Goal: Task Accomplishment & Management: Manage account settings

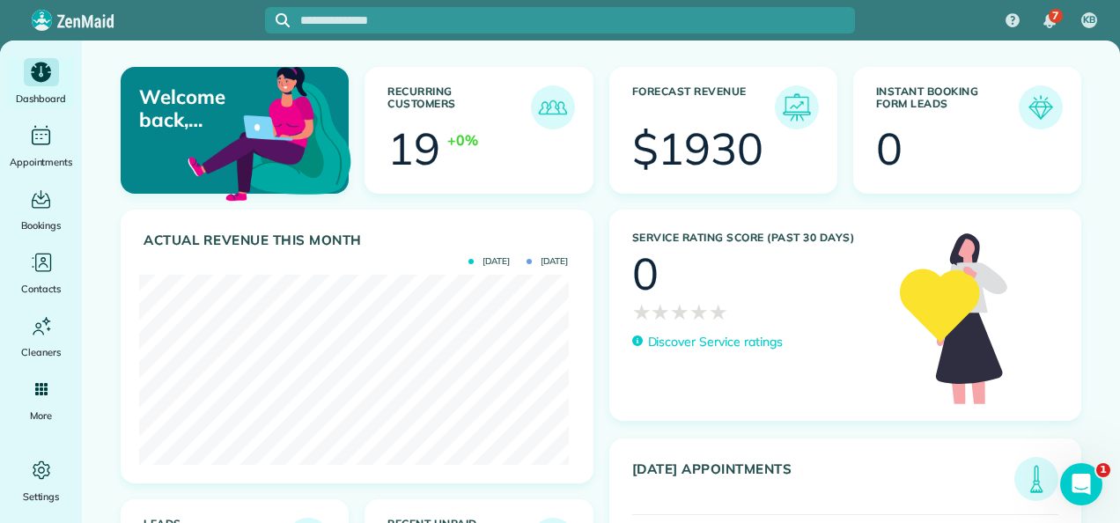
scroll to position [190, 430]
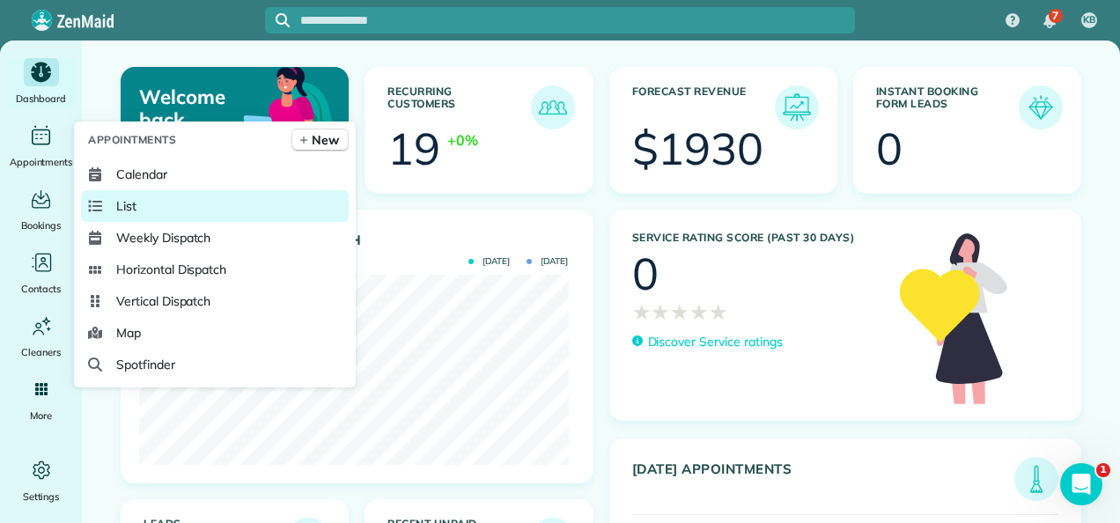
click at [183, 217] on link "List" at bounding box center [215, 206] width 268 height 32
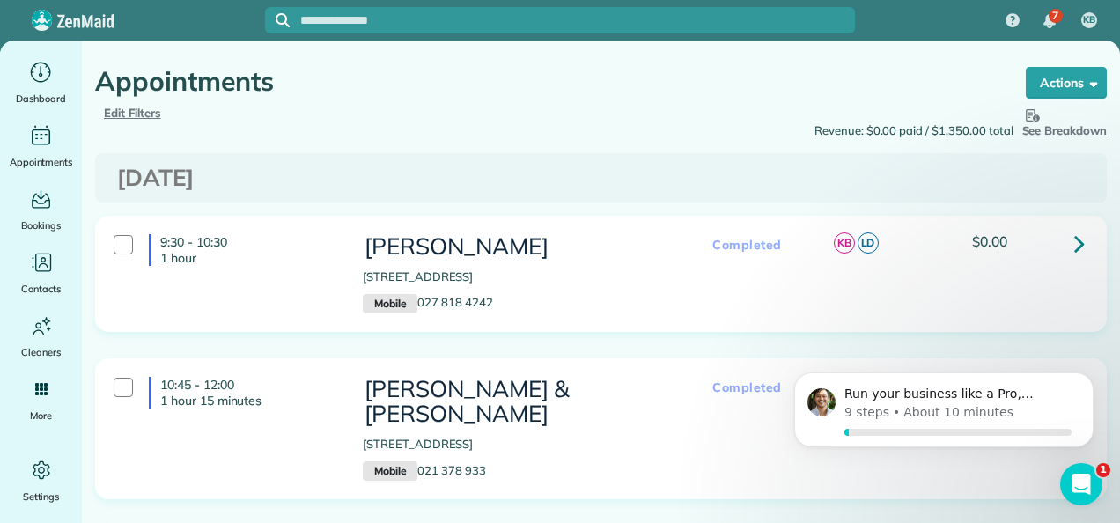
click at [1074, 243] on icon at bounding box center [1079, 243] width 11 height 31
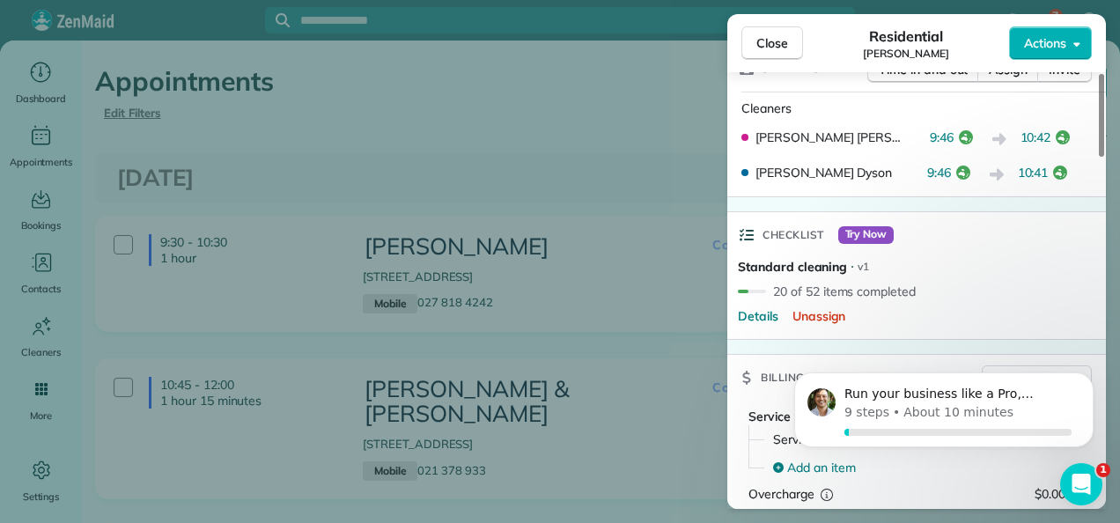
scroll to position [535, 0]
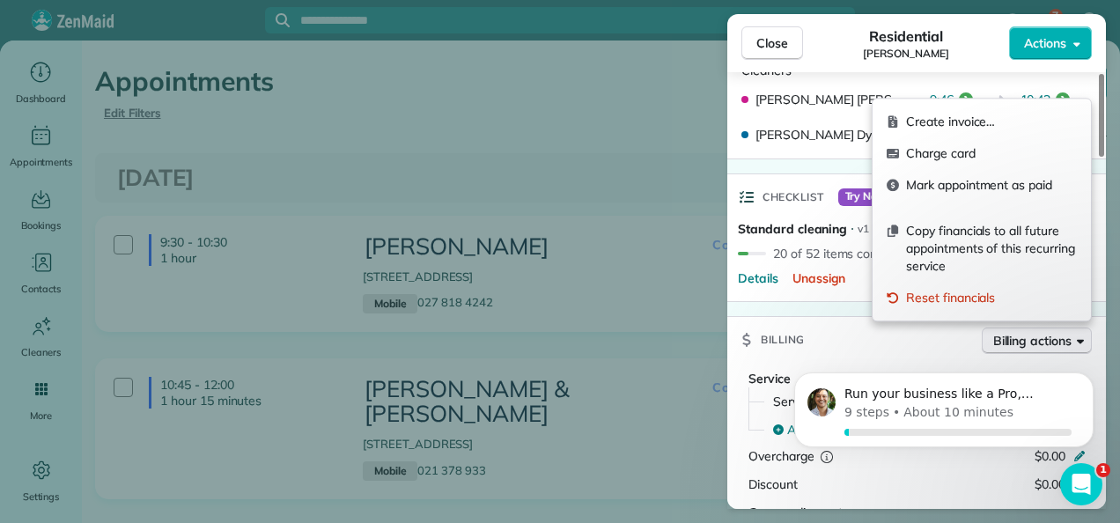
click at [1060, 332] on span "Billing actions" at bounding box center [1032, 341] width 78 height 18
click at [898, 329] on div "Billing Billing actions" at bounding box center [916, 340] width 379 height 46
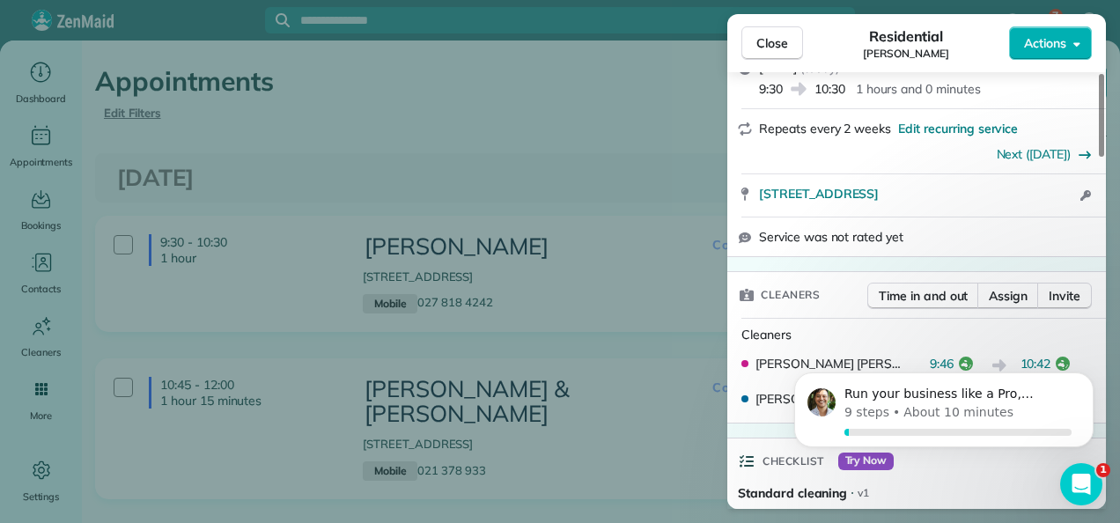
scroll to position [95, 0]
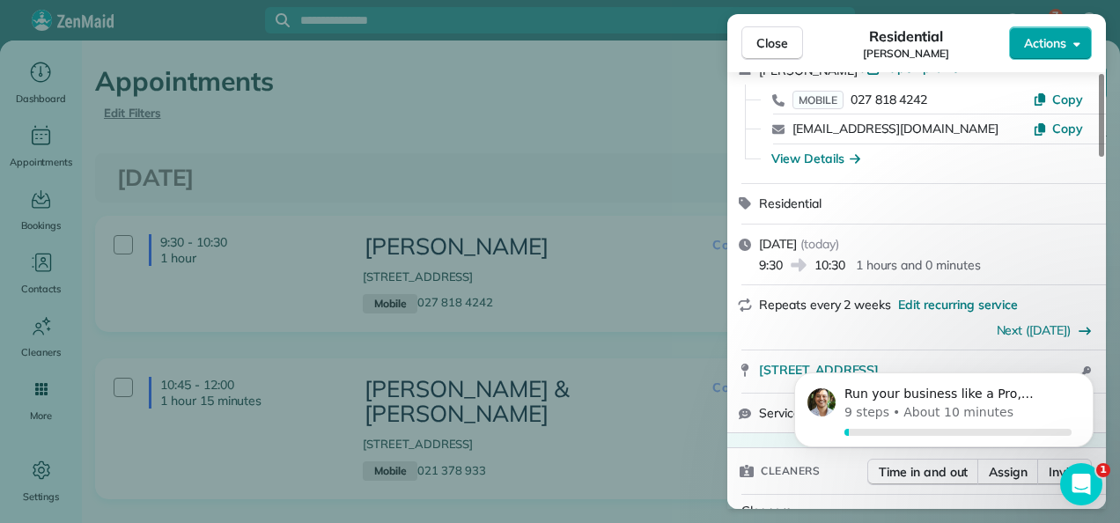
click at [1068, 42] on button "Actions" at bounding box center [1050, 42] width 83 height 33
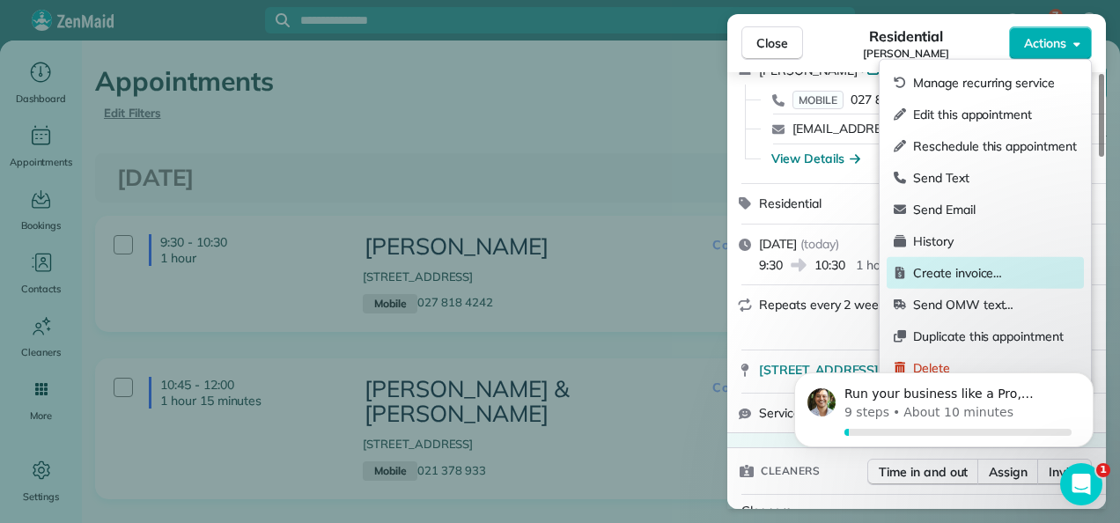
click at [965, 269] on span "Create invoice…" at bounding box center [995, 273] width 164 height 18
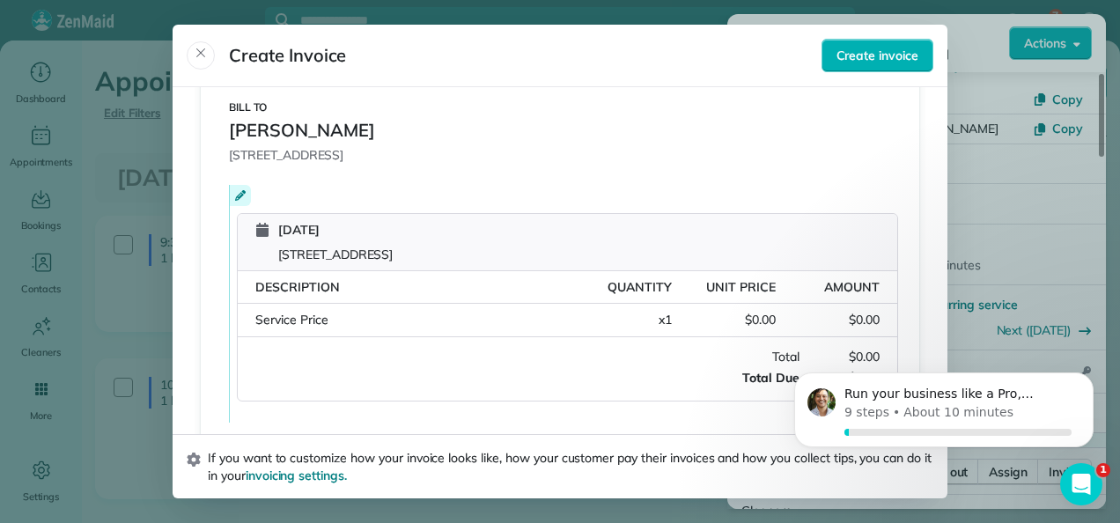
scroll to position [0, 0]
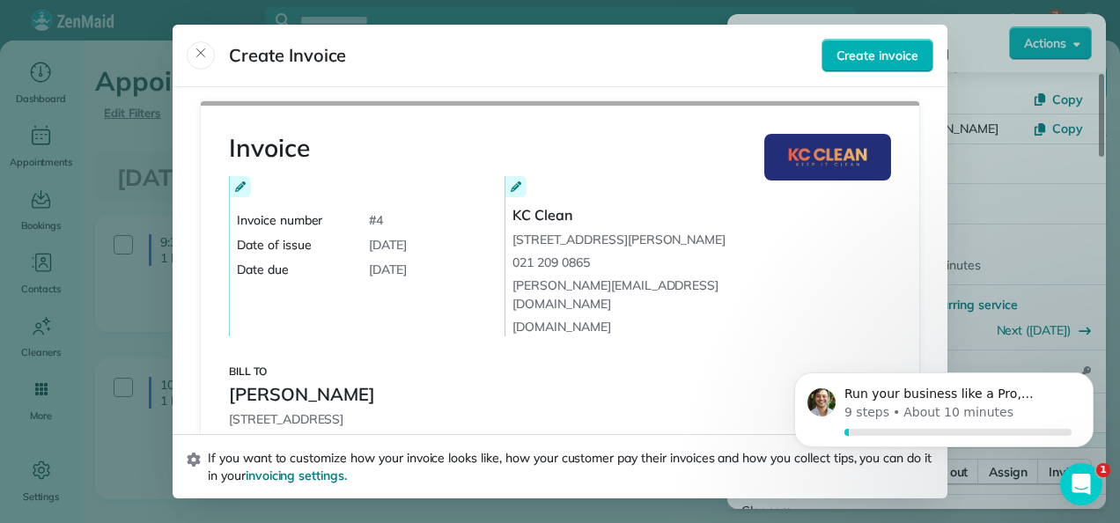
click at [204, 63] on span "Close" at bounding box center [201, 55] width 14 height 18
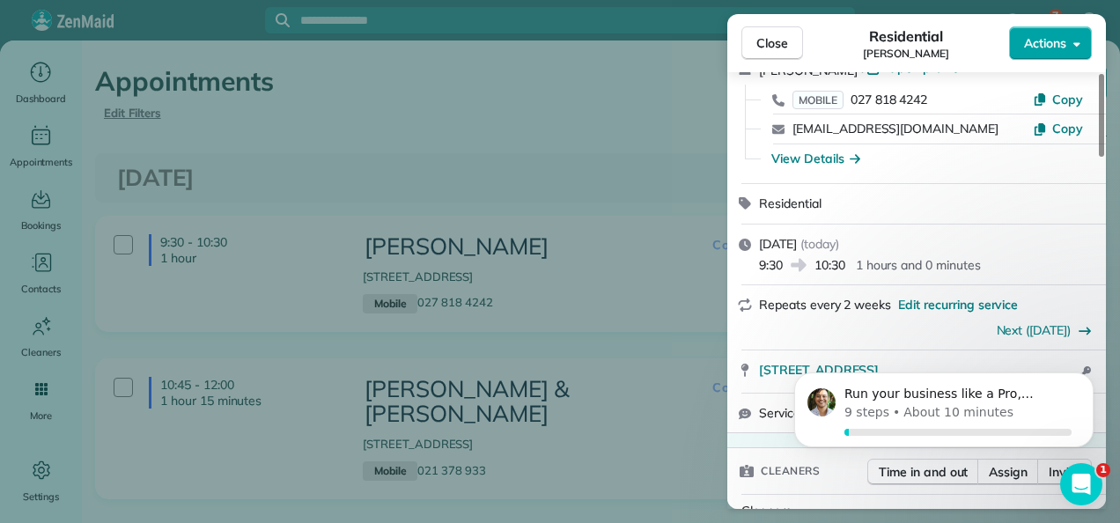
click at [1047, 39] on span "Actions" at bounding box center [1045, 43] width 42 height 18
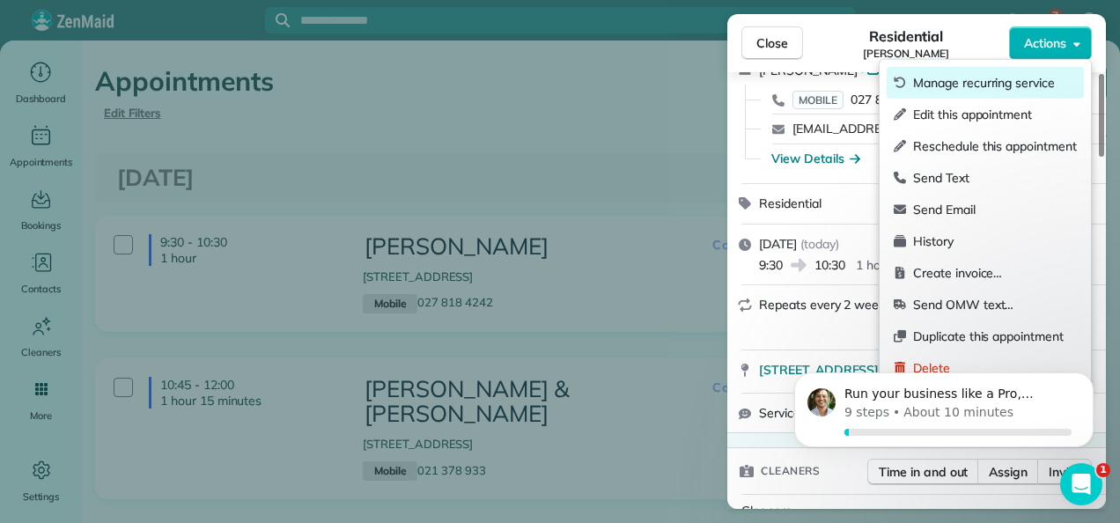
click at [980, 83] on span "Manage recurring service" at bounding box center [995, 83] width 164 height 18
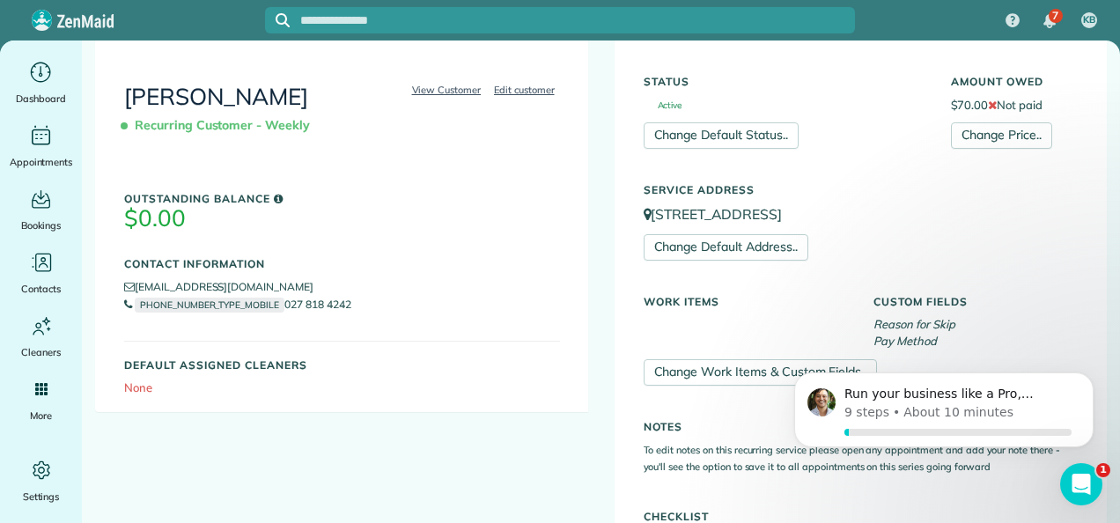
scroll to position [264, 0]
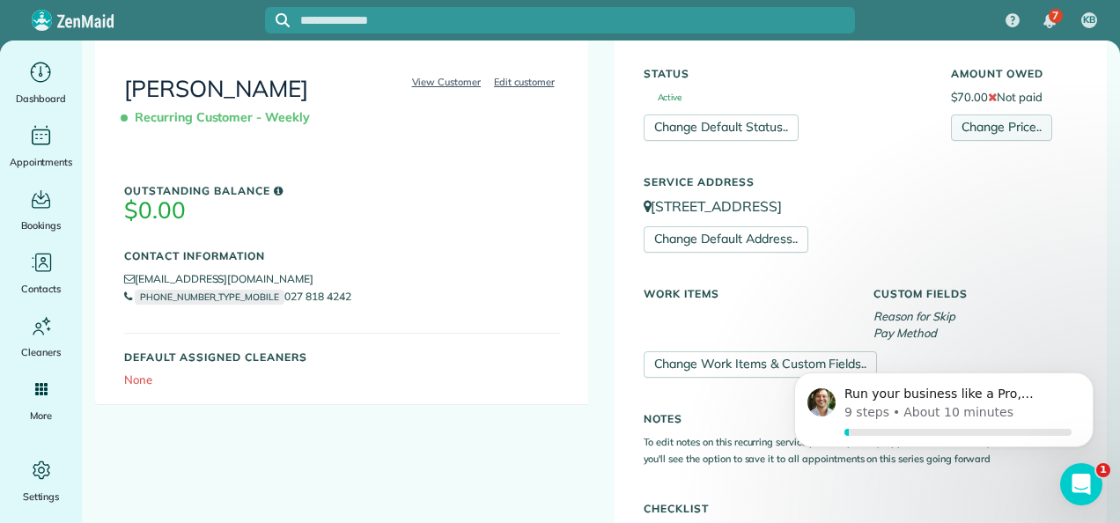
click at [991, 125] on link "Change Price.." at bounding box center [1001, 127] width 101 height 26
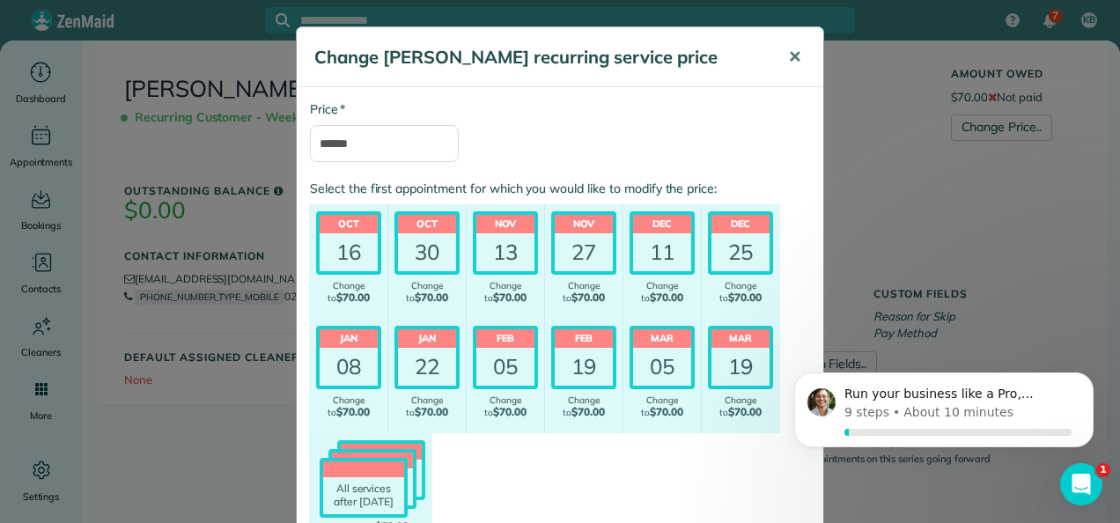
click at [792, 58] on span "✕" at bounding box center [794, 57] width 13 height 20
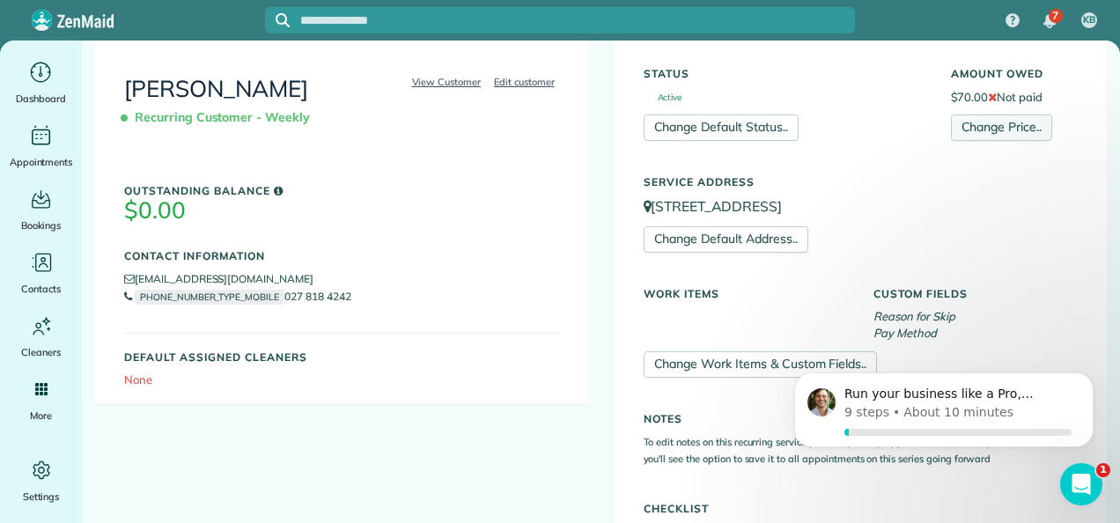
click at [968, 125] on link "Change Price.." at bounding box center [1001, 127] width 101 height 26
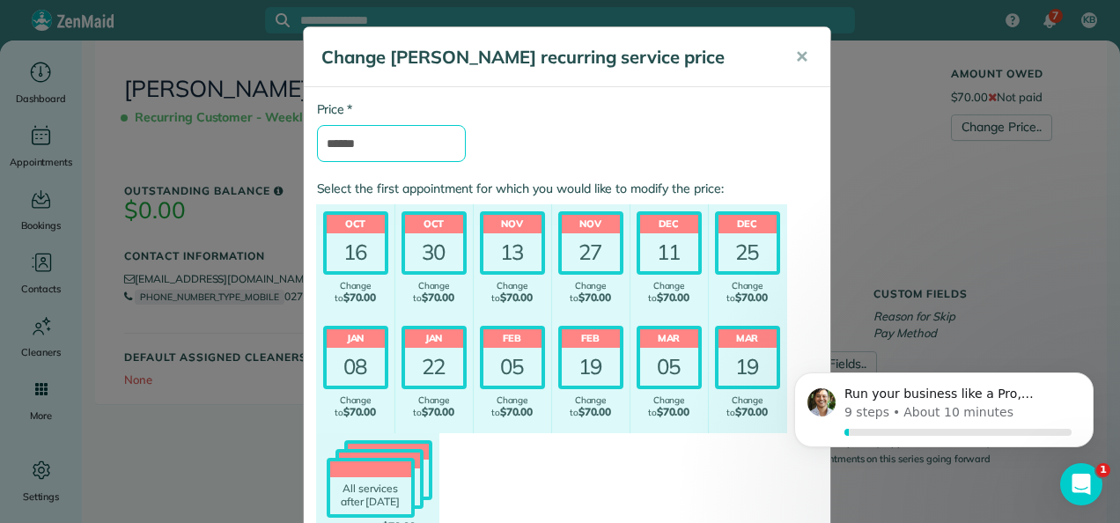
drag, startPoint x: 375, startPoint y: 143, endPoint x: 290, endPoint y: 143, distance: 85.4
click at [290, 143] on div "Change Angela Brown's recurring service price ✕ * Price ****** Select the first…" at bounding box center [560, 261] width 1120 height 523
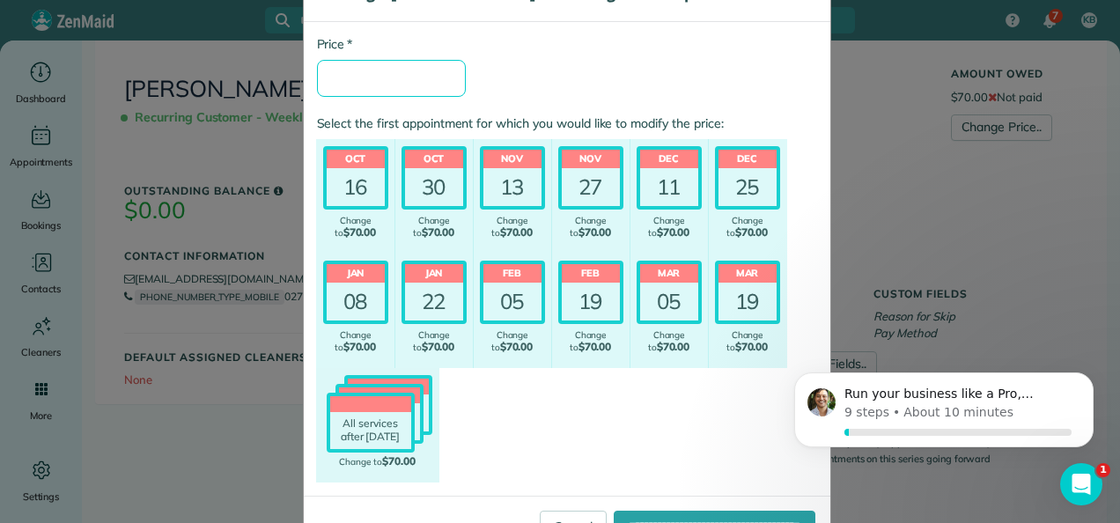
scroll to position [126, 0]
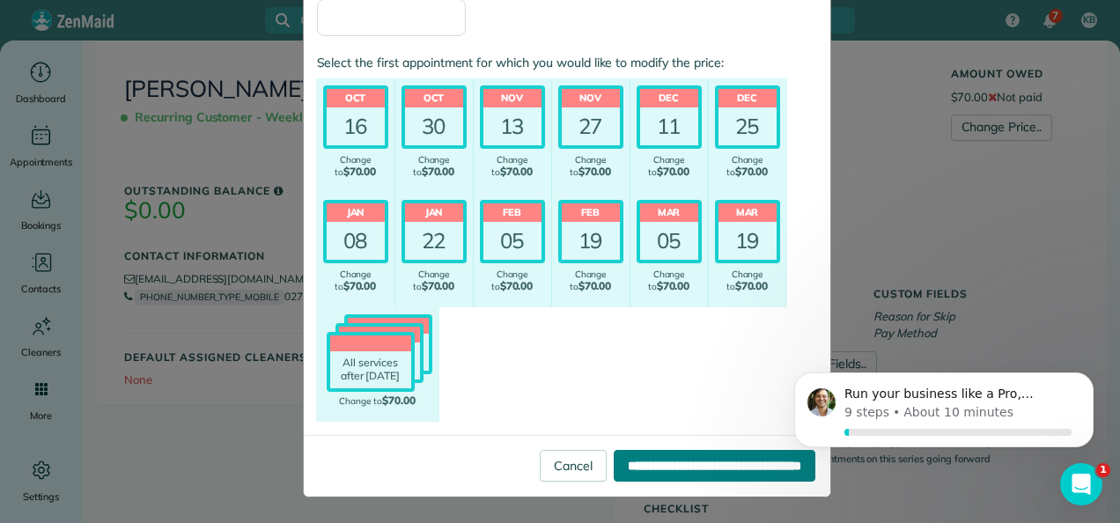
click at [664, 468] on input "**********" at bounding box center [715, 466] width 202 height 32
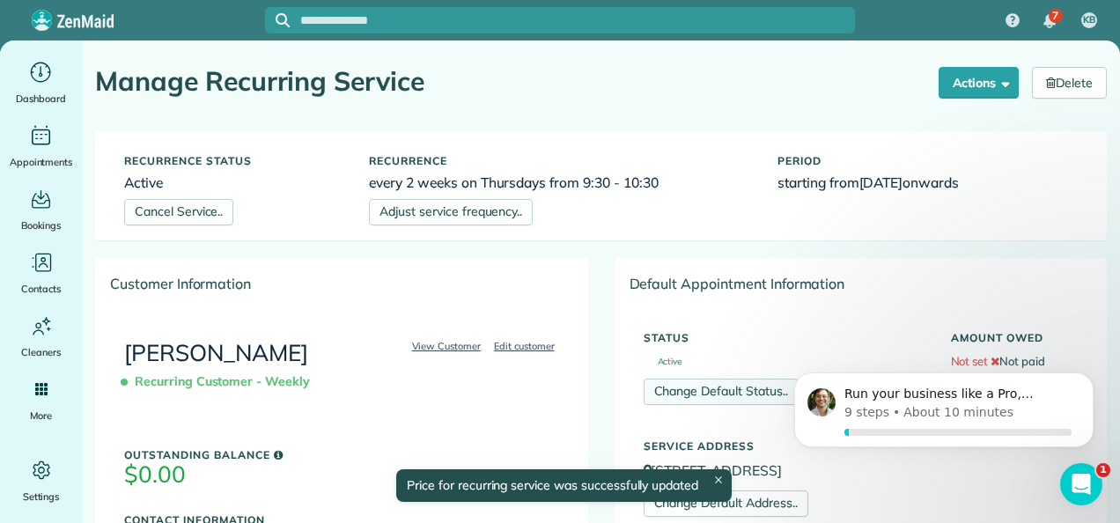
click at [748, 393] on link "Change Default Status.." at bounding box center [720, 392] width 155 height 26
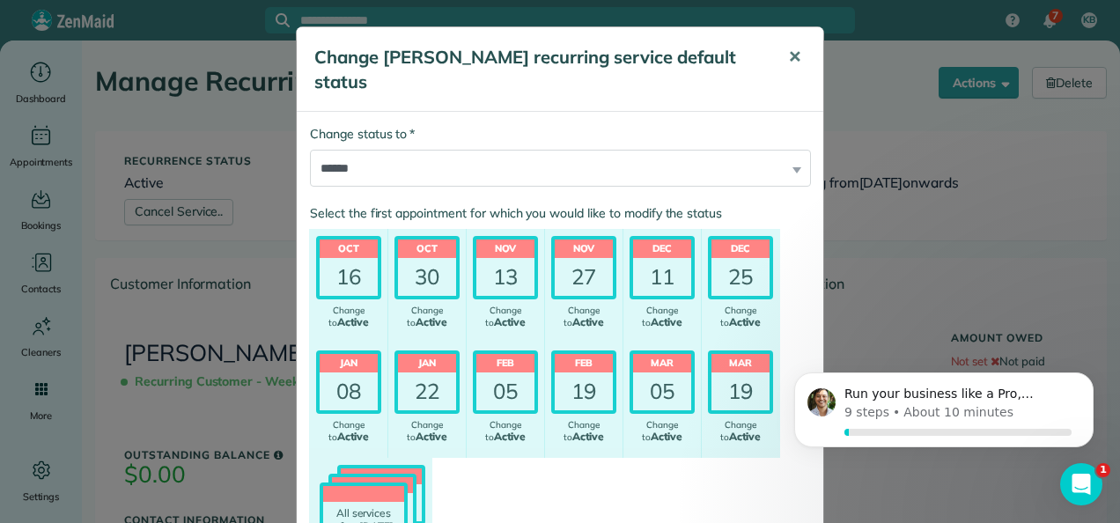
click at [790, 60] on span "✕" at bounding box center [794, 57] width 13 height 20
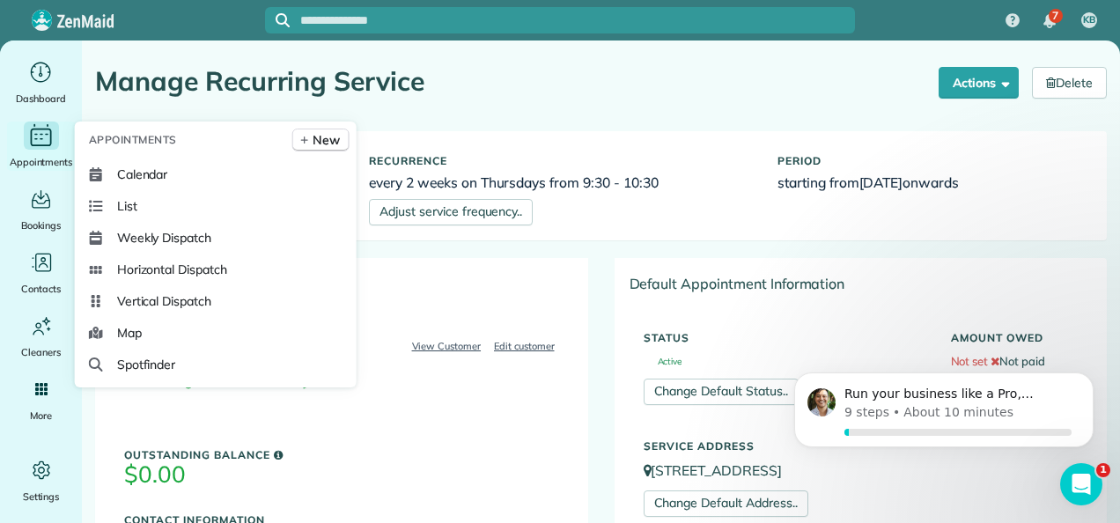
click at [39, 145] on icon "Main" at bounding box center [41, 138] width 21 height 18
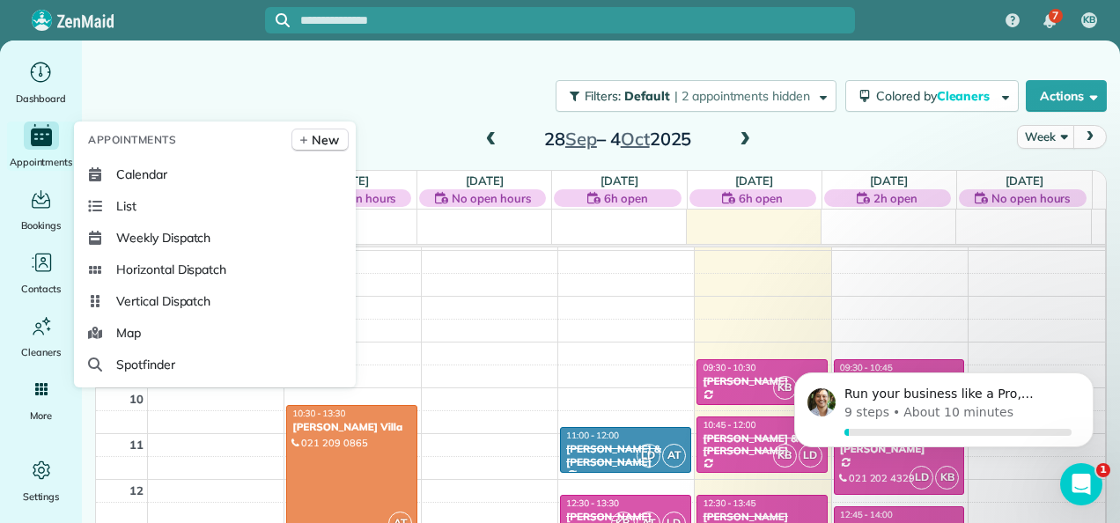
click at [47, 136] on icon "Main" at bounding box center [41, 138] width 21 height 18
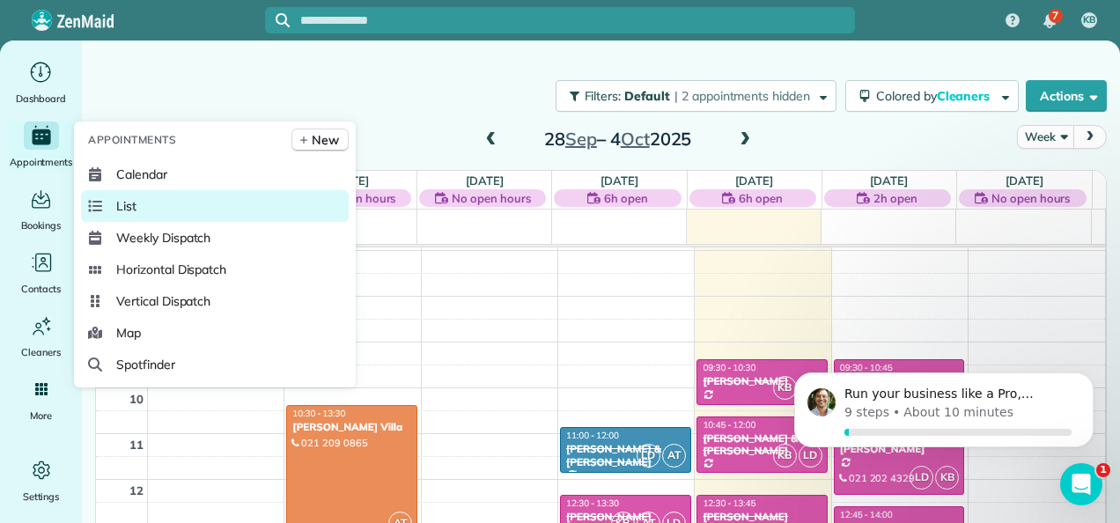
click at [130, 210] on span "List" at bounding box center [126, 206] width 20 height 18
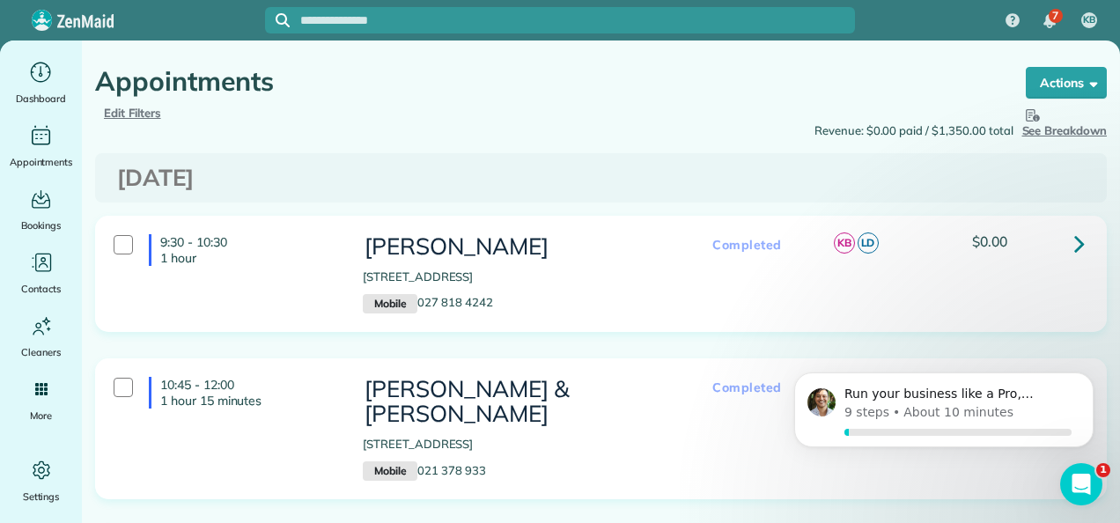
click at [1074, 245] on icon at bounding box center [1079, 243] width 11 height 31
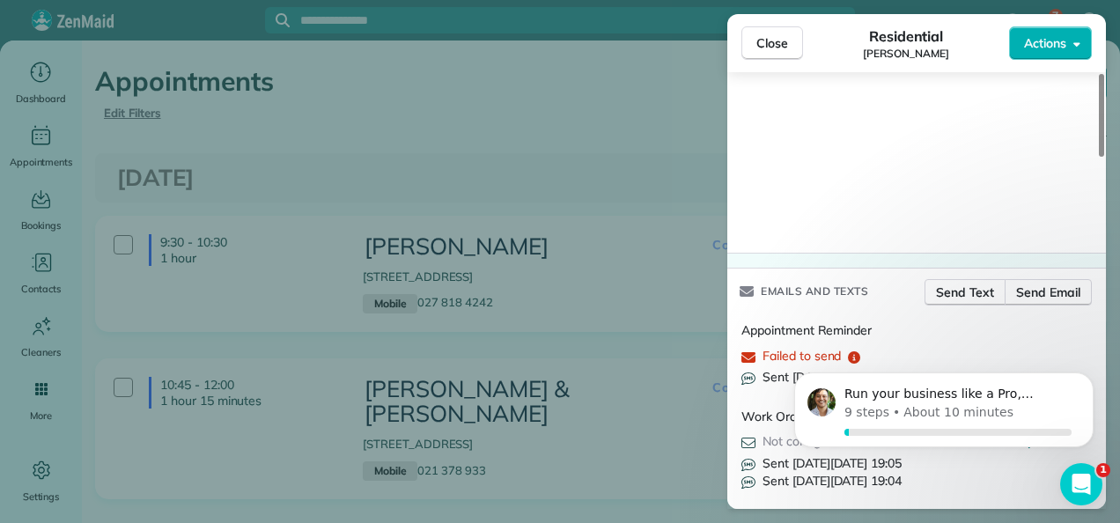
scroll to position [1858, 0]
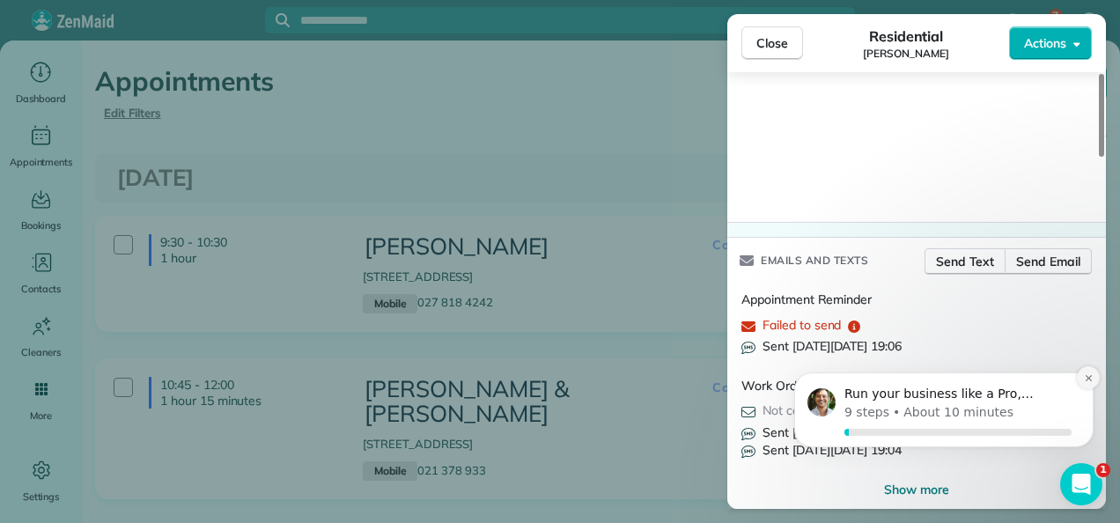
click at [1090, 375] on icon "Dismiss notification" at bounding box center [1089, 378] width 10 height 10
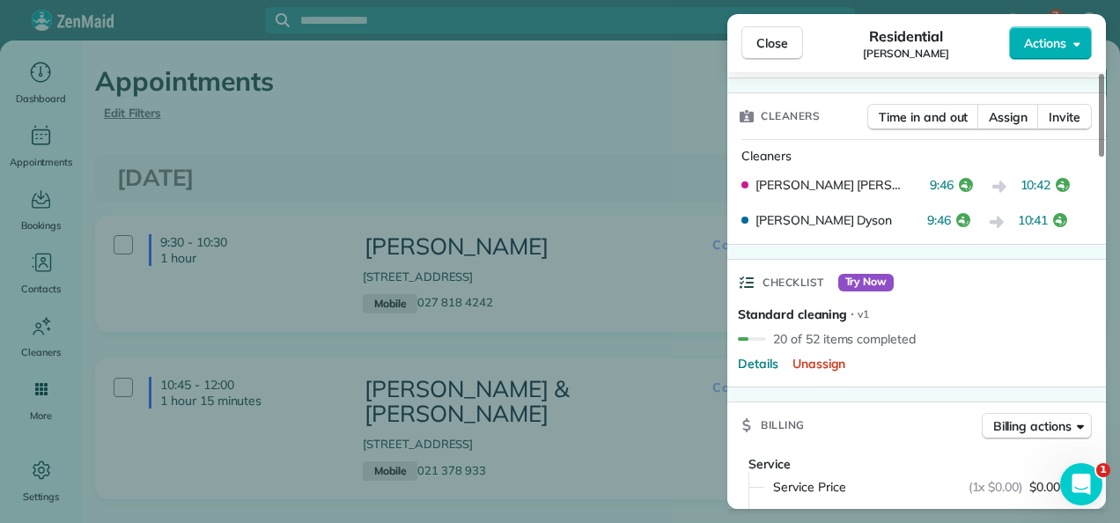
scroll to position [274, 0]
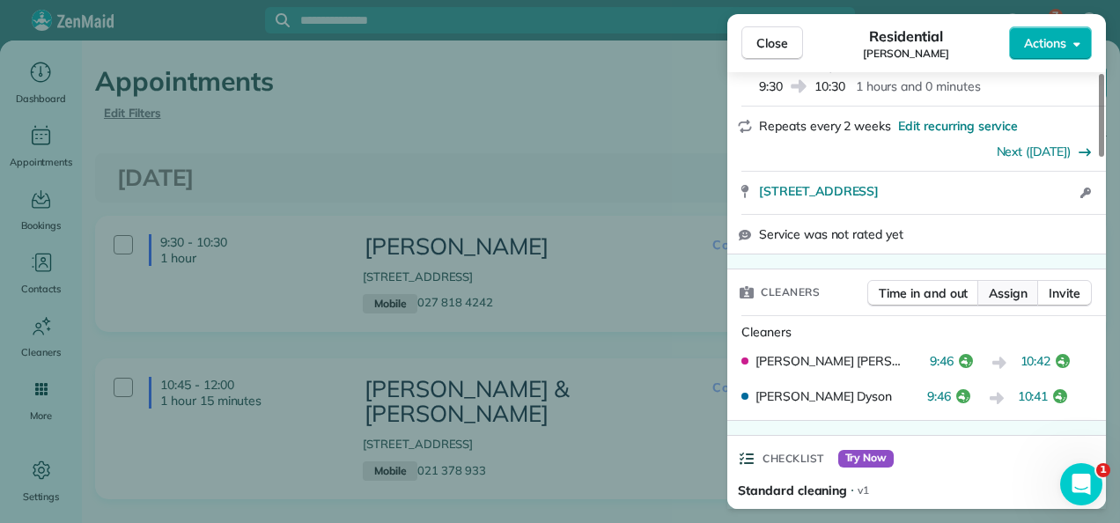
click at [1007, 285] on span "Assign" at bounding box center [1008, 293] width 39 height 18
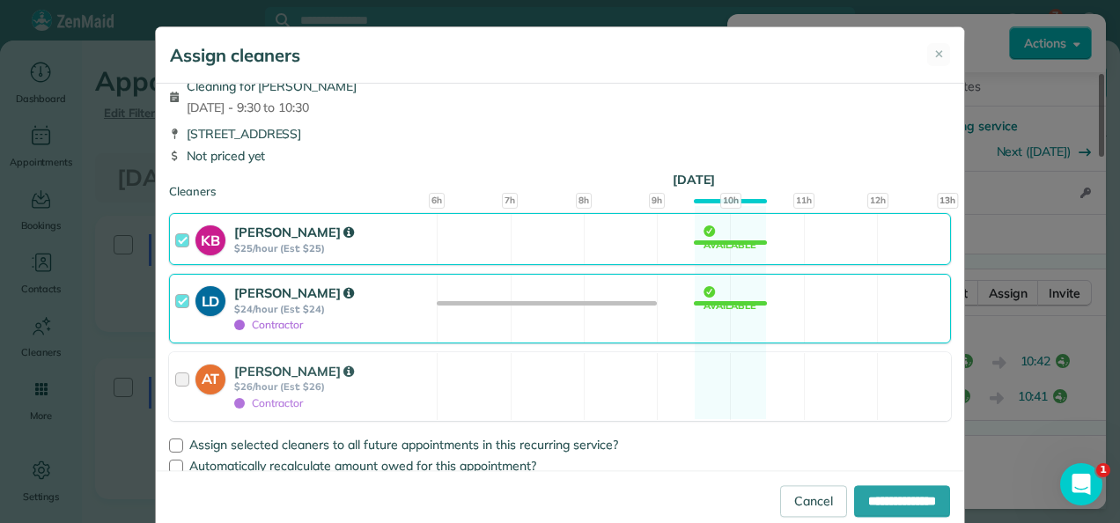
scroll to position [28, 0]
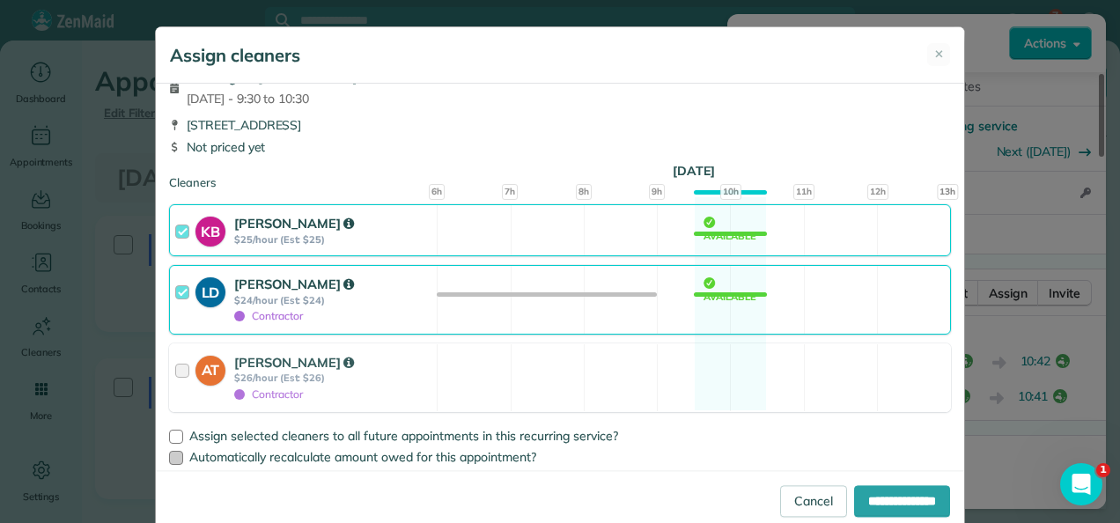
click at [169, 457] on div at bounding box center [176, 458] width 14 height 14
click at [857, 504] on input "**********" at bounding box center [902, 501] width 96 height 32
type input "**********"
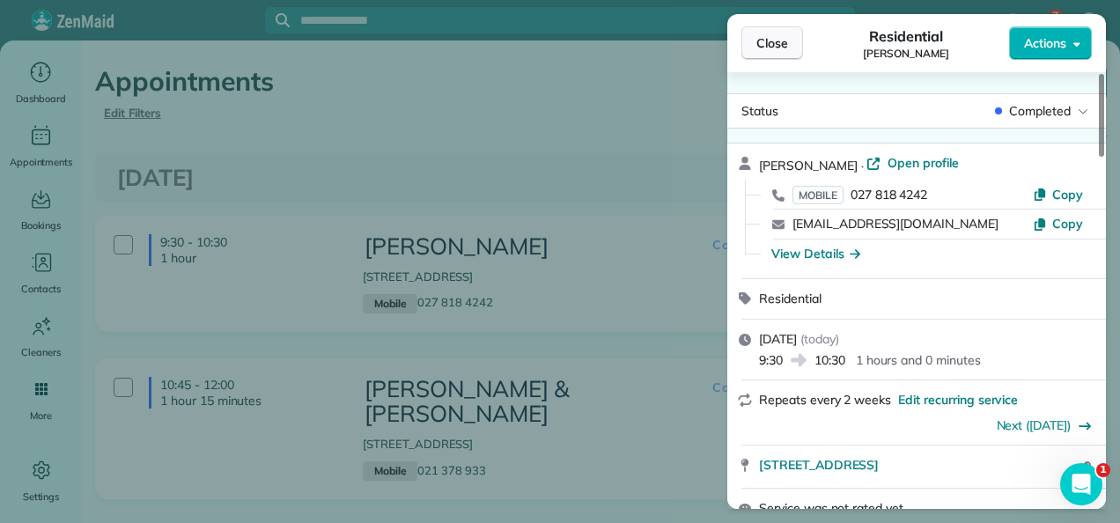
click at [773, 36] on span "Close" at bounding box center [772, 43] width 32 height 18
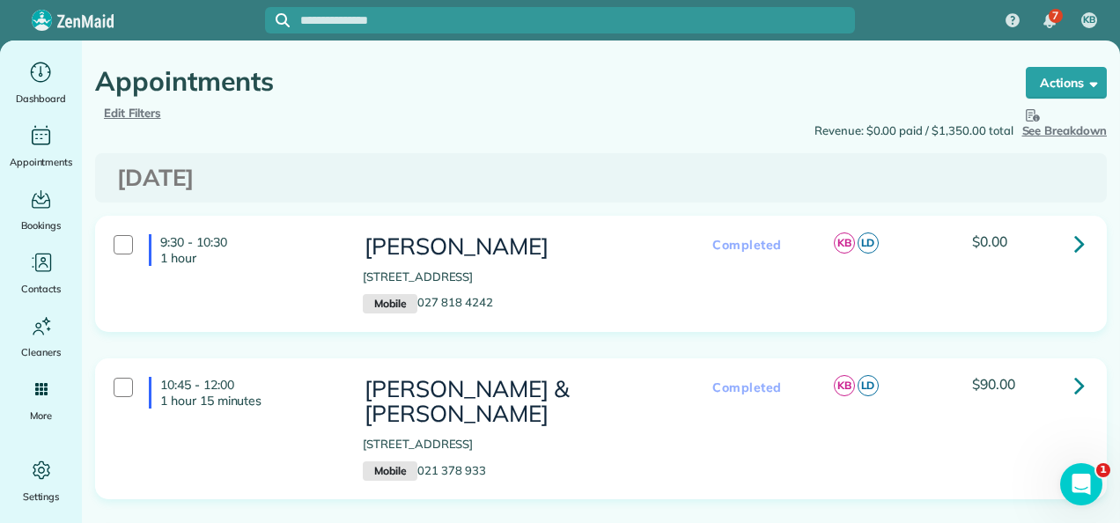
click at [773, 37] on div at bounding box center [560, 261] width 1120 height 523
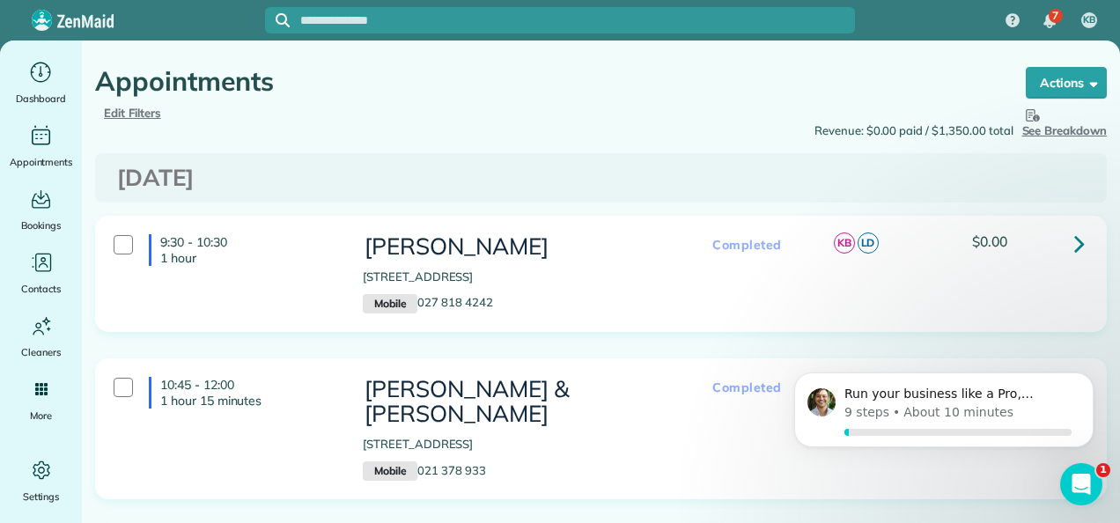
click at [1074, 243] on icon at bounding box center [1079, 243] width 11 height 31
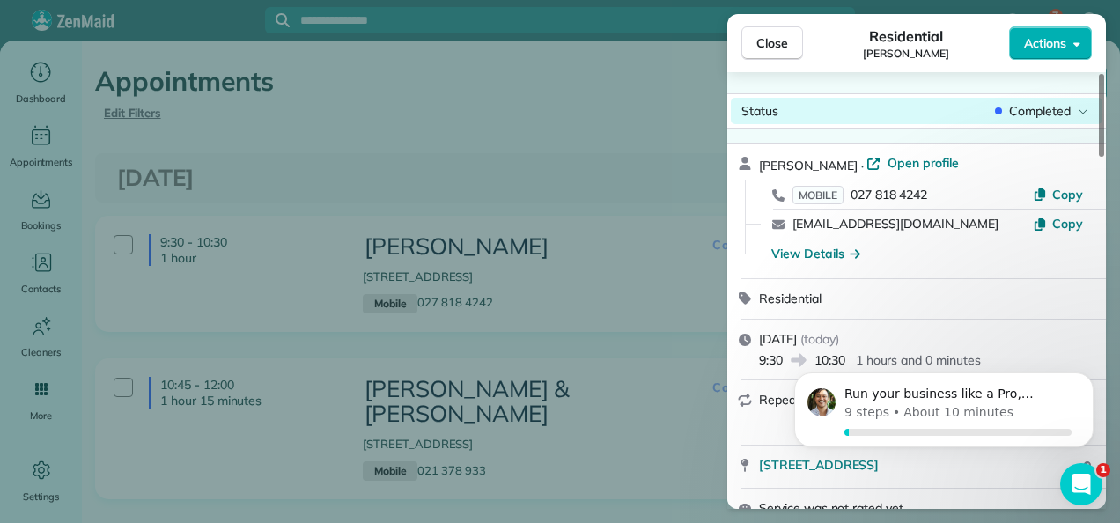
click at [1079, 112] on icon at bounding box center [1082, 111] width 11 height 18
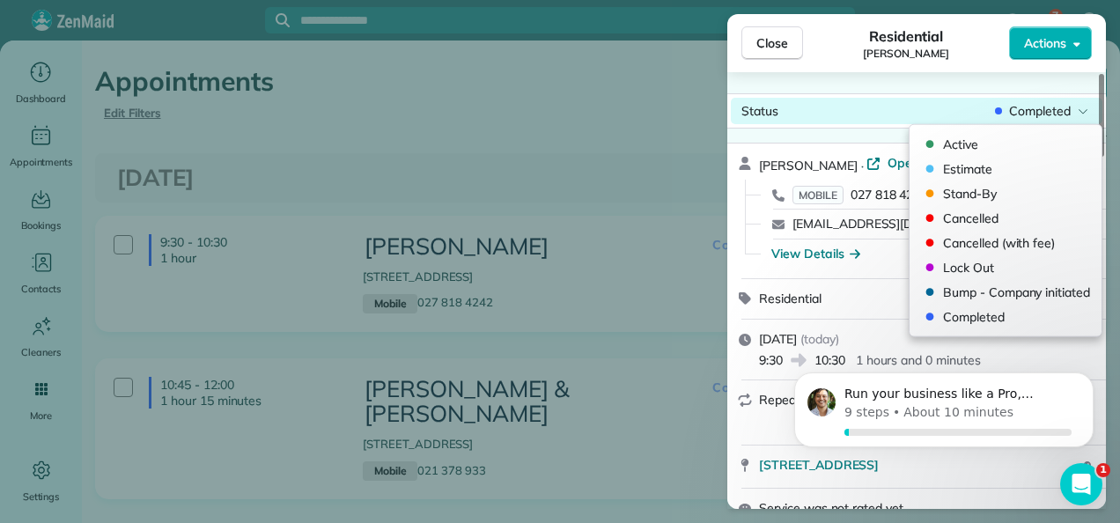
click at [1079, 112] on icon at bounding box center [1082, 111] width 11 height 18
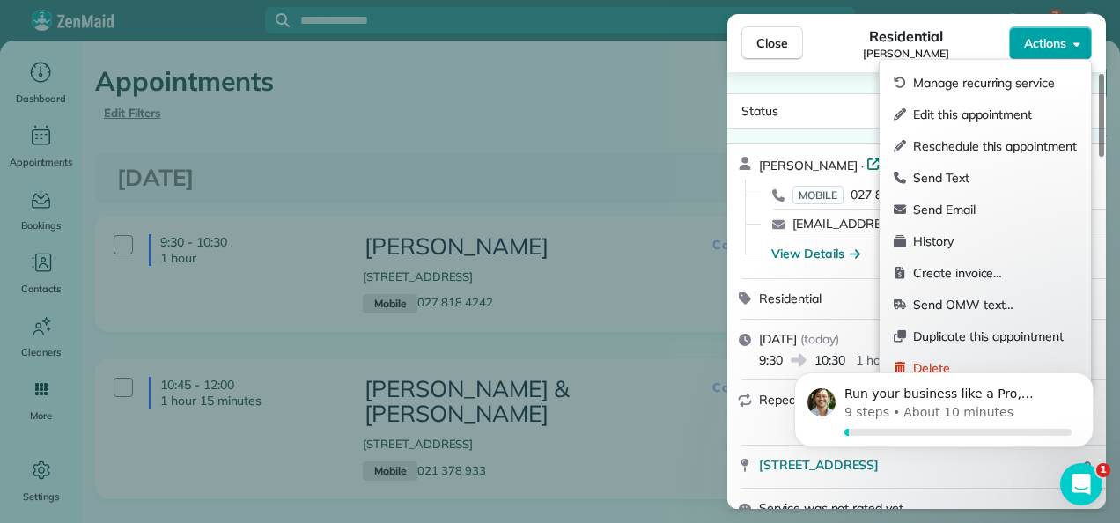
click at [1074, 43] on icon "button" at bounding box center [1076, 44] width 7 height 4
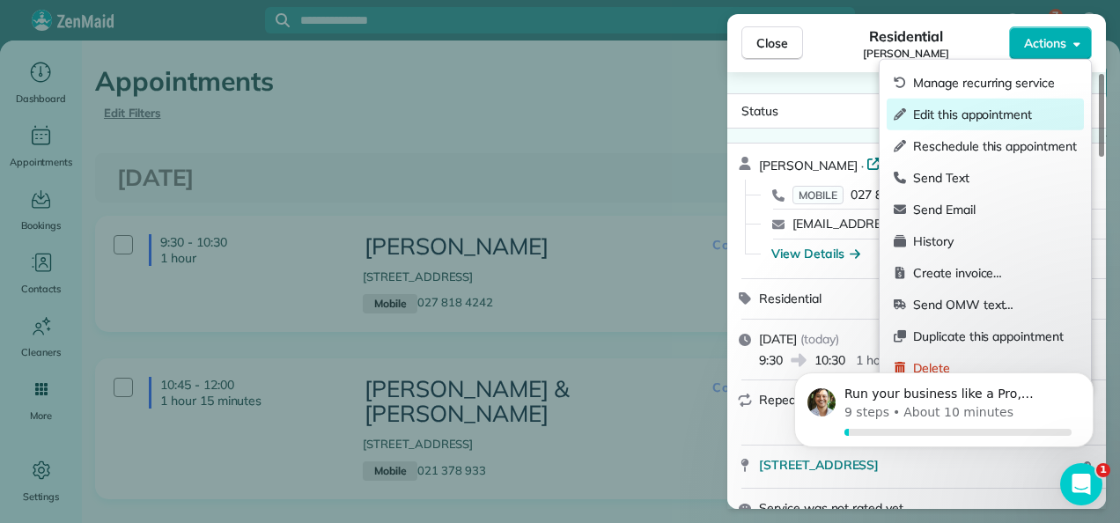
click at [1025, 108] on span "Edit this appointment" at bounding box center [995, 115] width 164 height 18
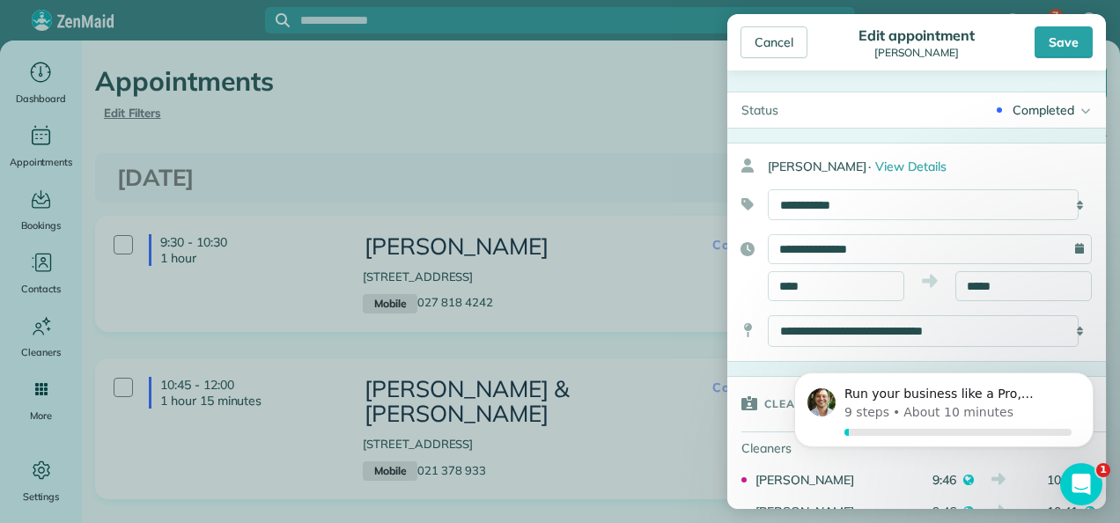
scroll to position [88, 0]
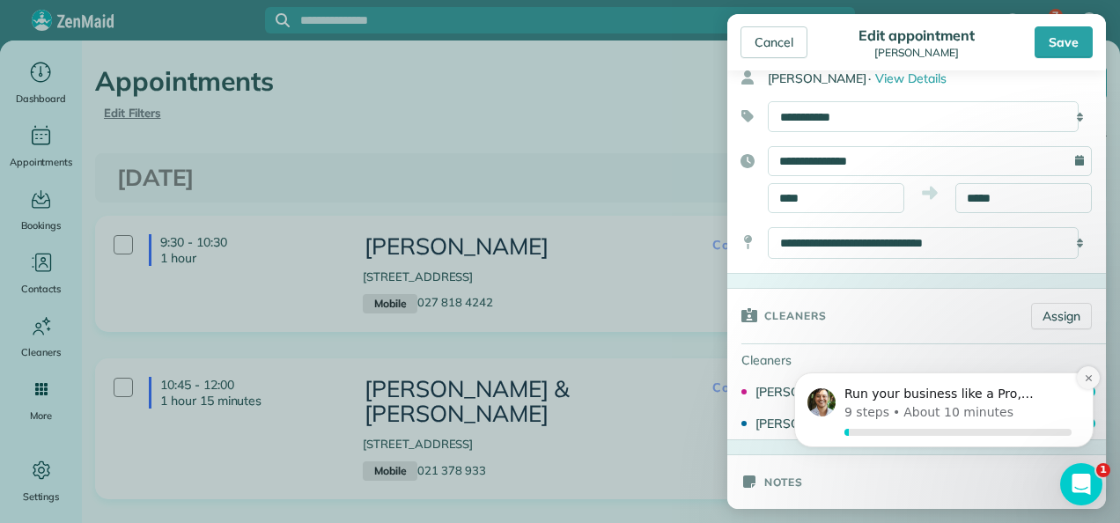
click at [1089, 377] on icon "Dismiss notification" at bounding box center [1087, 378] width 6 height 6
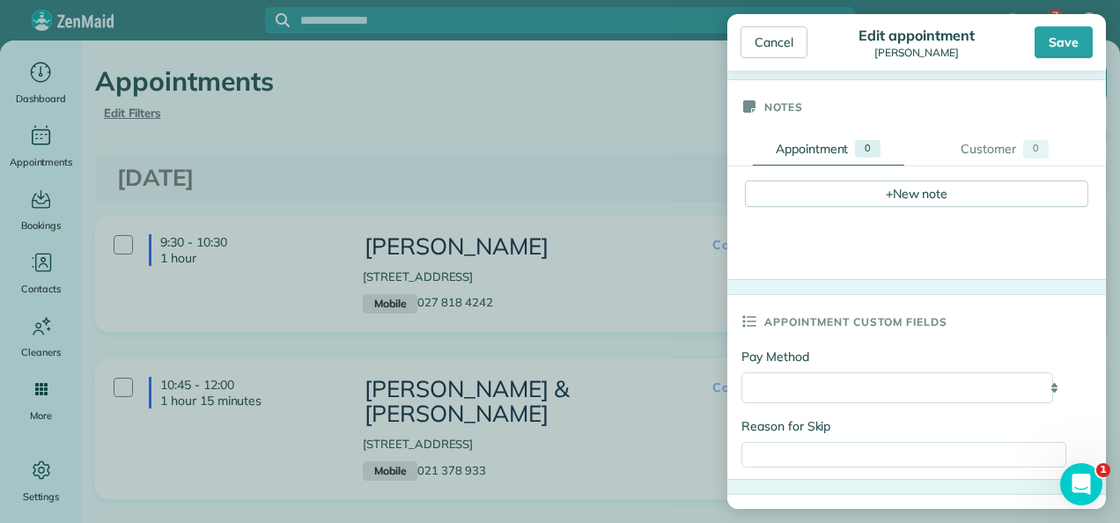
scroll to position [528, 0]
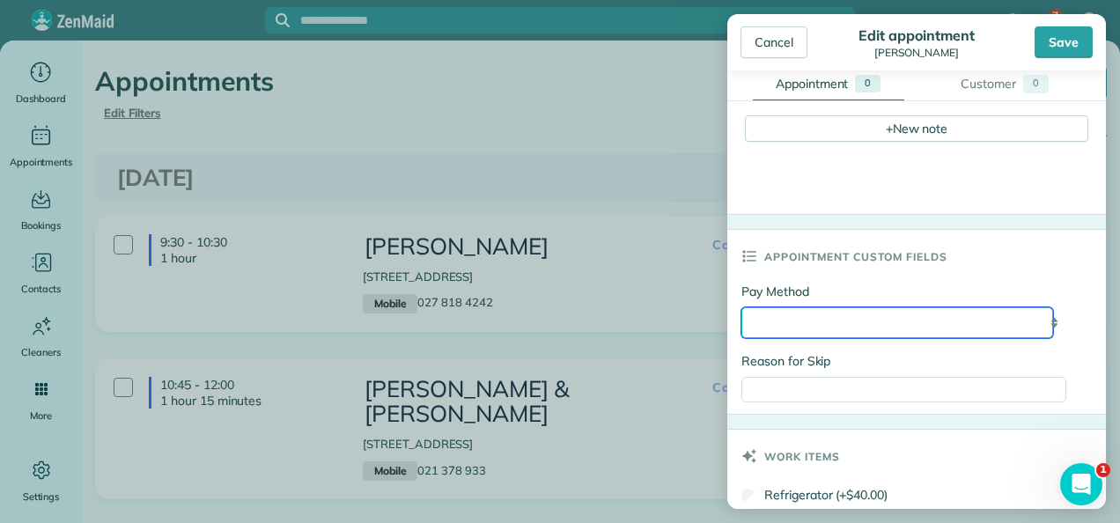
click at [946, 318] on select "**********" at bounding box center [897, 322] width 312 height 31
select select "*****"
click at [741, 307] on select "**********" at bounding box center [897, 322] width 312 height 31
click at [895, 319] on select "**********" at bounding box center [897, 322] width 312 height 31
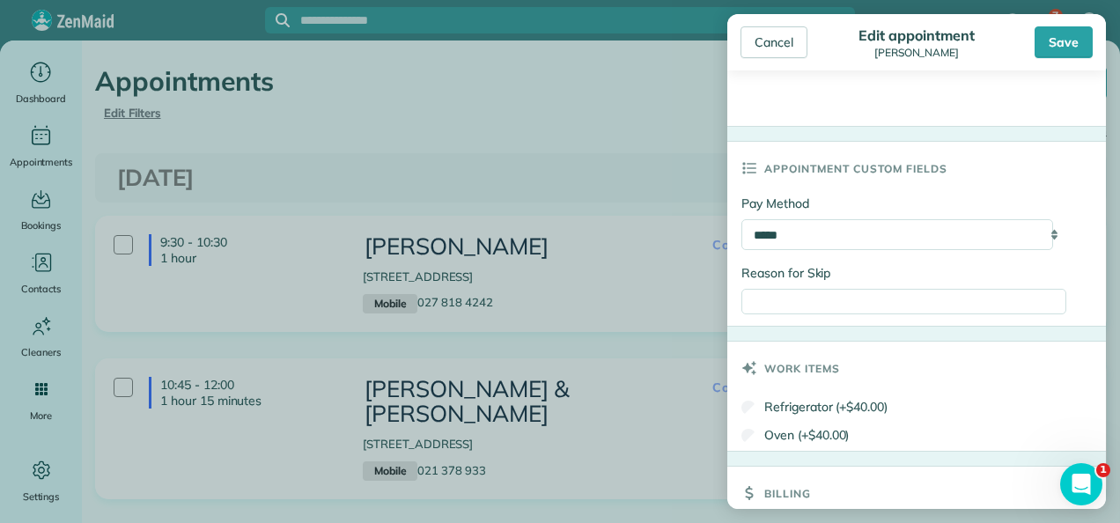
click at [1037, 228] on div "**********" at bounding box center [903, 234] width 325 height 31
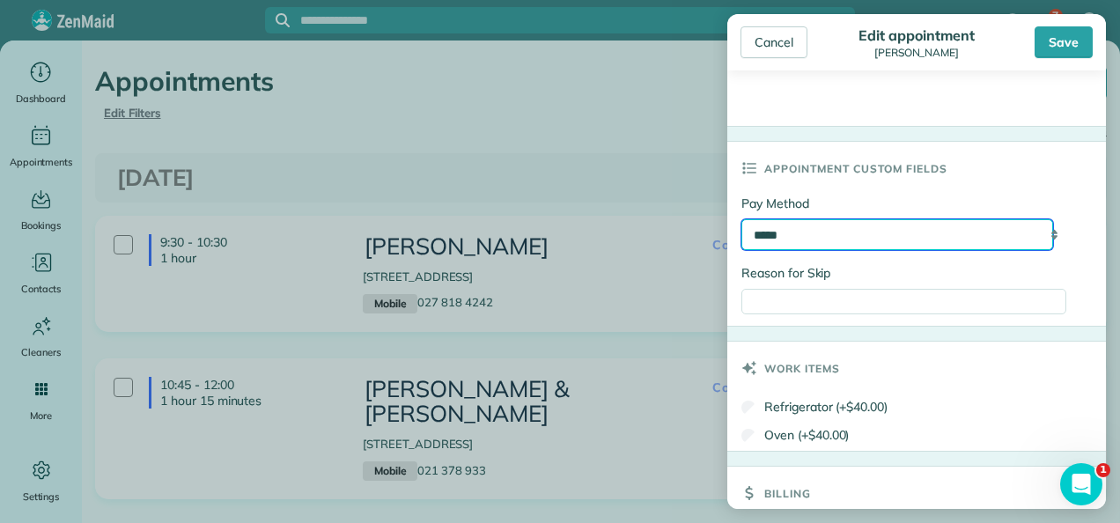
click at [1033, 230] on select "**********" at bounding box center [897, 234] width 312 height 31
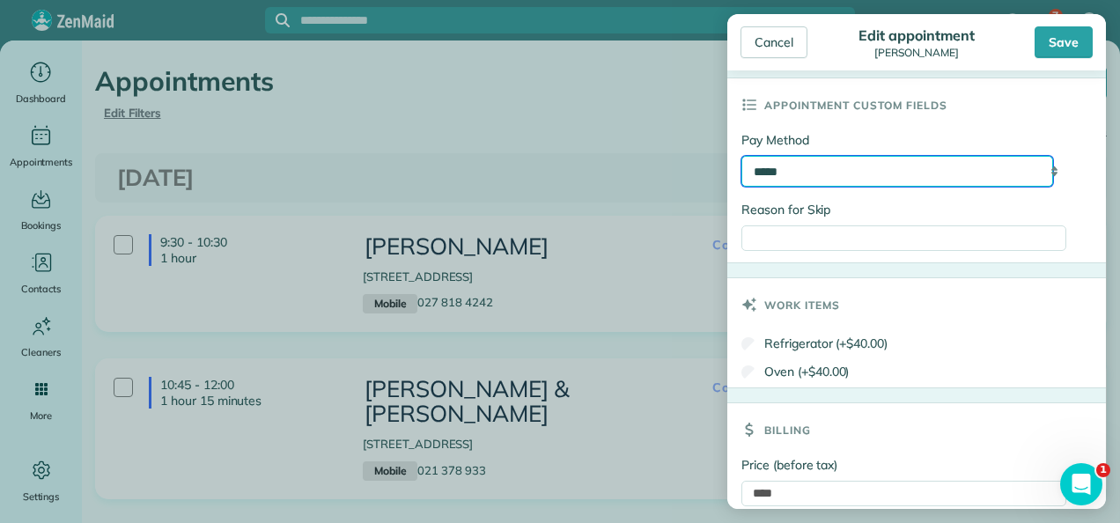
scroll to position [704, 0]
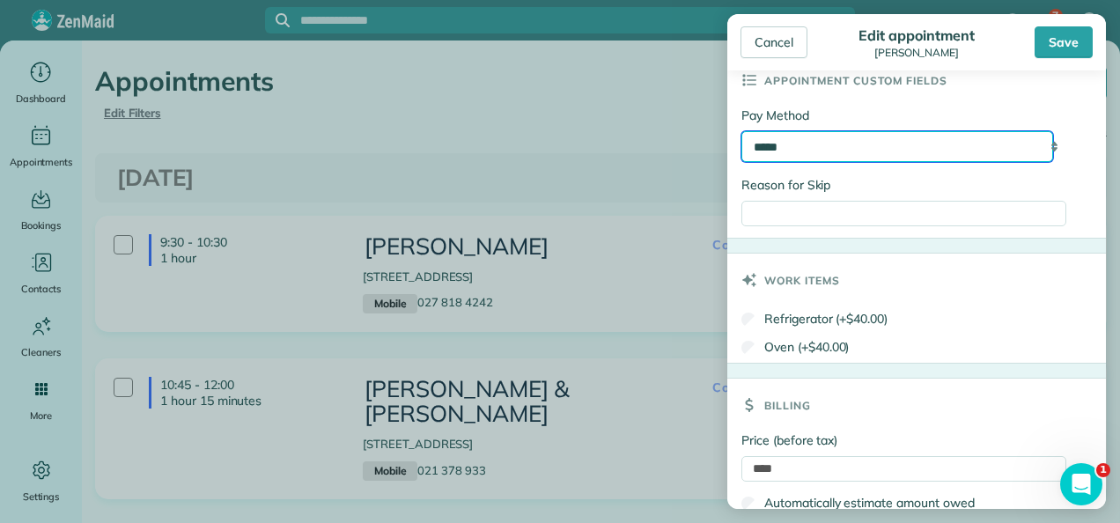
click at [930, 131] on select "**********" at bounding box center [897, 146] width 312 height 31
click at [847, 131] on select "**********" at bounding box center [897, 146] width 312 height 31
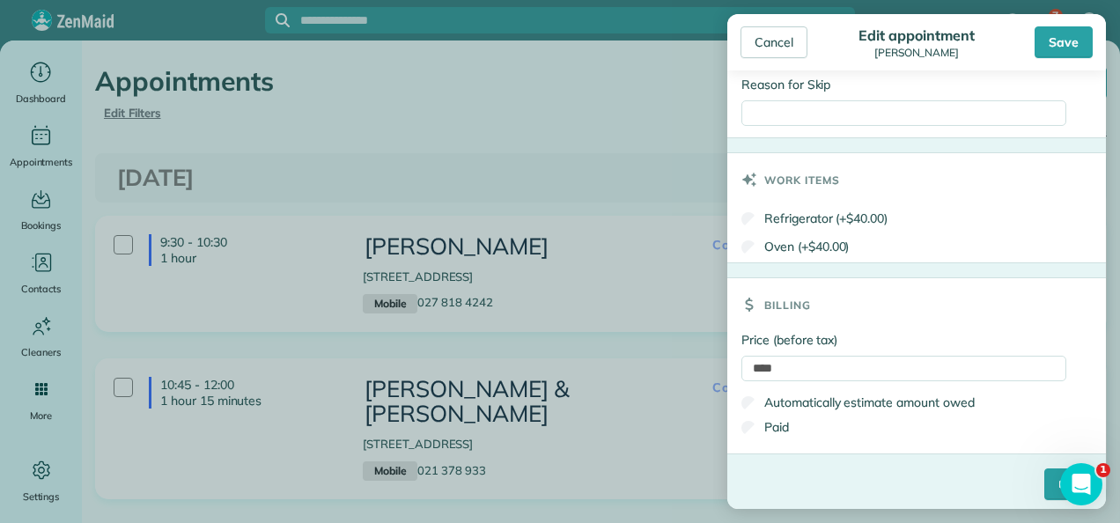
scroll to position [807, 0]
type input "******"
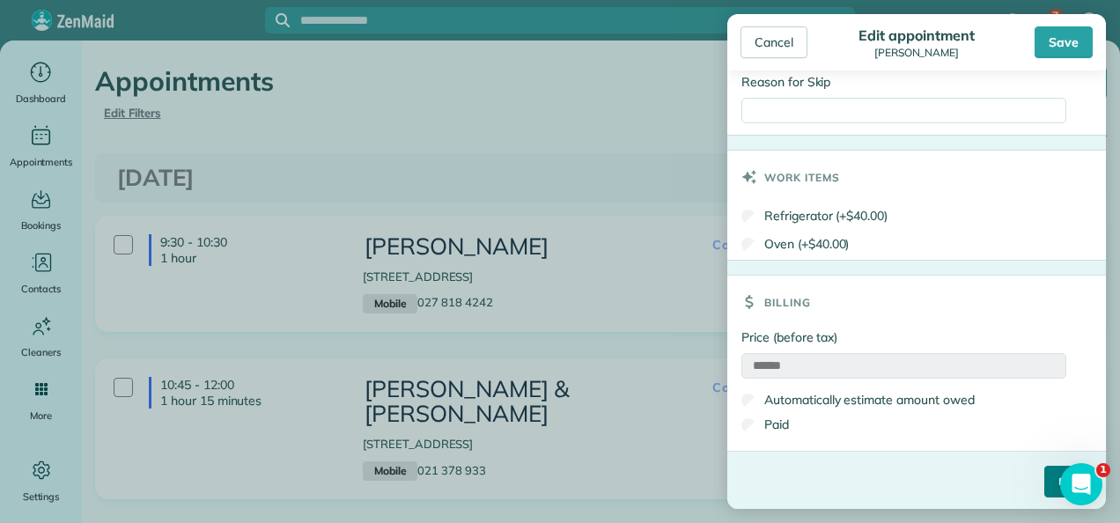
click at [1044, 478] on input "****" at bounding box center [1068, 482] width 48 height 32
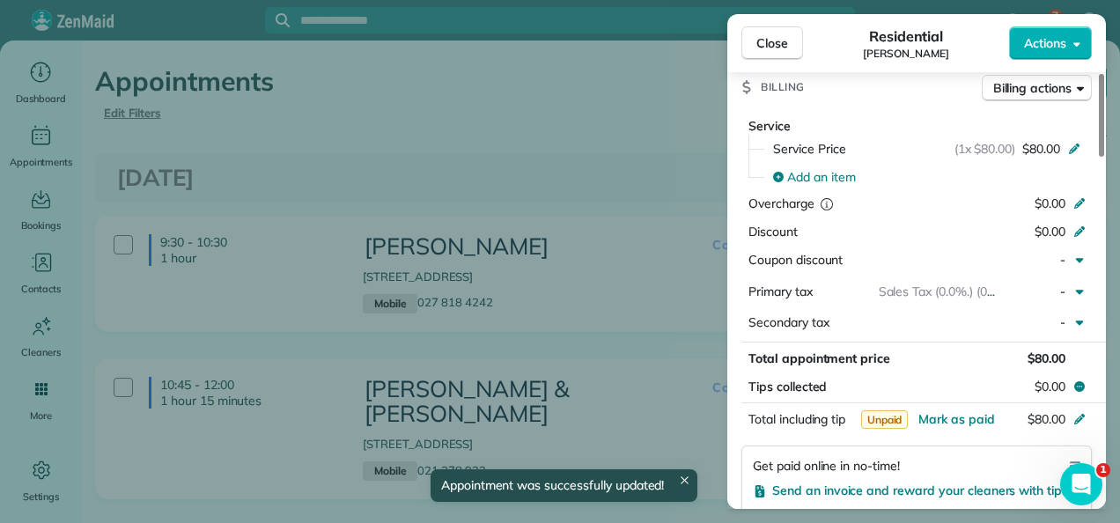
scroll to position [792, 0]
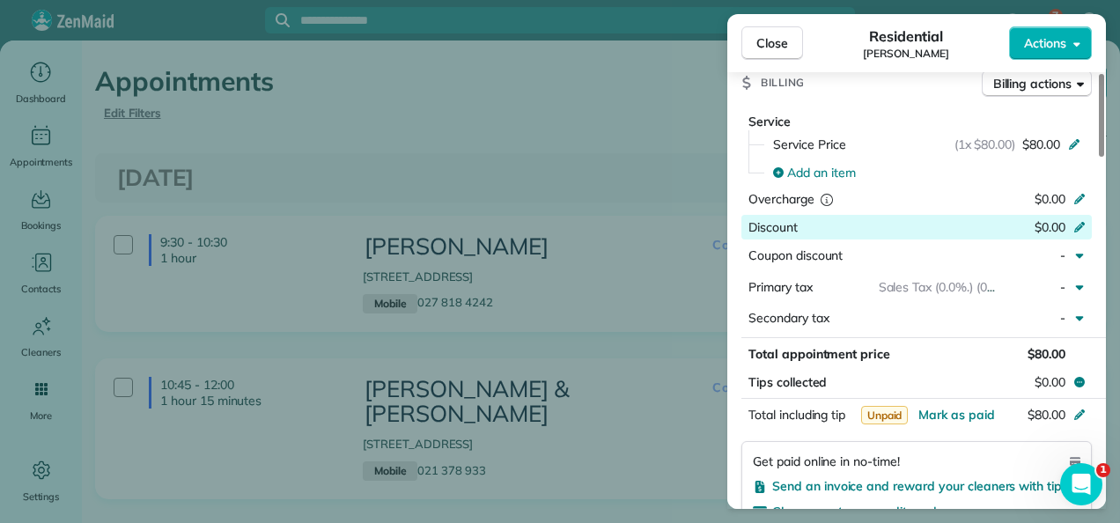
click at [1069, 218] on div "$0.00" at bounding box center [987, 228] width 172 height 21
type input "***"
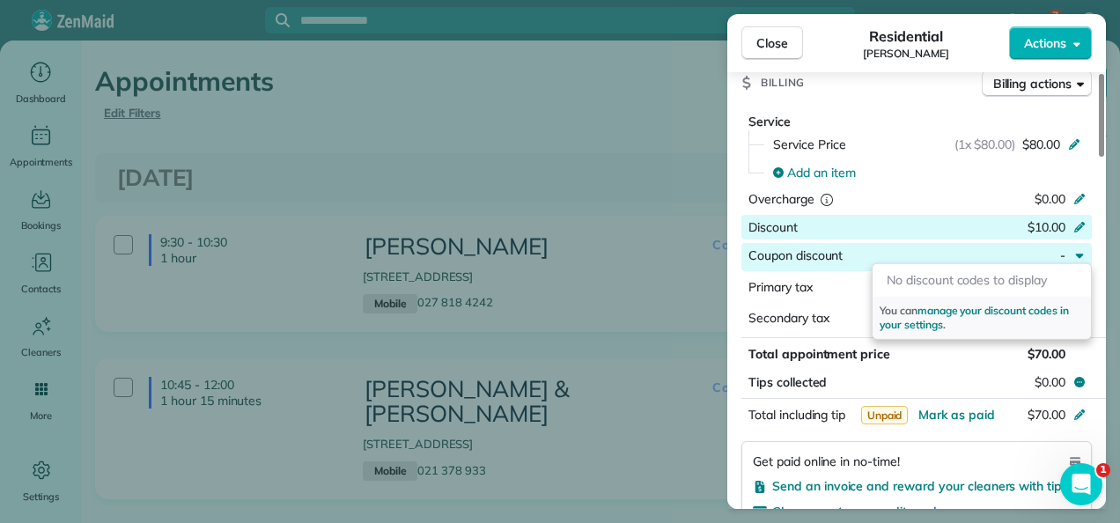
click at [917, 90] on div "Billing Billing actions" at bounding box center [916, 83] width 379 height 46
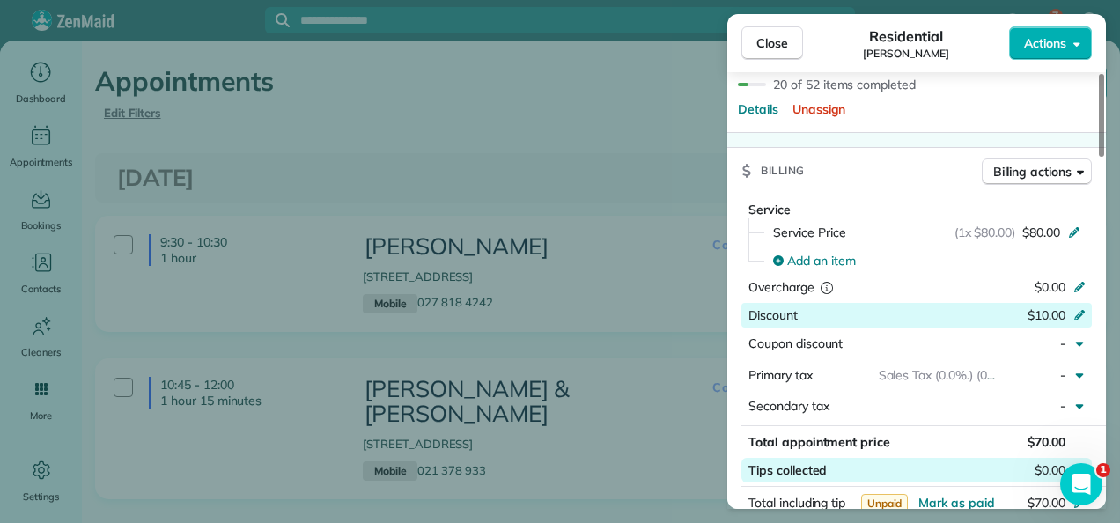
scroll to position [260, 0]
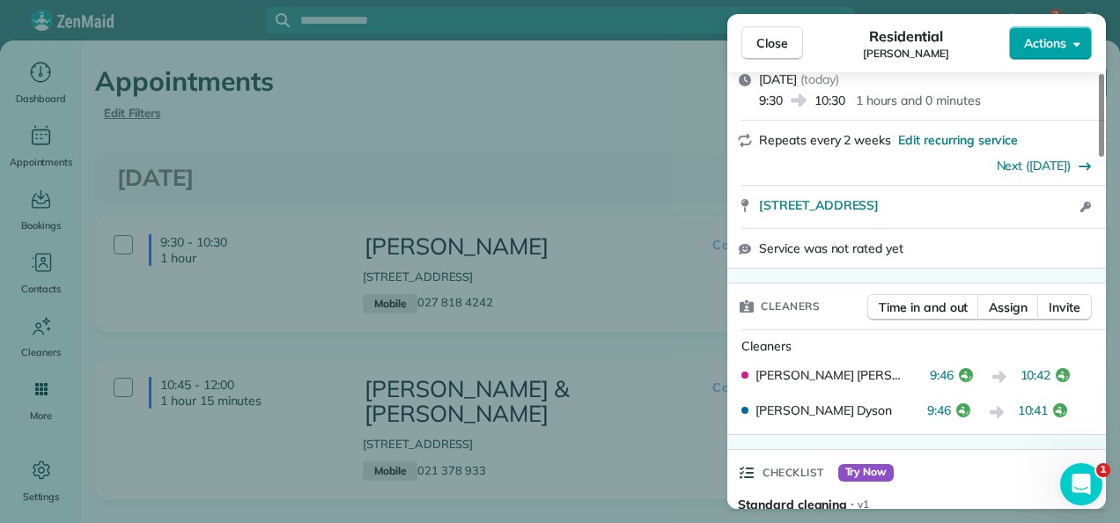
click at [1049, 42] on span "Actions" at bounding box center [1045, 43] width 42 height 18
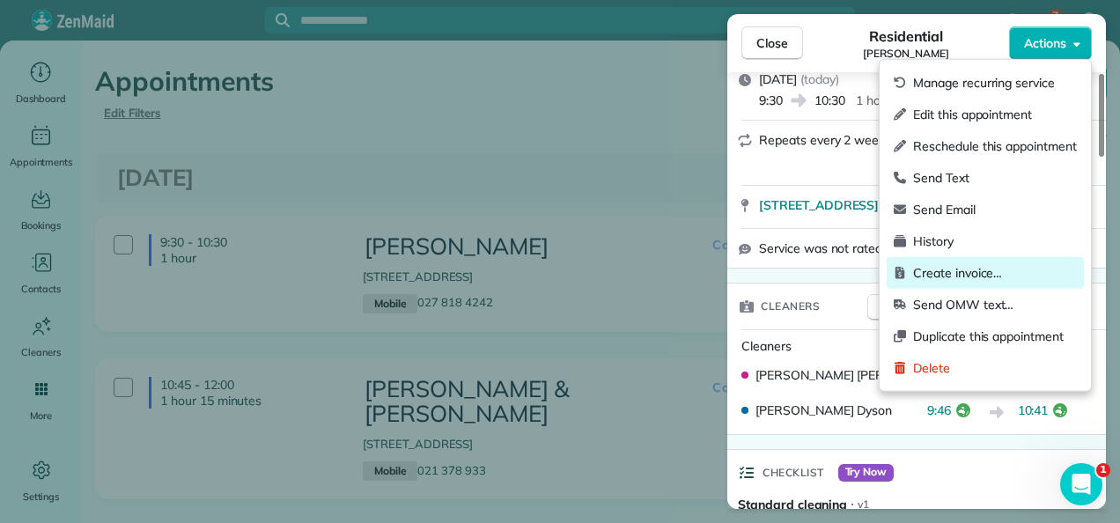
click at [999, 271] on span "Create invoice…" at bounding box center [995, 273] width 164 height 18
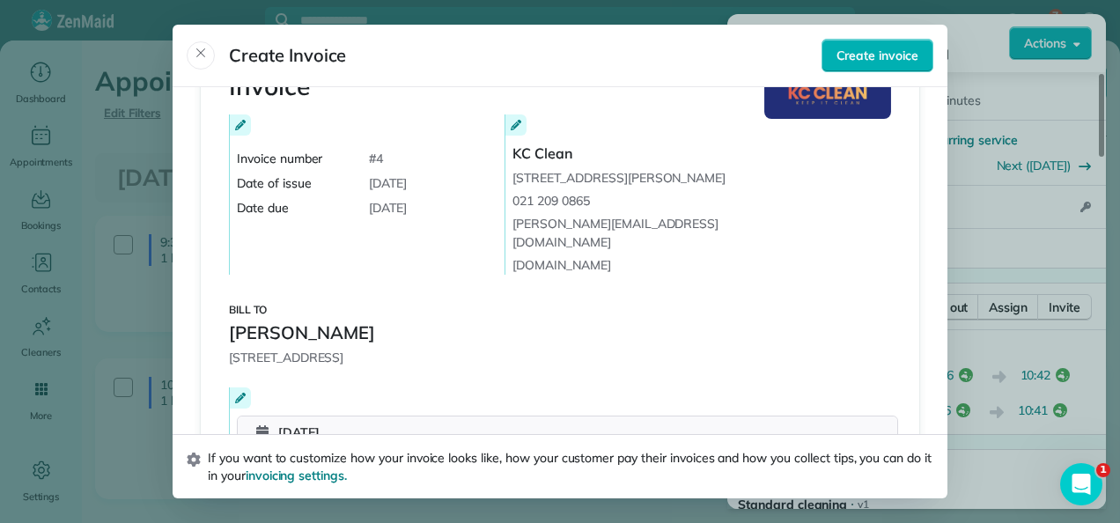
scroll to position [0, 0]
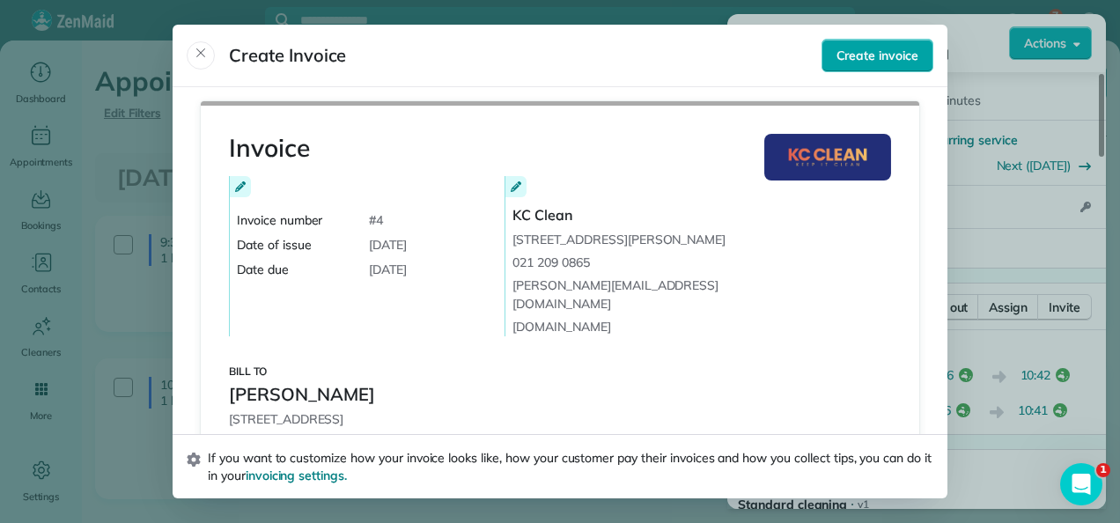
click at [872, 54] on span "Create invoice" at bounding box center [877, 56] width 82 height 18
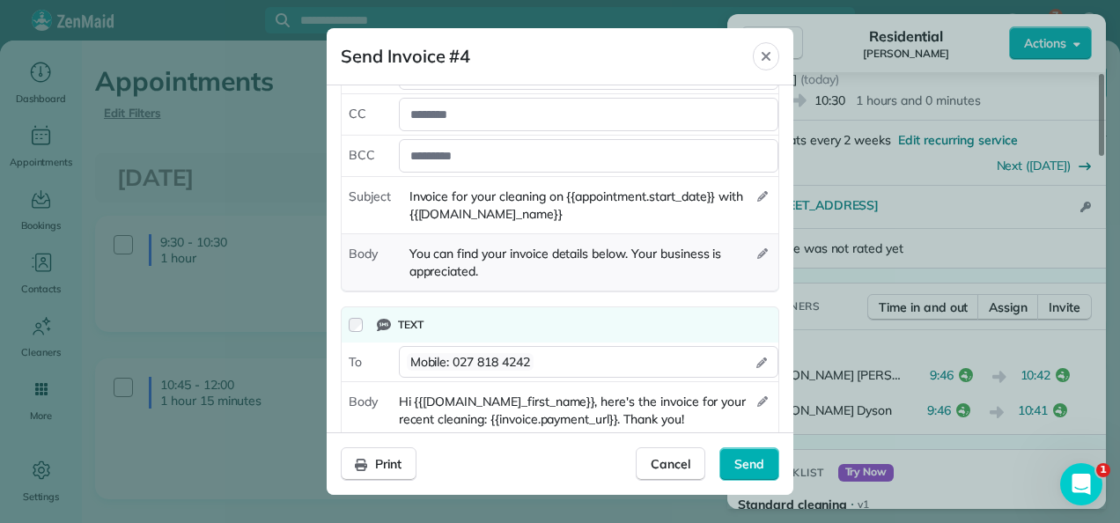
scroll to position [112, 0]
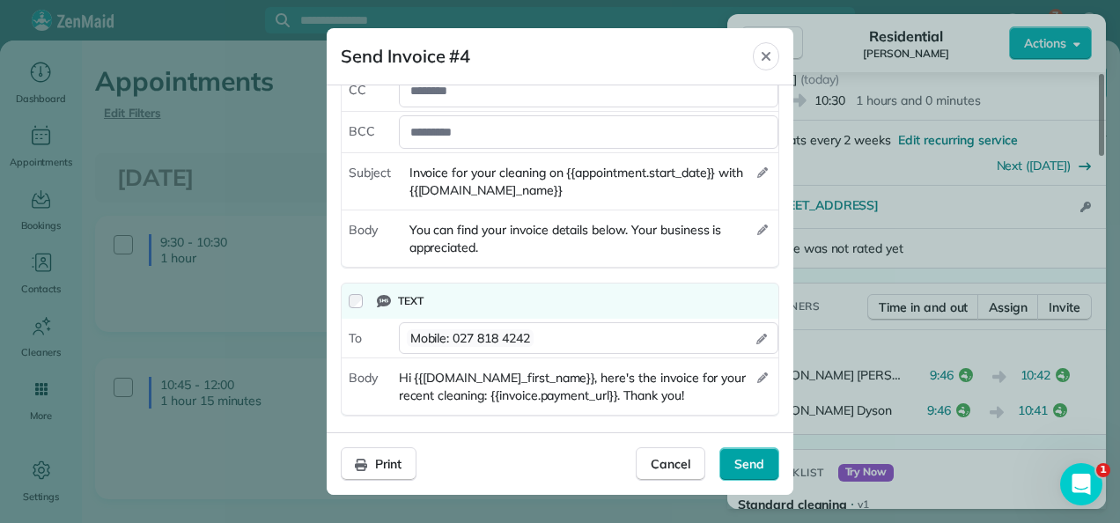
click at [748, 467] on span "Send" at bounding box center [749, 464] width 30 height 18
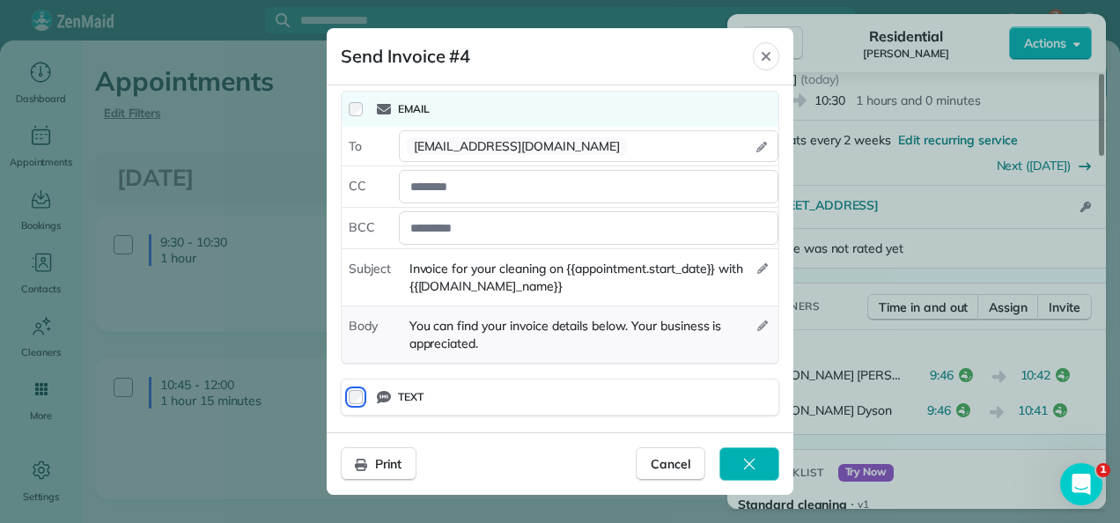
scroll to position [0, 0]
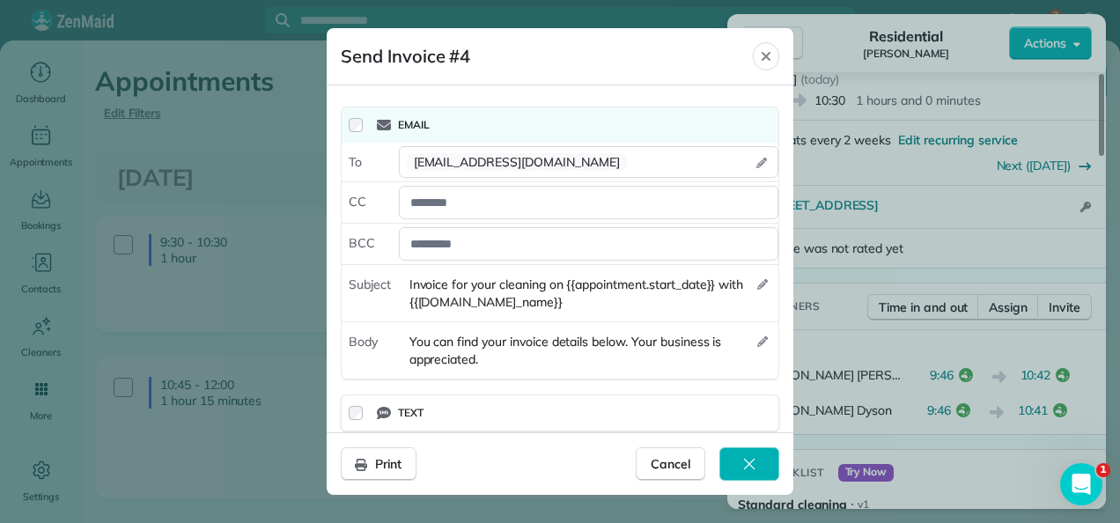
click at [650, 124] on div "Email" at bounding box center [574, 124] width 394 height 21
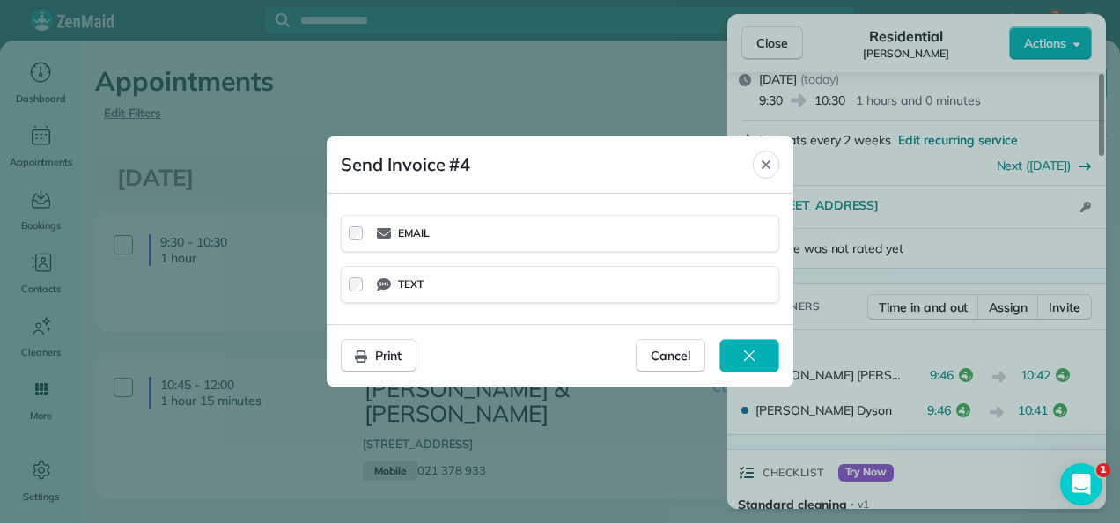
click at [508, 241] on div "Email" at bounding box center [574, 233] width 394 height 21
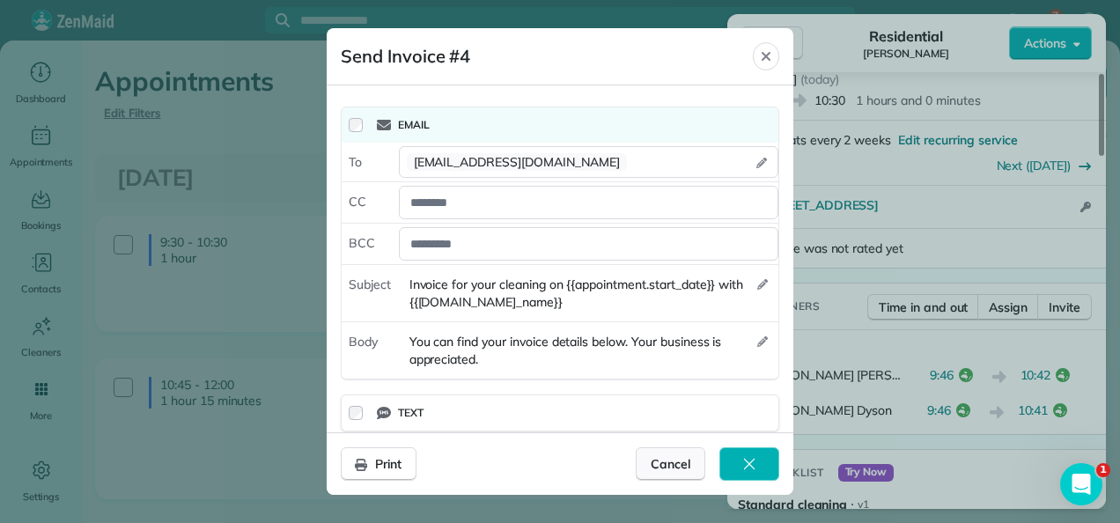
click at [673, 464] on span "Cancel" at bounding box center [671, 464] width 40 height 18
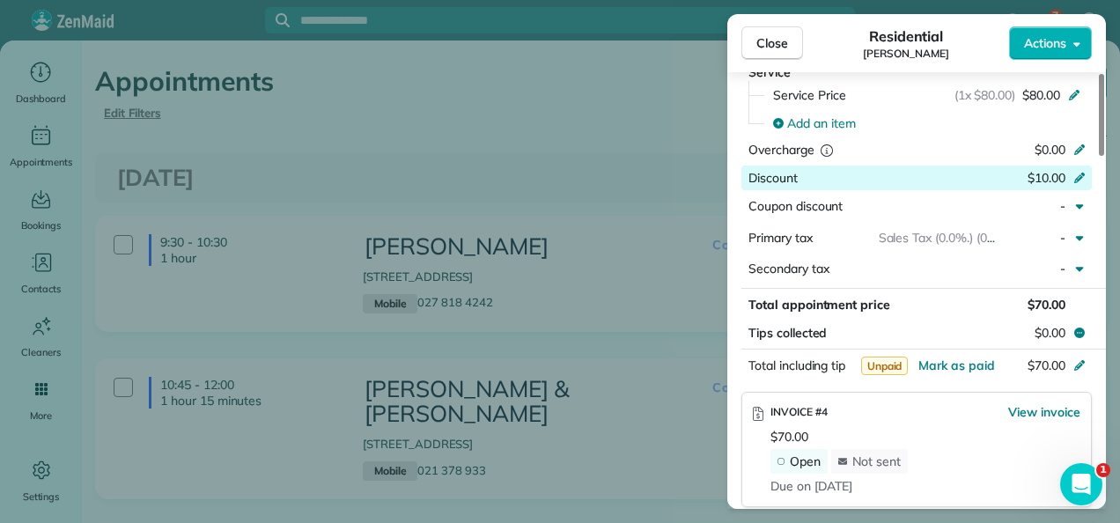
scroll to position [877, 0]
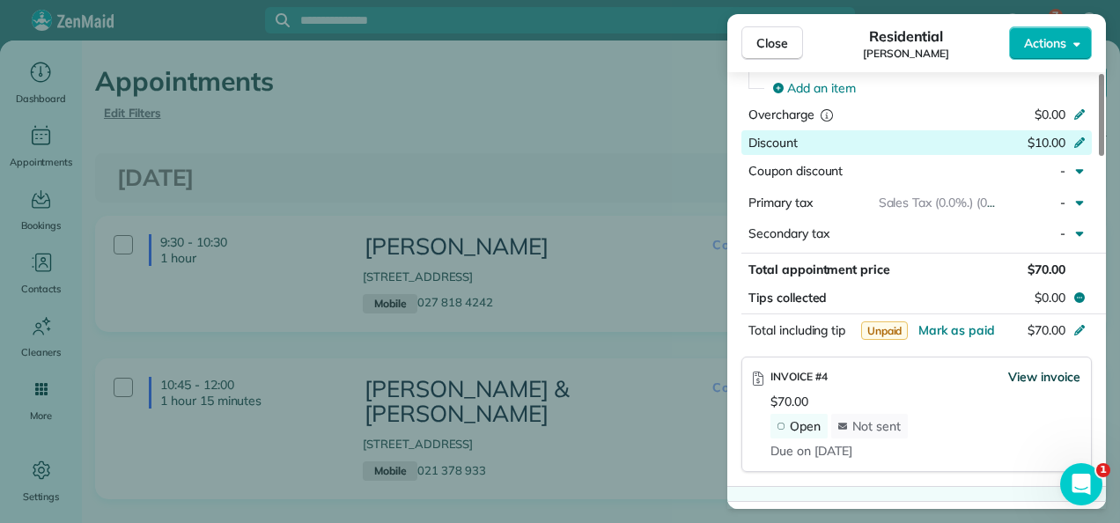
click at [1046, 368] on span "View invoice" at bounding box center [1044, 377] width 72 height 18
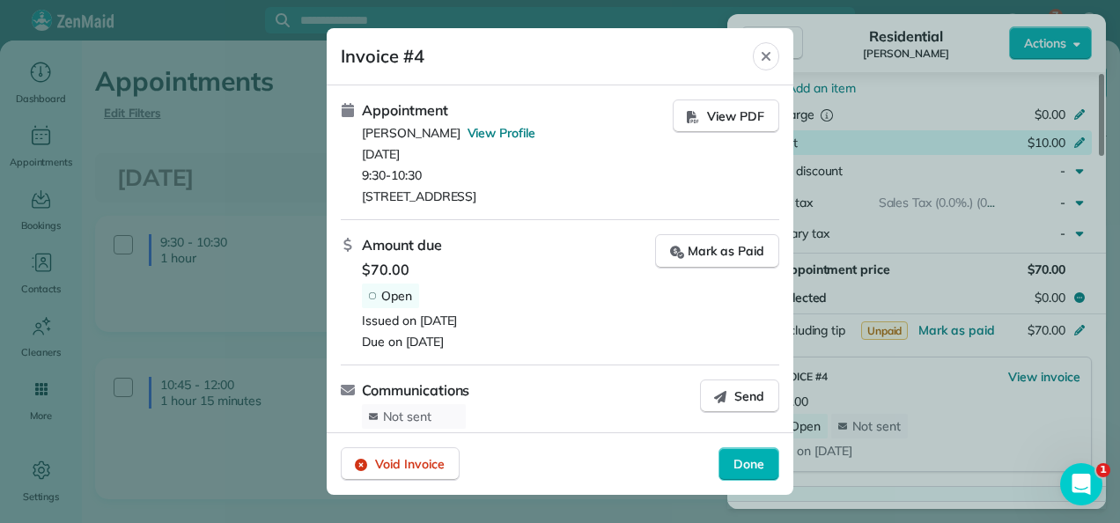
scroll to position [9, 0]
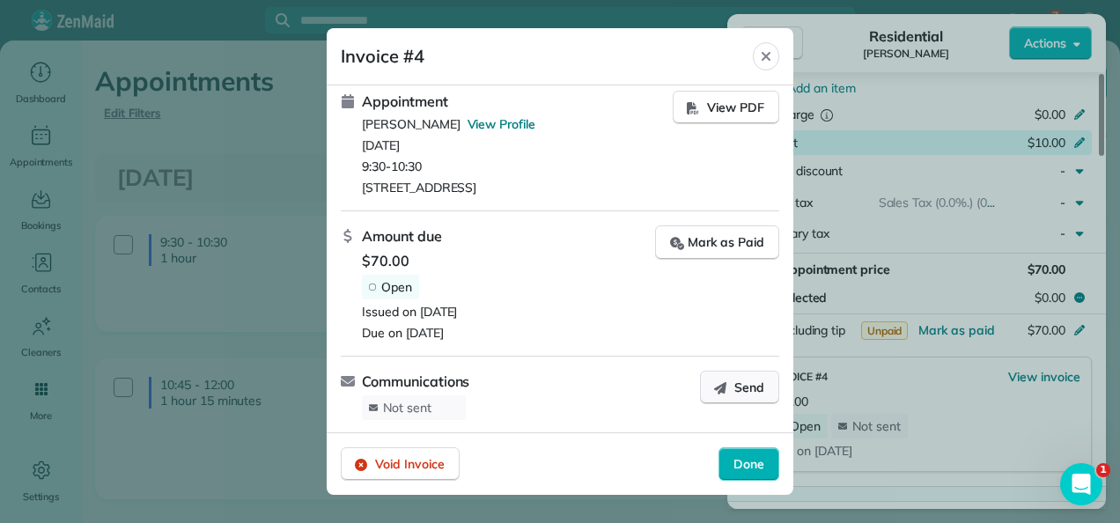
click at [734, 386] on span "Send" at bounding box center [749, 388] width 30 height 18
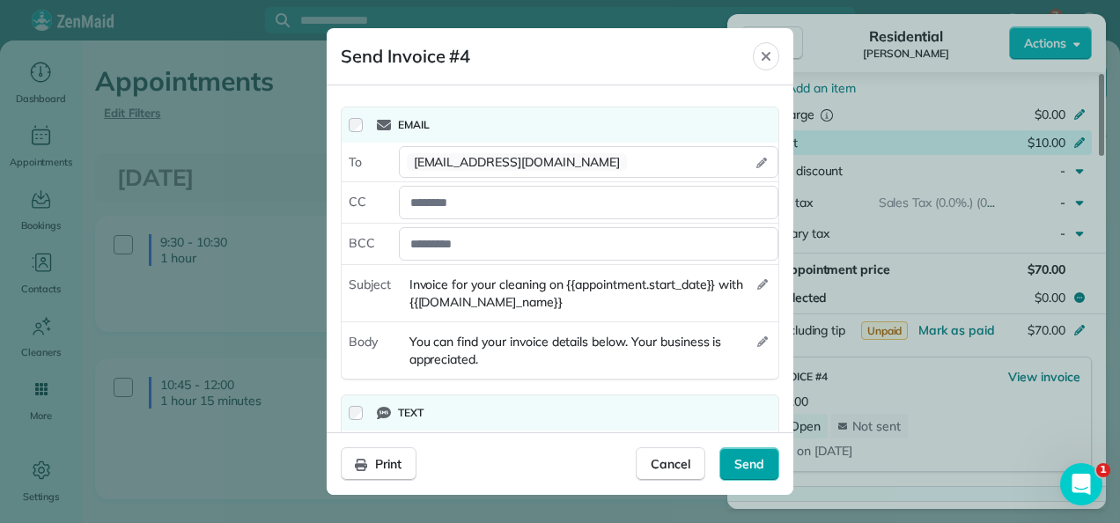
click at [757, 463] on span "Send" at bounding box center [749, 464] width 30 height 18
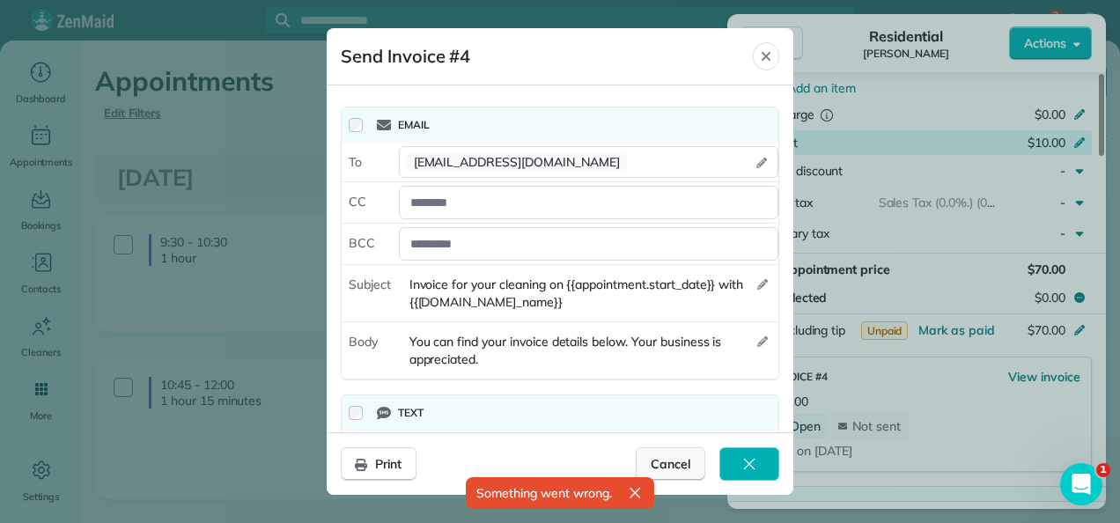
click at [687, 460] on span "Cancel" at bounding box center [671, 464] width 40 height 18
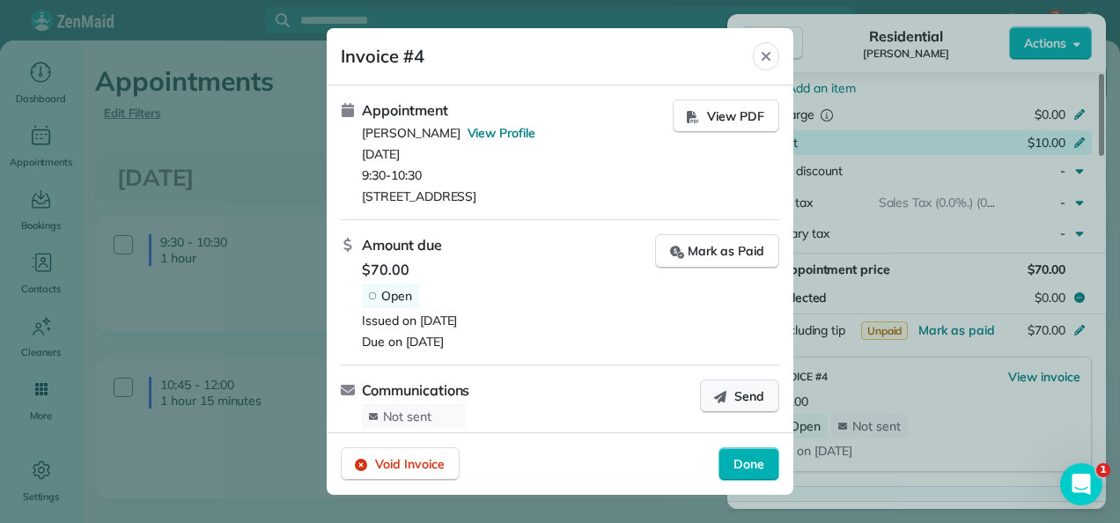
click at [734, 397] on span "Send" at bounding box center [749, 396] width 30 height 18
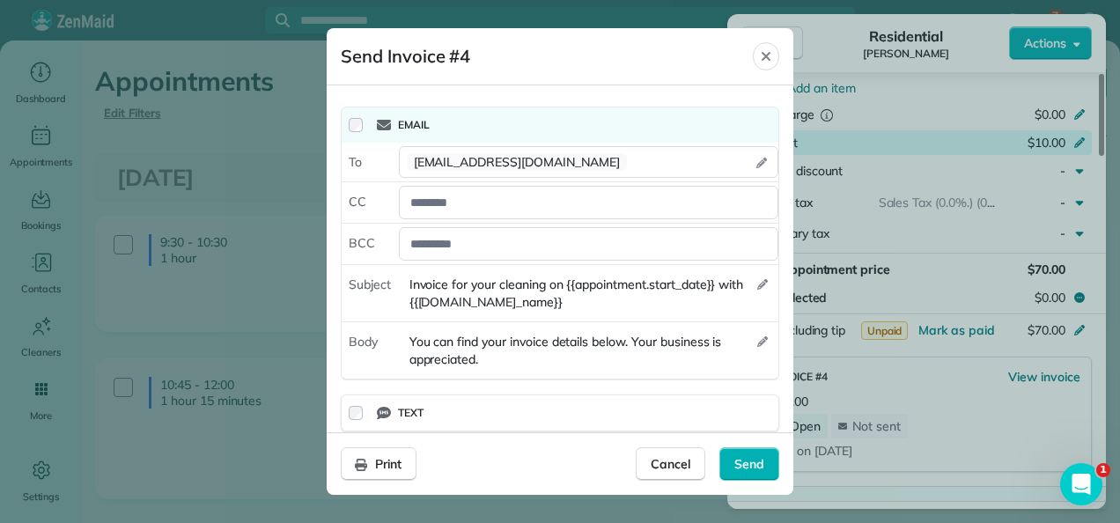
click at [446, 127] on div "Email" at bounding box center [574, 124] width 394 height 21
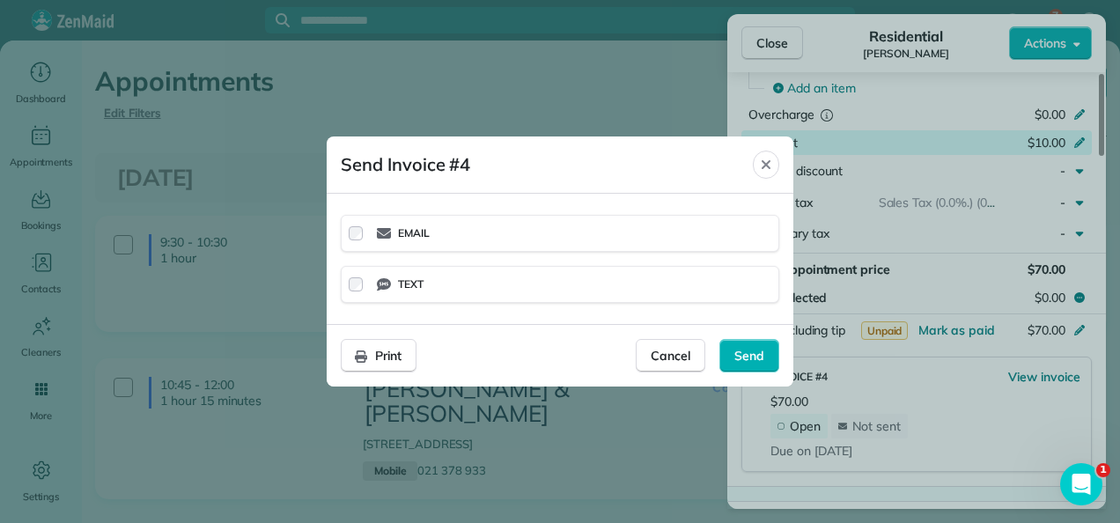
click at [481, 231] on div "Email" at bounding box center [574, 233] width 394 height 21
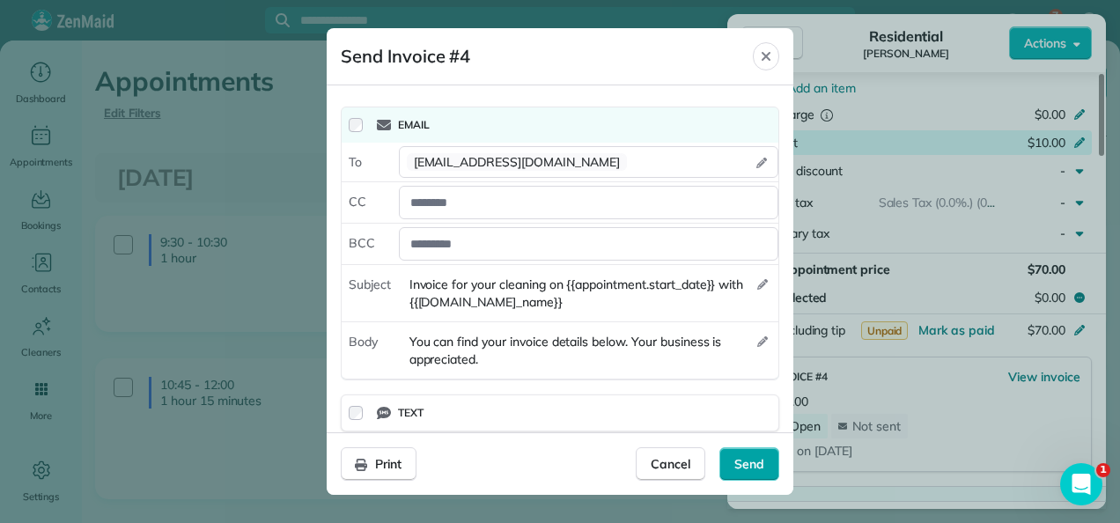
click at [746, 461] on span "Send" at bounding box center [749, 464] width 30 height 18
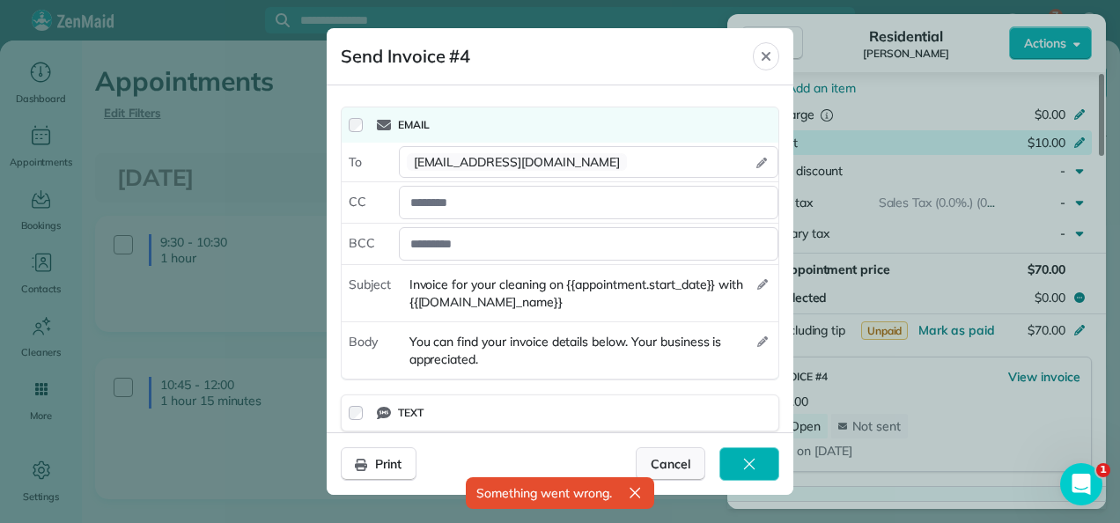
click at [662, 450] on div "Cancel" at bounding box center [671, 463] width 70 height 33
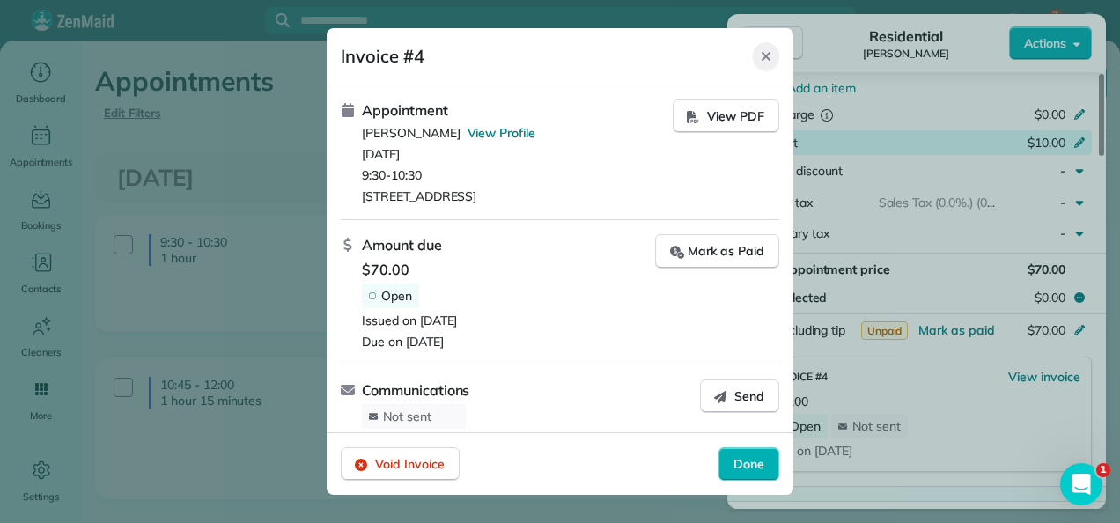
click at [768, 56] on icon "Close" at bounding box center [766, 56] width 14 height 14
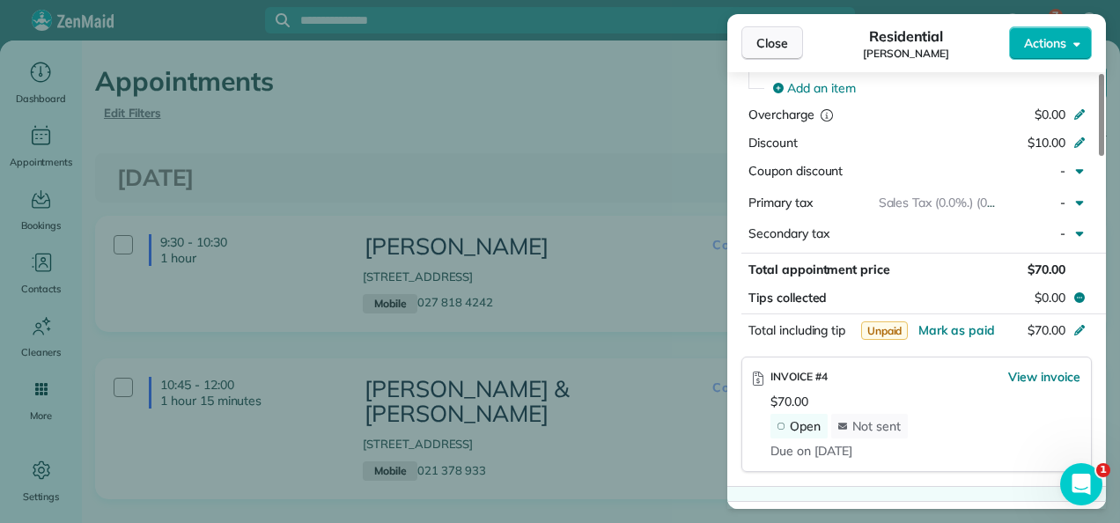
click at [772, 40] on span "Close" at bounding box center [772, 43] width 32 height 18
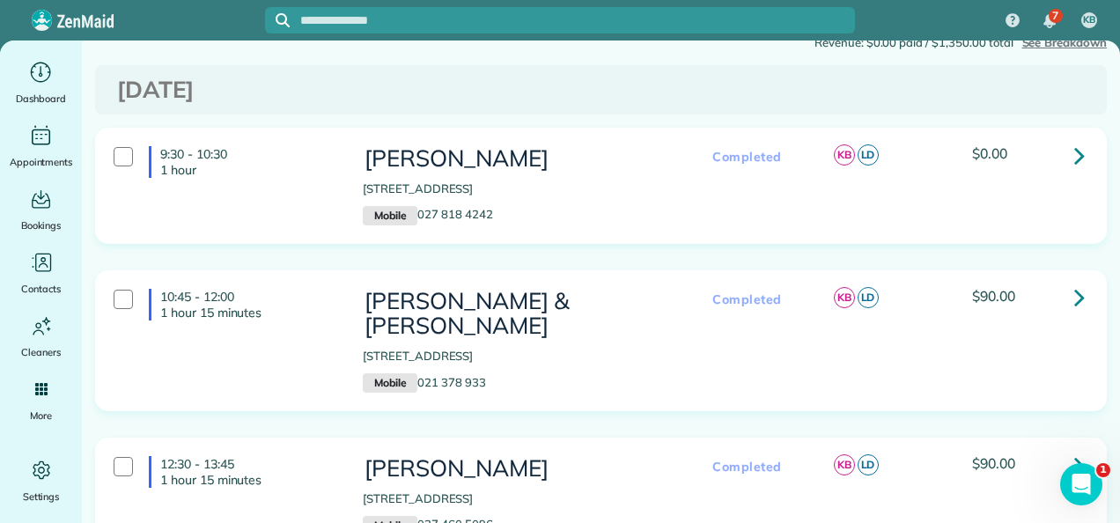
scroll to position [176, 0]
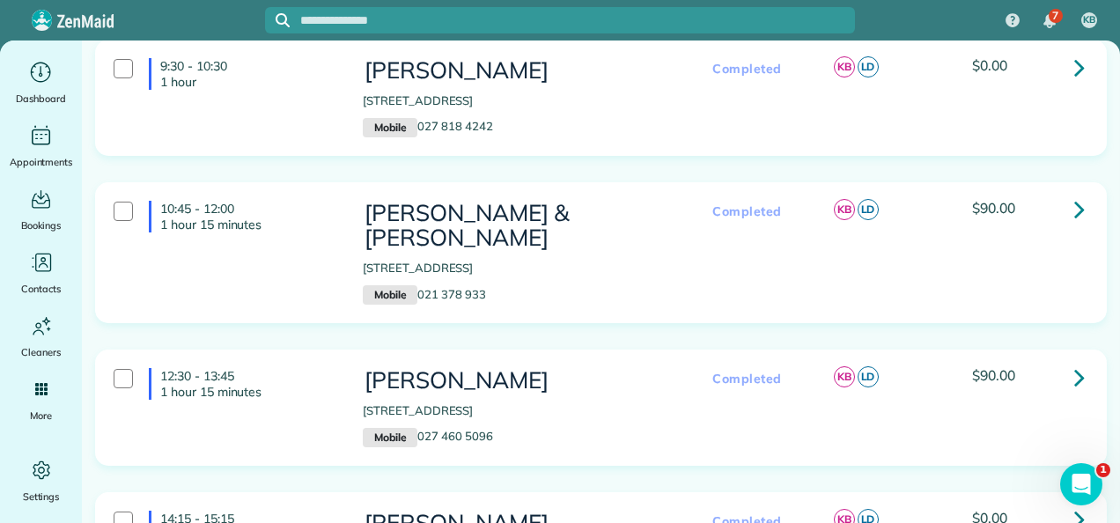
click at [1074, 209] on icon at bounding box center [1079, 209] width 11 height 31
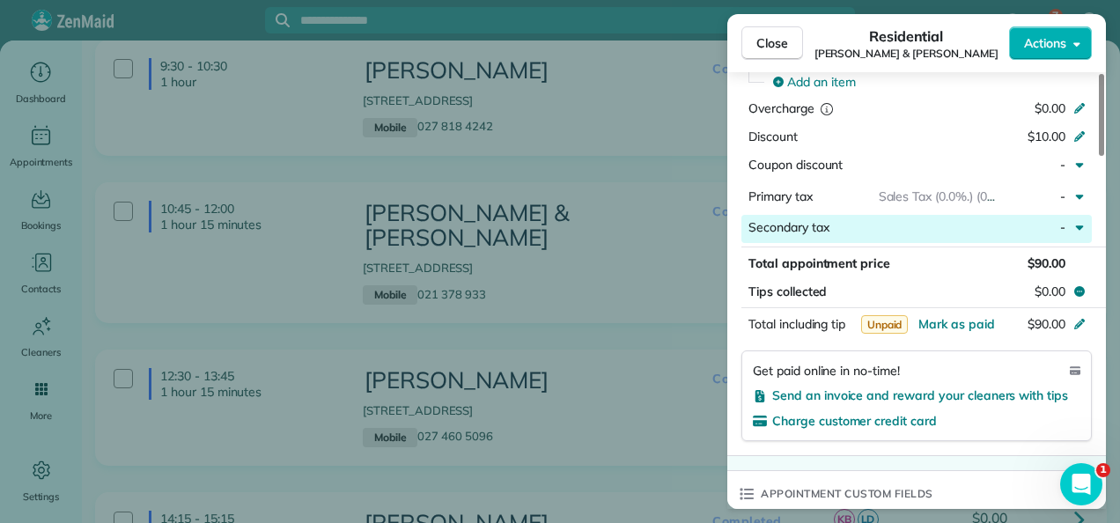
scroll to position [704, 0]
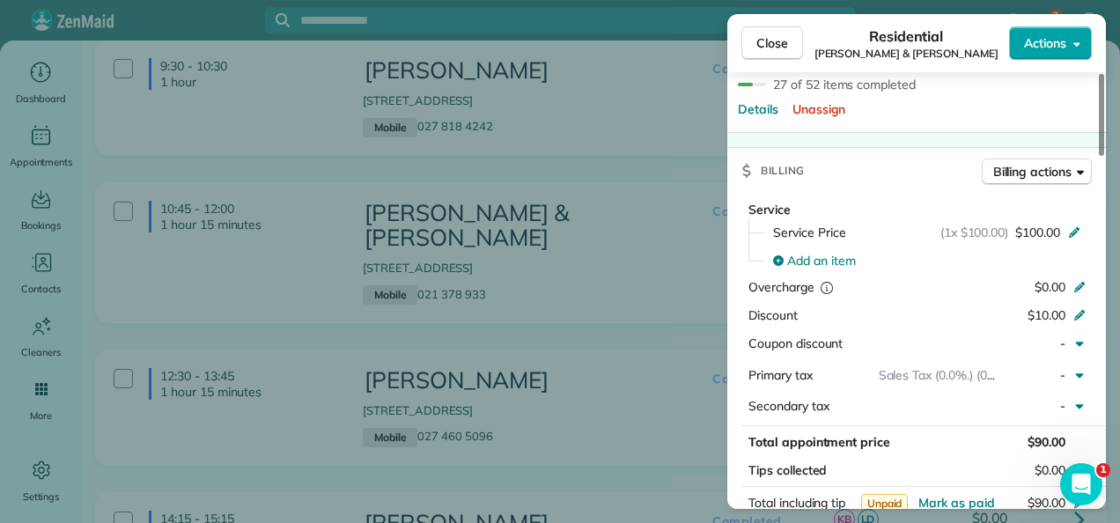
click at [1055, 40] on span "Actions" at bounding box center [1045, 43] width 42 height 18
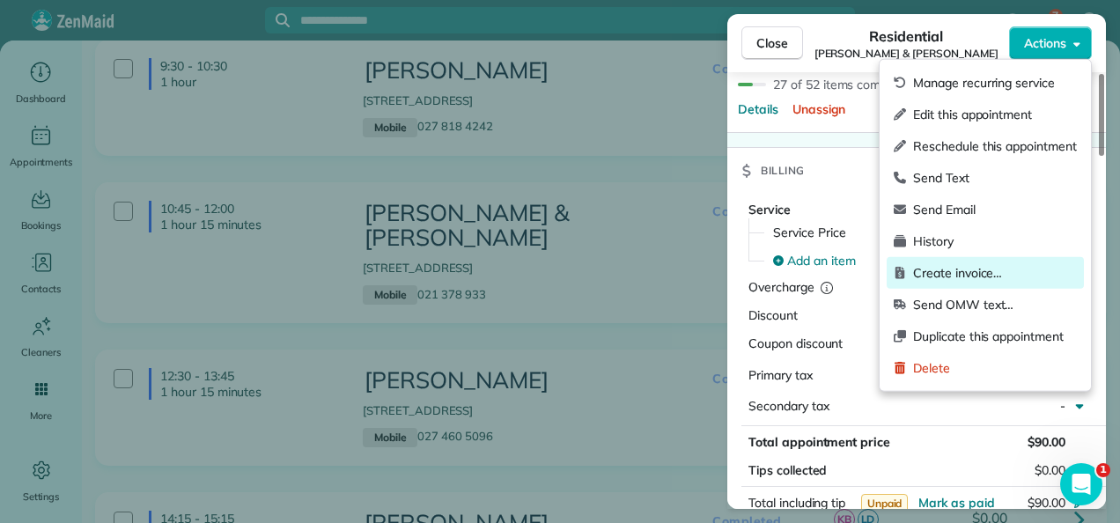
click at [977, 273] on span "Create invoice…" at bounding box center [995, 273] width 164 height 18
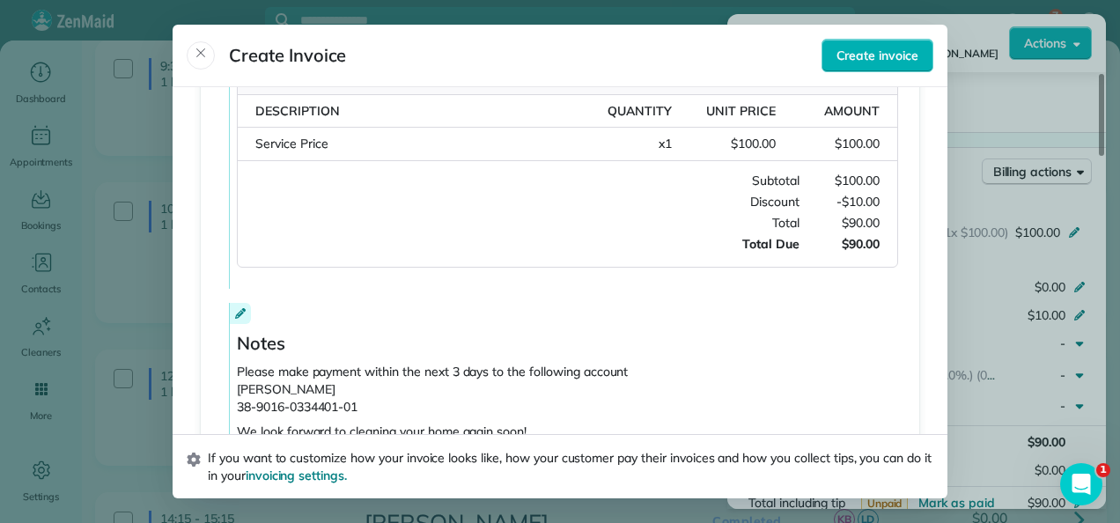
scroll to position [502, 0]
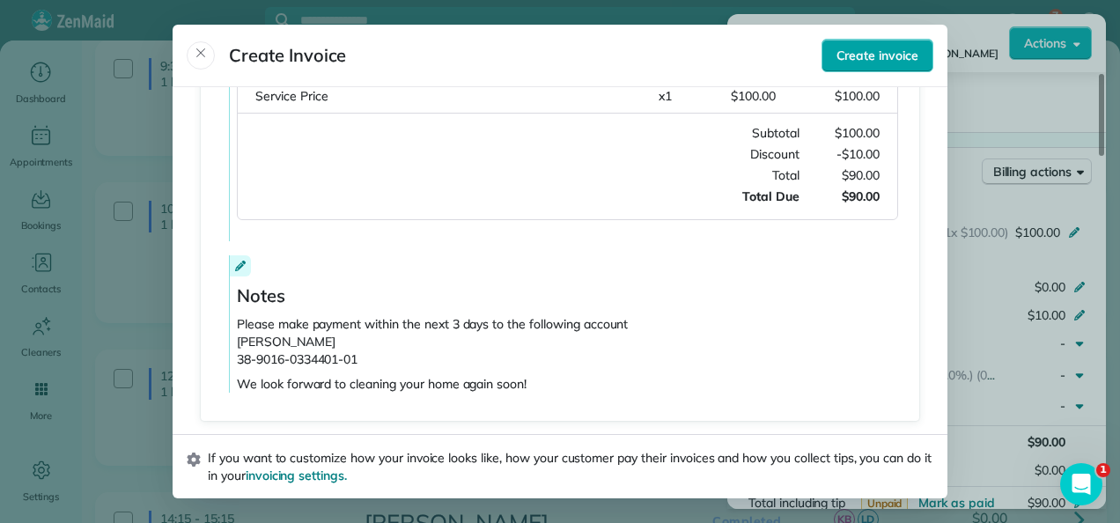
click at [848, 56] on span "Create invoice" at bounding box center [877, 56] width 82 height 18
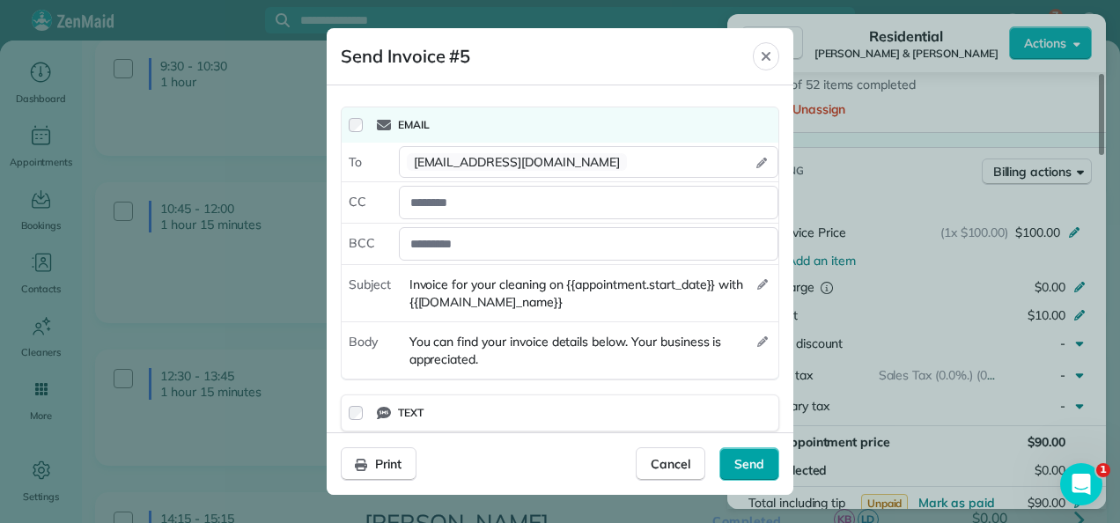
click at [739, 467] on span "Send" at bounding box center [749, 464] width 30 height 18
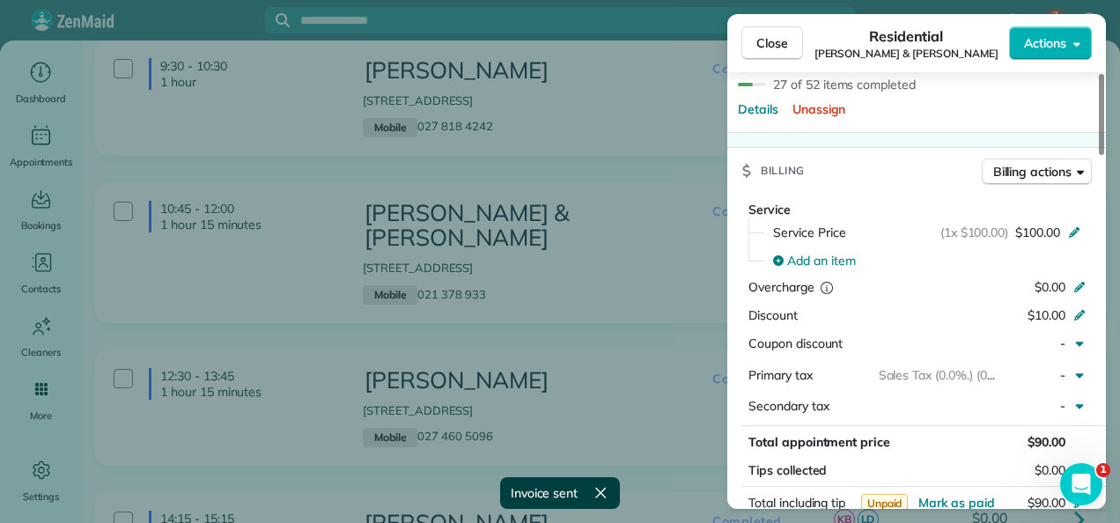
click at [759, 41] on span "Close" at bounding box center [772, 43] width 32 height 18
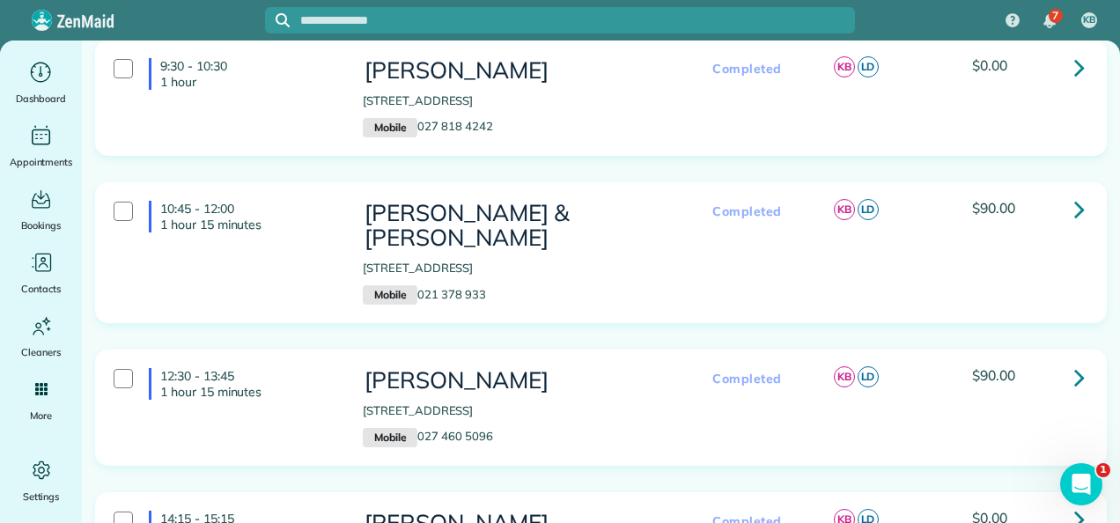
click at [1074, 362] on icon at bounding box center [1079, 377] width 11 height 31
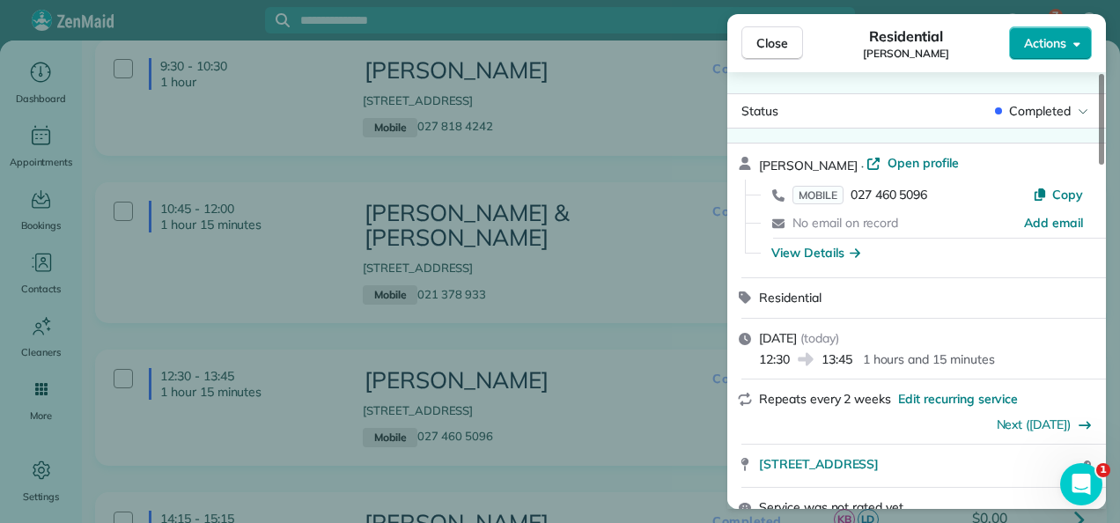
click at [1052, 46] on span "Actions" at bounding box center [1045, 43] width 42 height 18
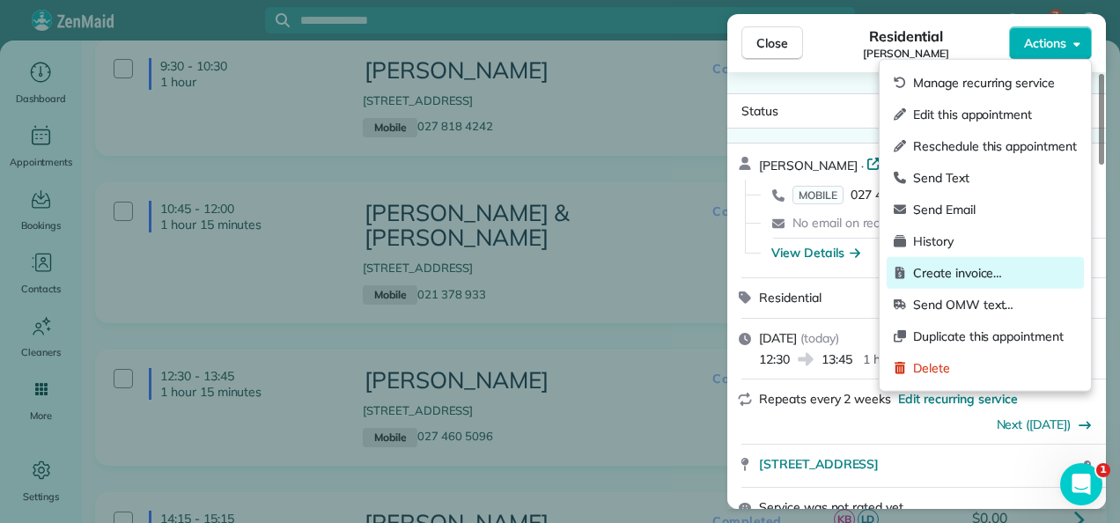
click at [989, 274] on span "Create invoice…" at bounding box center [995, 273] width 164 height 18
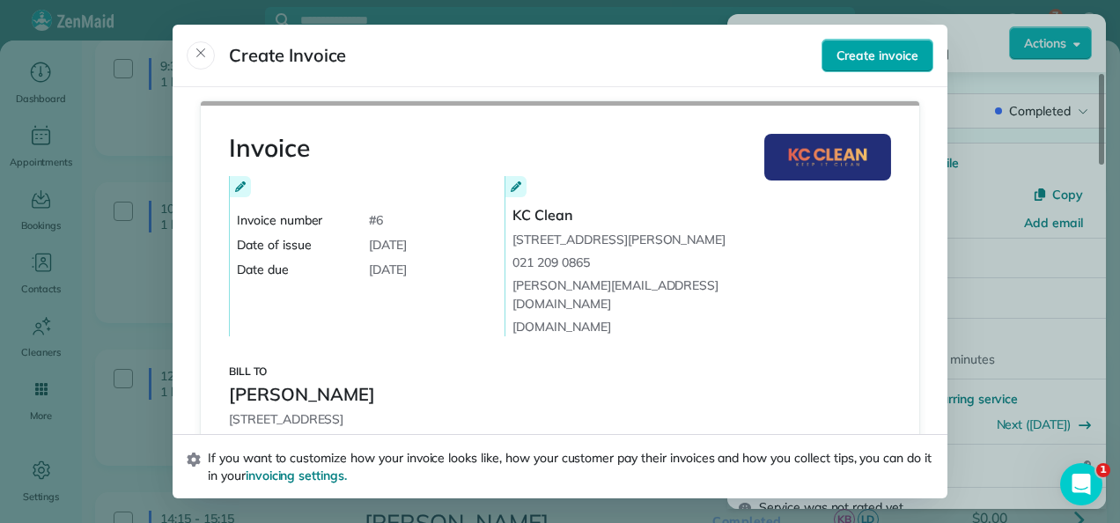
click at [859, 51] on span "Create invoice" at bounding box center [877, 56] width 82 height 18
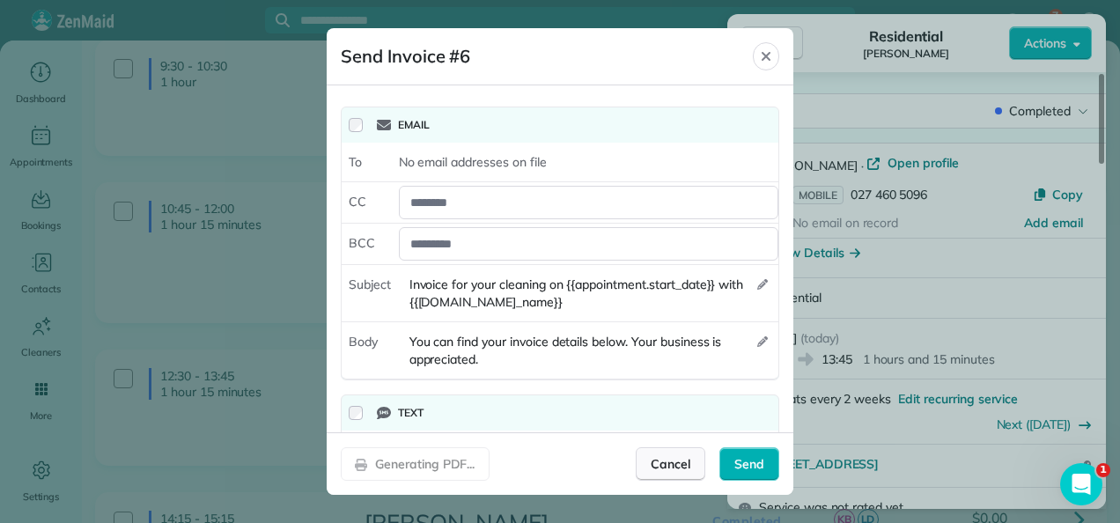
click at [651, 460] on div "Cancel" at bounding box center [671, 463] width 70 height 33
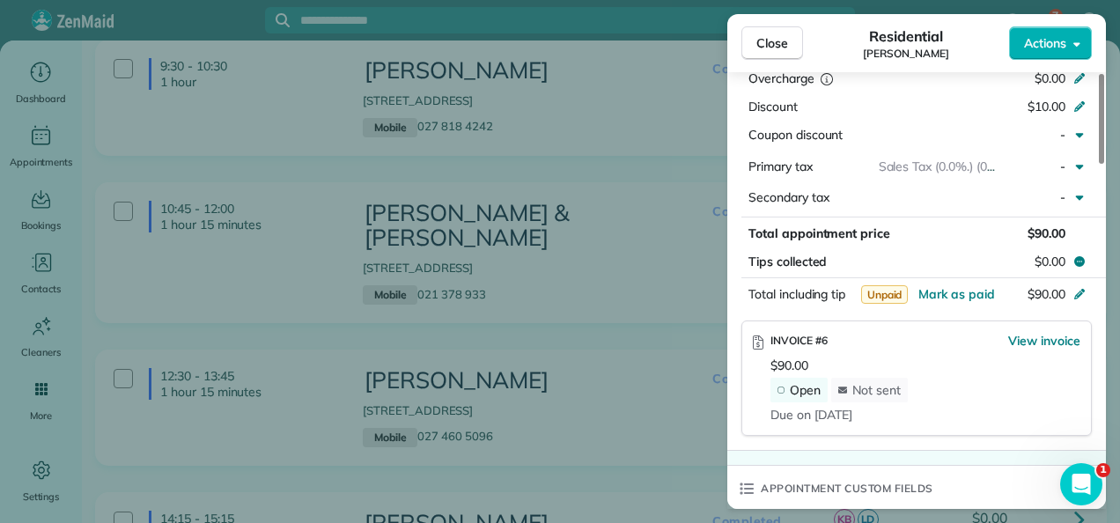
scroll to position [974, 0]
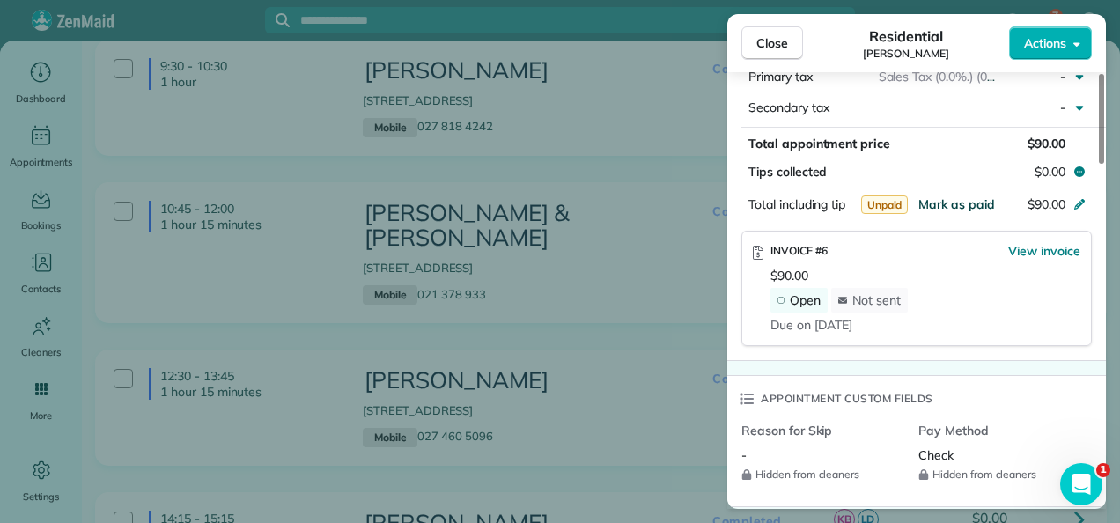
click at [974, 196] on span "Mark as paid" at bounding box center [956, 204] width 77 height 16
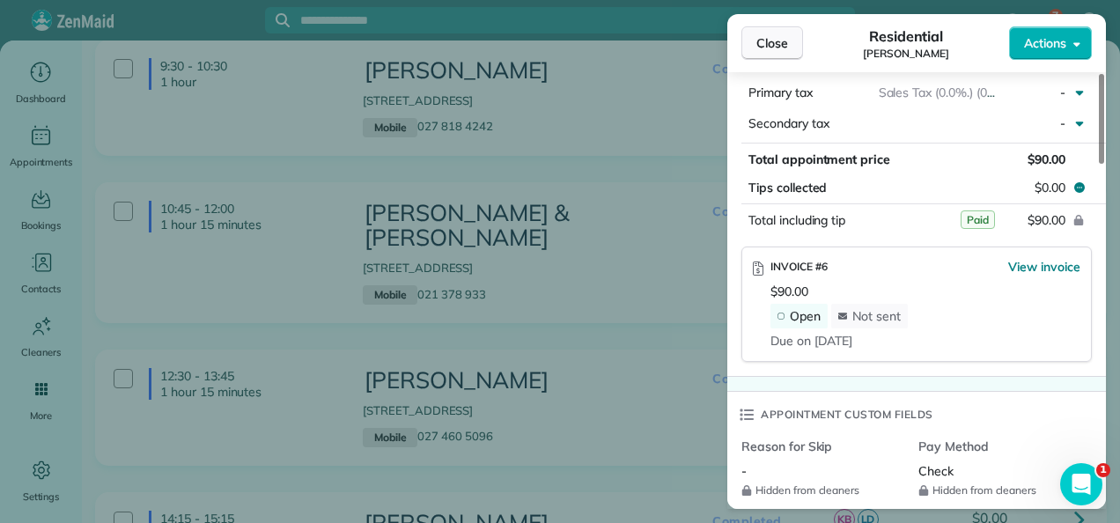
click at [769, 38] on span "Close" at bounding box center [772, 43] width 32 height 18
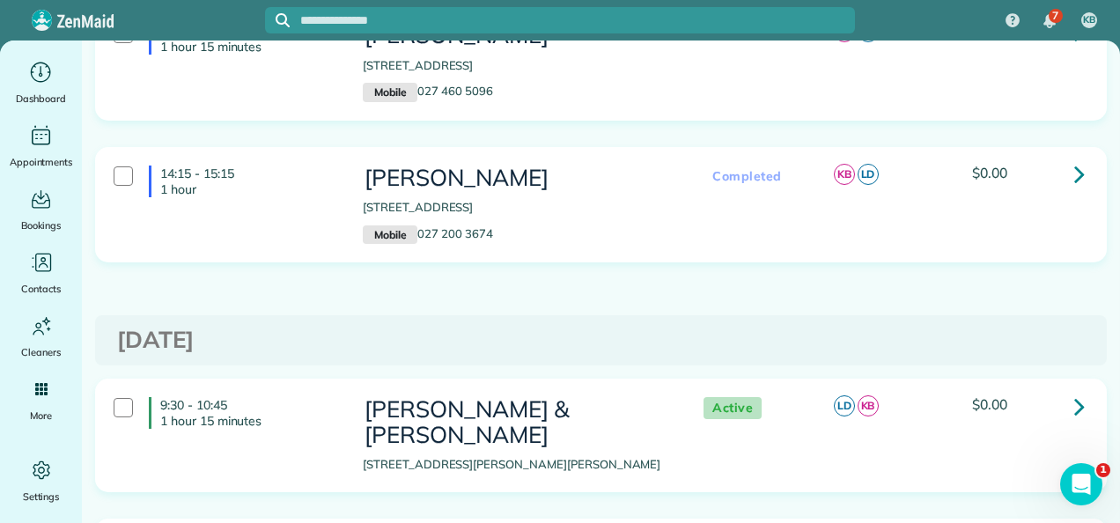
scroll to position [528, 0]
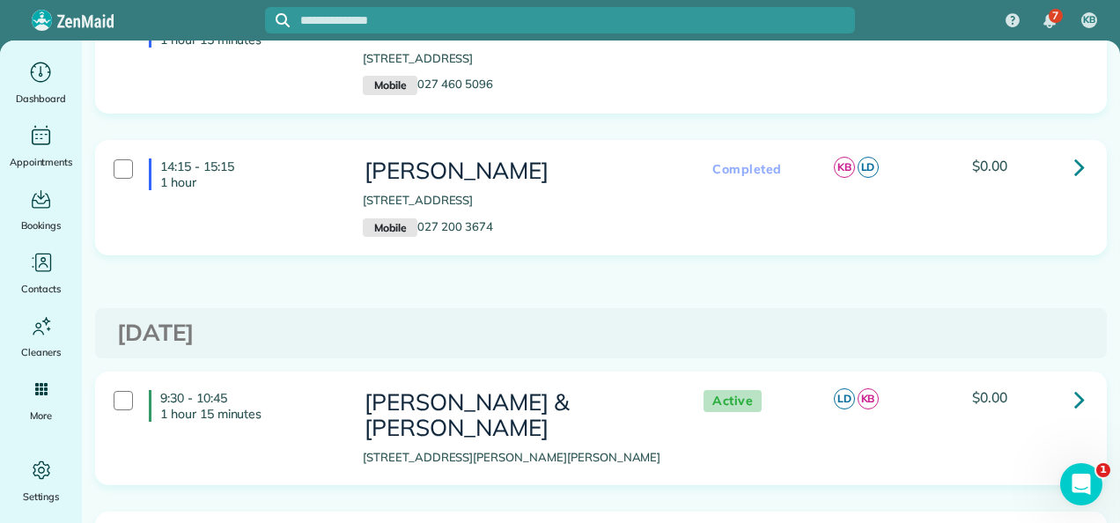
click at [1074, 151] on icon at bounding box center [1079, 166] width 11 height 31
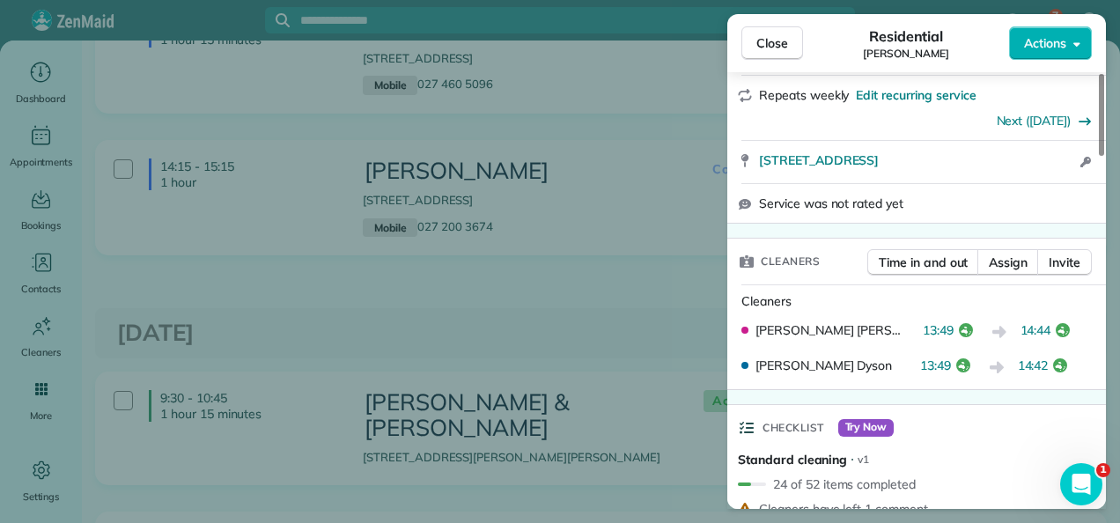
scroll to position [265, 0]
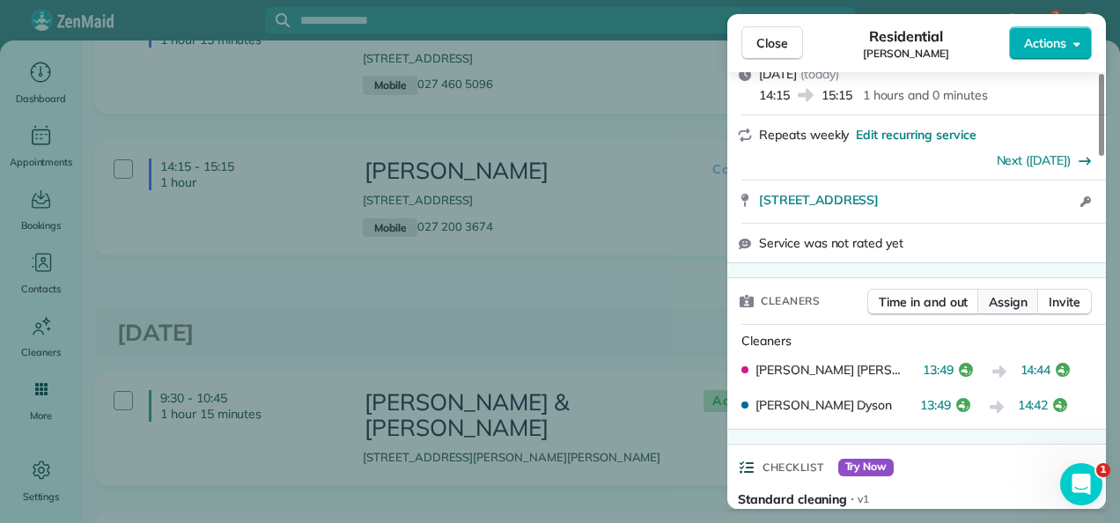
click at [1020, 295] on span "Assign" at bounding box center [1008, 302] width 39 height 18
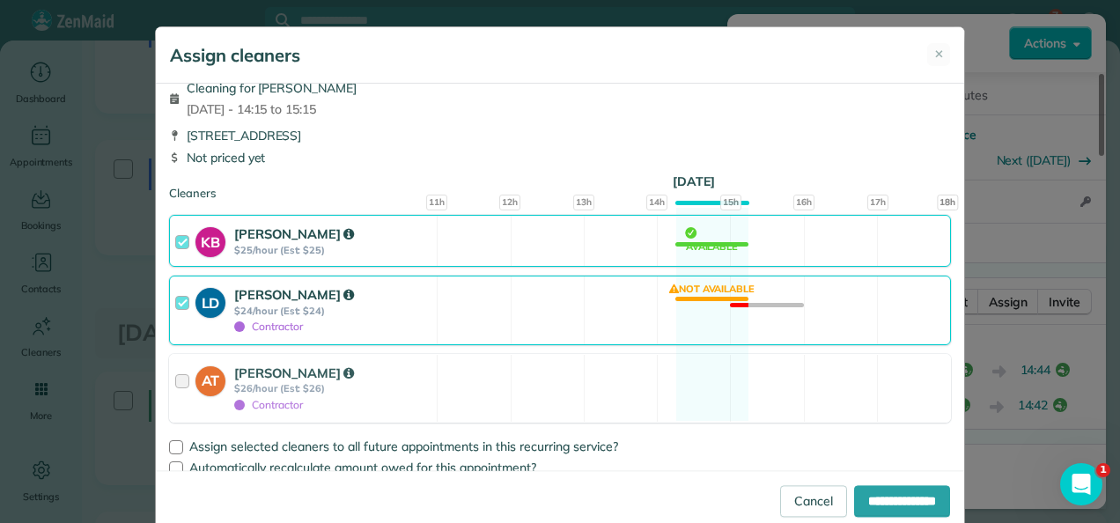
scroll to position [28, 0]
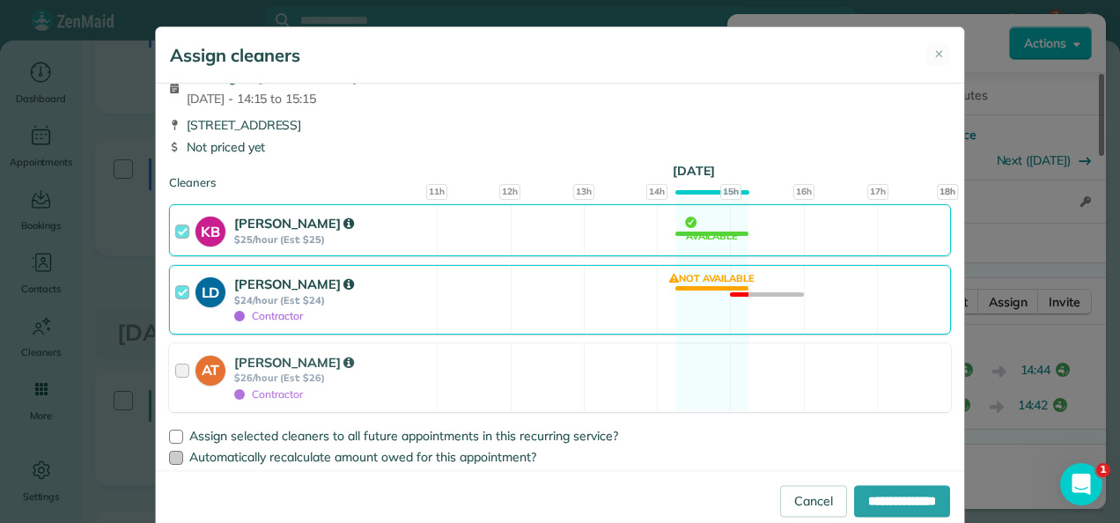
click at [169, 457] on div at bounding box center [176, 458] width 14 height 14
click at [886, 504] on input "**********" at bounding box center [902, 501] width 96 height 32
type input "**********"
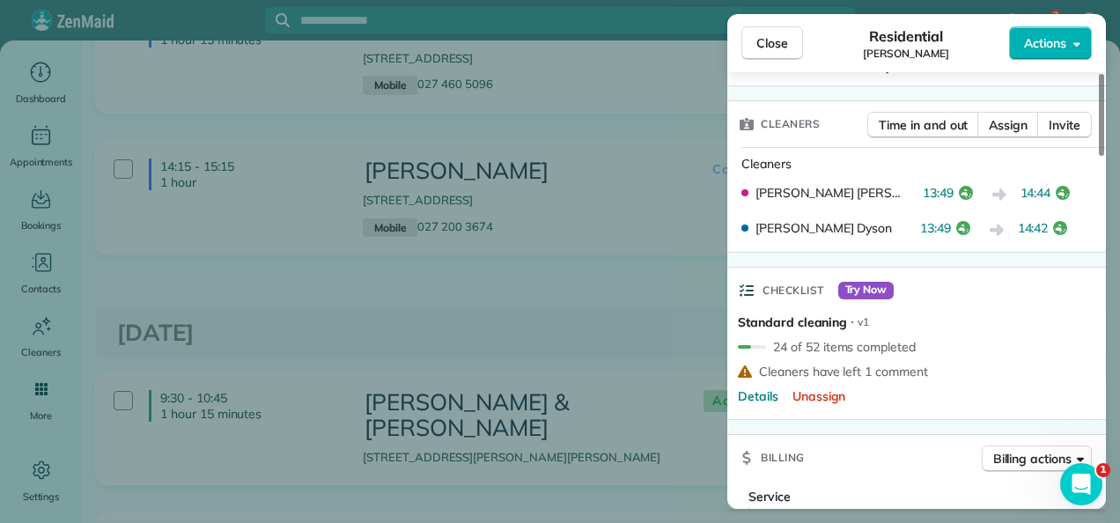
scroll to position [174, 0]
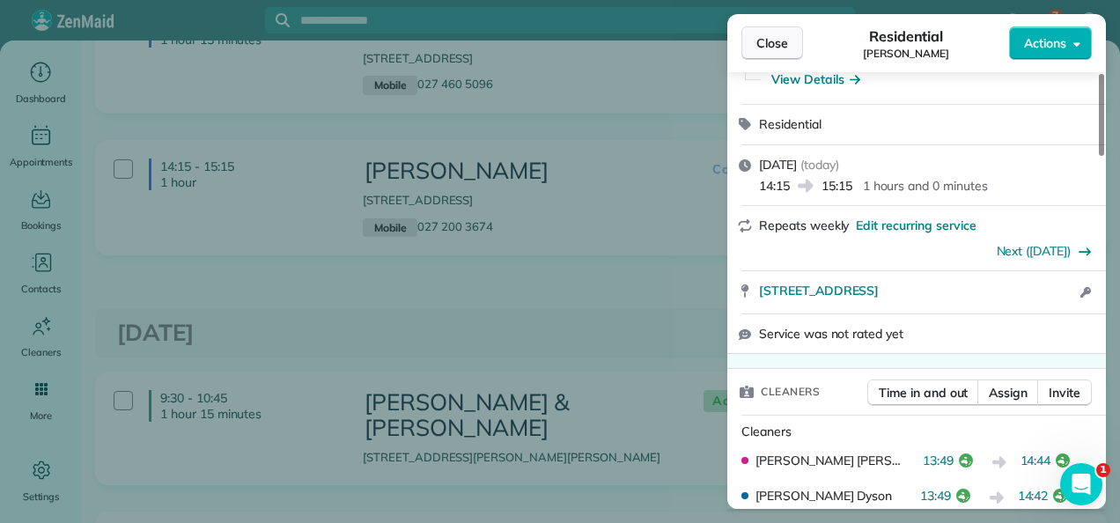
click at [771, 51] on span "Close" at bounding box center [772, 43] width 32 height 18
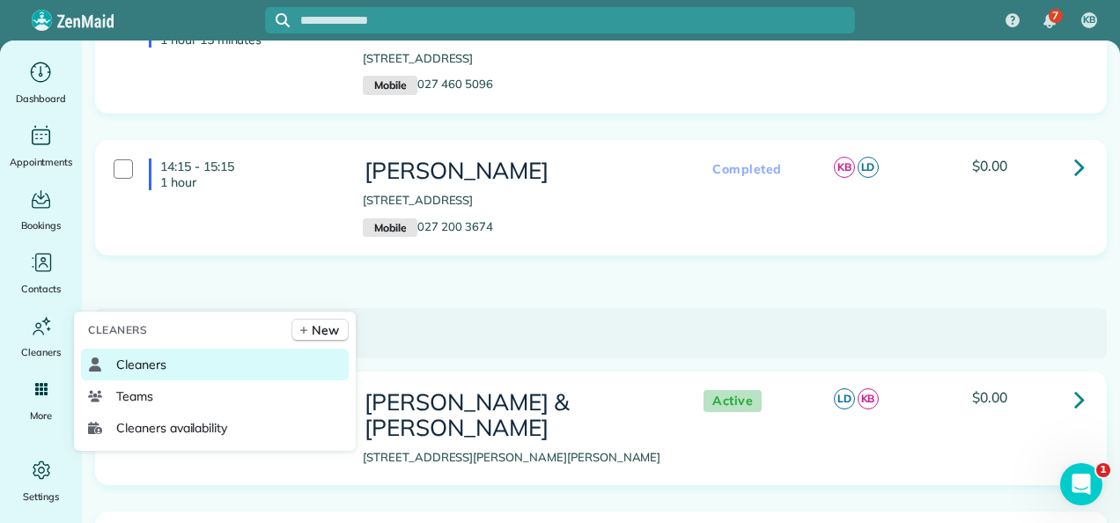
click at [140, 362] on span "Cleaners" at bounding box center [141, 365] width 50 height 18
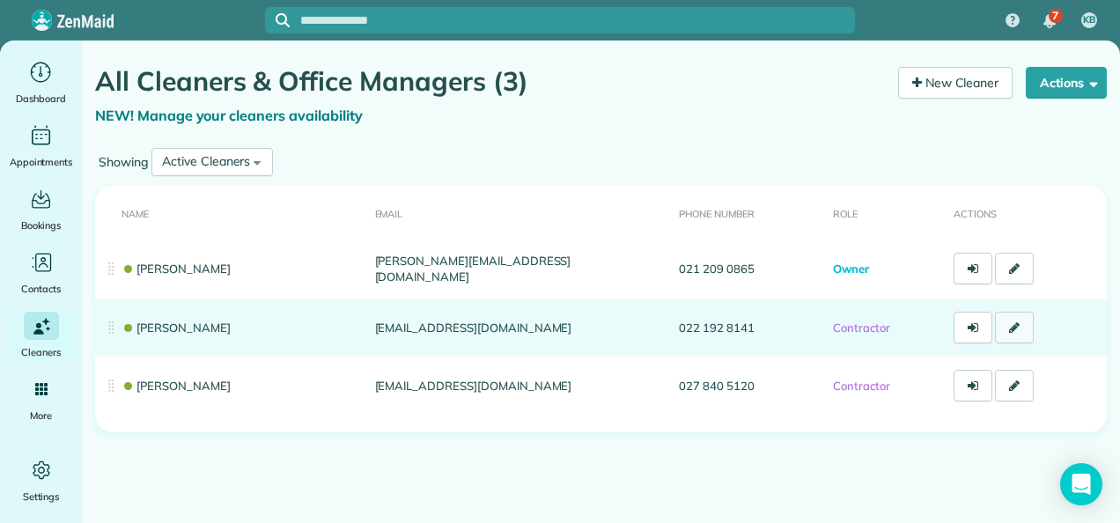
click at [1013, 330] on icon at bounding box center [1014, 327] width 11 height 12
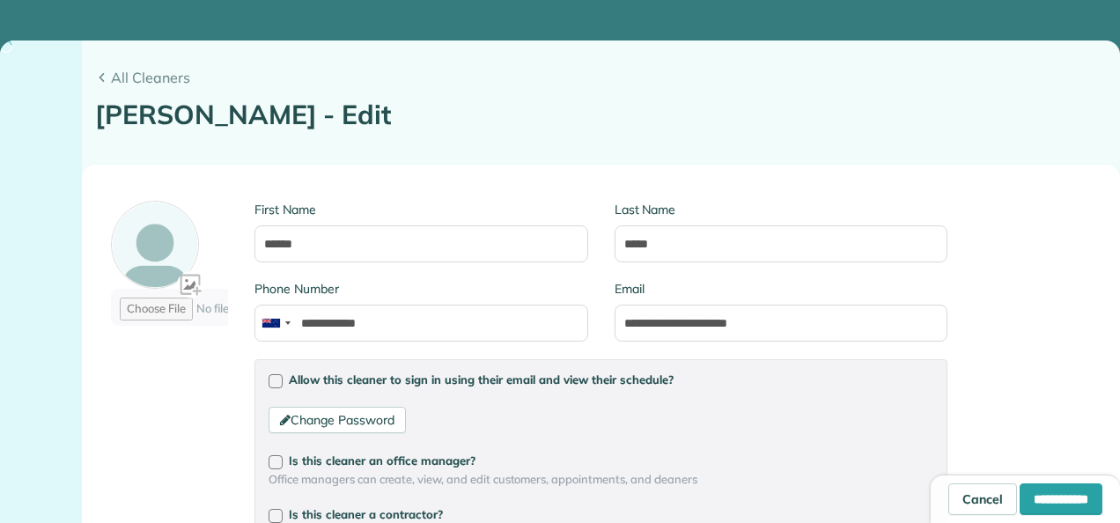
type input "**********"
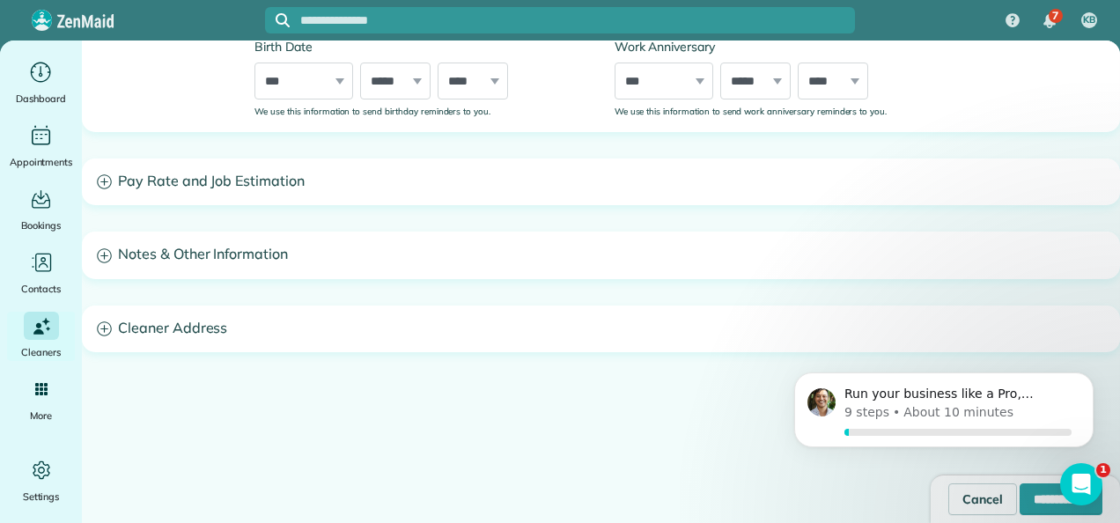
scroll to position [789, 0]
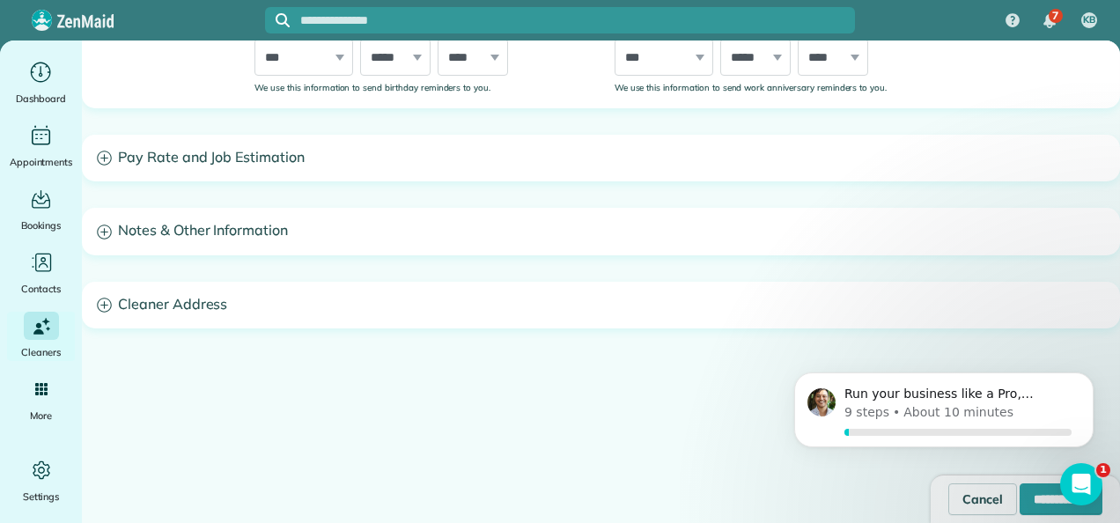
click at [230, 225] on h3 "Notes & Other Information" at bounding box center [601, 231] width 1036 height 45
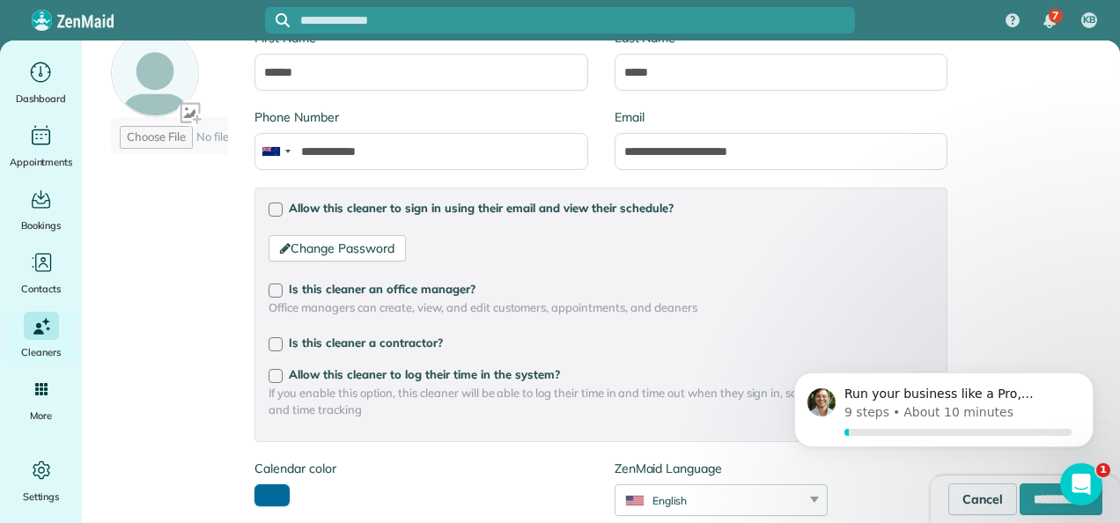
scroll to position [0, 0]
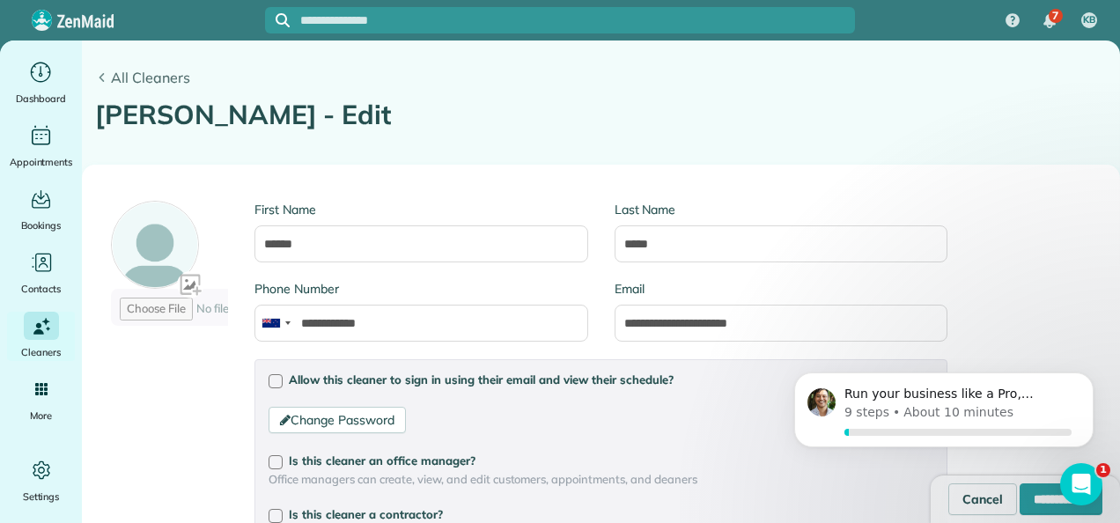
click at [102, 72] on link "All Cleaners" at bounding box center [600, 77] width 1011 height 21
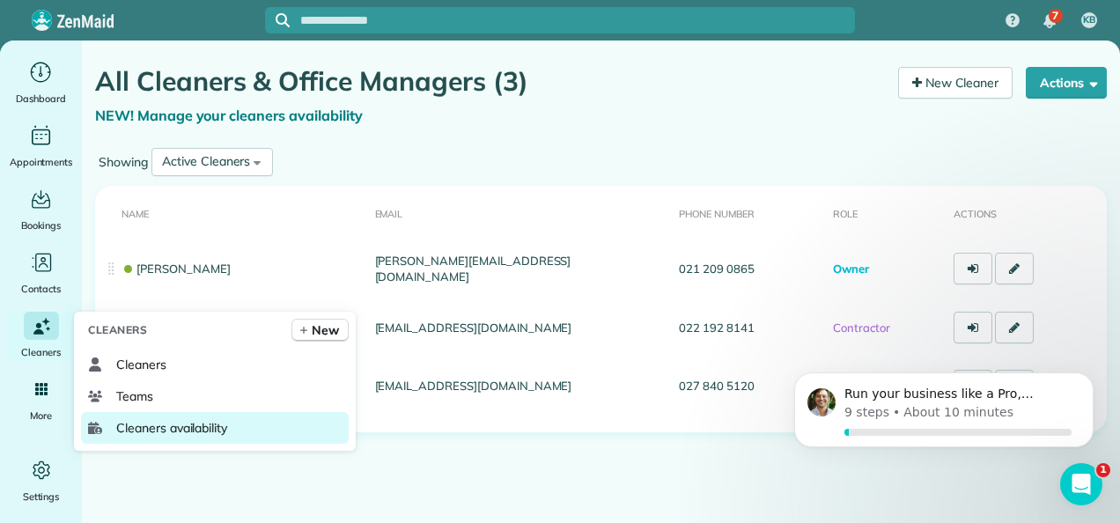
click at [187, 429] on span "Cleaners availability" at bounding box center [171, 428] width 111 height 18
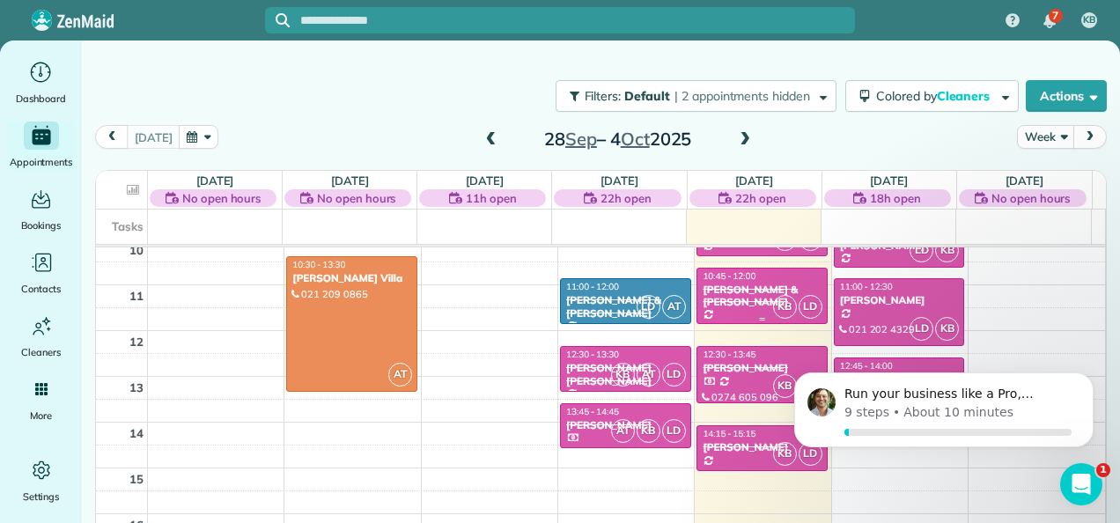
scroll to position [493, 0]
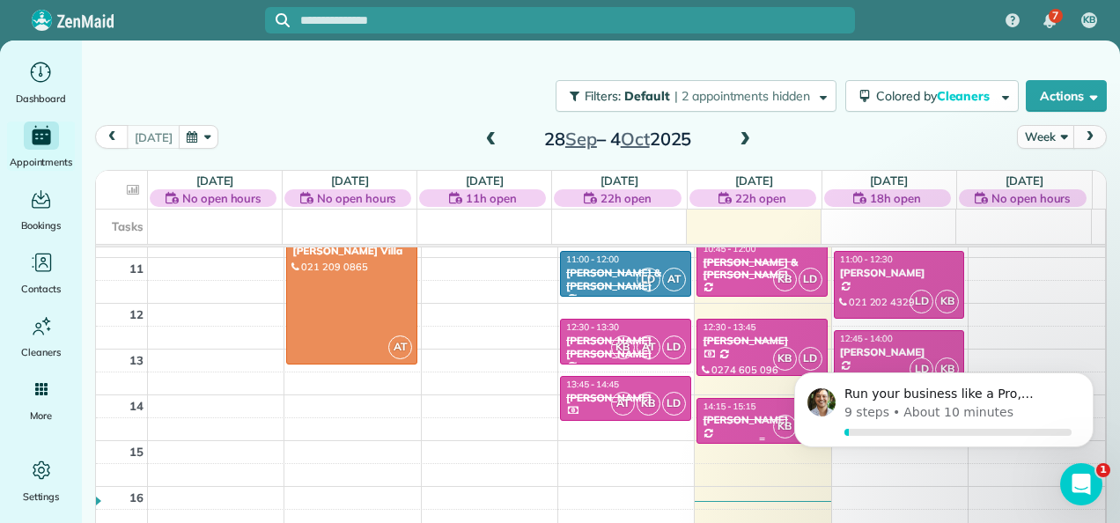
click at [702, 419] on div "[PERSON_NAME]" at bounding box center [762, 420] width 121 height 12
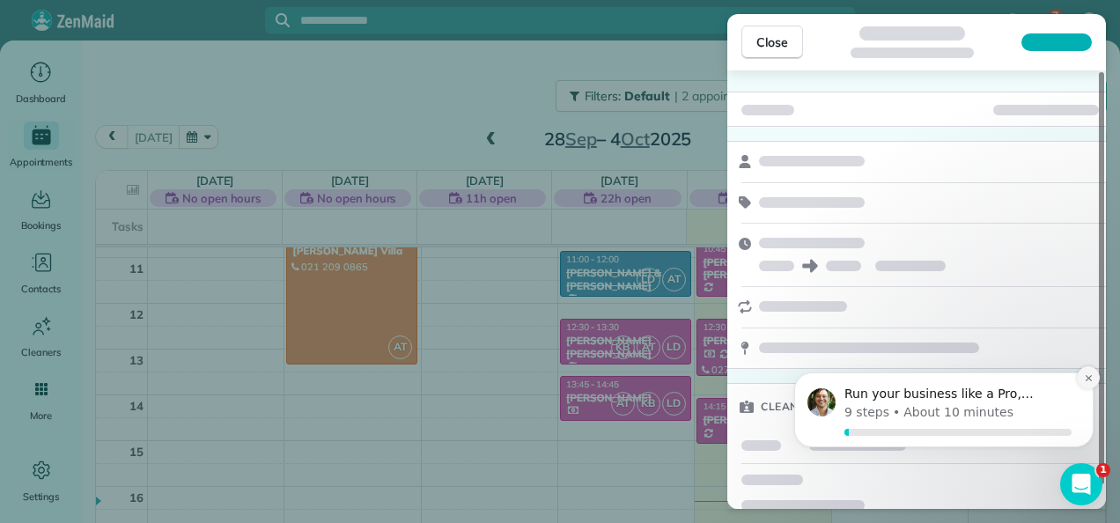
click at [1088, 377] on icon "Dismiss notification" at bounding box center [1089, 378] width 10 height 10
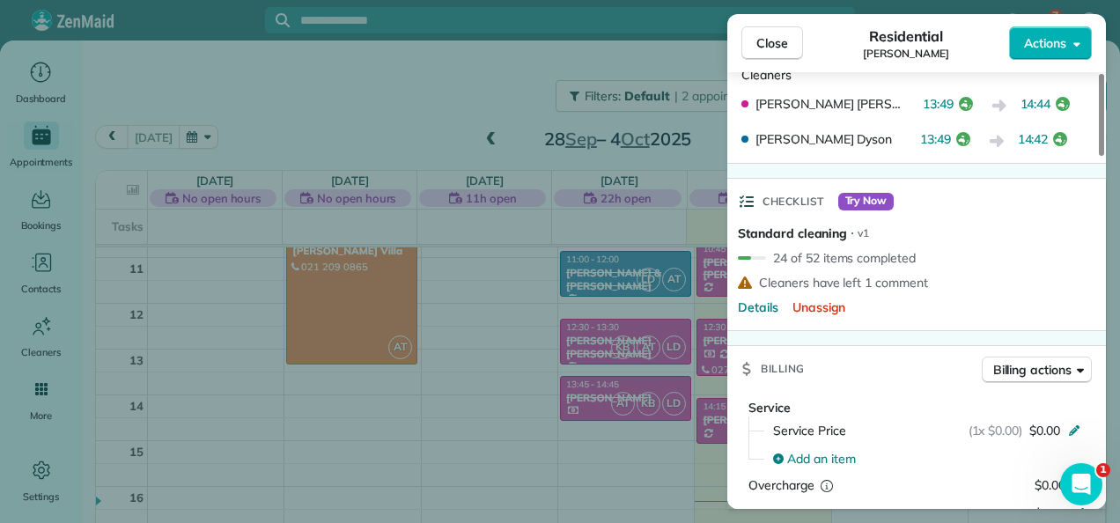
scroll to position [355, 0]
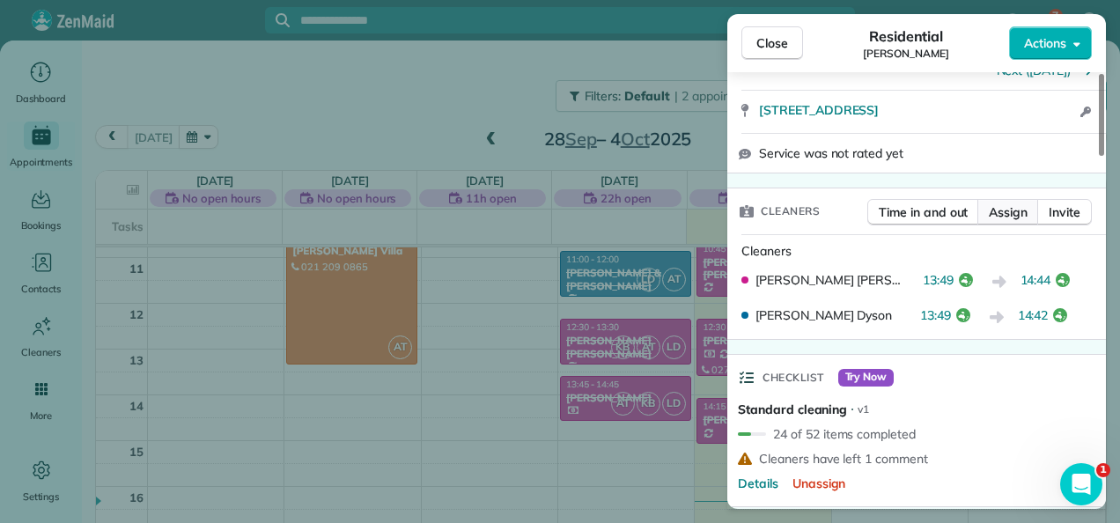
click at [1025, 208] on span "Assign" at bounding box center [1008, 212] width 39 height 18
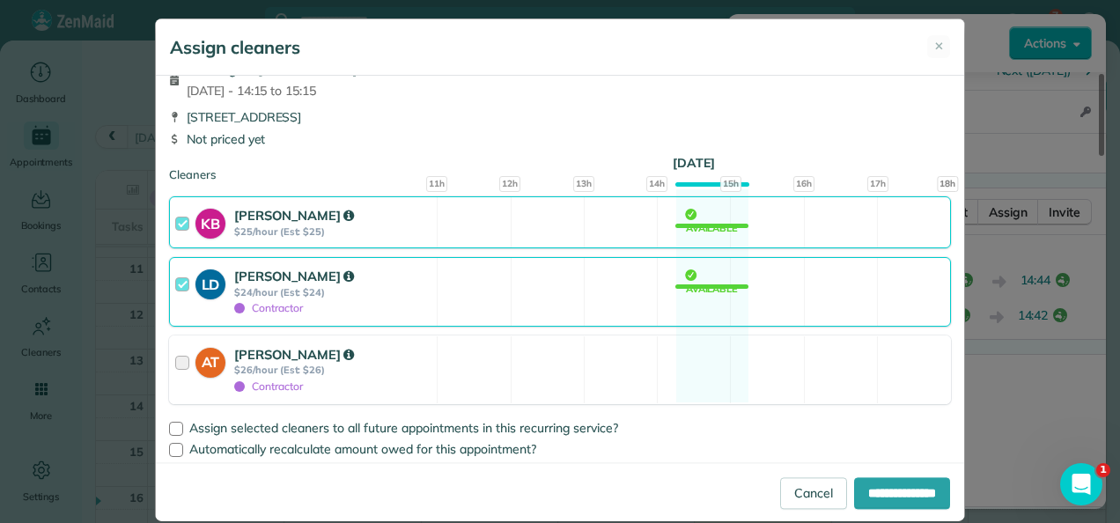
scroll to position [32, 0]
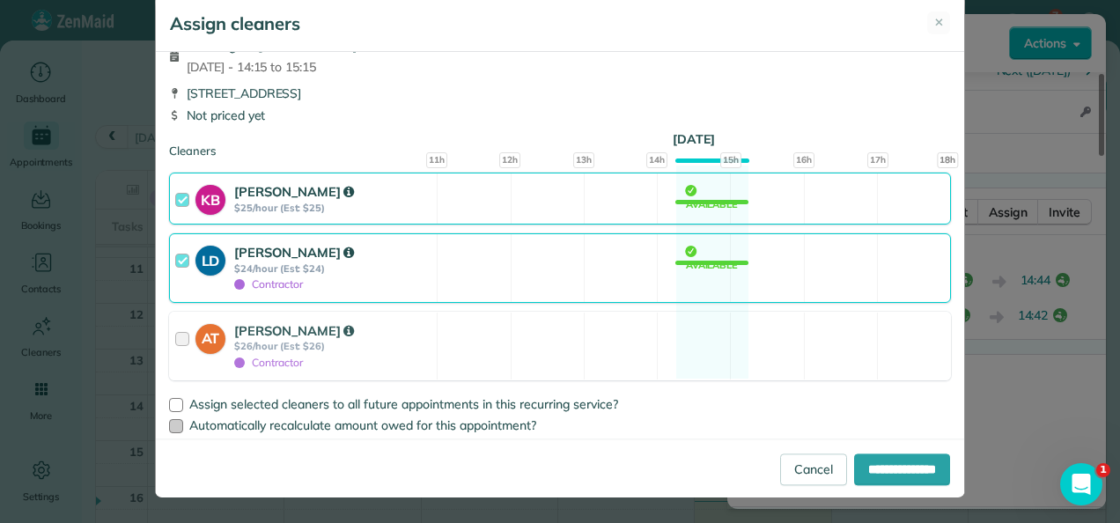
click at [169, 426] on div at bounding box center [176, 426] width 14 height 14
click at [886, 472] on input "**********" at bounding box center [902, 469] width 96 height 32
type input "**********"
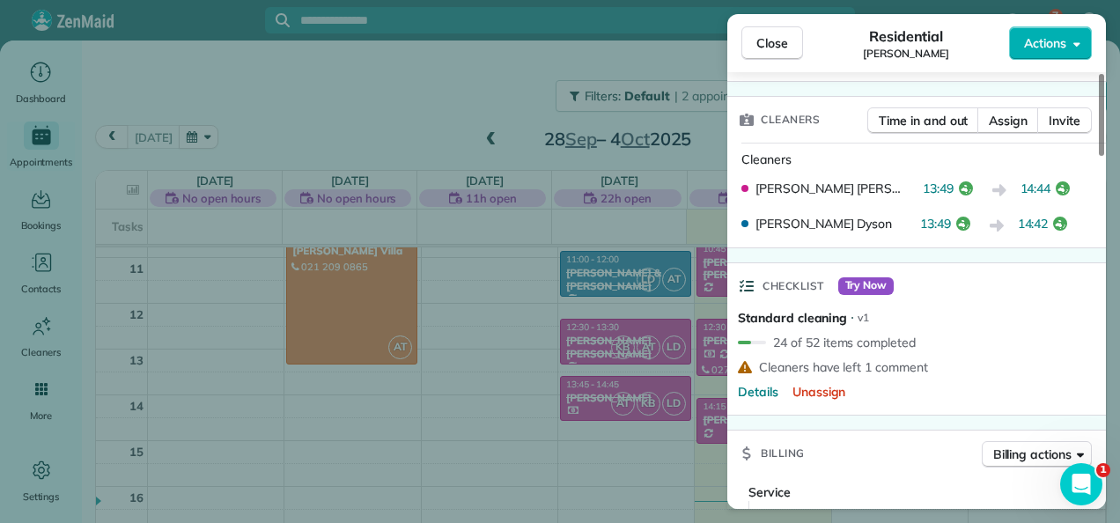
scroll to position [440, 0]
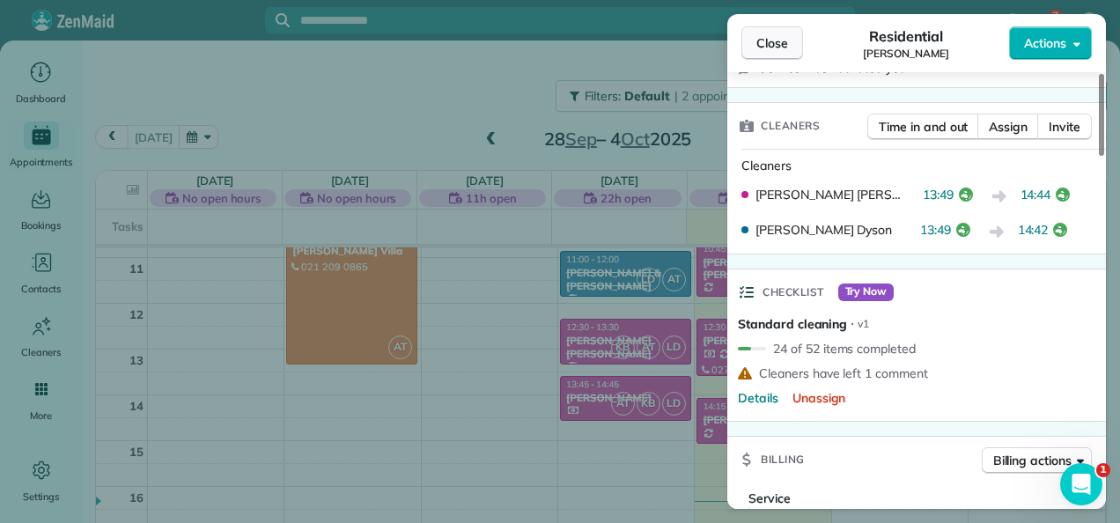
click at [777, 42] on span "Close" at bounding box center [772, 43] width 32 height 18
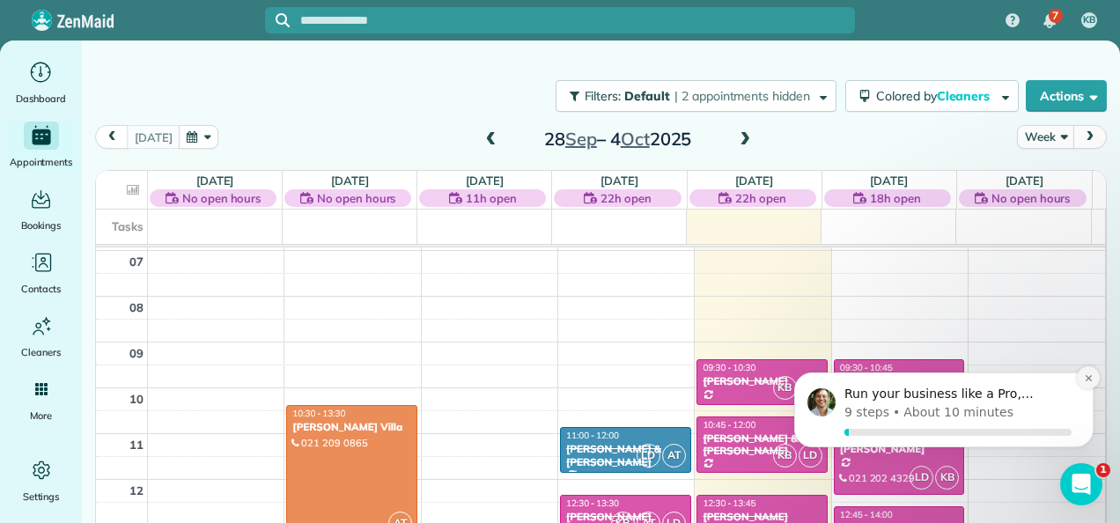
click at [1090, 378] on icon "Dismiss notification" at bounding box center [1089, 378] width 10 height 10
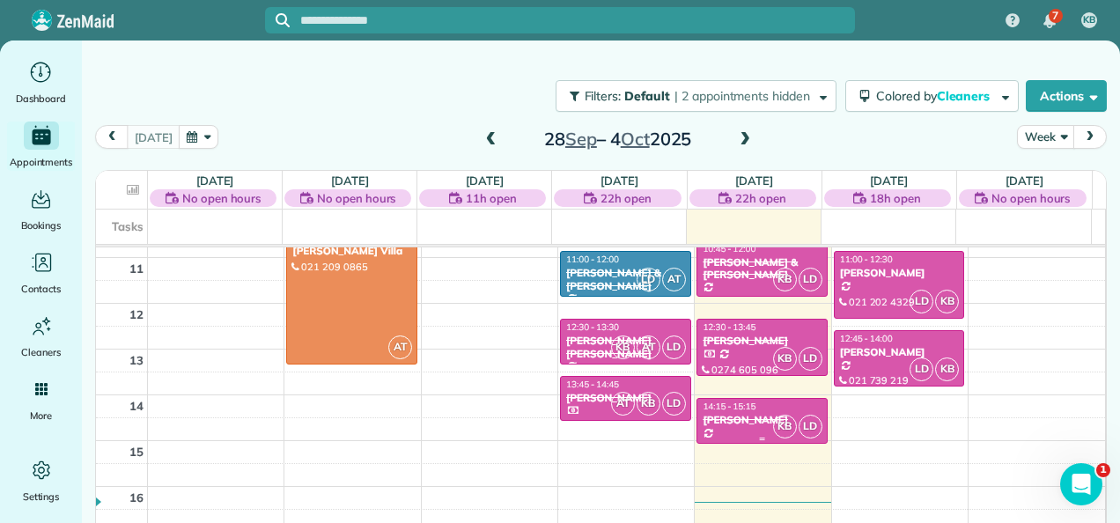
scroll to position [581, 0]
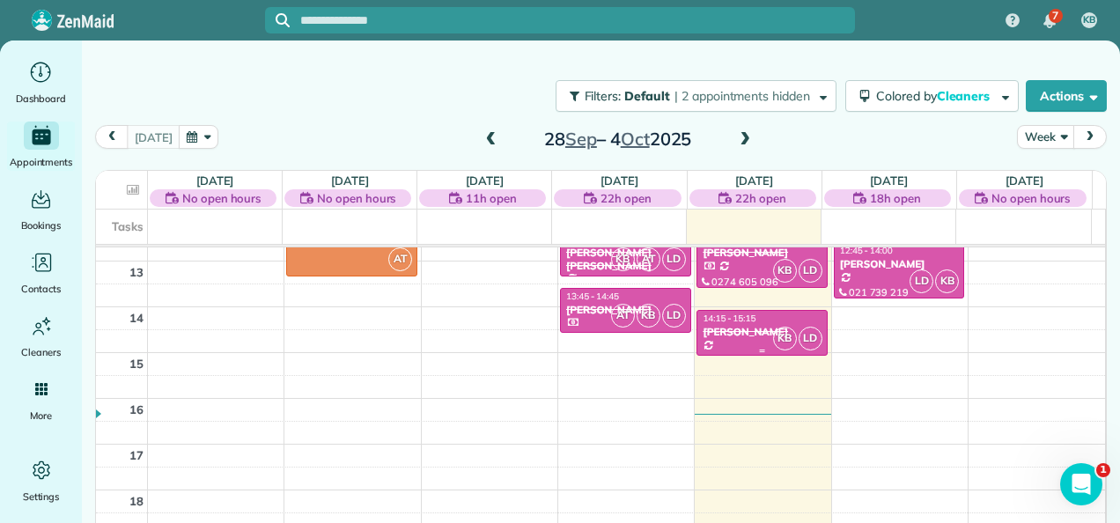
click at [737, 326] on div "[PERSON_NAME]" at bounding box center [762, 332] width 121 height 12
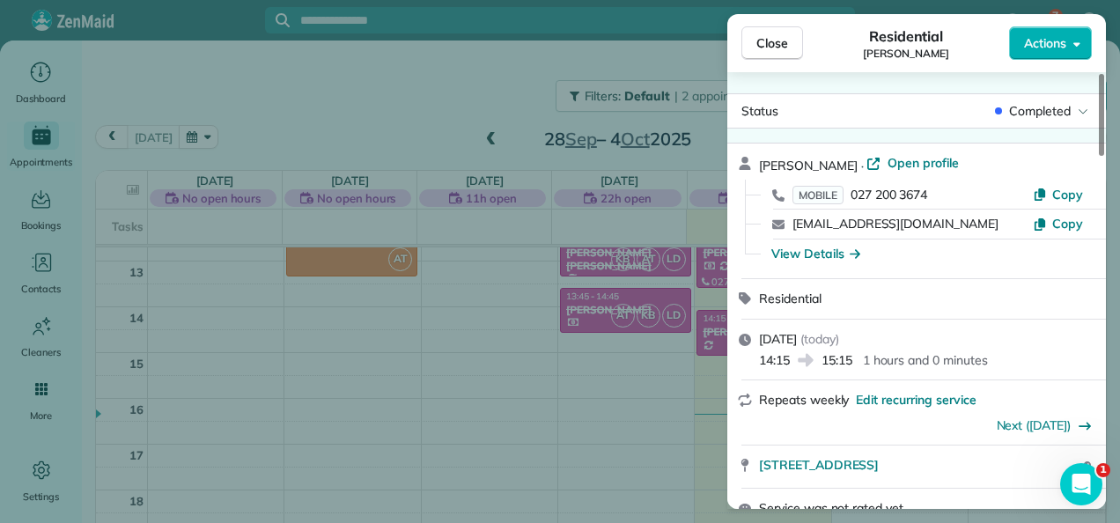
scroll to position [528, 0]
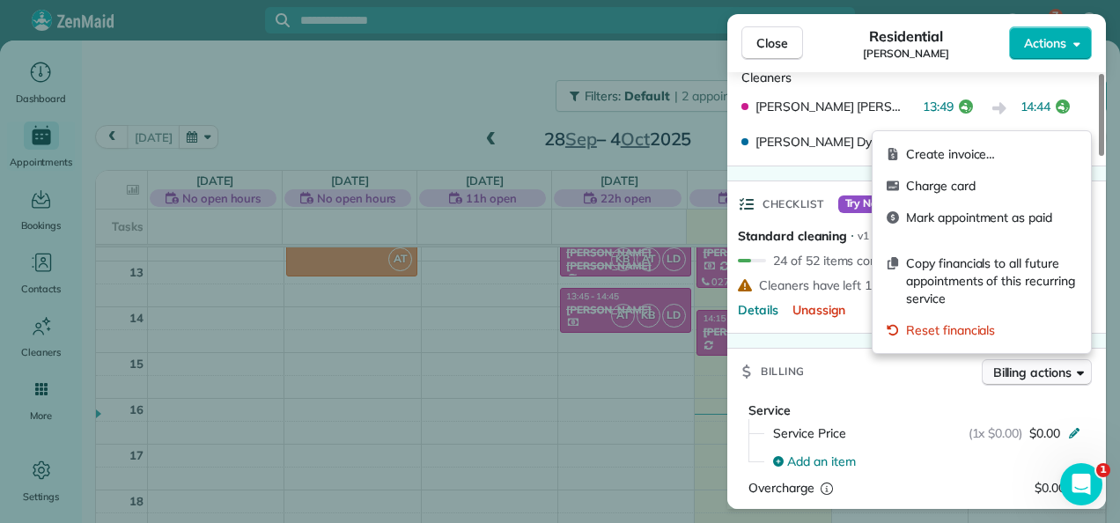
click at [1023, 364] on span "Billing actions" at bounding box center [1032, 373] width 78 height 18
click at [986, 158] on span "Create invoice…" at bounding box center [991, 154] width 171 height 18
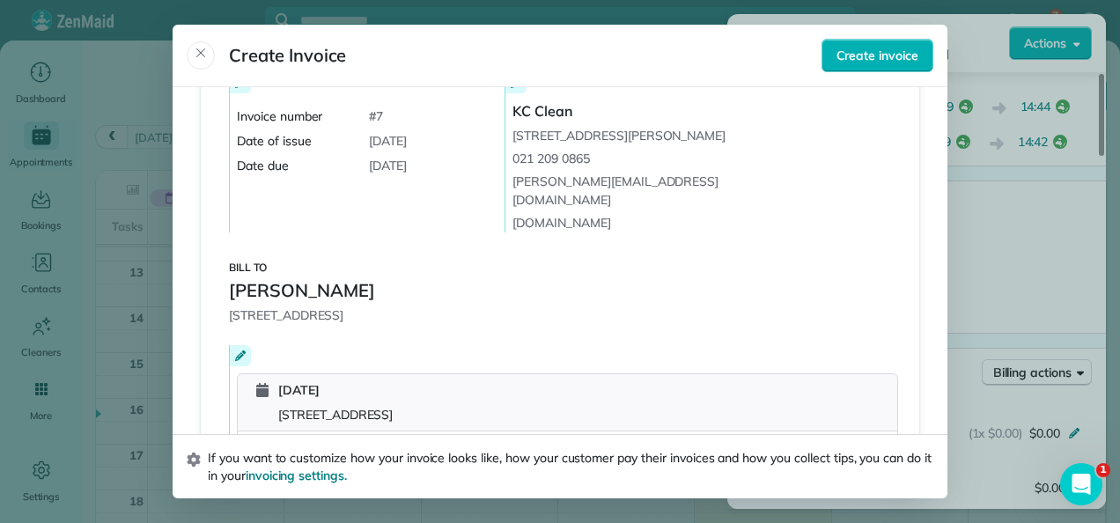
scroll to position [0, 0]
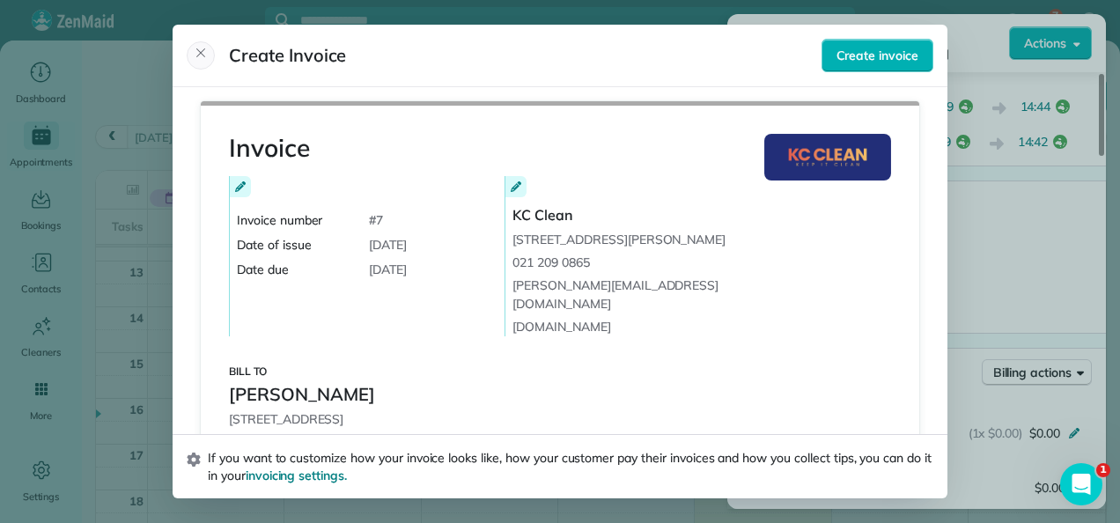
click at [207, 55] on icon "Close" at bounding box center [201, 53] width 14 height 14
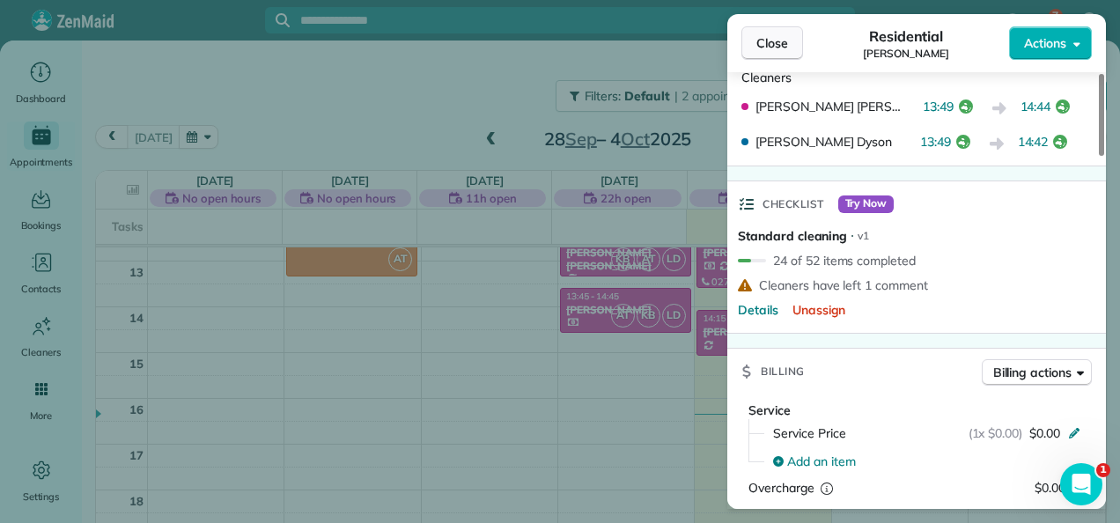
click at [761, 43] on span "Close" at bounding box center [772, 43] width 32 height 18
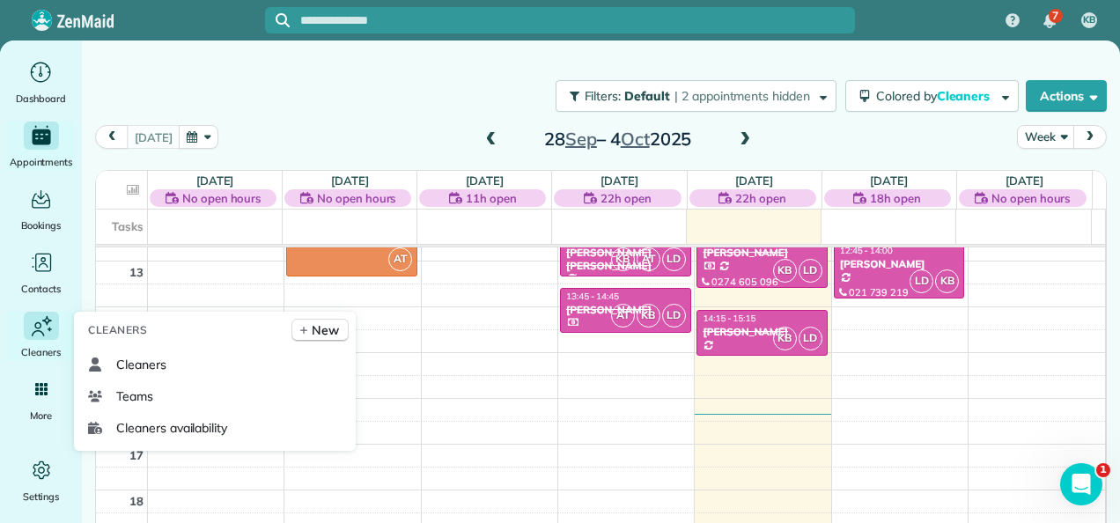
click at [40, 332] on icon "Main" at bounding box center [41, 325] width 26 height 27
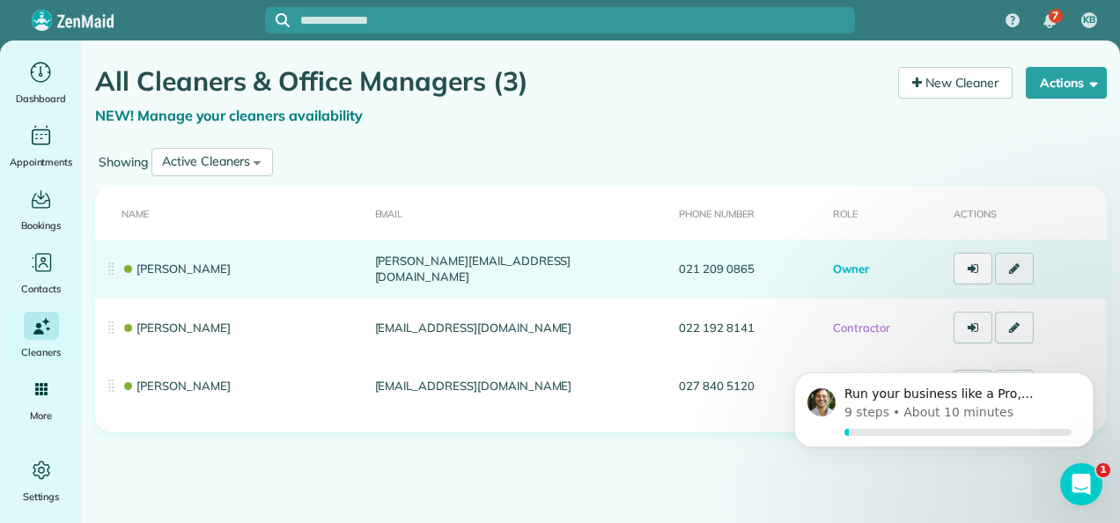
click at [1009, 266] on icon at bounding box center [1014, 268] width 11 height 12
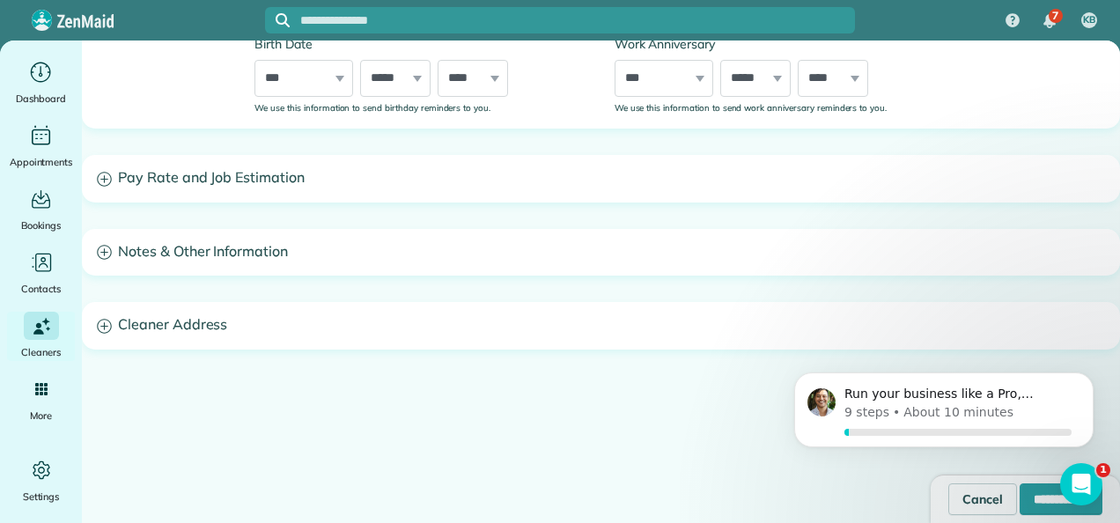
scroll to position [590, 0]
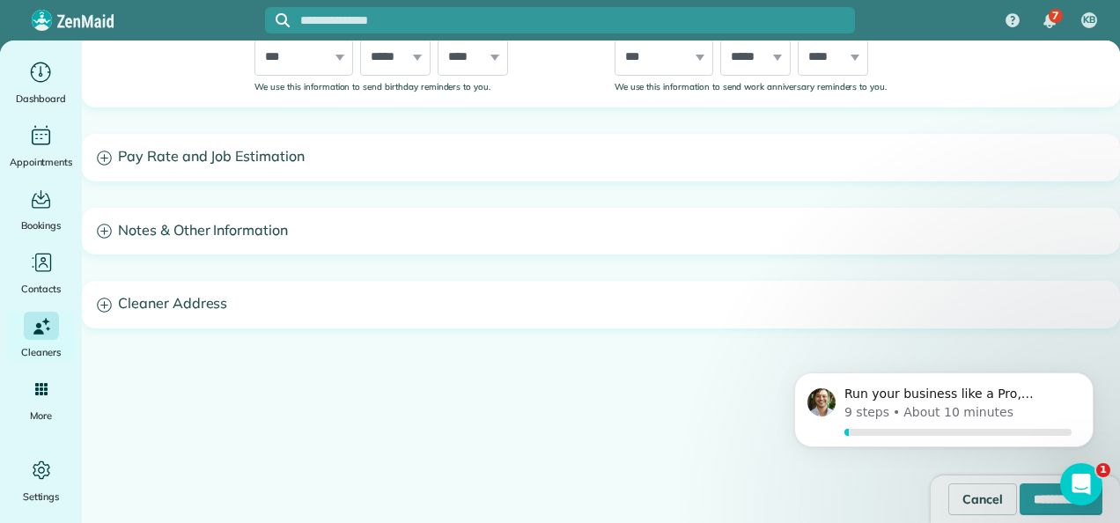
click at [197, 151] on h3 "Pay Rate and Job Estimation" at bounding box center [601, 157] width 1036 height 45
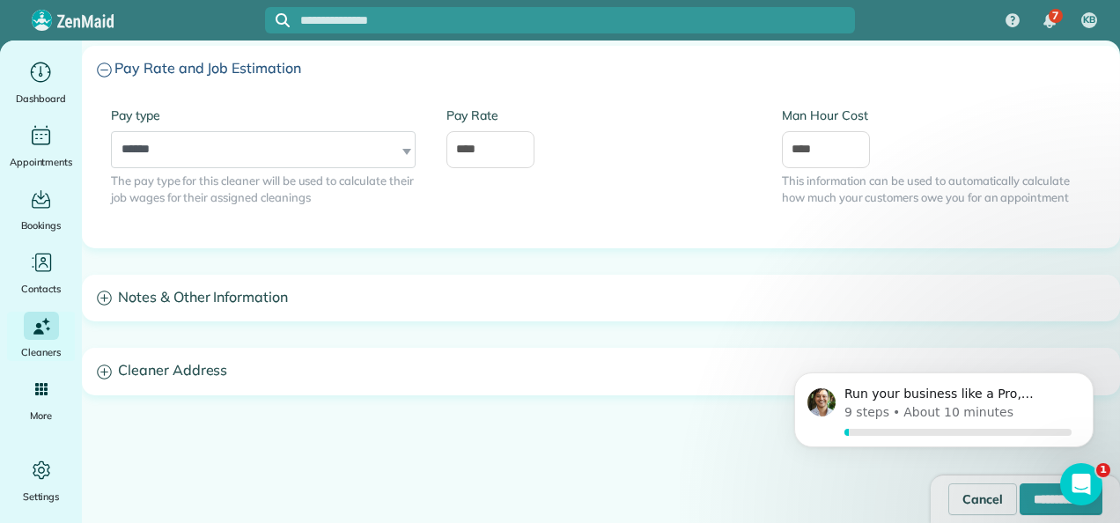
scroll to position [745, 0]
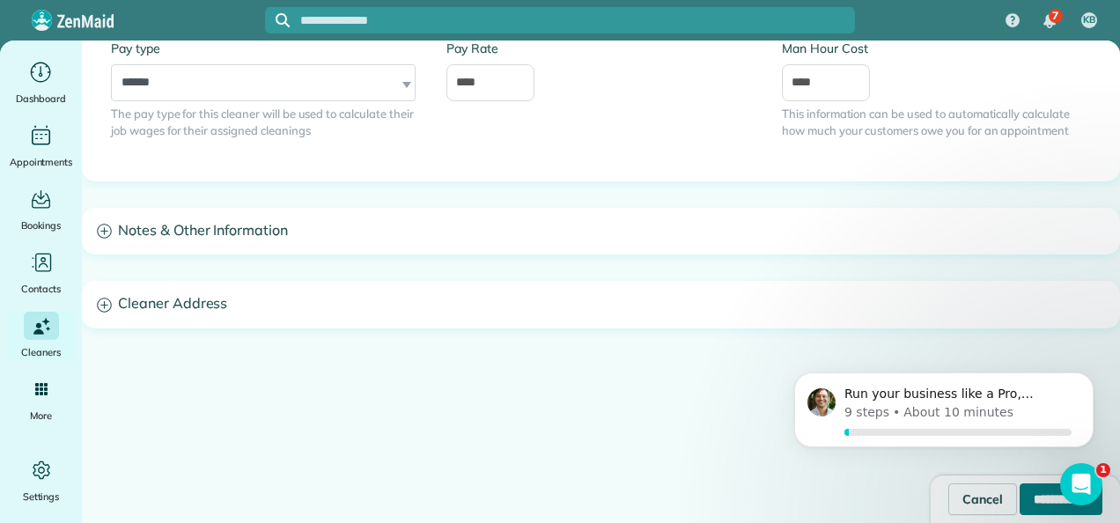
click at [1019, 496] on input "**********" at bounding box center [1060, 499] width 83 height 32
type input "**********"
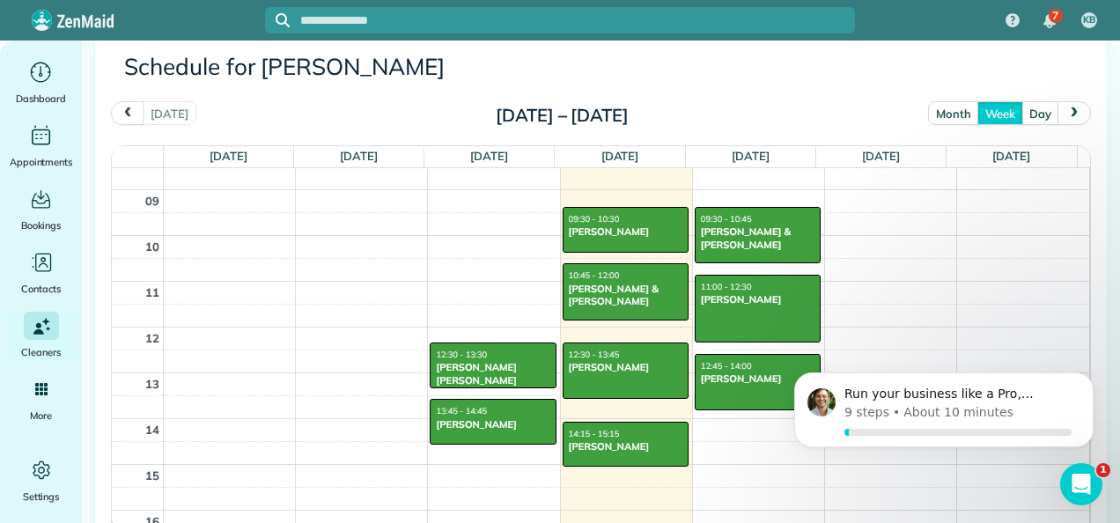
scroll to position [1232, 0]
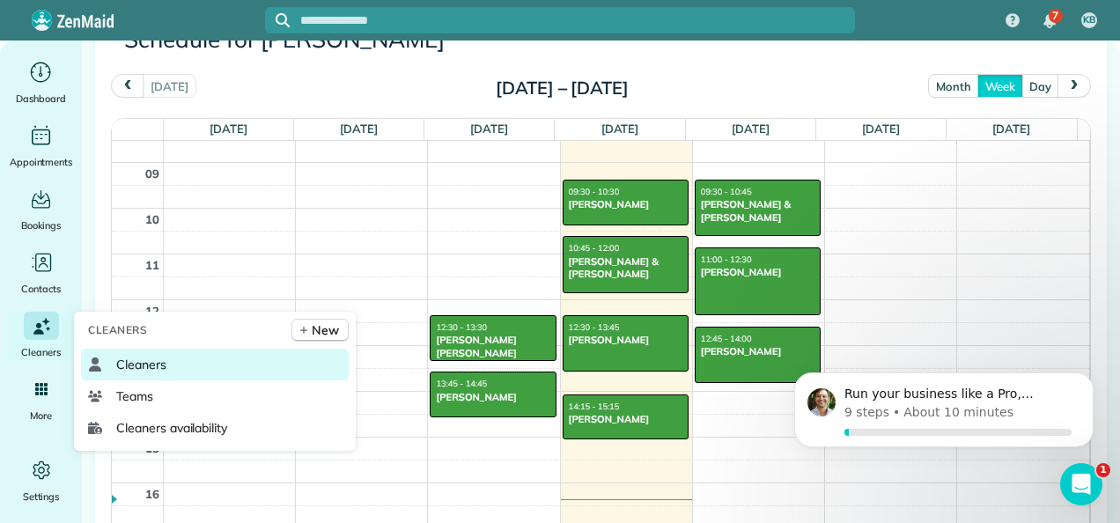
click at [175, 373] on link "Cleaners" at bounding box center [215, 365] width 268 height 32
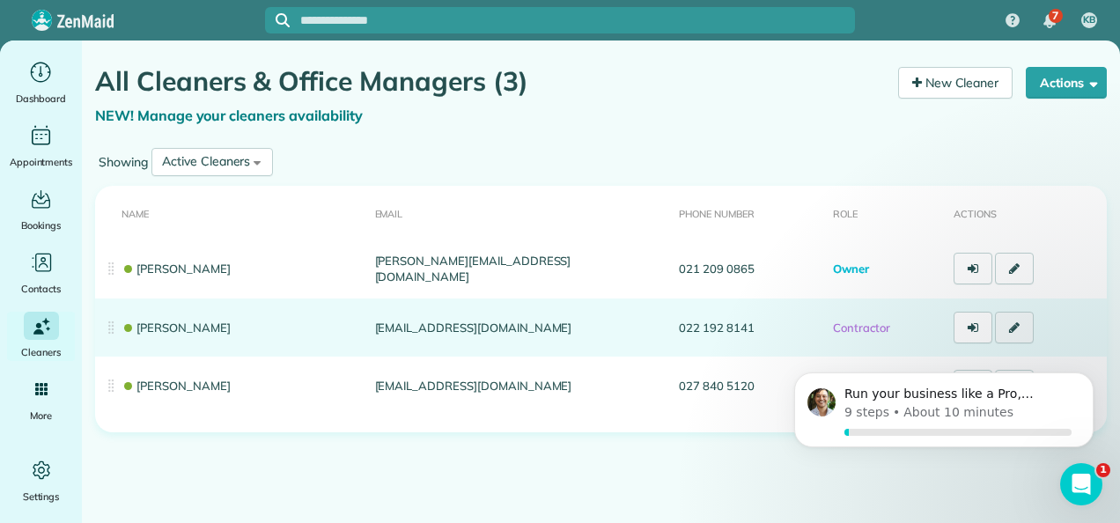
click at [1017, 326] on icon at bounding box center [1014, 327] width 11 height 12
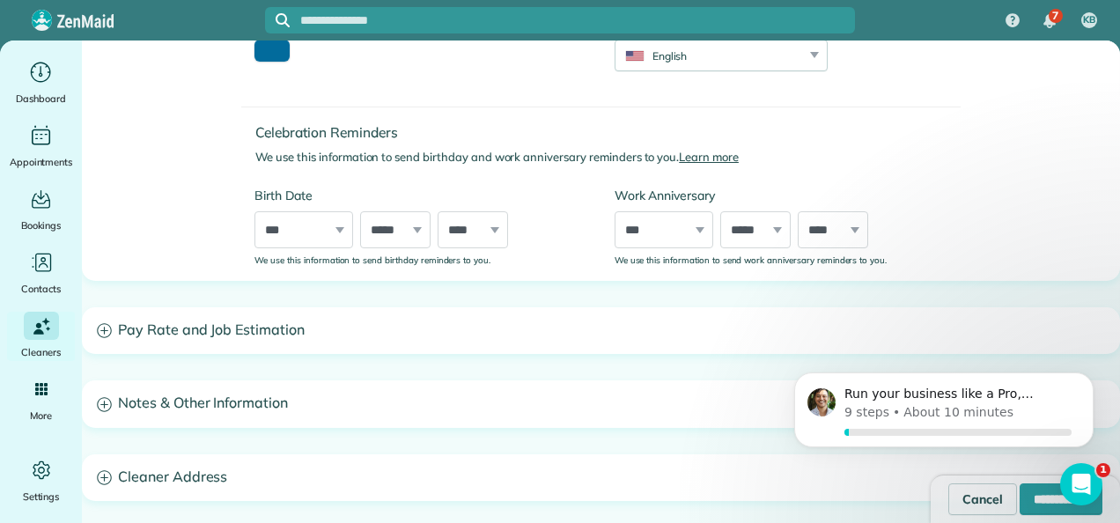
scroll to position [704, 0]
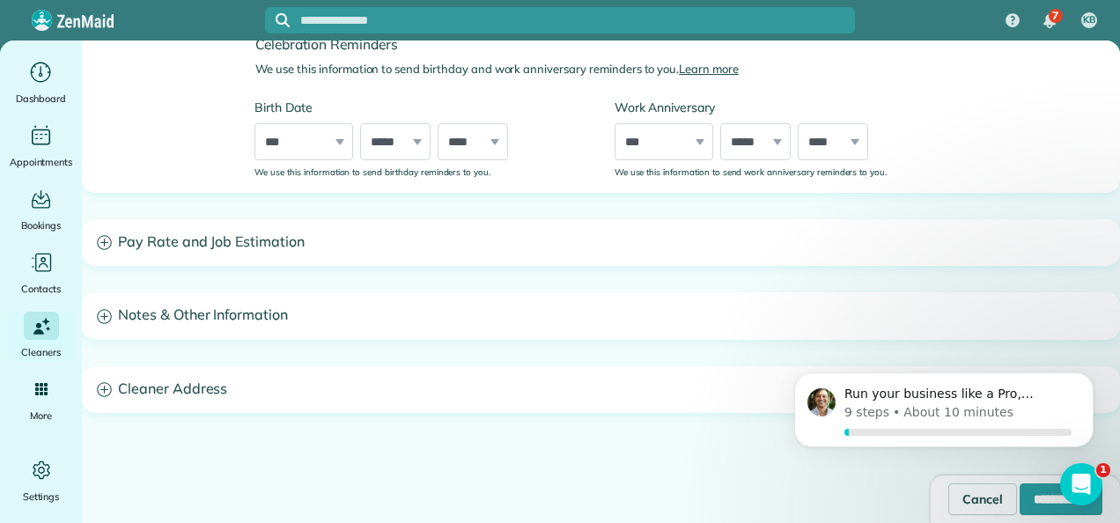
click at [250, 241] on h3 "Pay Rate and Job Estimation" at bounding box center [601, 242] width 1036 height 45
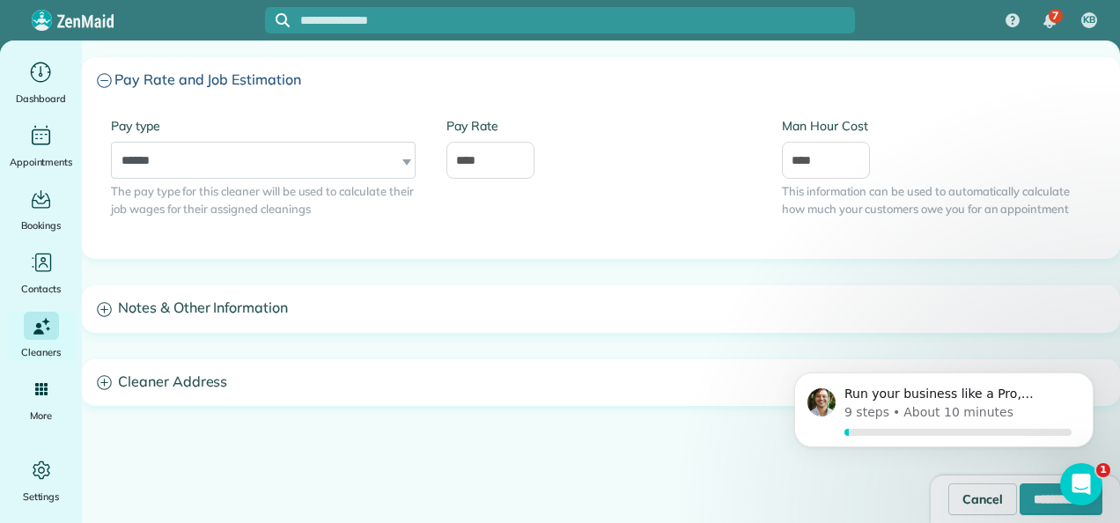
scroll to position [880, 0]
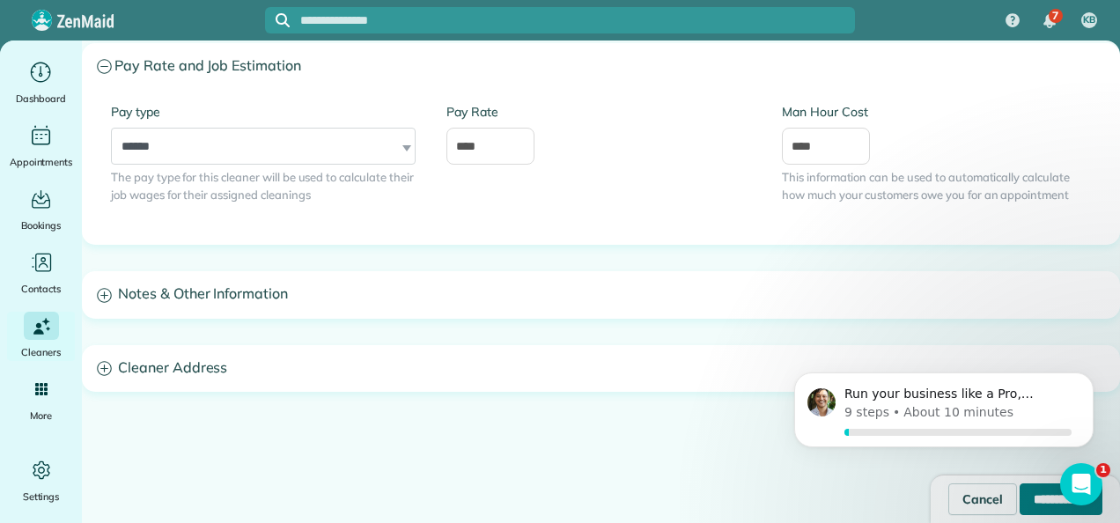
click at [1019, 492] on input "**********" at bounding box center [1060, 499] width 83 height 32
type input "**********"
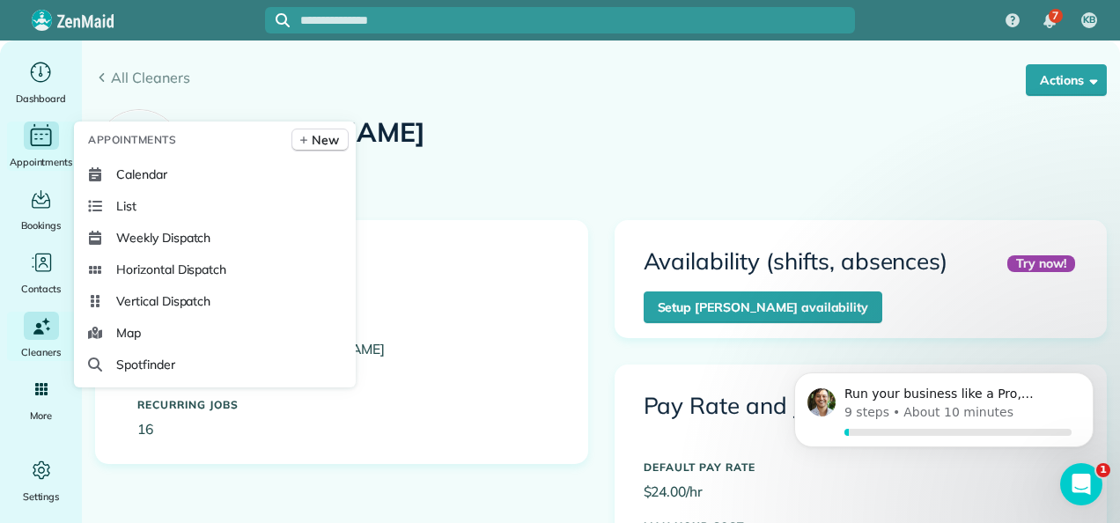
click at [40, 138] on icon "Main" at bounding box center [40, 135] width 27 height 26
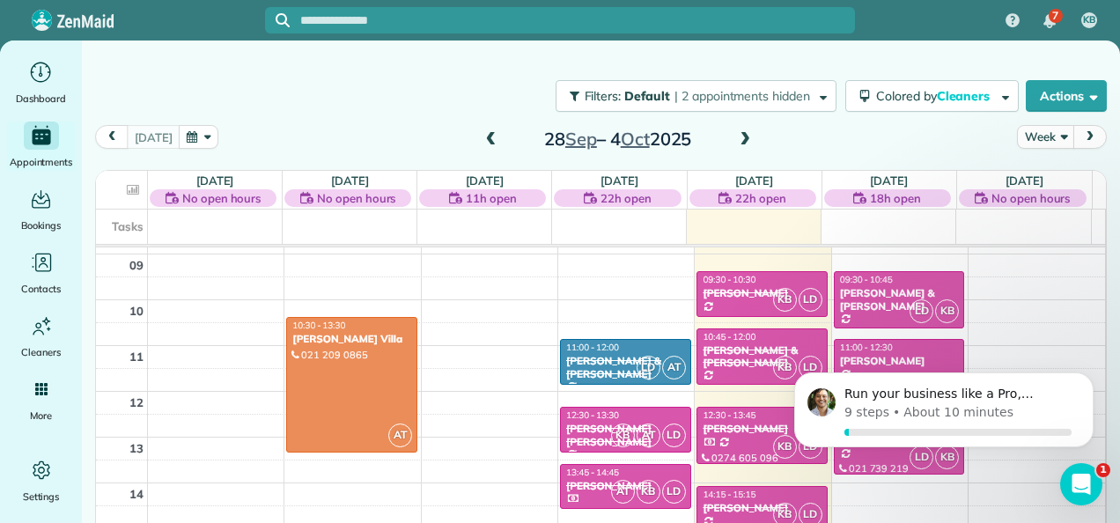
scroll to position [493, 0]
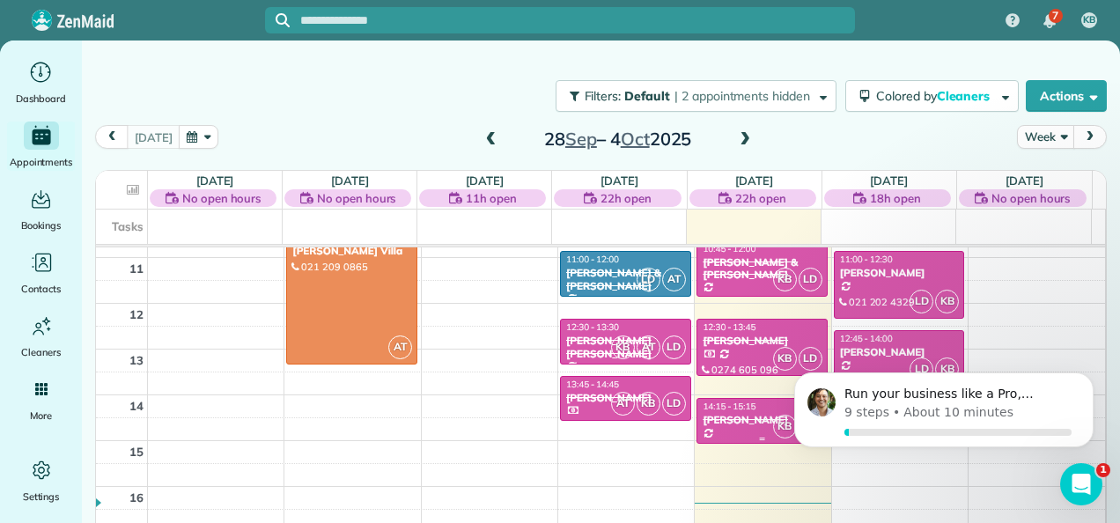
click at [750, 437] on div at bounding box center [761, 439] width 129 height 7
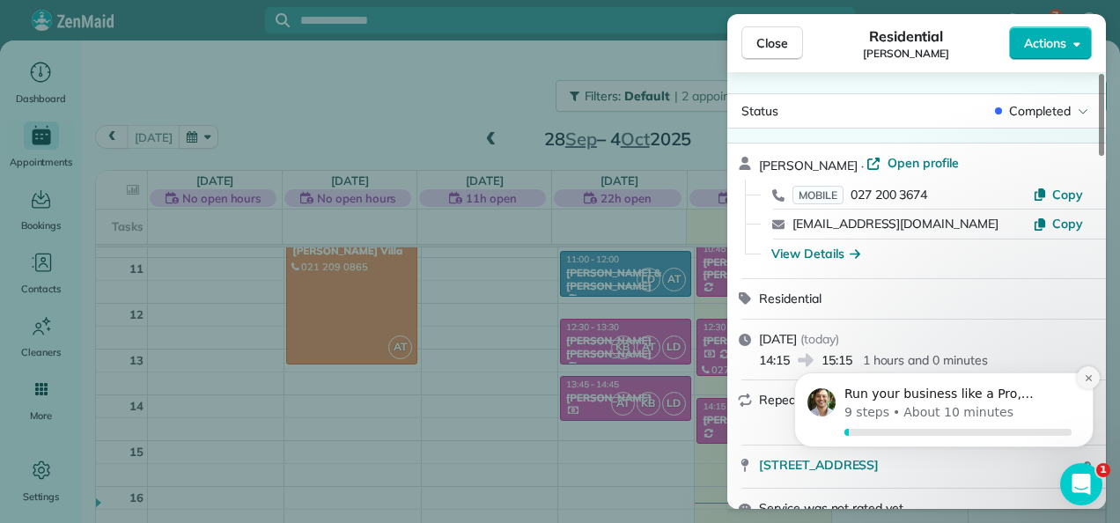
click at [1084, 379] on icon "Dismiss notification" at bounding box center [1089, 378] width 10 height 10
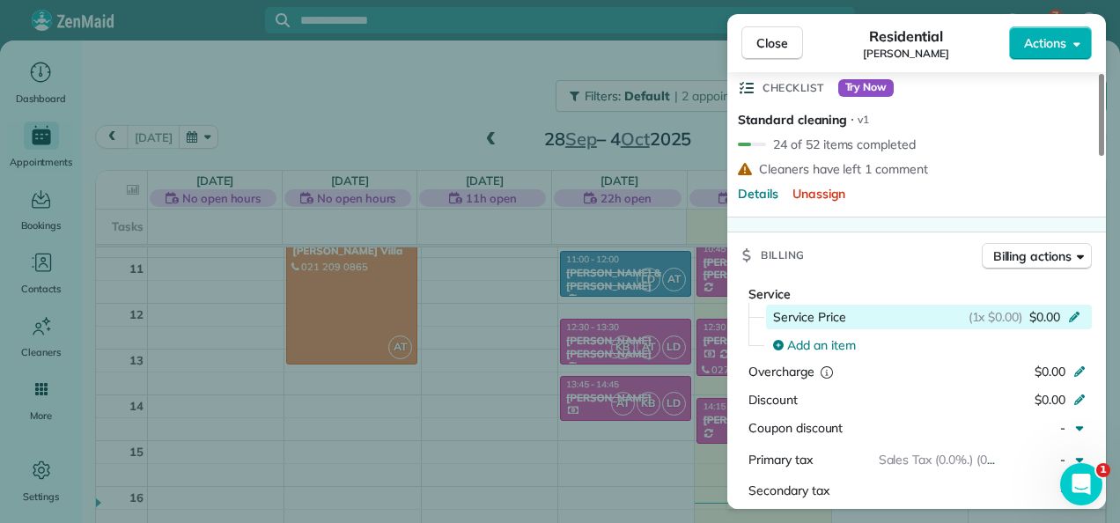
scroll to position [468, 0]
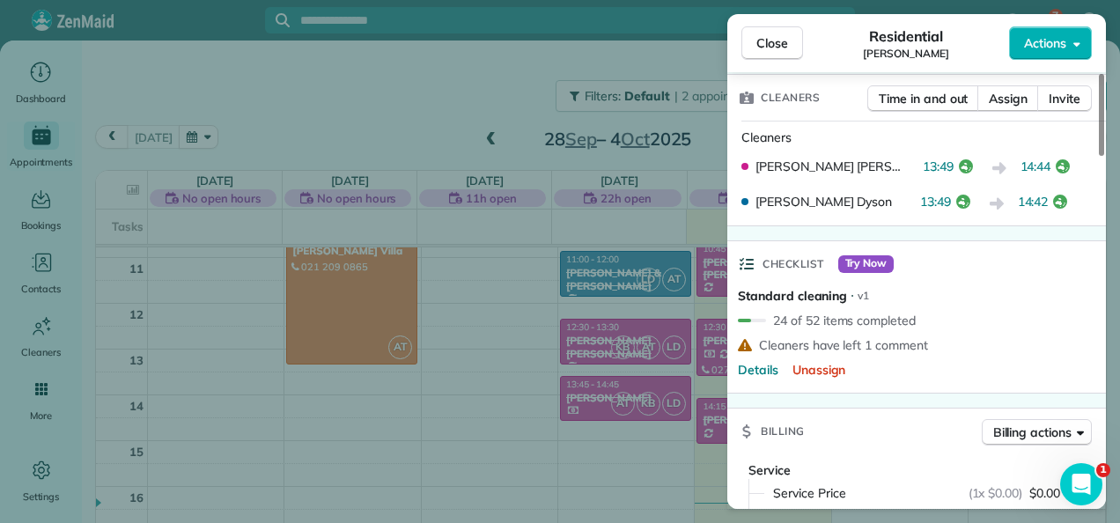
click at [904, 326] on div "Standard cleaning ⋅ v1 24 of 52 items completed Cleaners have left 1 comment De…" at bounding box center [832, 340] width 211 height 106
click at [759, 365] on span "Details" at bounding box center [758, 370] width 40 height 18
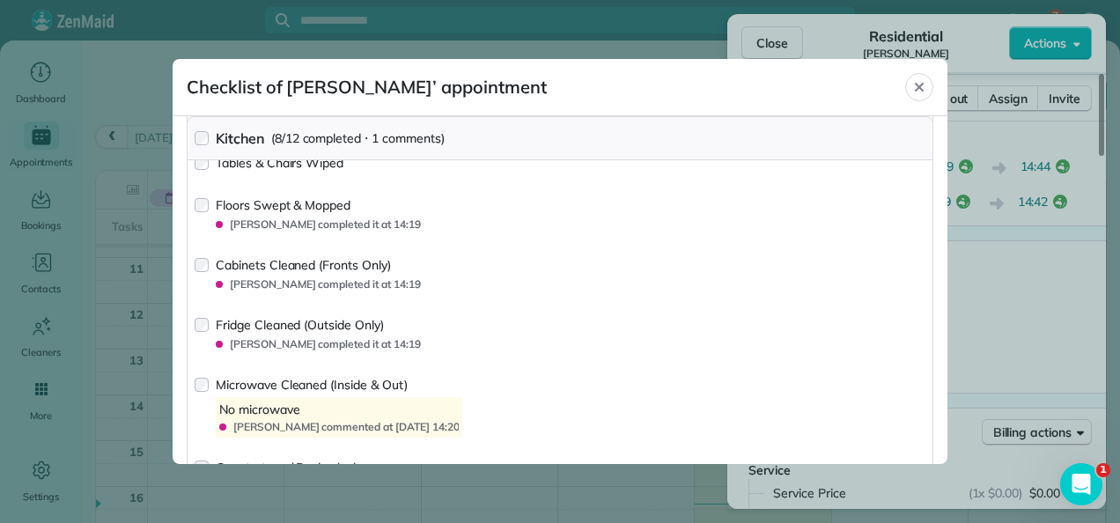
scroll to position [1150, 0]
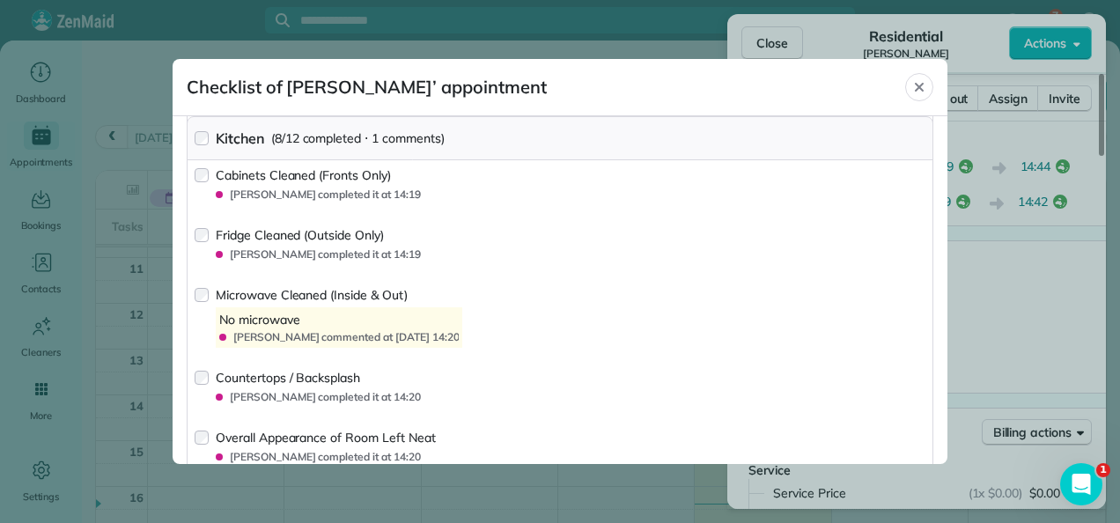
click at [382, 330] on span "Kelly Brock commented at 02 Oct 14:20" at bounding box center [345, 337] width 225 height 14
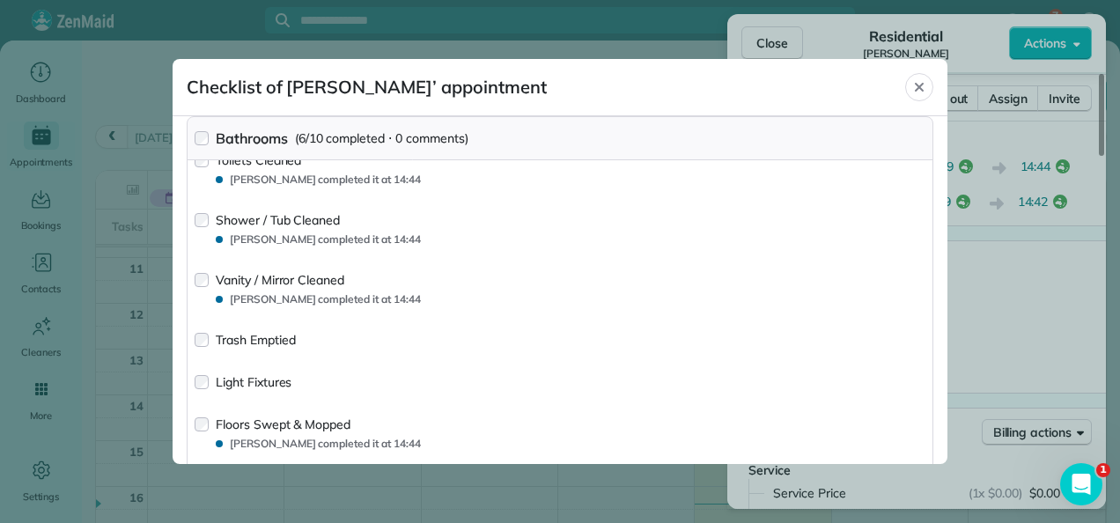
scroll to position [884, 0]
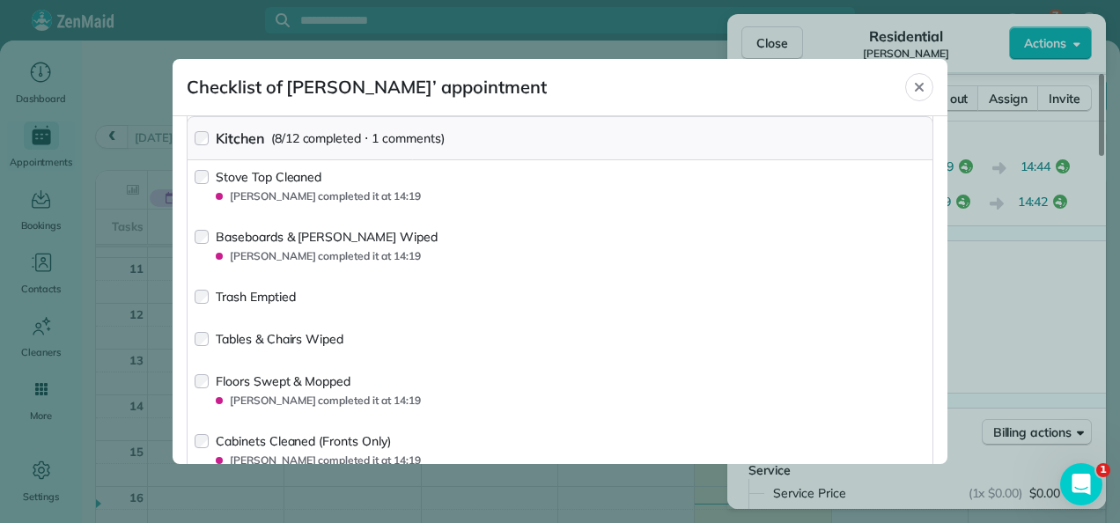
click at [916, 83] on icon "Close" at bounding box center [919, 87] width 14 height 14
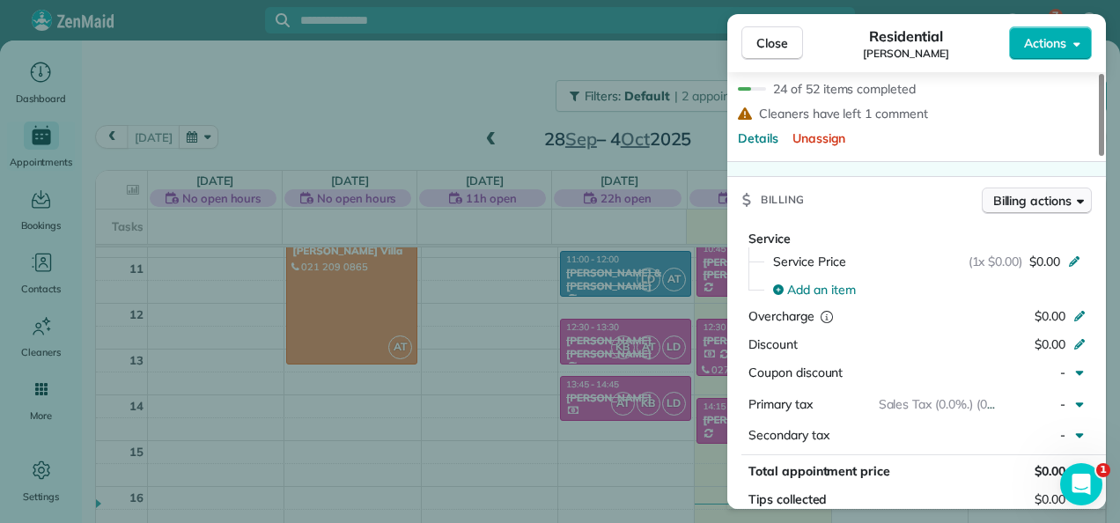
scroll to position [820, 0]
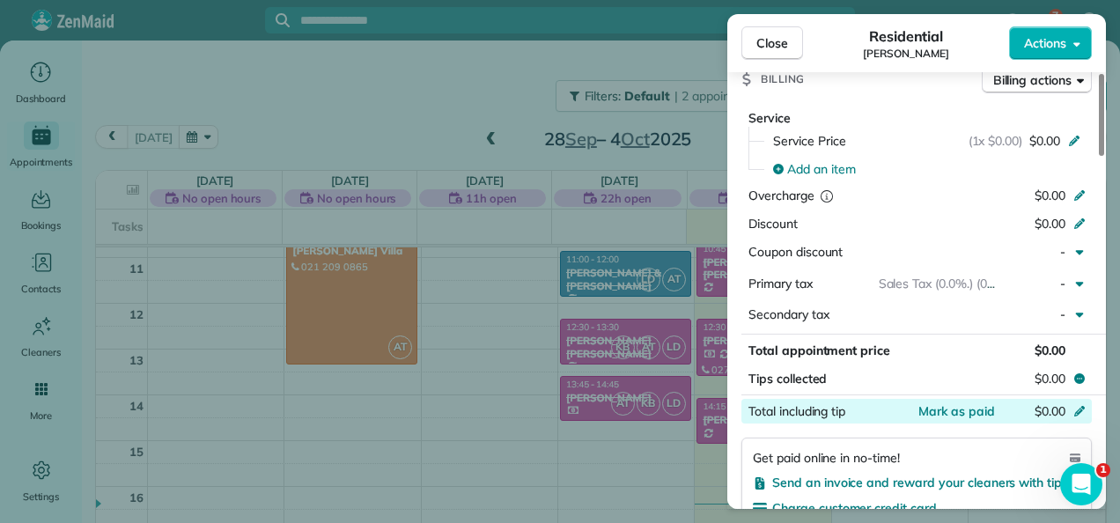
click at [1078, 402] on icon at bounding box center [1079, 409] width 14 height 14
click at [1078, 399] on div "Hit ENTER to save *****" at bounding box center [1045, 411] width 92 height 25
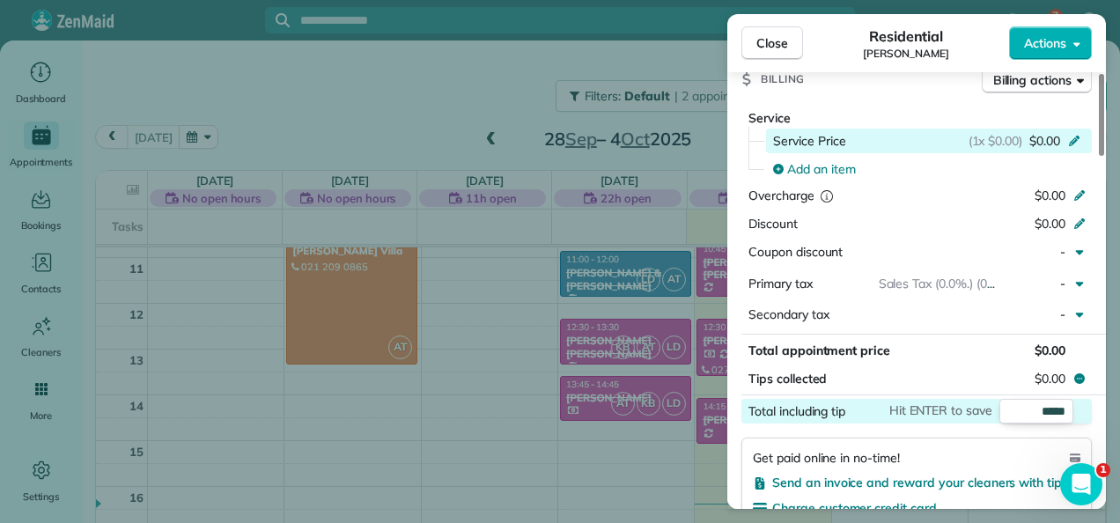
click at [1025, 132] on div "(1x $0.00) $0.00" at bounding box center [1027, 141] width 118 height 18
click at [1079, 133] on icon at bounding box center [1074, 139] width 14 height 14
click at [1074, 136] on icon at bounding box center [1074, 141] width 11 height 11
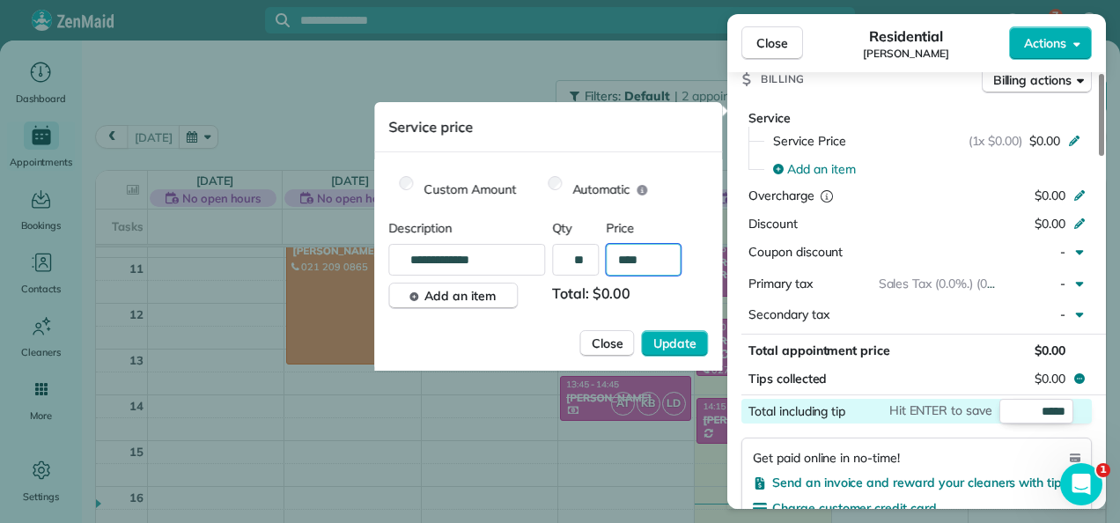
drag, startPoint x: 652, startPoint y: 261, endPoint x: 643, endPoint y: 258, distance: 9.2
click at [643, 258] on input "****" at bounding box center [644, 260] width 75 height 32
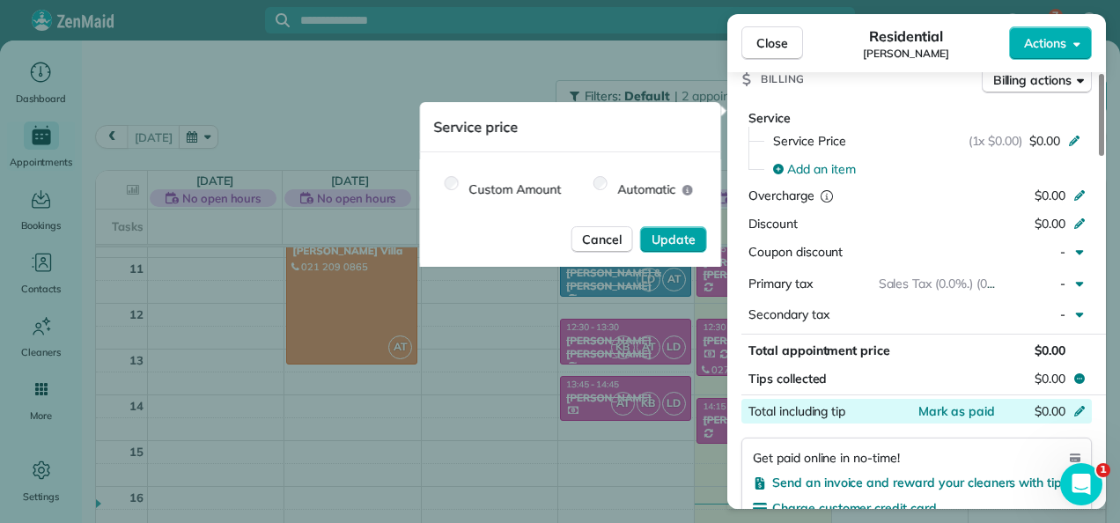
click at [681, 239] on span "Update" at bounding box center [673, 240] width 44 height 18
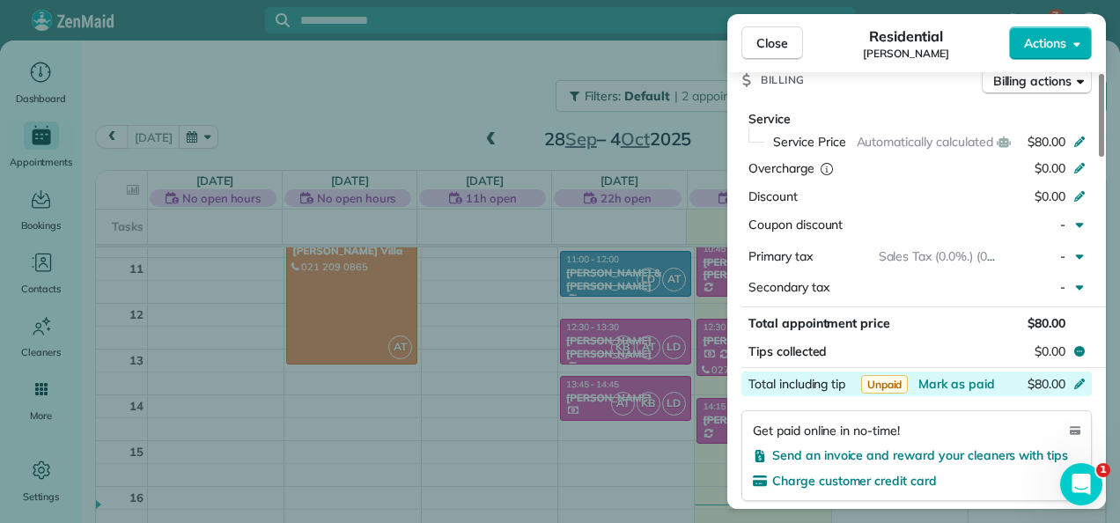
scroll to position [732, 0]
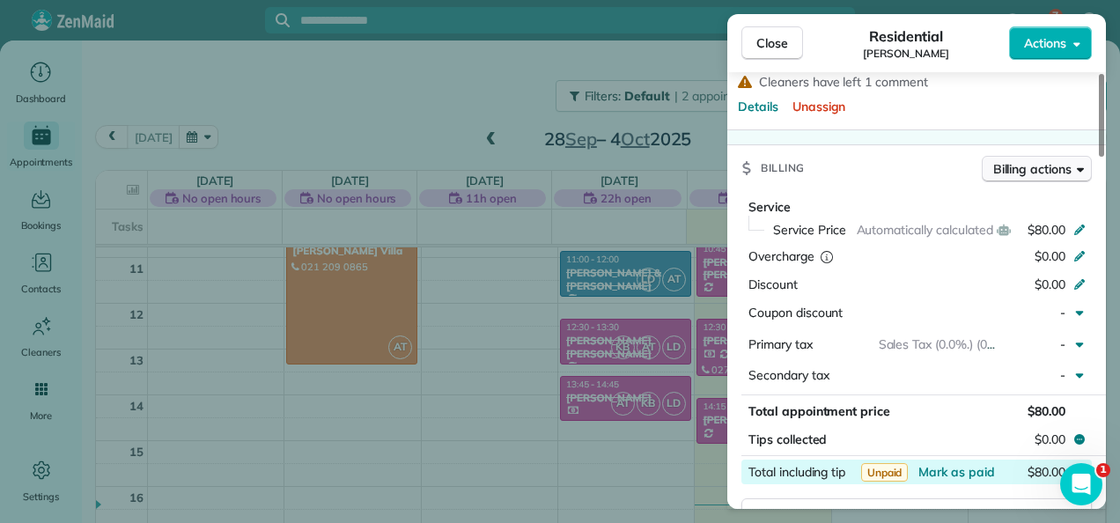
click at [1053, 160] on span "Billing actions" at bounding box center [1032, 169] width 78 height 18
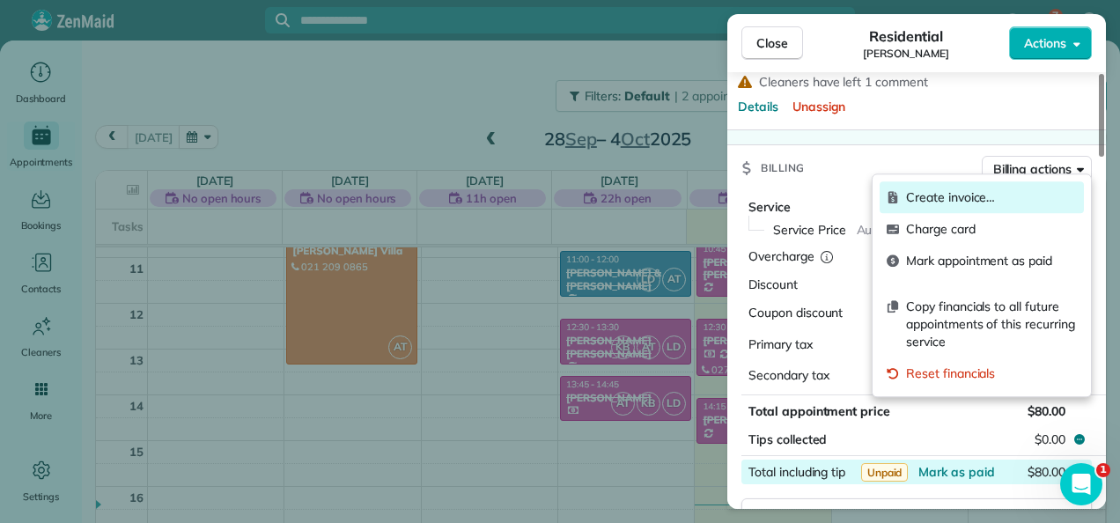
click at [960, 193] on span "Create invoice…" at bounding box center [991, 197] width 171 height 18
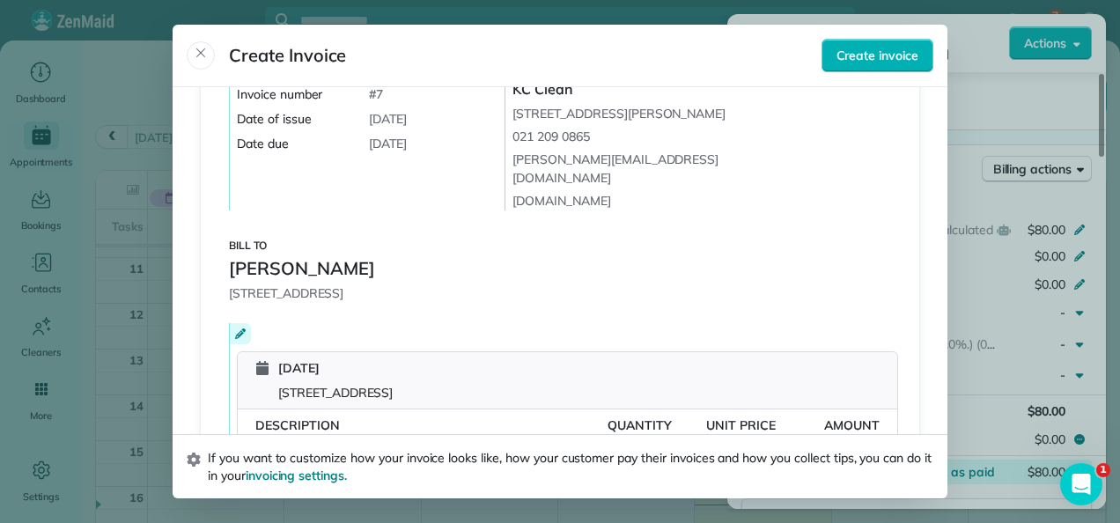
scroll to position [0, 0]
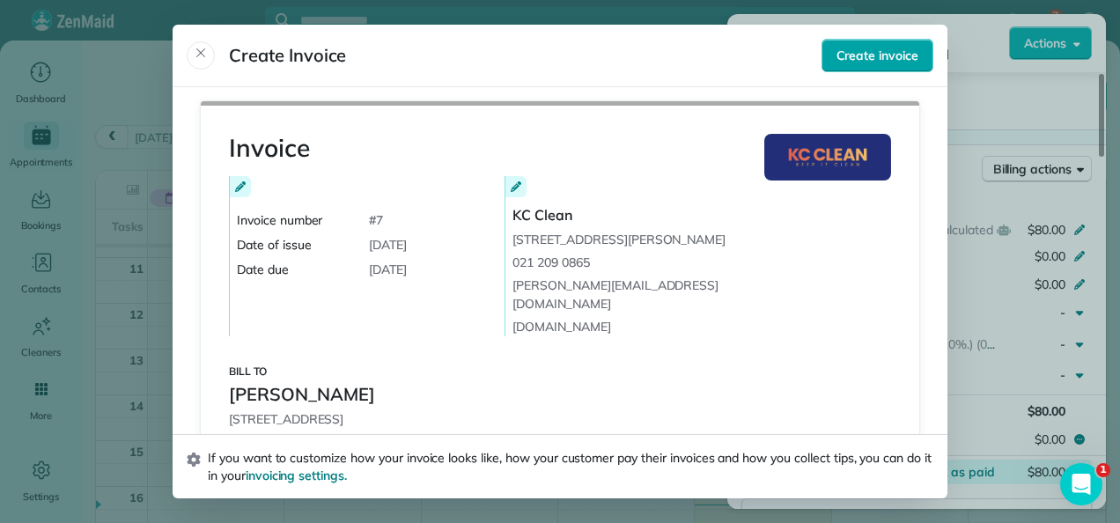
click at [859, 50] on span "Create invoice" at bounding box center [877, 56] width 82 height 18
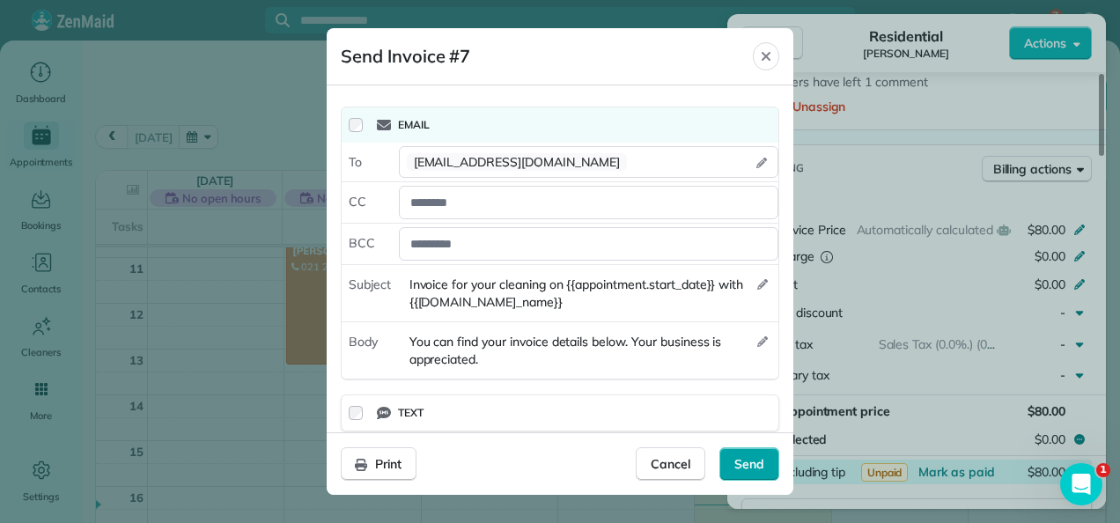
click at [746, 460] on span "Send" at bounding box center [749, 464] width 30 height 18
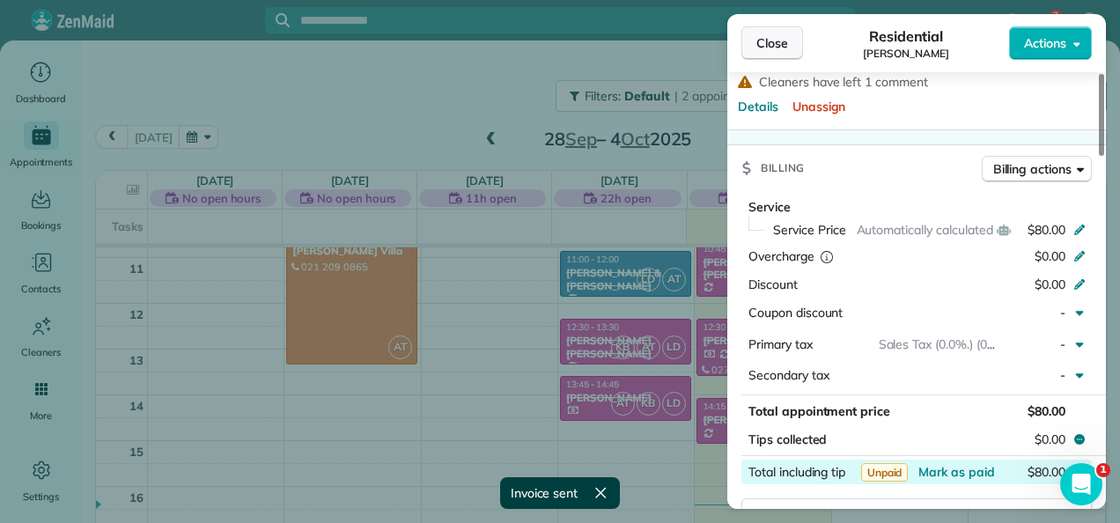
click at [752, 44] on button "Close" at bounding box center [772, 42] width 62 height 33
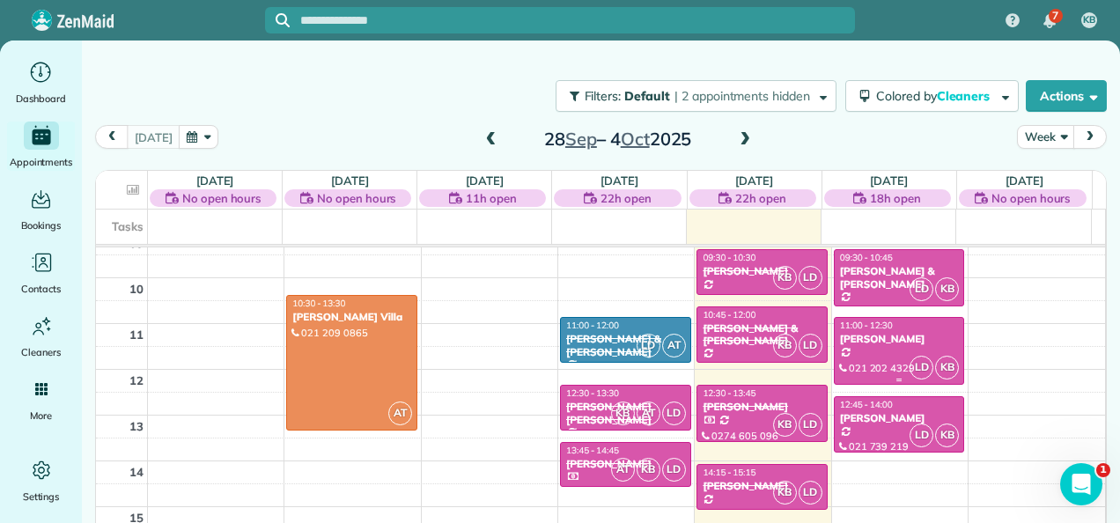
scroll to position [405, 0]
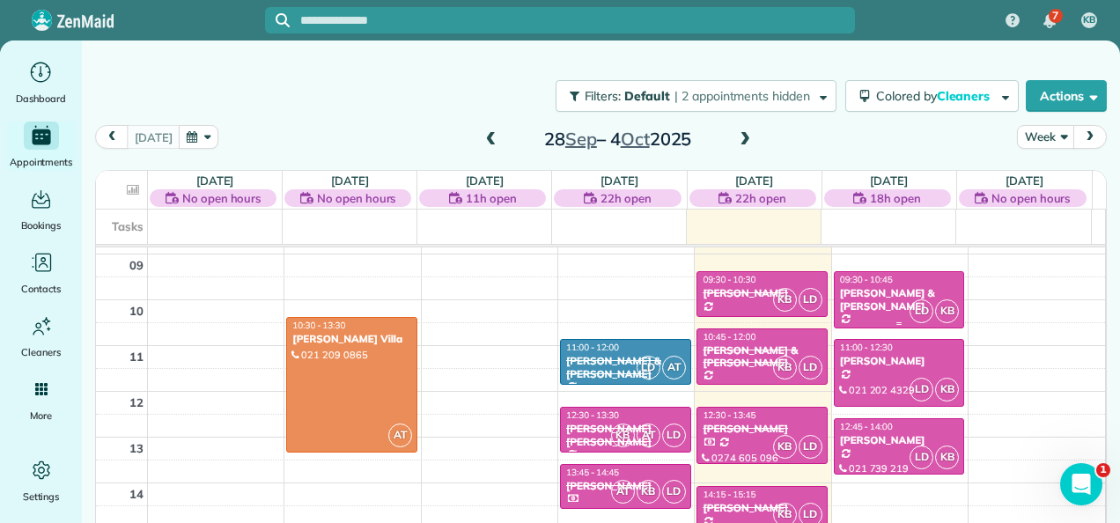
click at [871, 293] on div "[PERSON_NAME] & [PERSON_NAME]" at bounding box center [899, 300] width 121 height 26
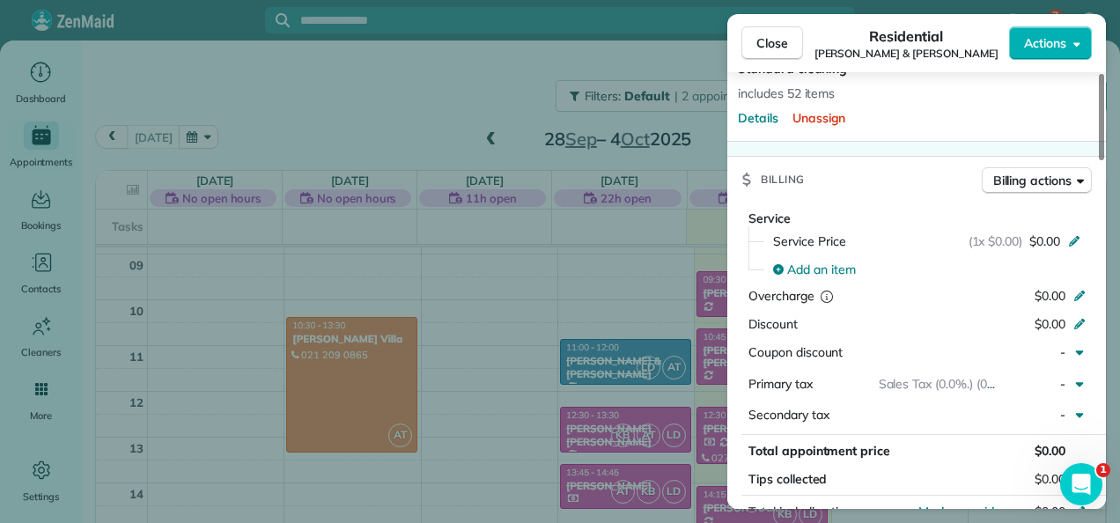
scroll to position [531, 0]
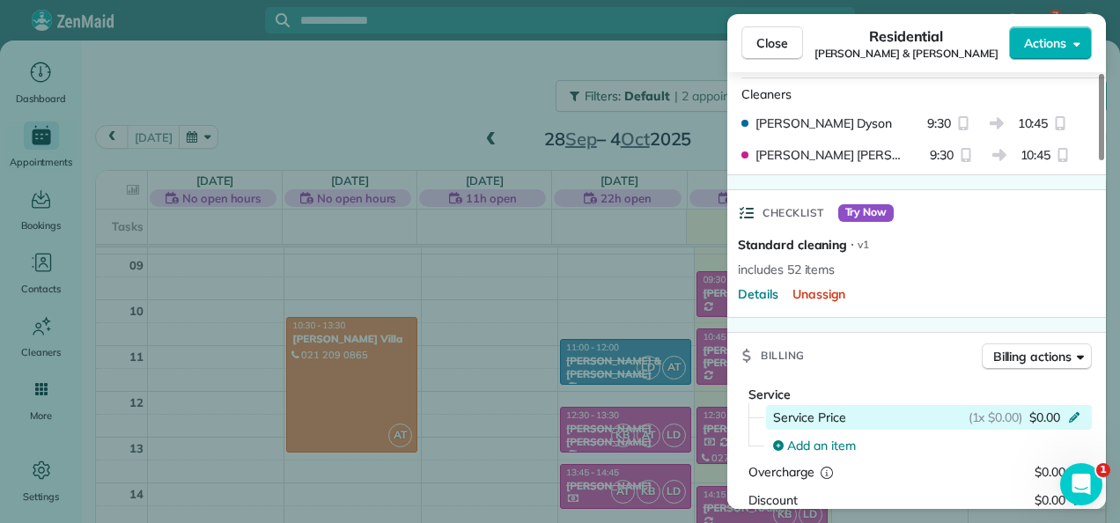
click at [1073, 412] on icon at bounding box center [1074, 417] width 11 height 11
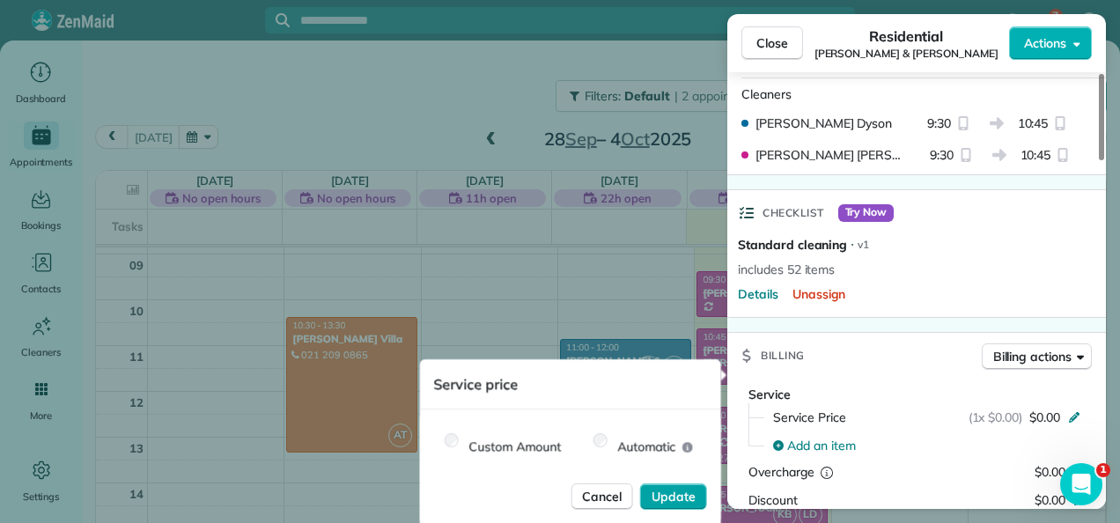
click at [669, 495] on span "Update" at bounding box center [673, 497] width 44 height 18
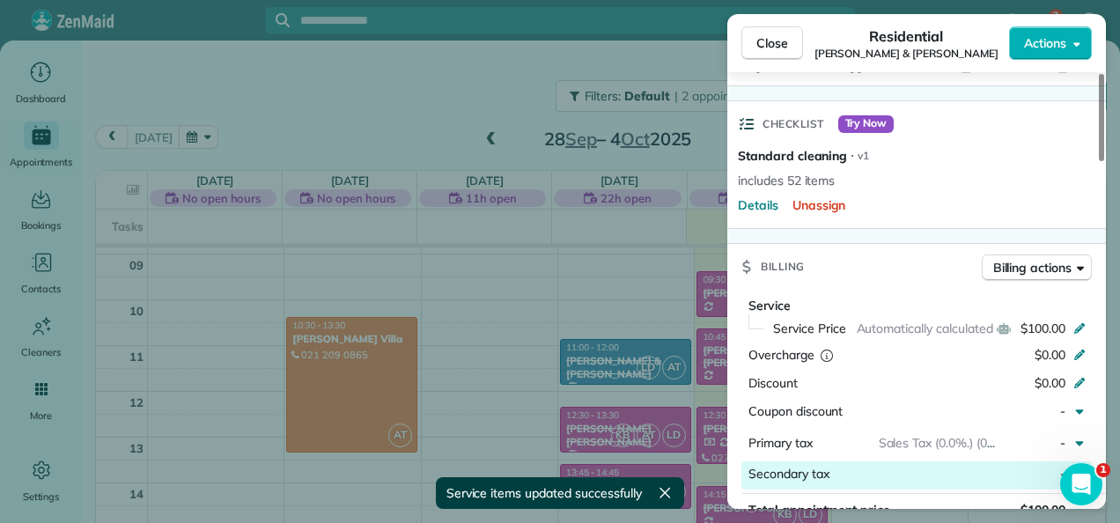
scroll to position [796, 0]
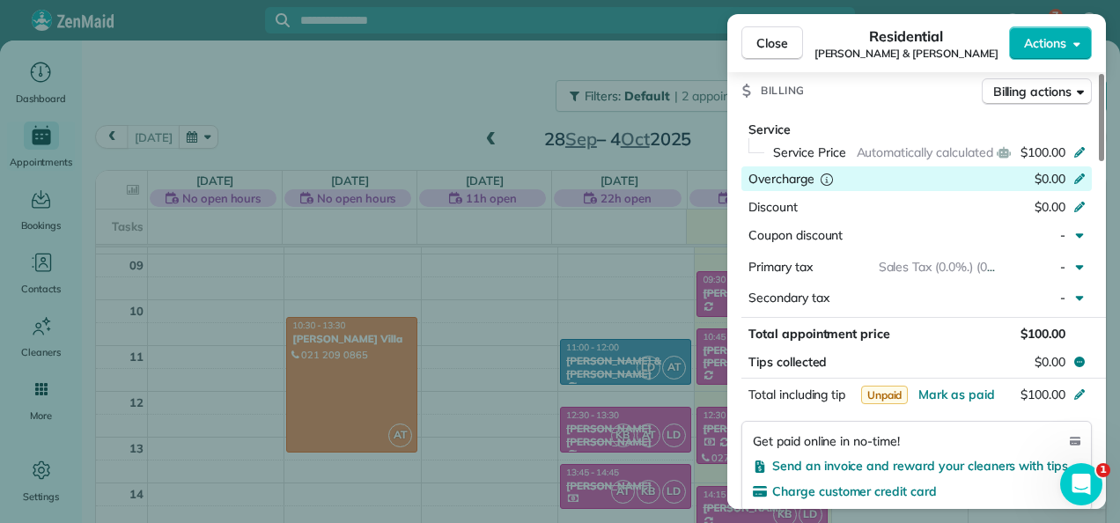
click at [1079, 173] on icon at bounding box center [1079, 178] width 11 height 11
type input "***"
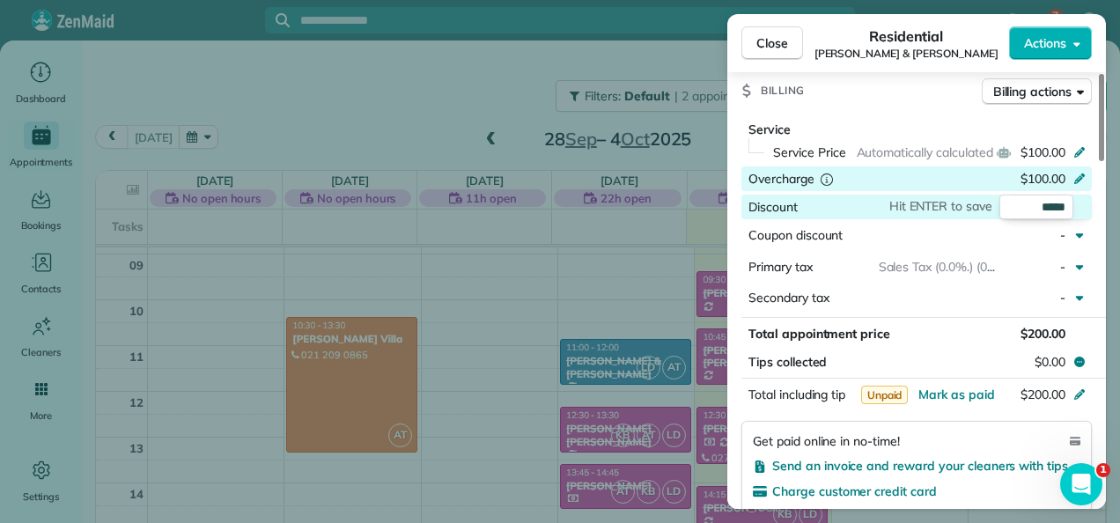
click at [1079, 170] on icon at bounding box center [1079, 177] width 14 height 14
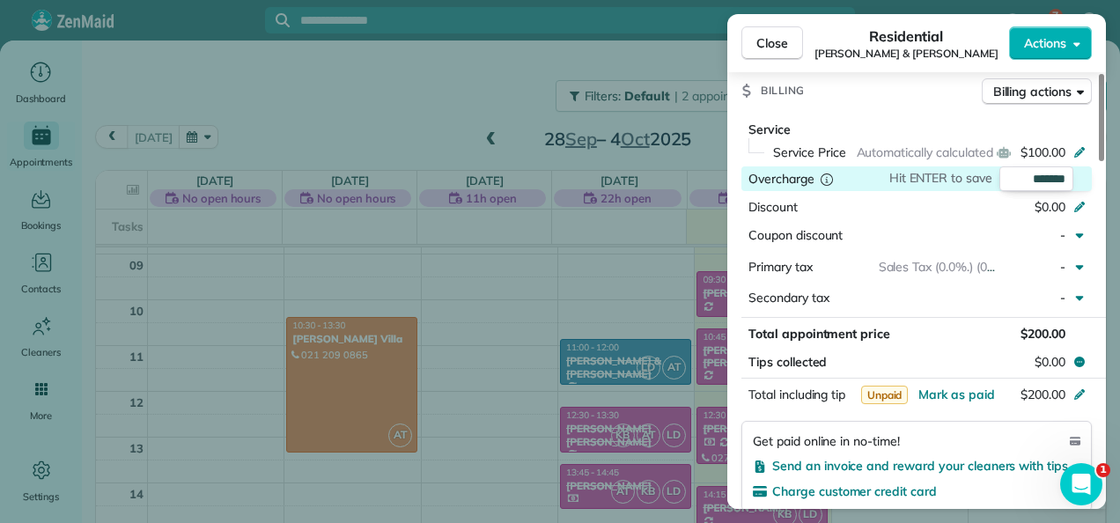
type input "*"
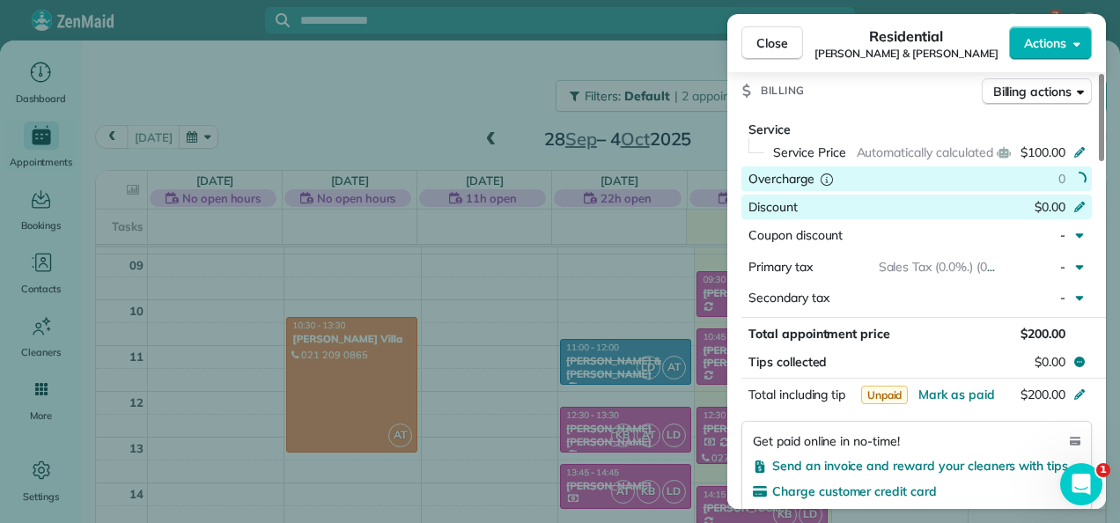
click at [1055, 199] on span "$0.00" at bounding box center [1049, 207] width 31 height 16
type input "***"
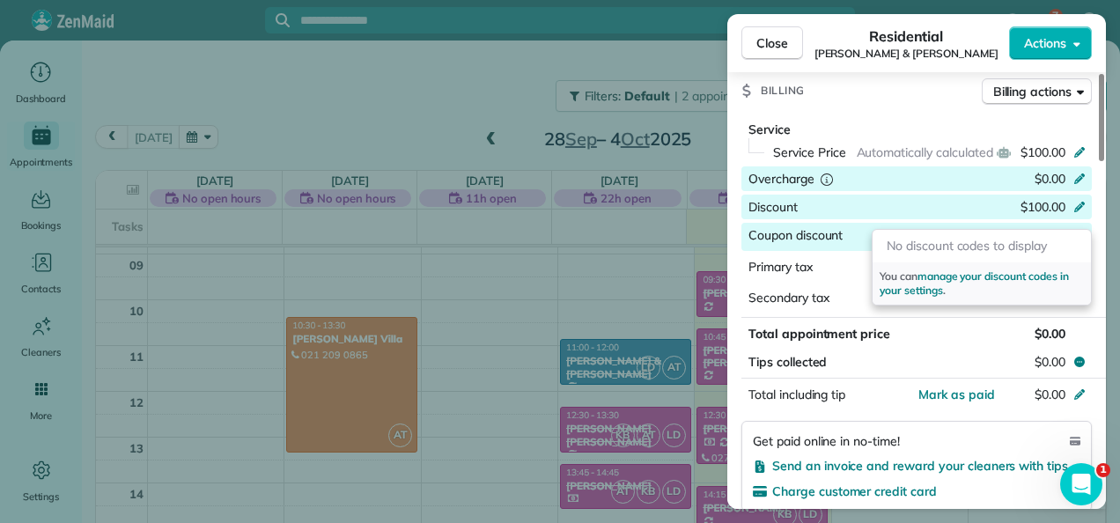
click at [1076, 228] on icon "button" at bounding box center [1079, 235] width 14 height 14
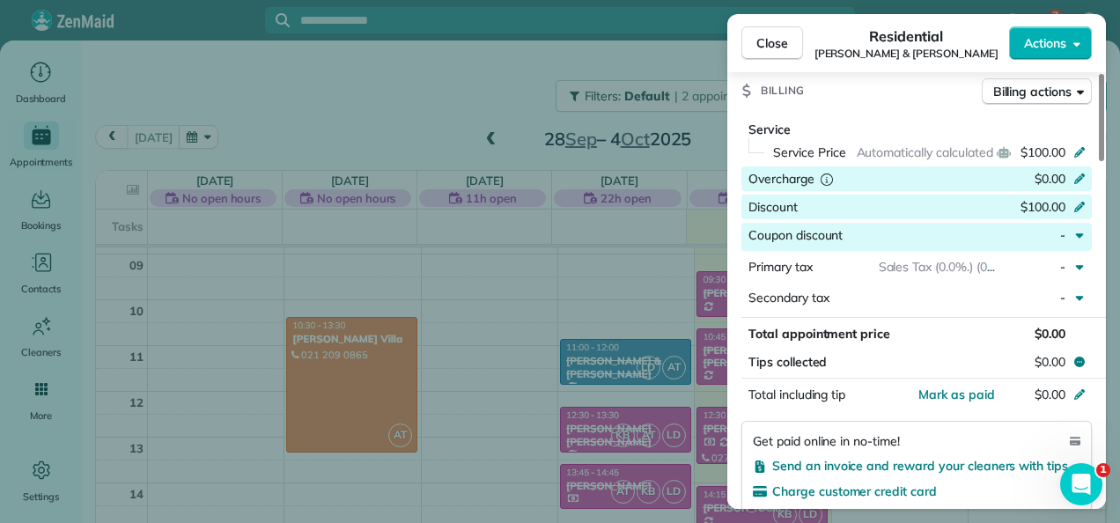
click at [1077, 233] on icon "button" at bounding box center [1080, 235] width 8 height 4
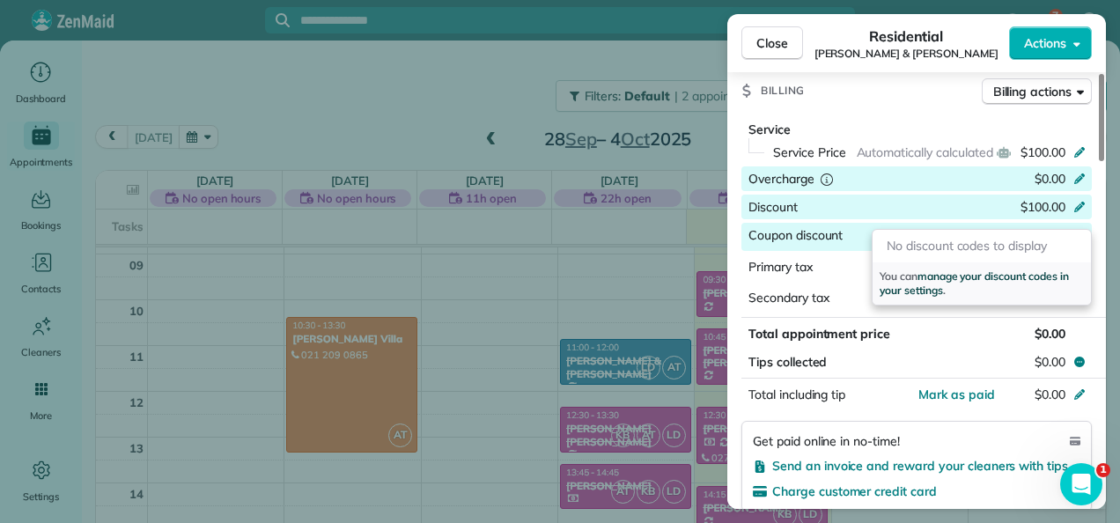
click at [977, 276] on span "manage your discount codes in your settings" at bounding box center [973, 282] width 189 height 27
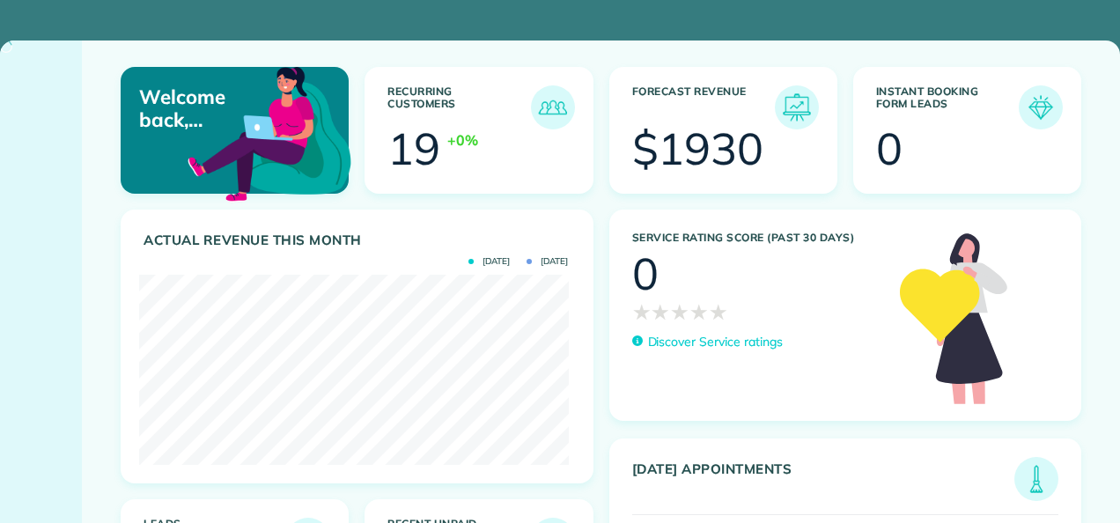
scroll to position [190, 430]
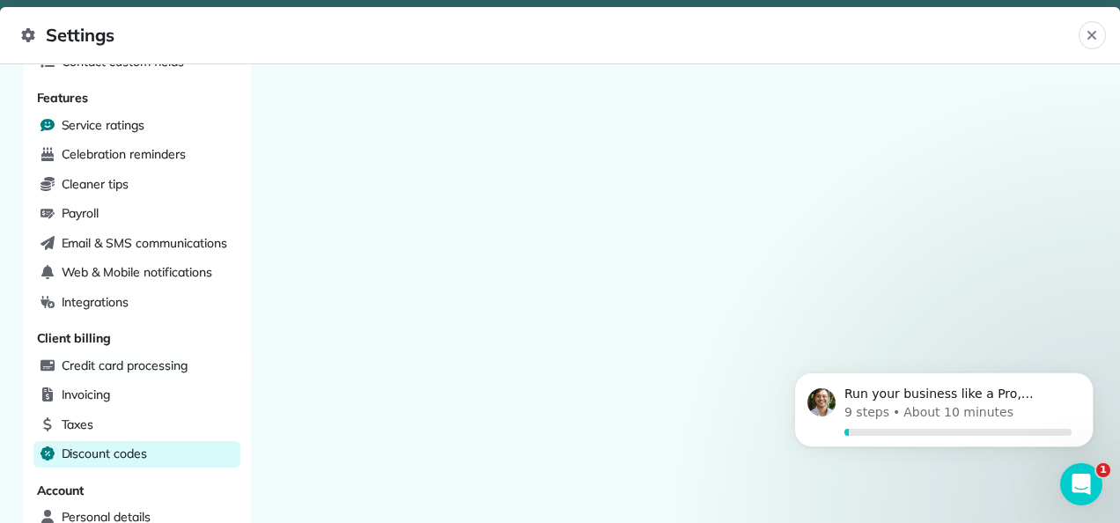
scroll to position [441, 0]
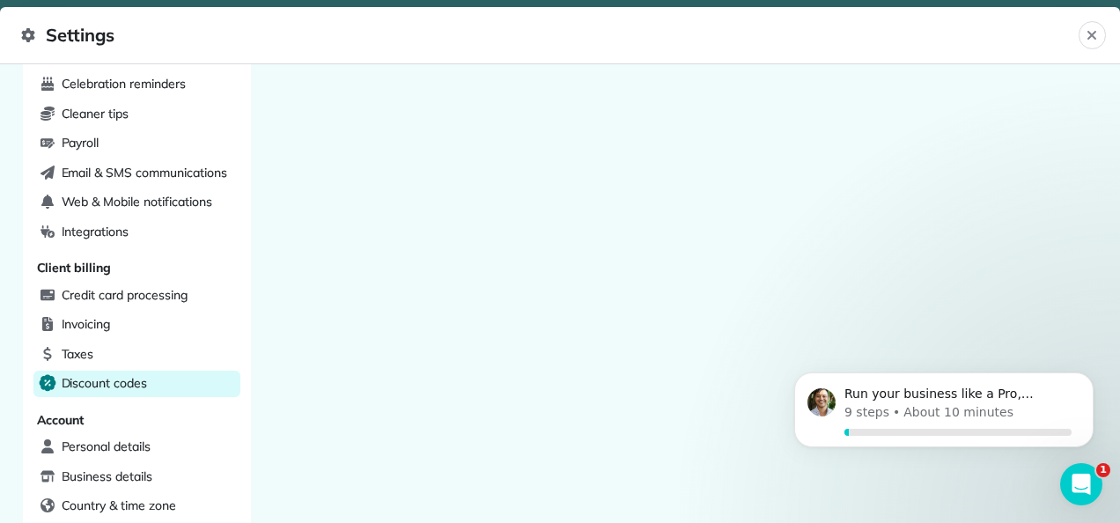
click at [129, 374] on span "Discount codes" at bounding box center [104, 383] width 85 height 18
click at [44, 374] on icon at bounding box center [47, 382] width 17 height 17
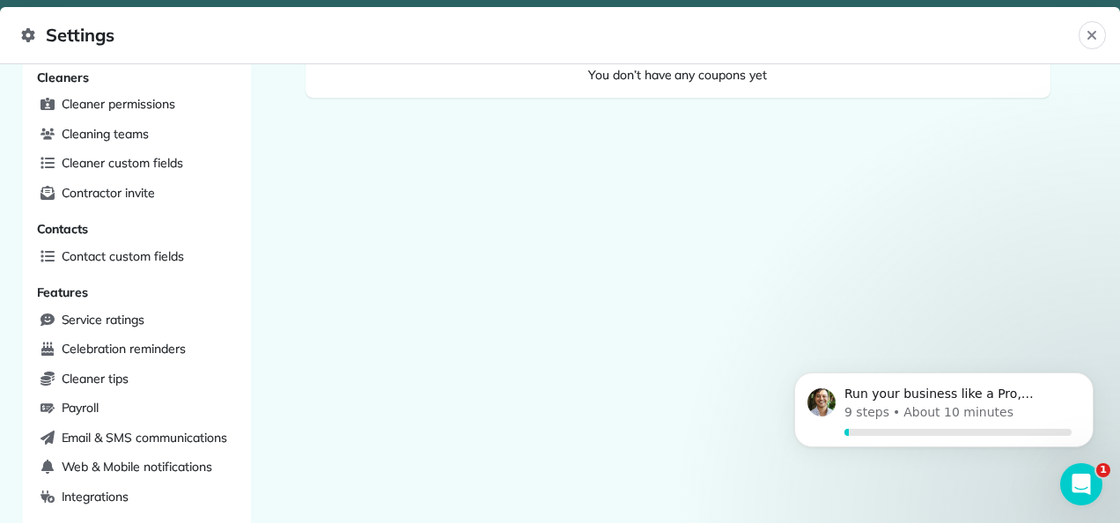
scroll to position [0, 0]
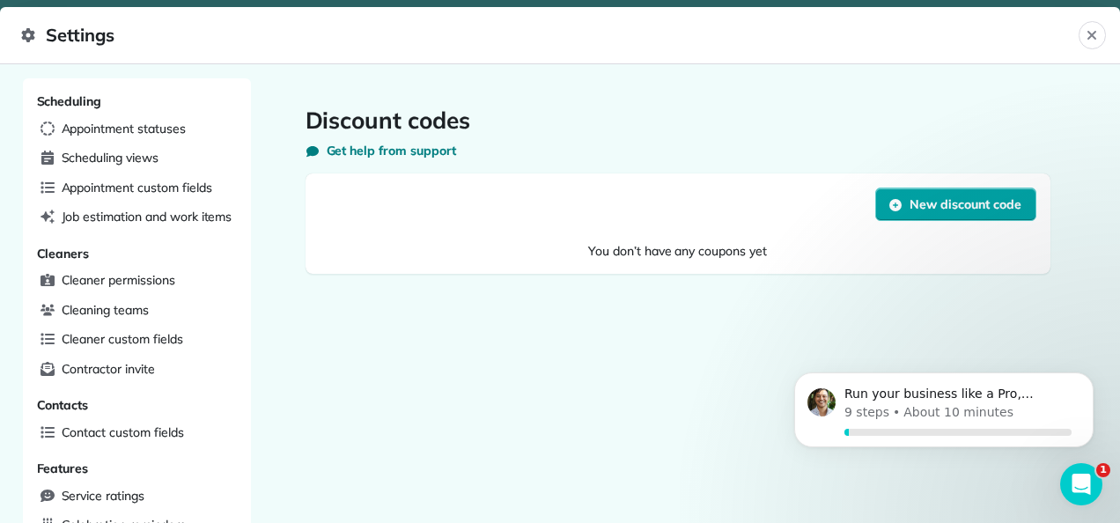
click at [900, 208] on button "New discount code" at bounding box center [955, 203] width 160 height 33
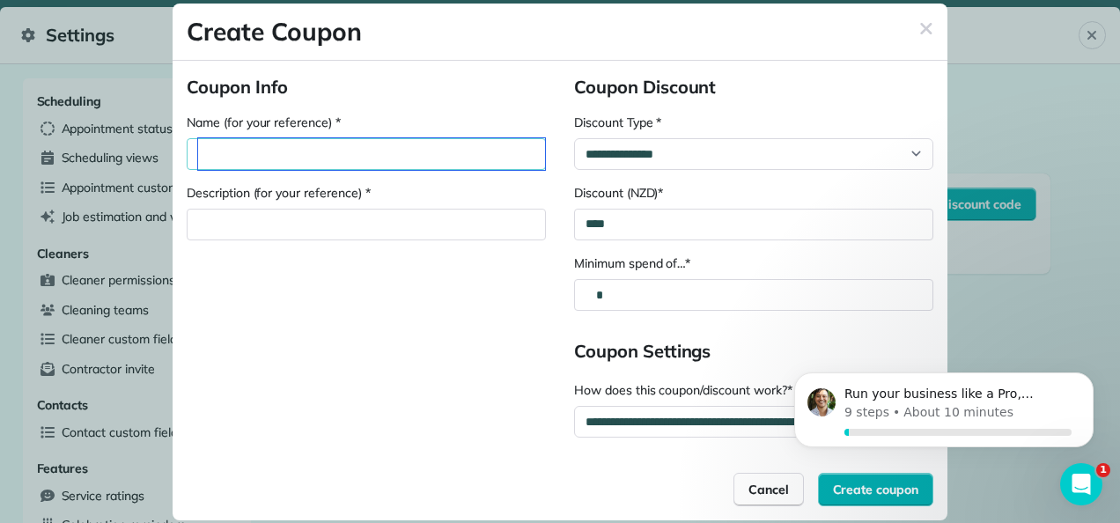
click at [340, 155] on div "Name (for your reference) *" at bounding box center [371, 154] width 347 height 32
type div "**********"
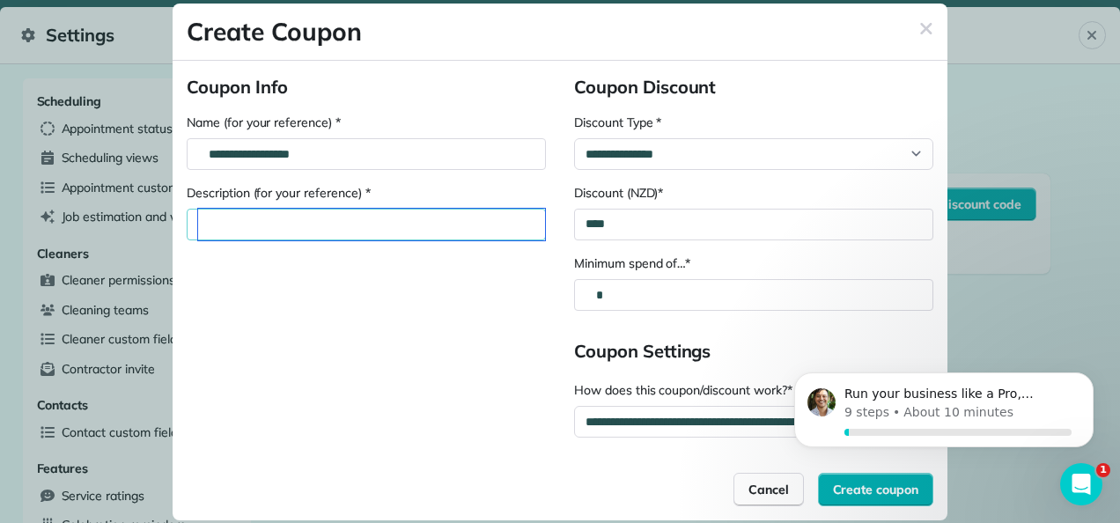
click at [319, 225] on div "Description (for your reference) *" at bounding box center [371, 225] width 347 height 32
type div "**********"
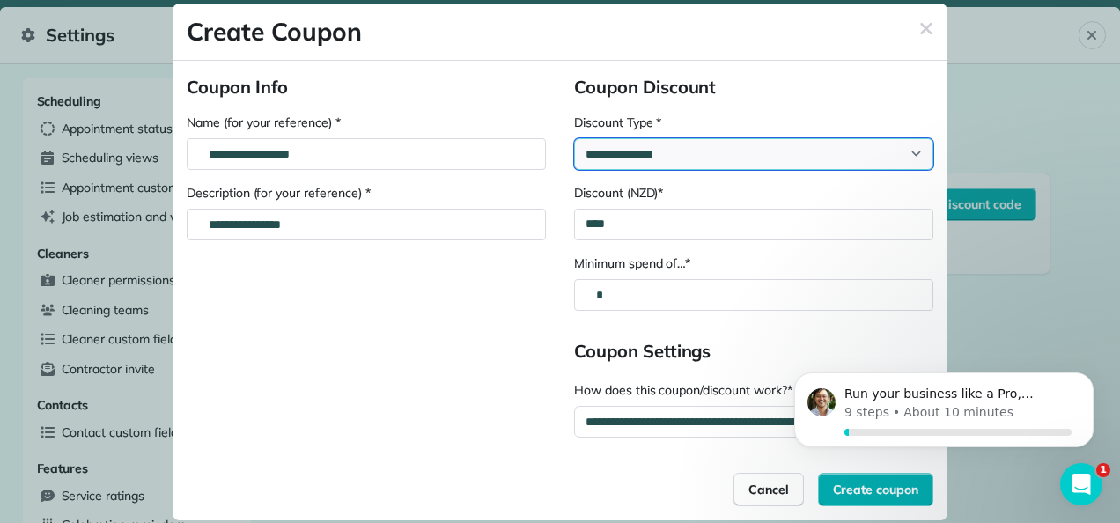
click at [917, 153] on div "**********" at bounding box center [753, 154] width 359 height 32
select div "********"
click at [574, 138] on div "**********" at bounding box center [753, 154] width 359 height 32
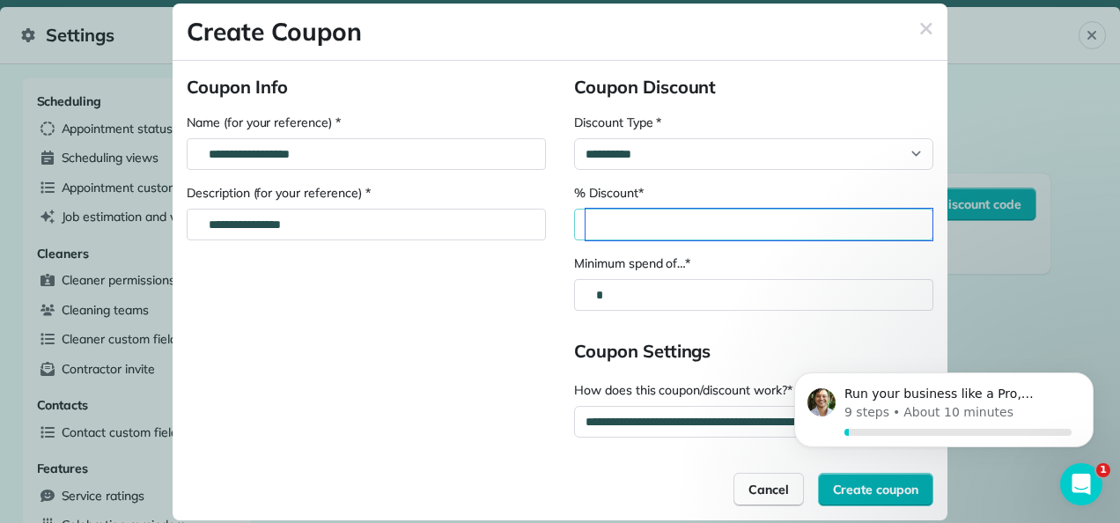
click at [667, 227] on div "% Discount*" at bounding box center [758, 225] width 347 height 32
type div "***"
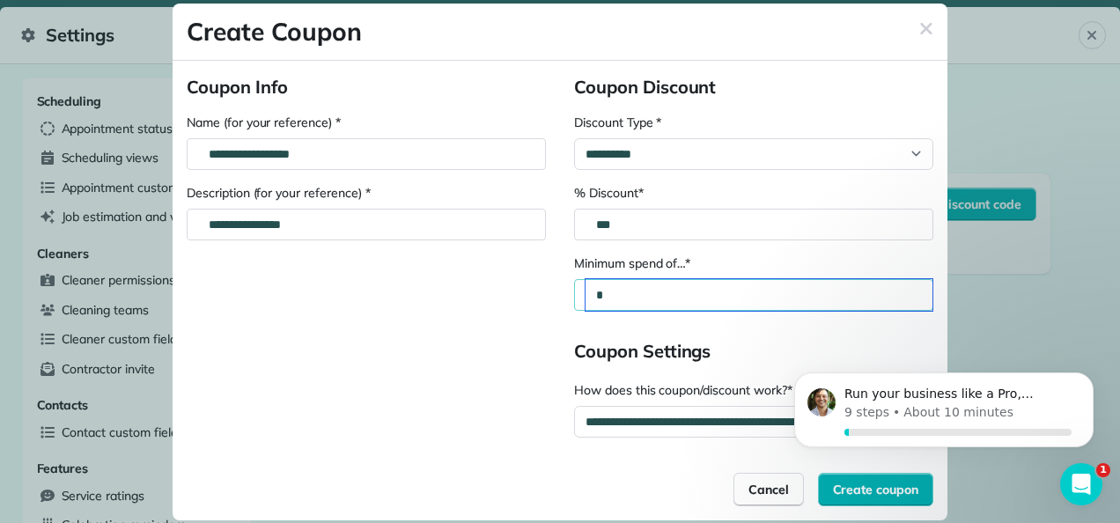
click at [663, 298] on div "*" at bounding box center [758, 295] width 347 height 32
type div "**"
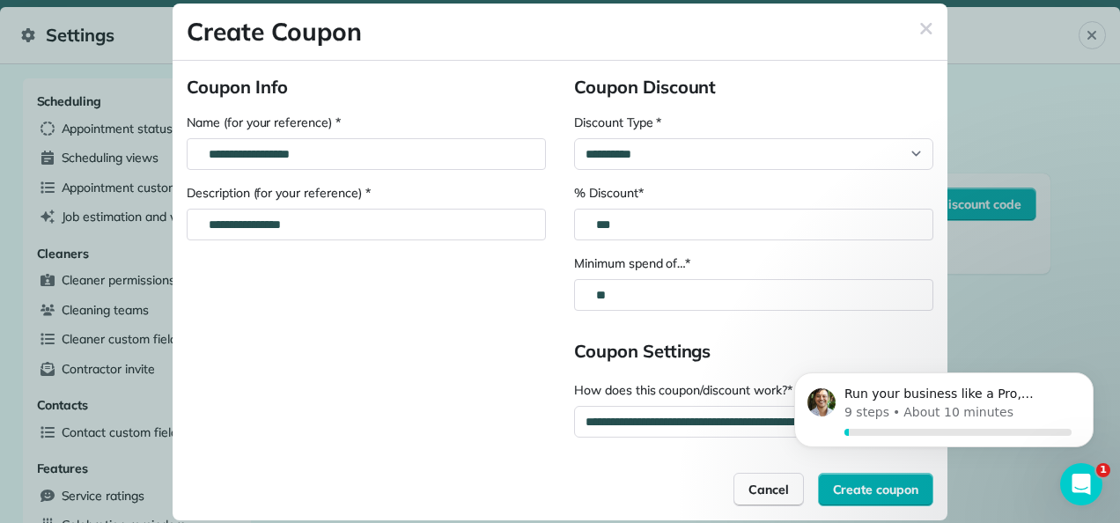
click at [761, 333] on div "**********" at bounding box center [753, 256] width 359 height 363
click at [1088, 378] on icon "Dismiss notification" at bounding box center [1089, 378] width 10 height 10
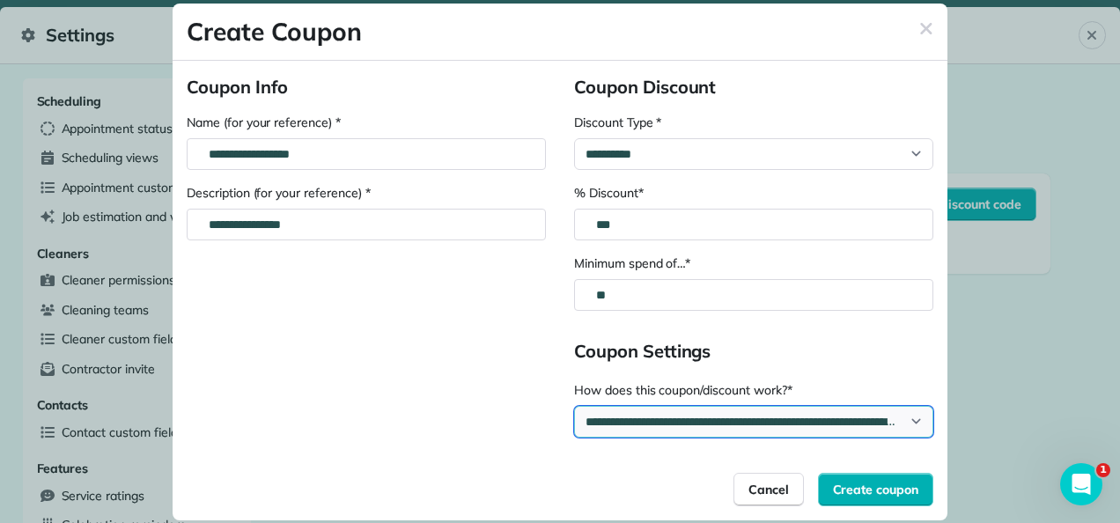
click at [919, 421] on div "**********" at bounding box center [753, 422] width 359 height 32
click at [574, 406] on div "**********" at bounding box center [753, 422] width 359 height 32
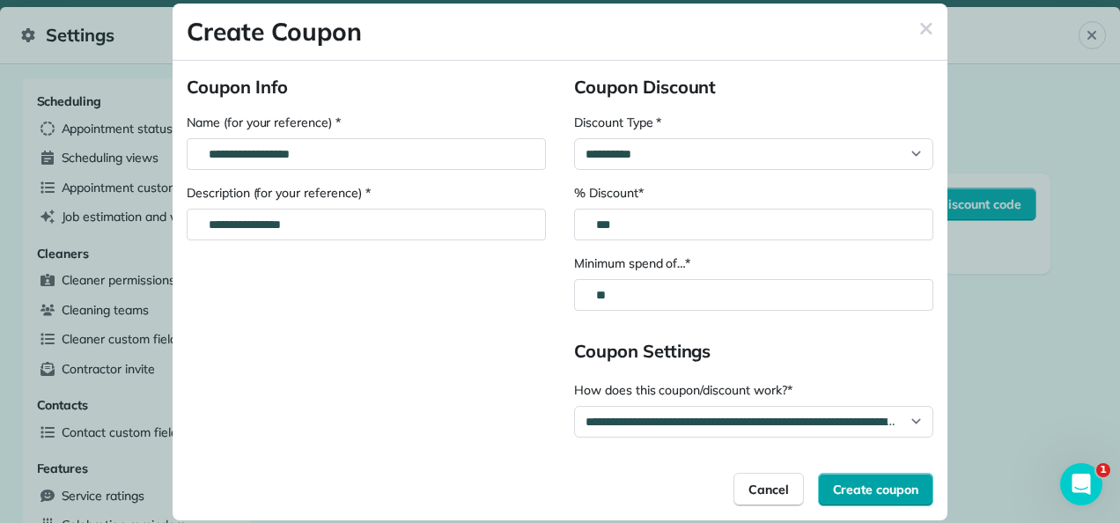
click at [894, 481] on span "Create coupon" at bounding box center [876, 490] width 86 height 18
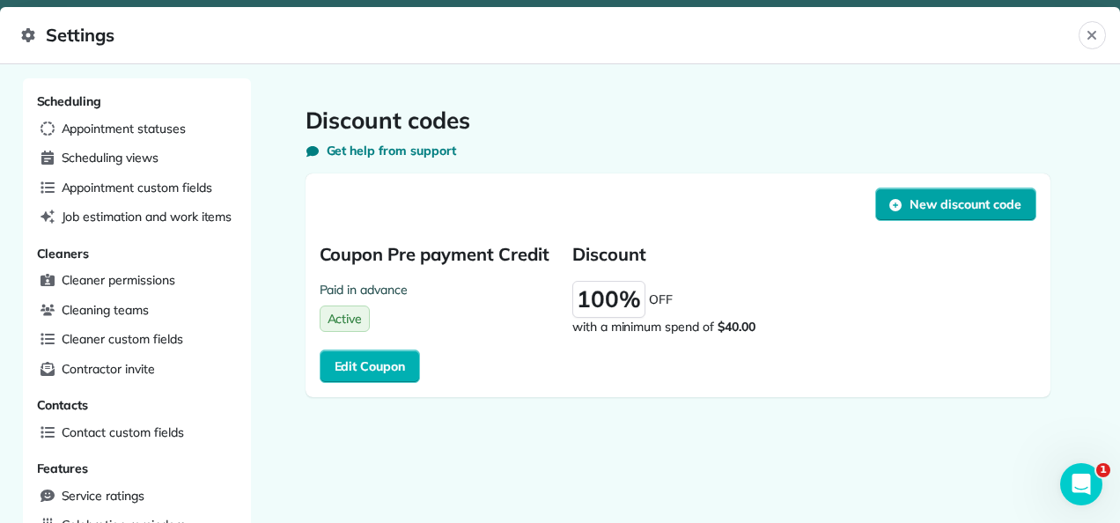
click at [951, 199] on span "New discount code" at bounding box center [964, 204] width 111 height 18
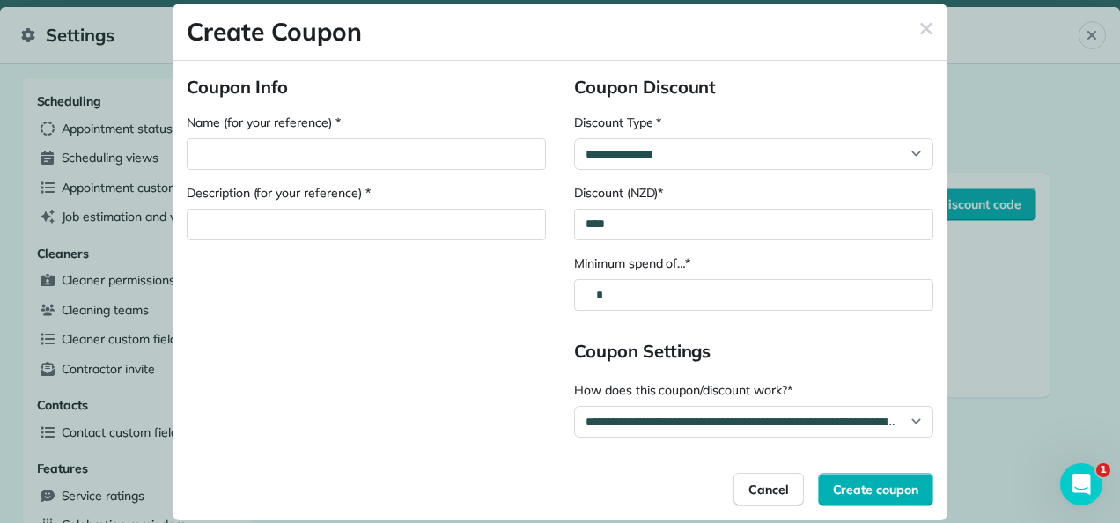
click at [926, 26] on icon "button" at bounding box center [926, 28] width 14 height 18
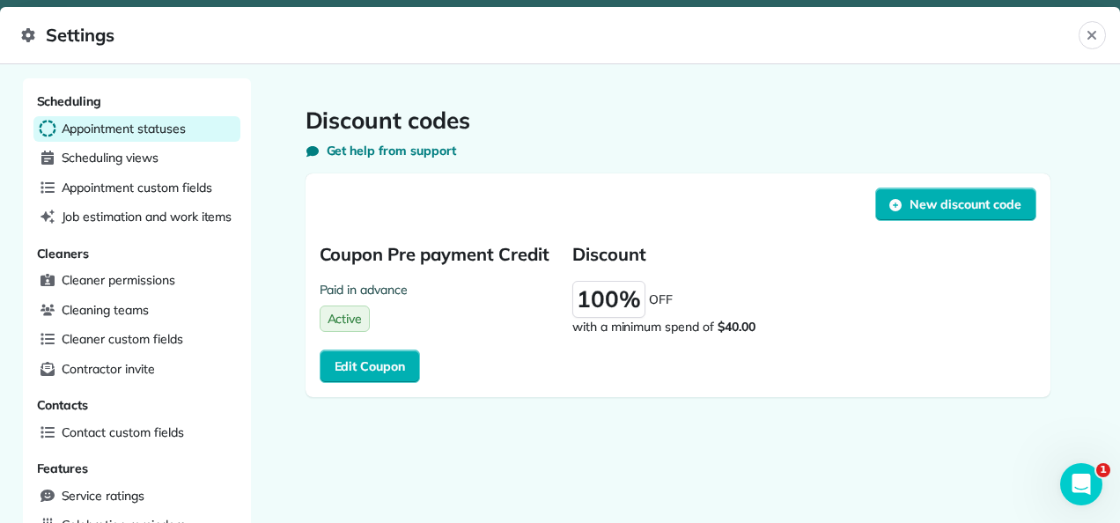
click at [83, 130] on span "Appointment statuses" at bounding box center [124, 129] width 124 height 18
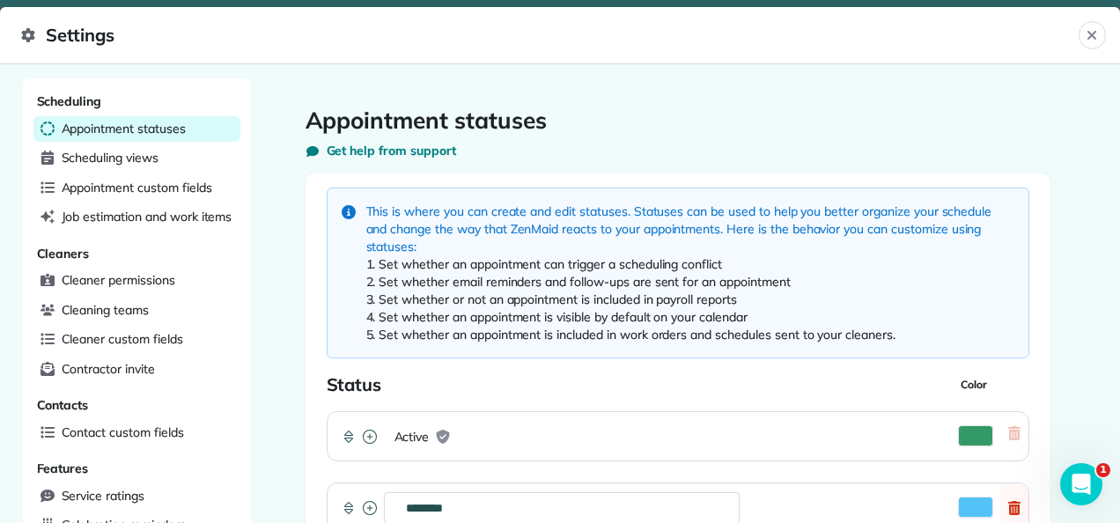
click at [26, 33] on icon at bounding box center [27, 35] width 13 height 14
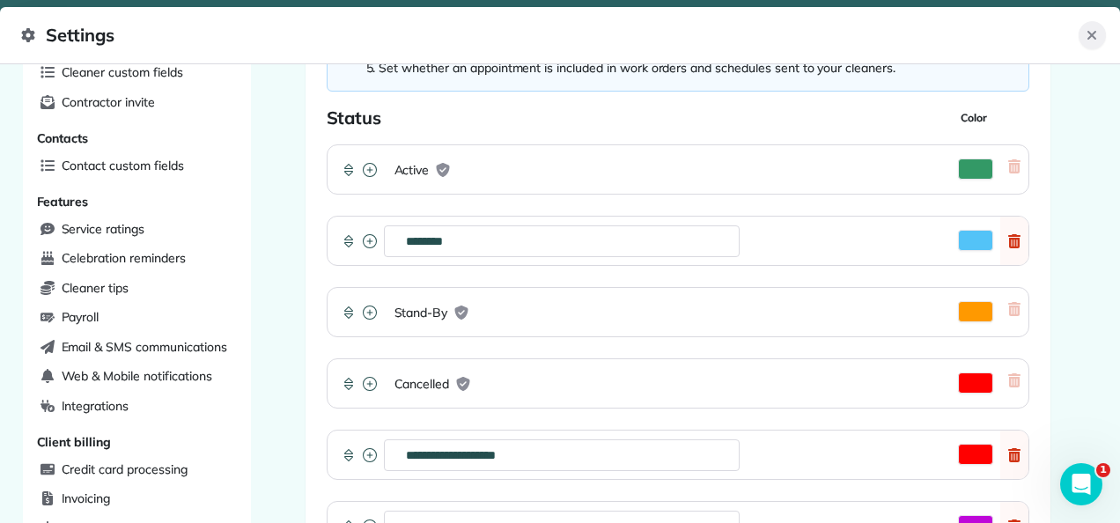
click at [1090, 29] on icon "Close" at bounding box center [1091, 35] width 14 height 14
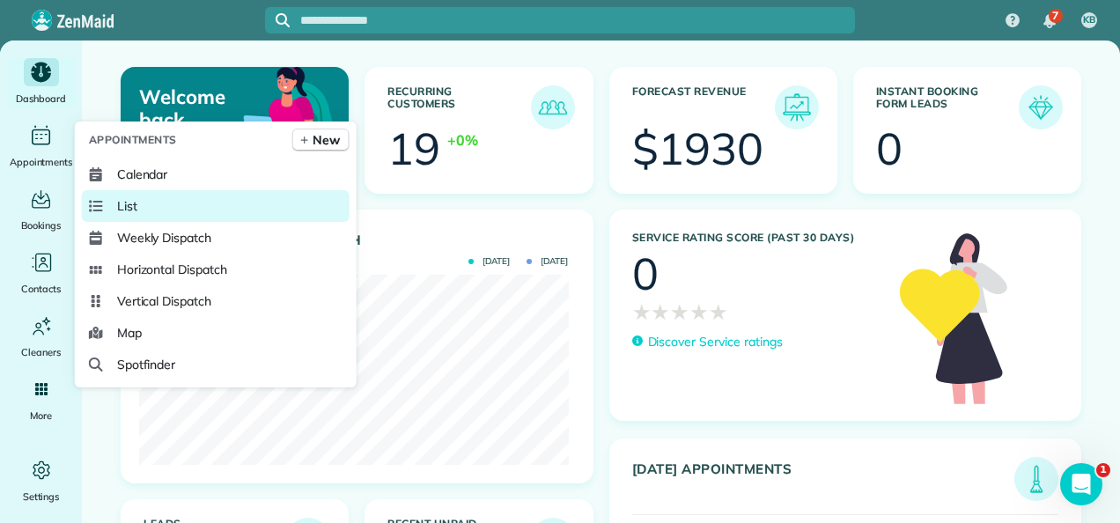
click at [160, 210] on link "List" at bounding box center [216, 206] width 268 height 32
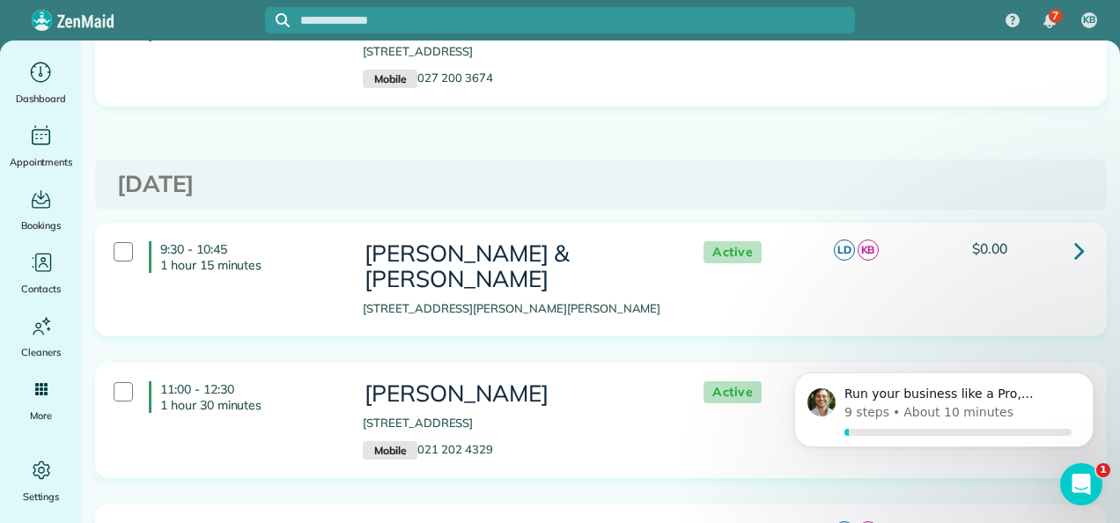
scroll to position [704, 0]
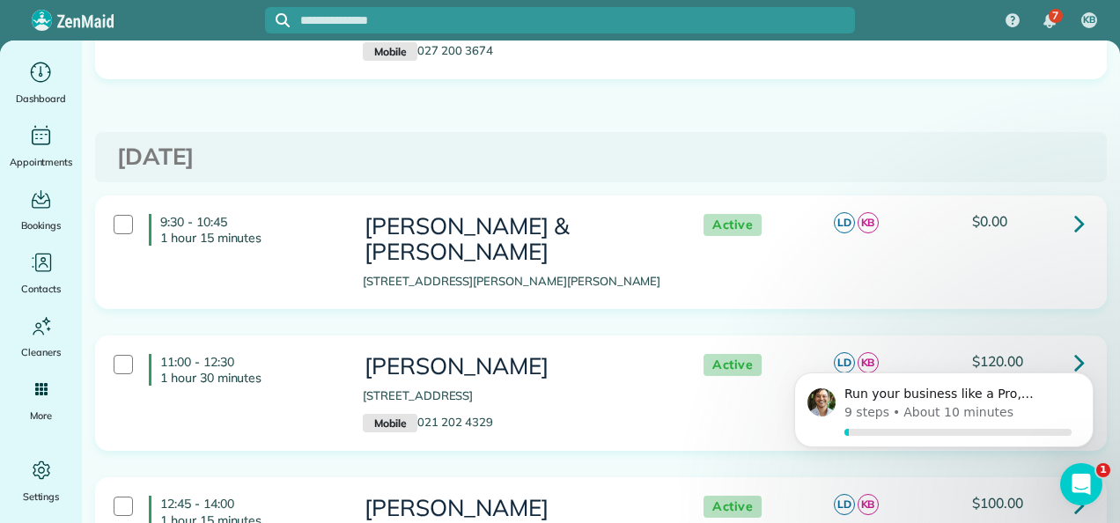
click at [1074, 208] on icon at bounding box center [1079, 223] width 11 height 31
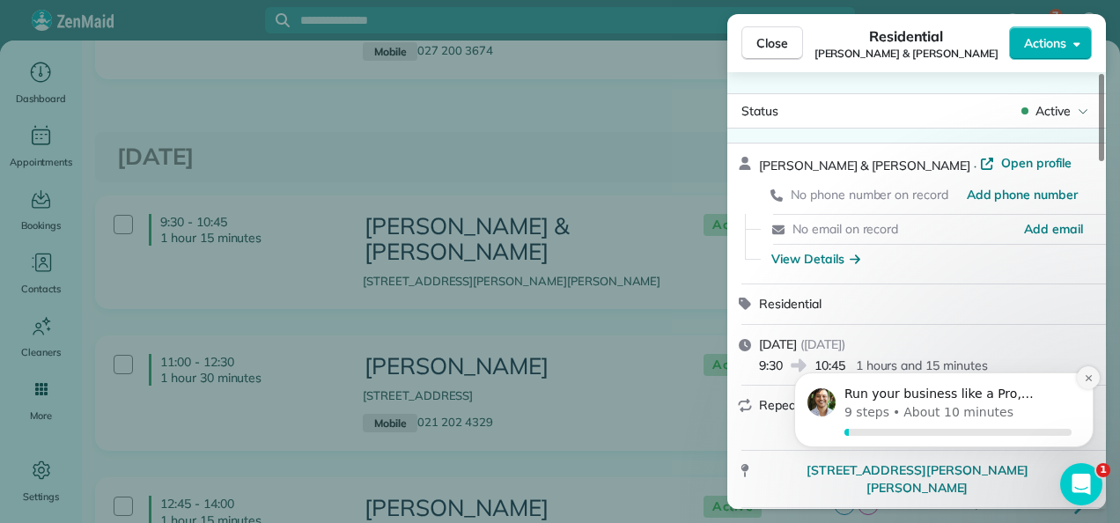
click at [1085, 375] on icon "Dismiss notification" at bounding box center [1089, 378] width 10 height 10
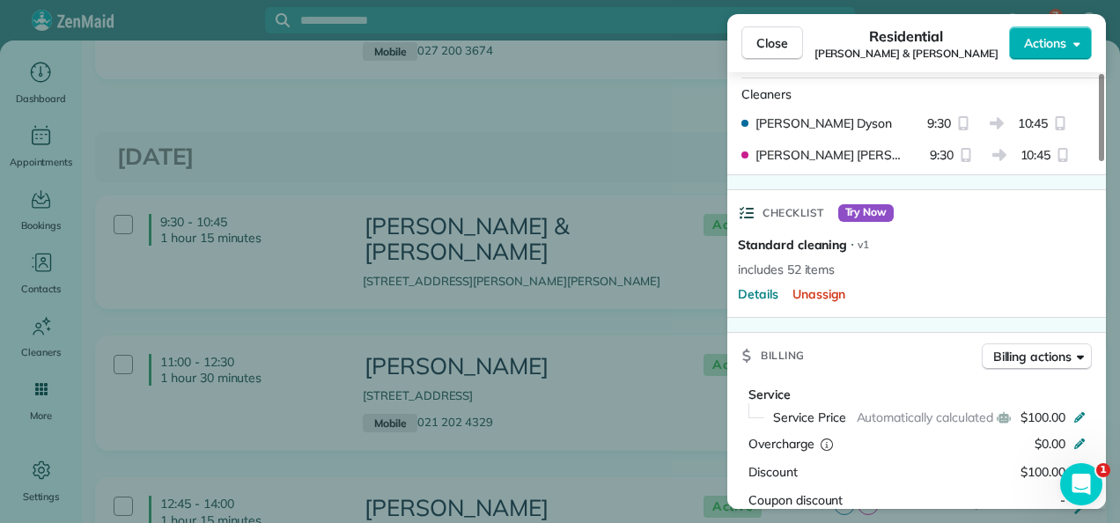
scroll to position [707, 0]
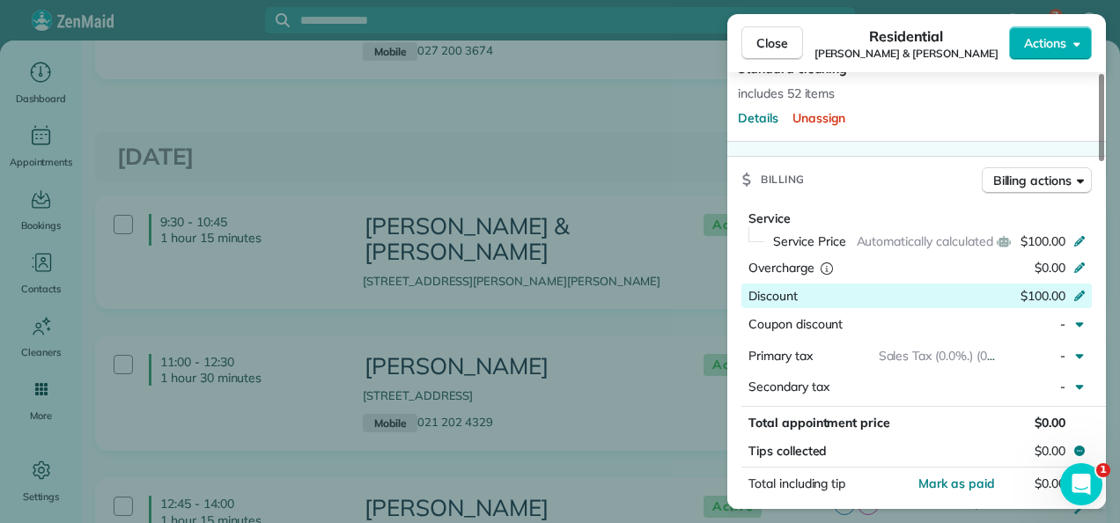
click at [1080, 290] on icon at bounding box center [1079, 295] width 11 height 11
type input "*"
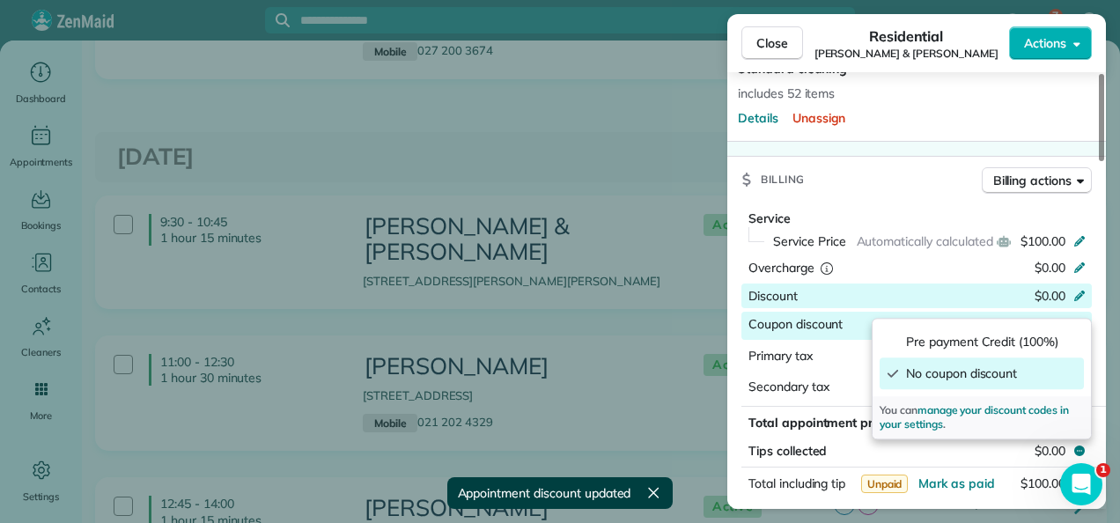
click at [1081, 317] on icon "button" at bounding box center [1079, 324] width 14 height 14
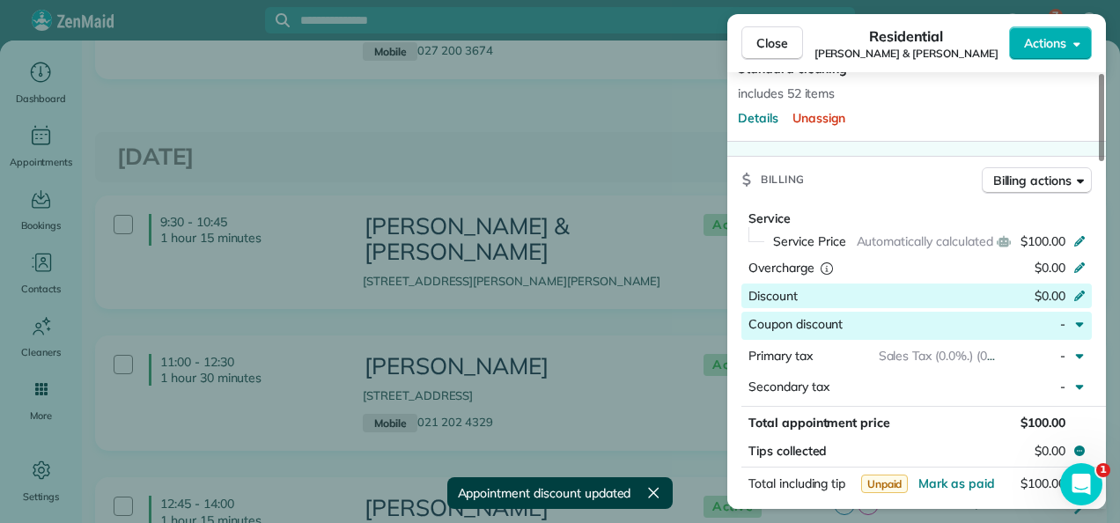
click at [1081, 317] on icon "button" at bounding box center [1079, 324] width 14 height 14
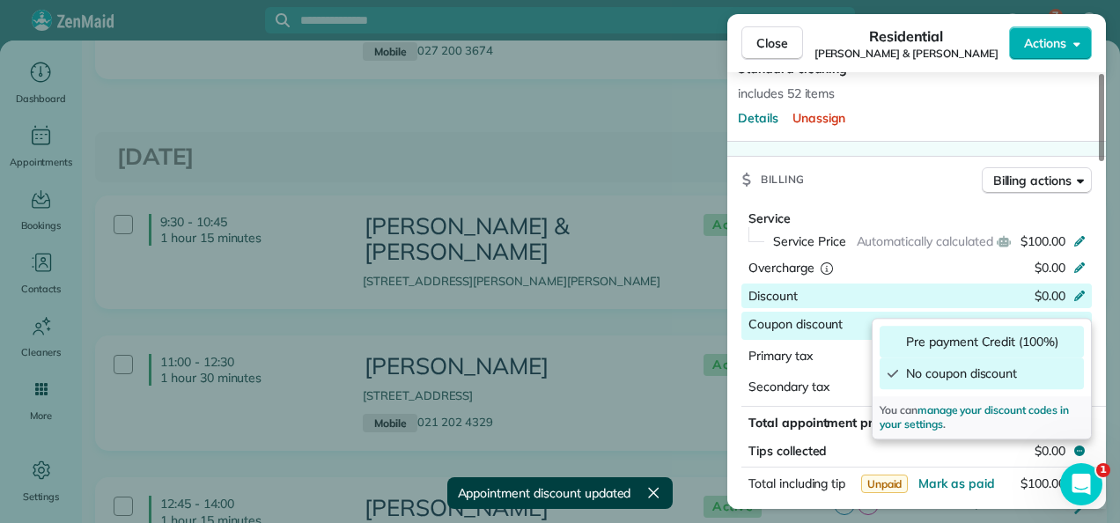
click at [1015, 340] on span "Pre payment Credit (100%)" at bounding box center [991, 342] width 171 height 18
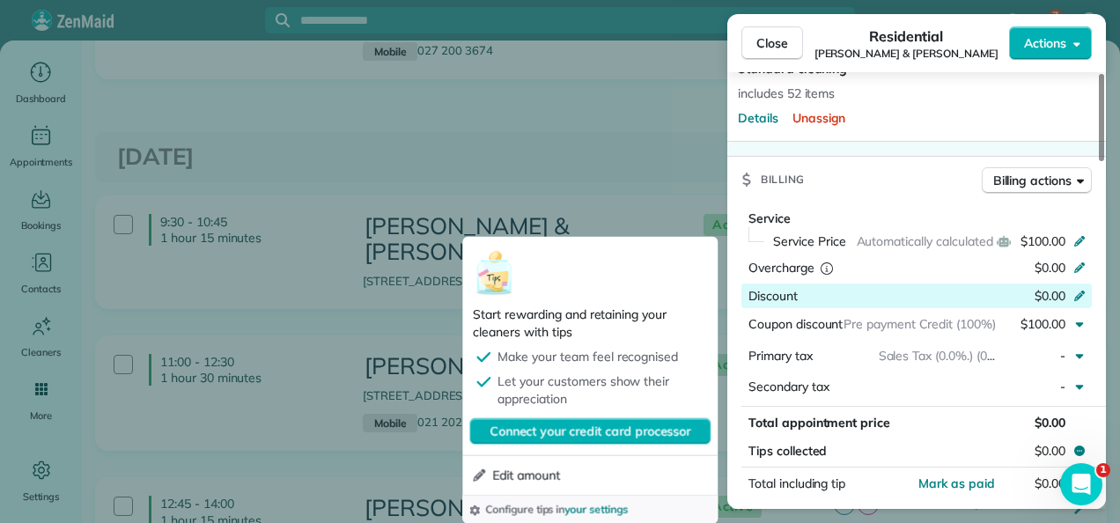
scroll to position [796, 0]
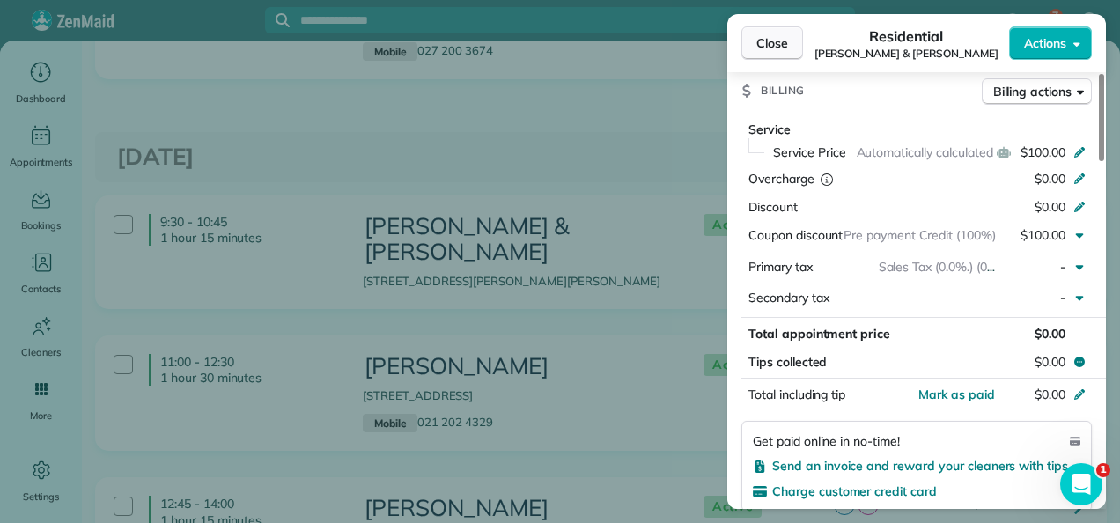
click at [769, 37] on span "Close" at bounding box center [772, 43] width 32 height 18
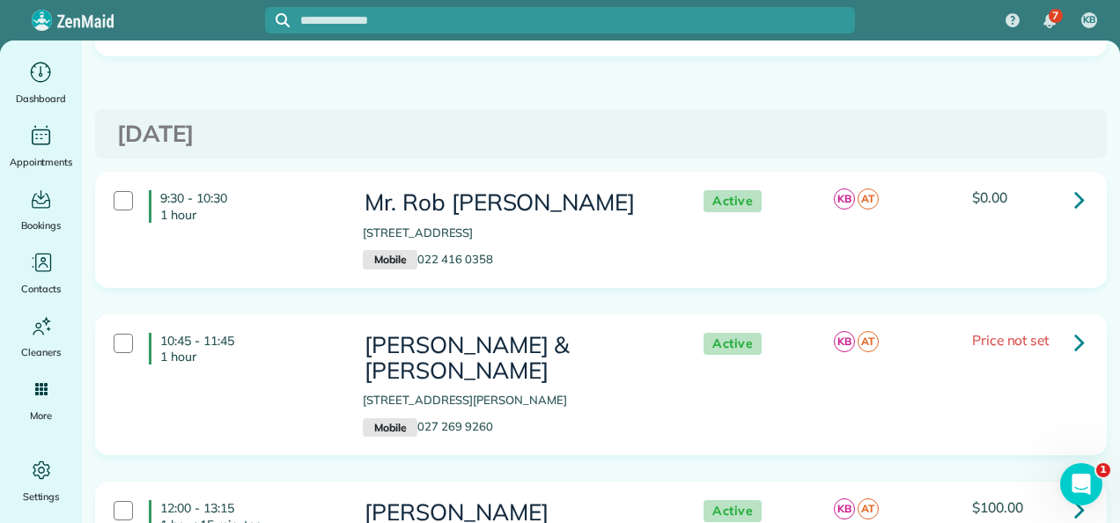
scroll to position [1408, 0]
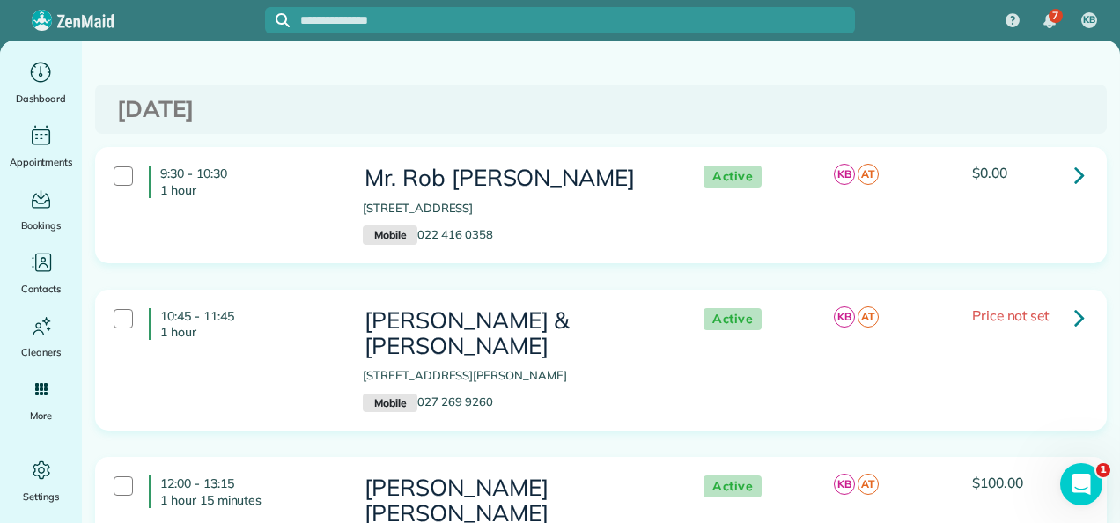
click at [1074, 302] on icon at bounding box center [1079, 317] width 11 height 31
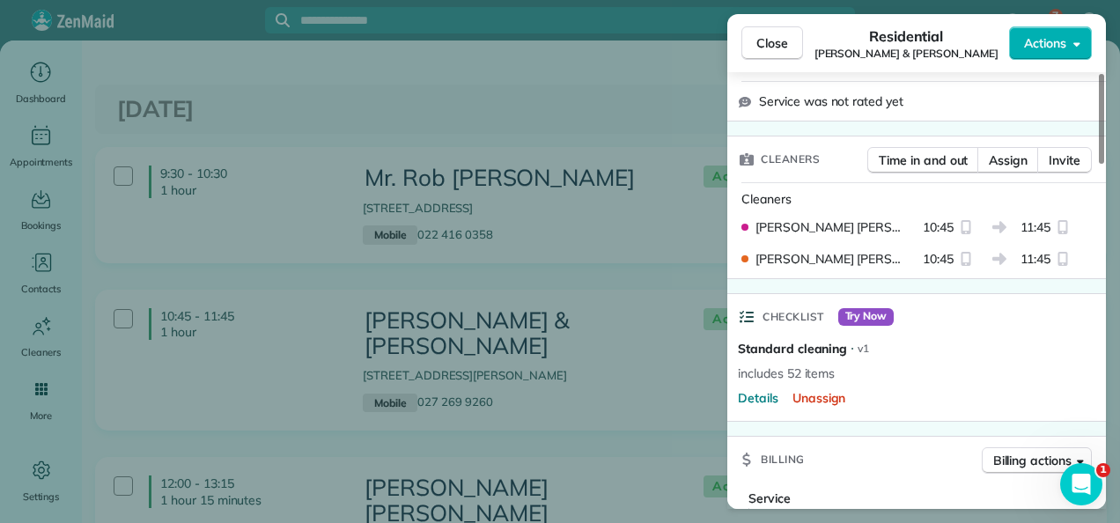
scroll to position [616, 0]
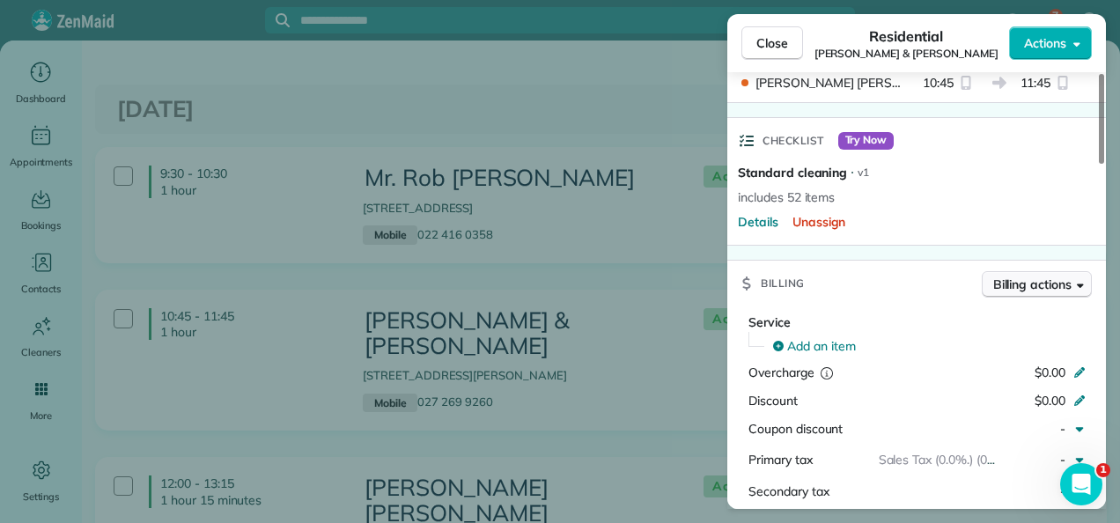
click at [1033, 279] on span "Billing actions" at bounding box center [1032, 285] width 78 height 18
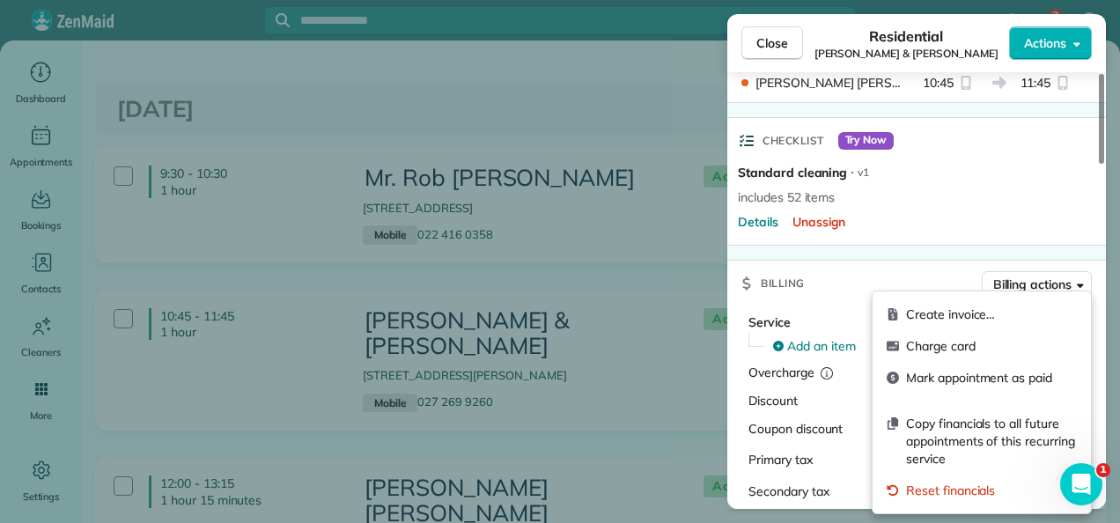
click at [941, 270] on div "Billing Billing actions" at bounding box center [916, 284] width 379 height 46
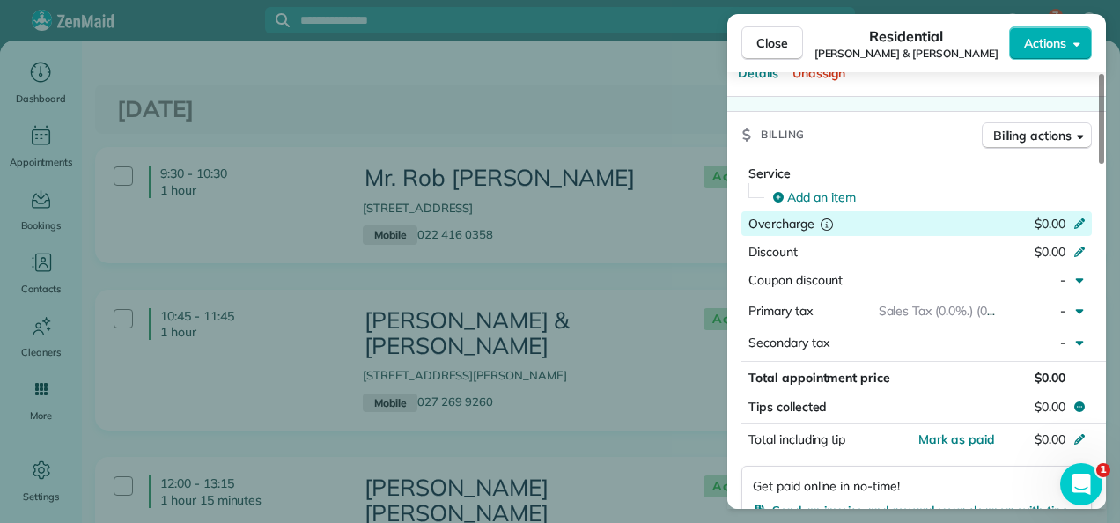
scroll to position [792, 0]
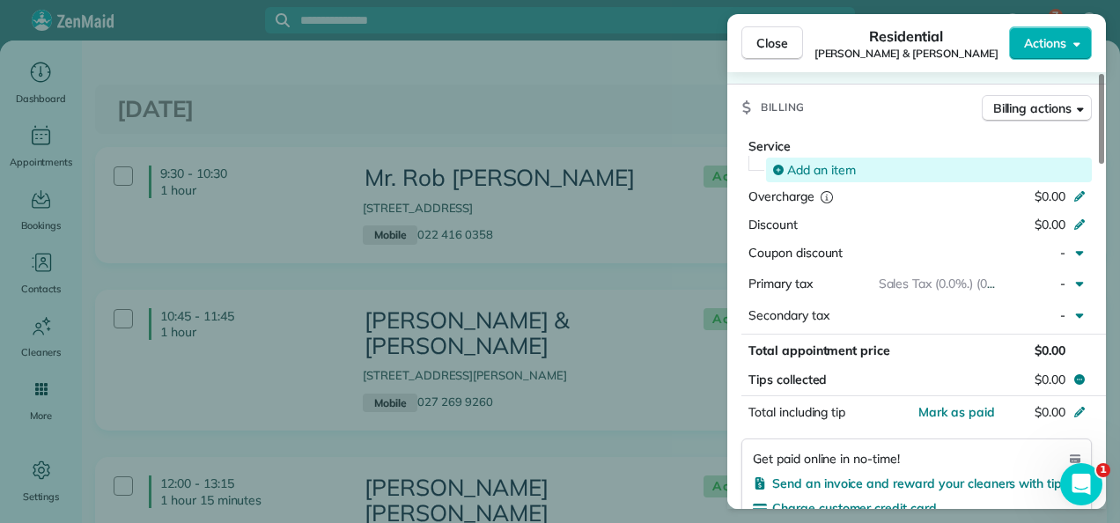
click at [785, 164] on div "Add an item" at bounding box center [929, 170] width 313 height 18
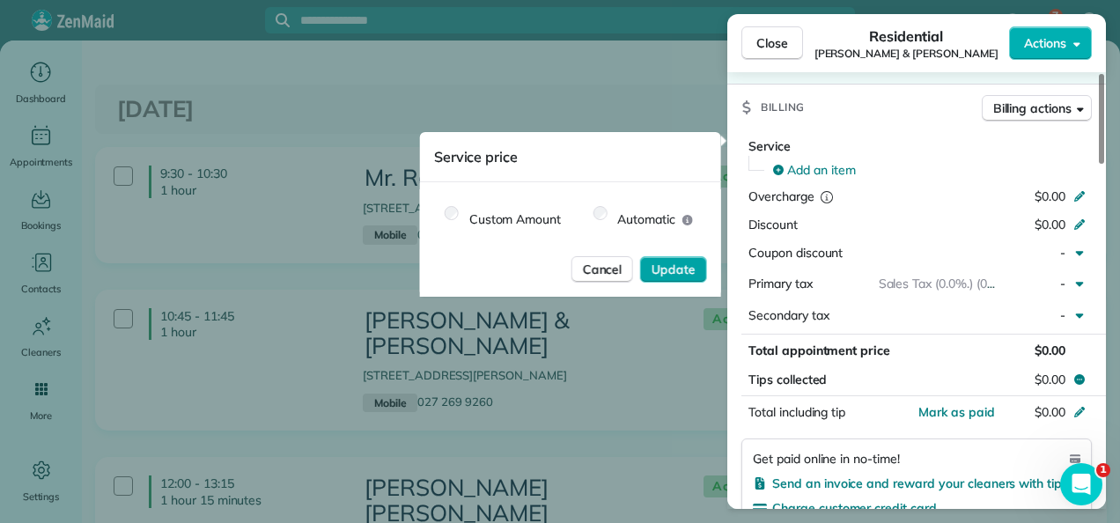
click at [680, 268] on span "Update" at bounding box center [673, 270] width 44 height 18
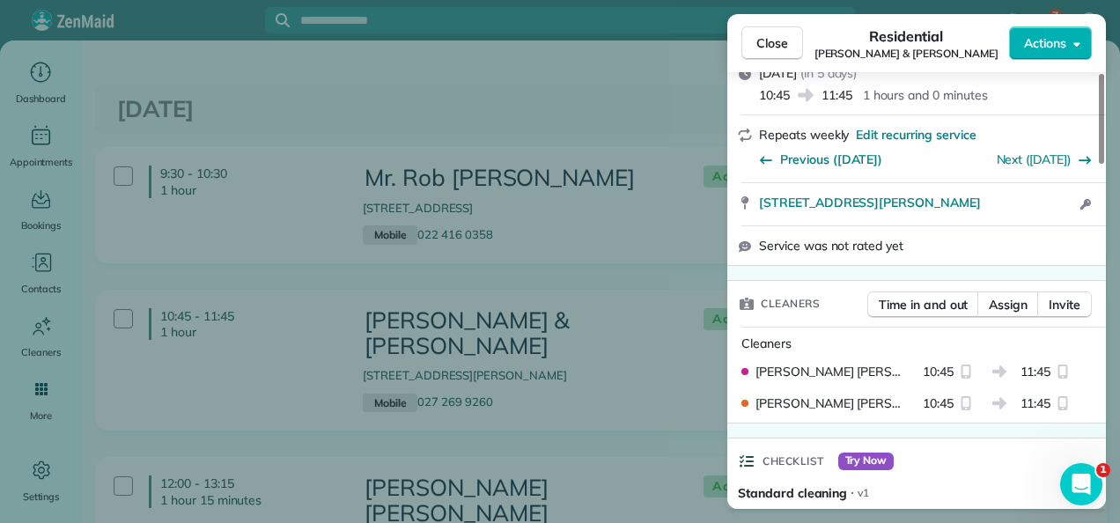
scroll to position [257, 0]
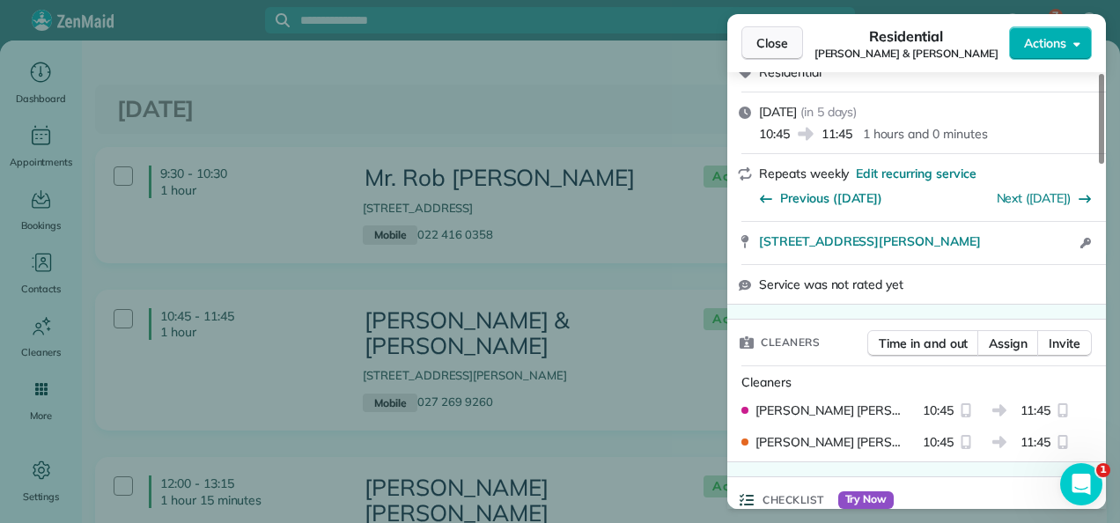
click at [762, 37] on span "Close" at bounding box center [772, 43] width 32 height 18
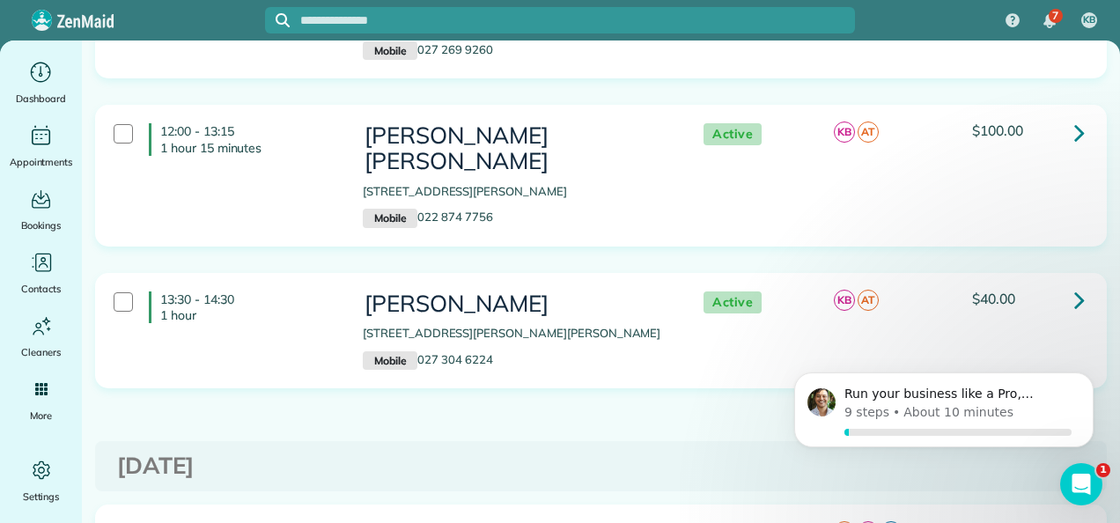
scroll to position [1849, 0]
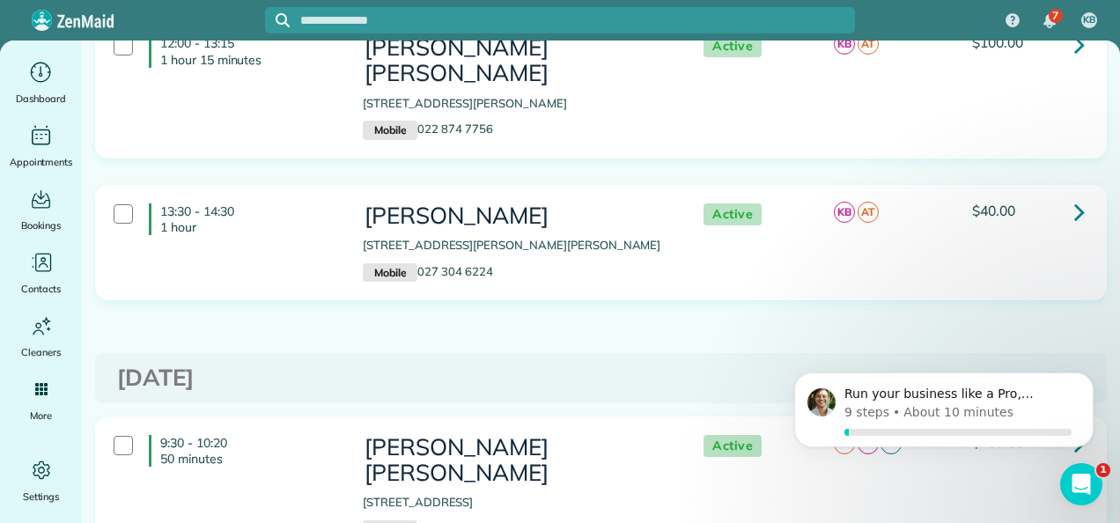
click at [1074, 196] on icon at bounding box center [1079, 211] width 11 height 31
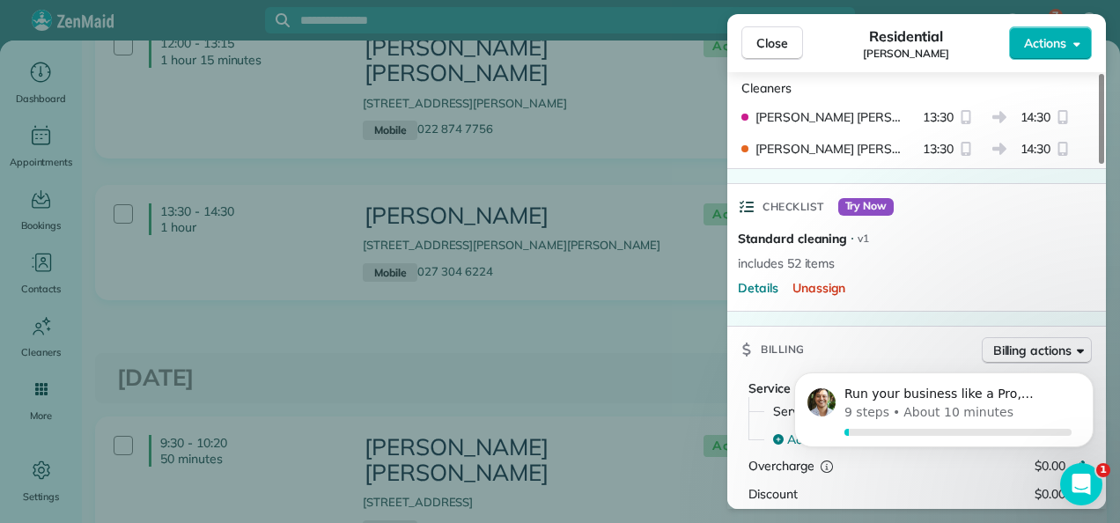
scroll to position [620, 0]
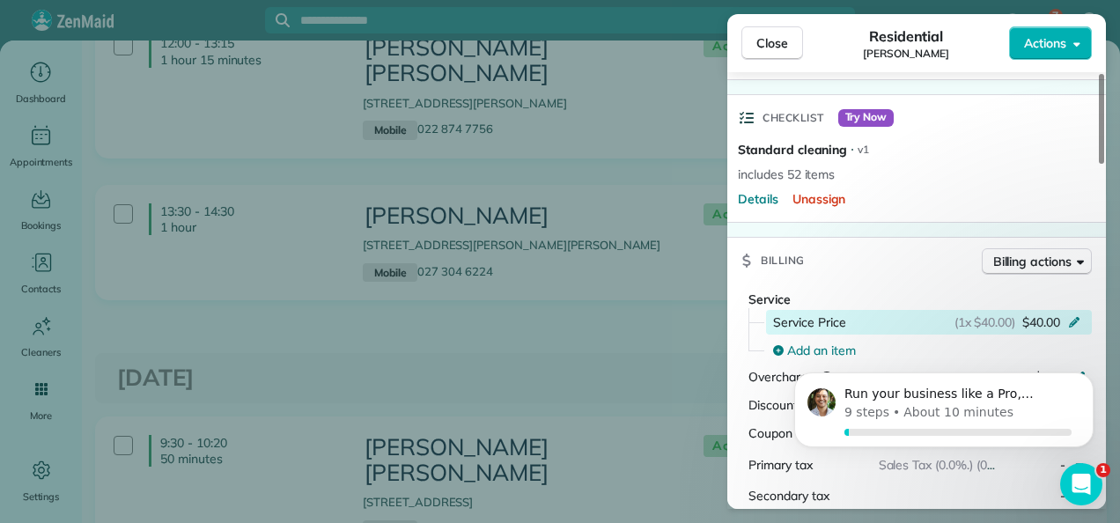
click at [1072, 317] on icon at bounding box center [1074, 322] width 11 height 11
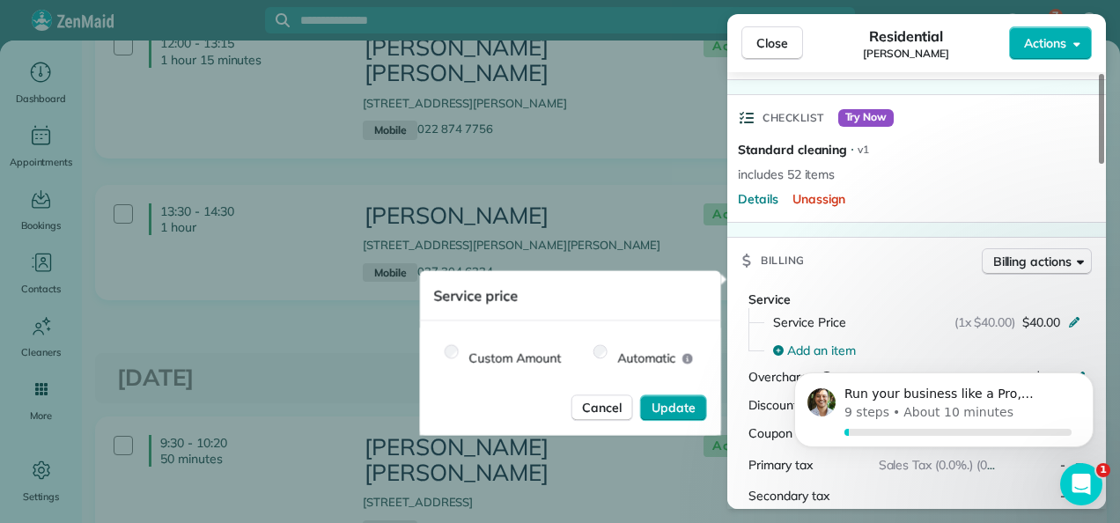
click at [665, 403] on span "Update" at bounding box center [673, 408] width 44 height 18
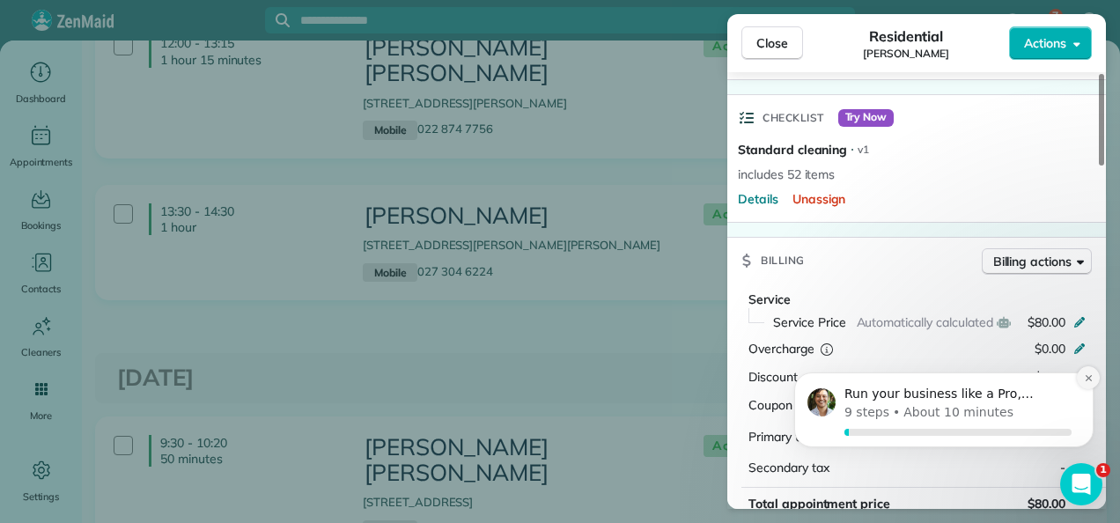
click at [1090, 375] on icon "Dismiss notification" at bounding box center [1089, 378] width 10 height 10
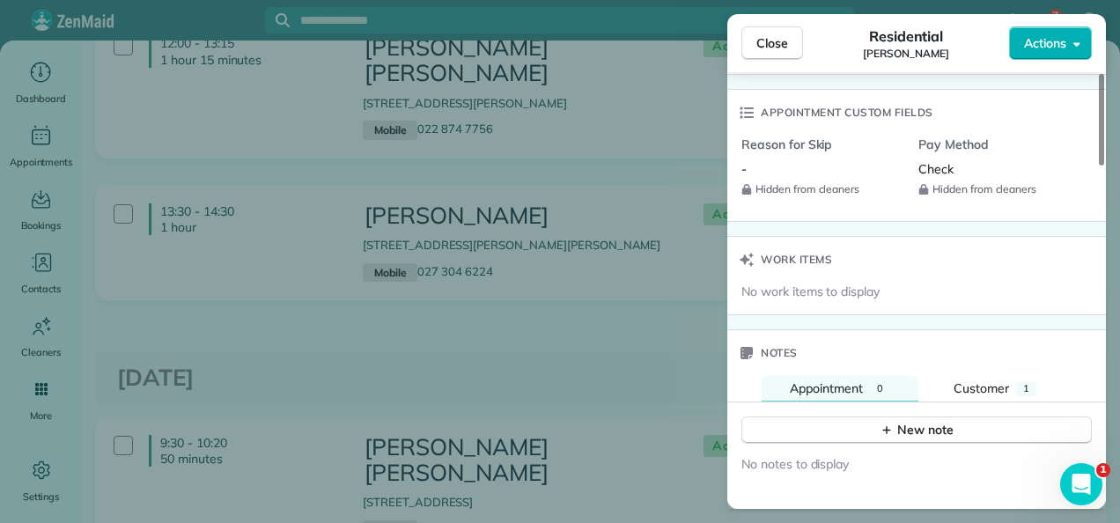
scroll to position [1151, 0]
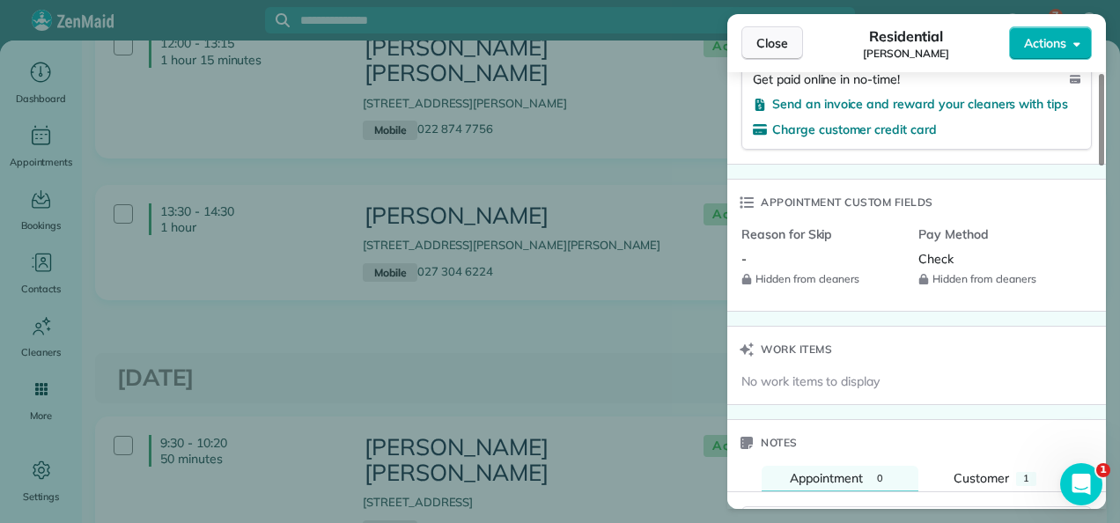
click at [772, 41] on span "Close" at bounding box center [772, 43] width 32 height 18
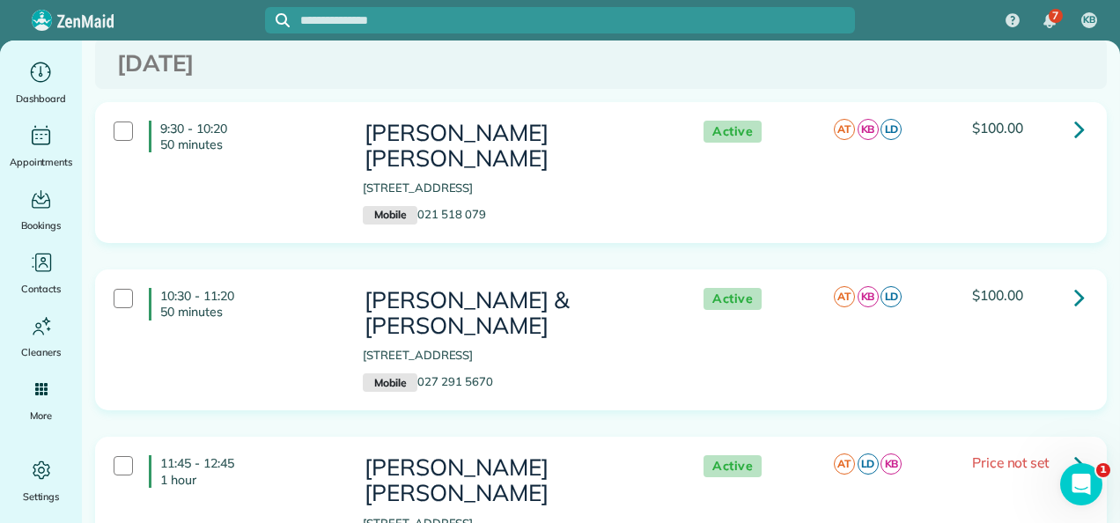
scroll to position [2201, 0]
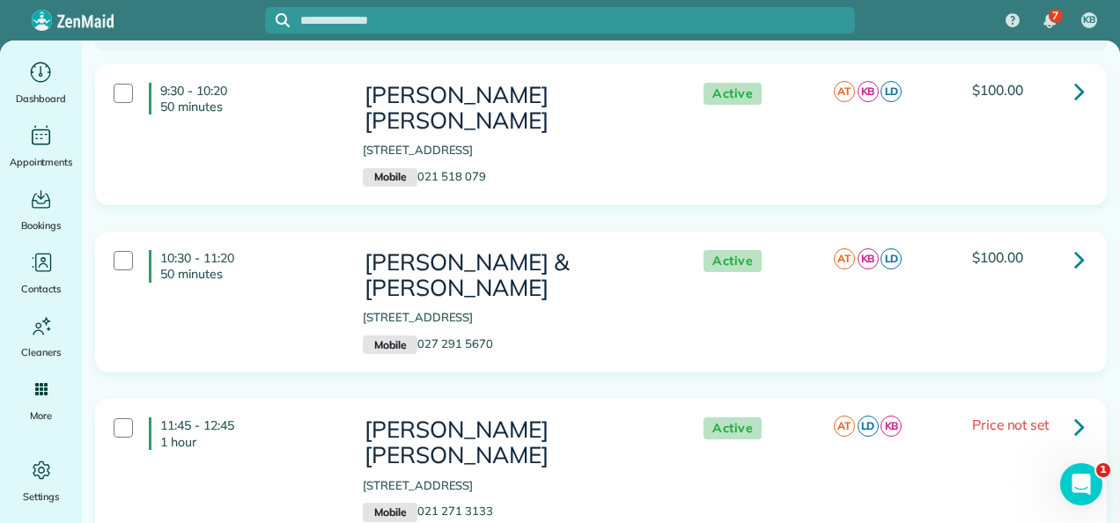
click at [1074, 411] on icon at bounding box center [1079, 426] width 11 height 31
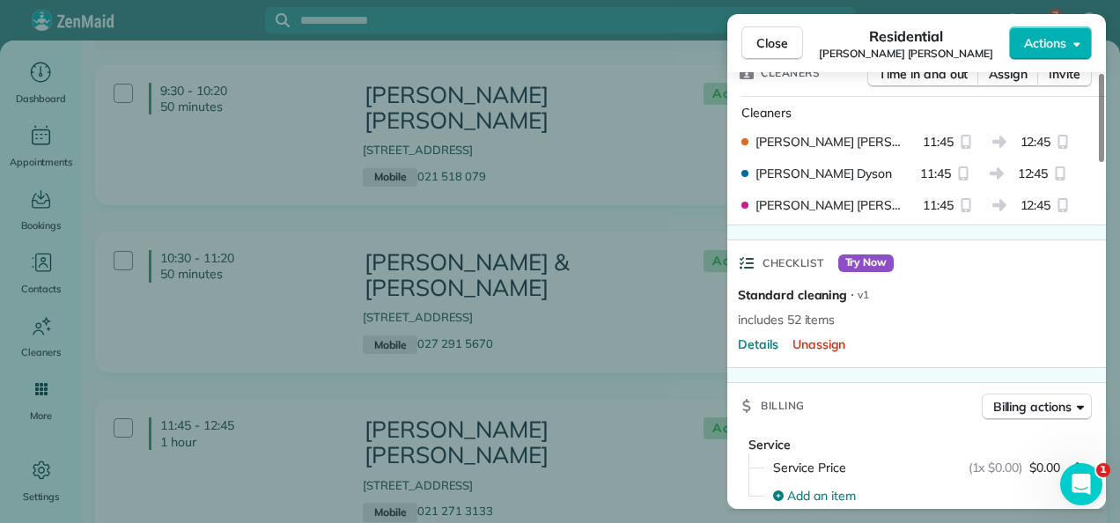
scroll to position [708, 0]
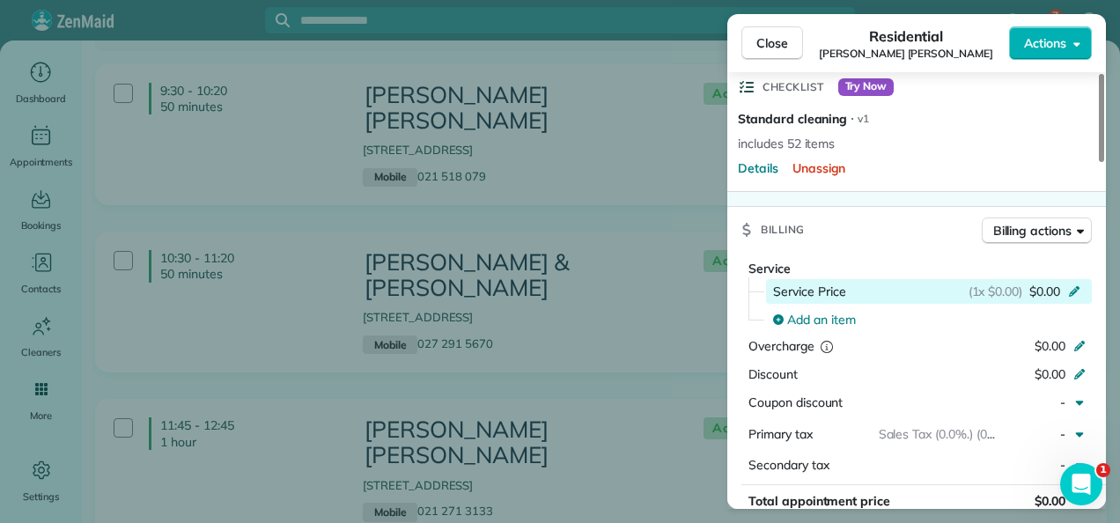
click at [1072, 283] on icon at bounding box center [1074, 290] width 14 height 14
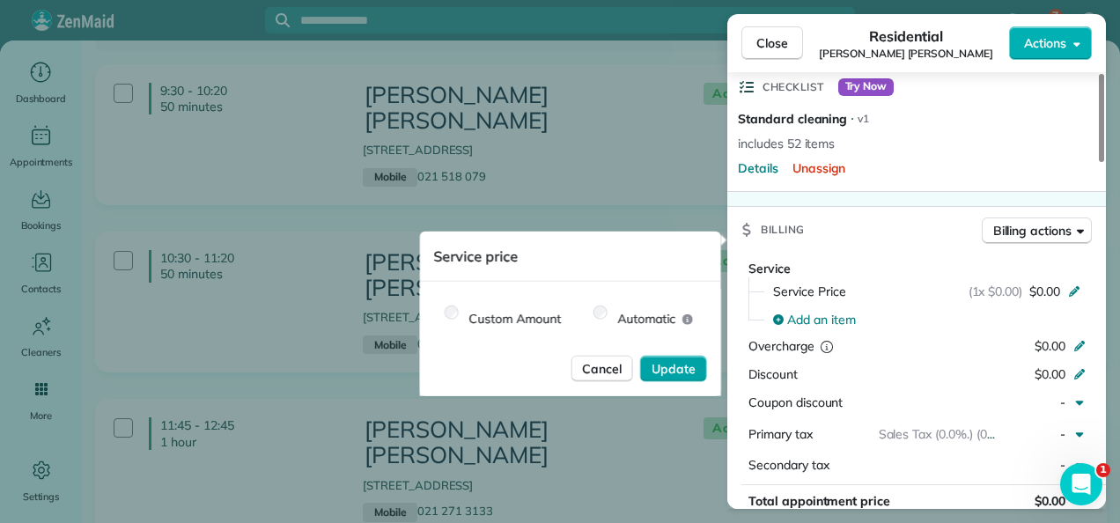
click at [674, 368] on span "Update" at bounding box center [673, 369] width 44 height 18
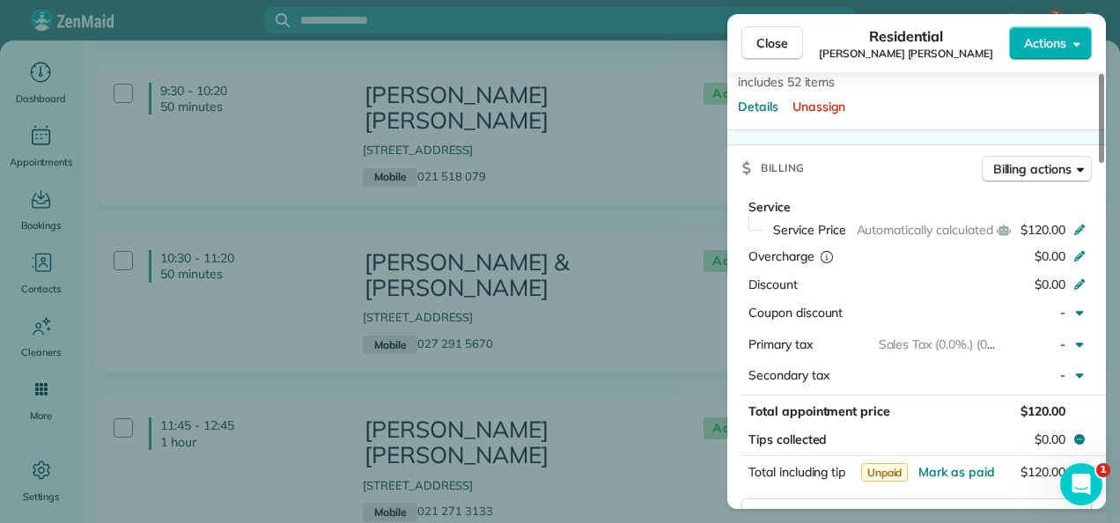
scroll to position [881, 0]
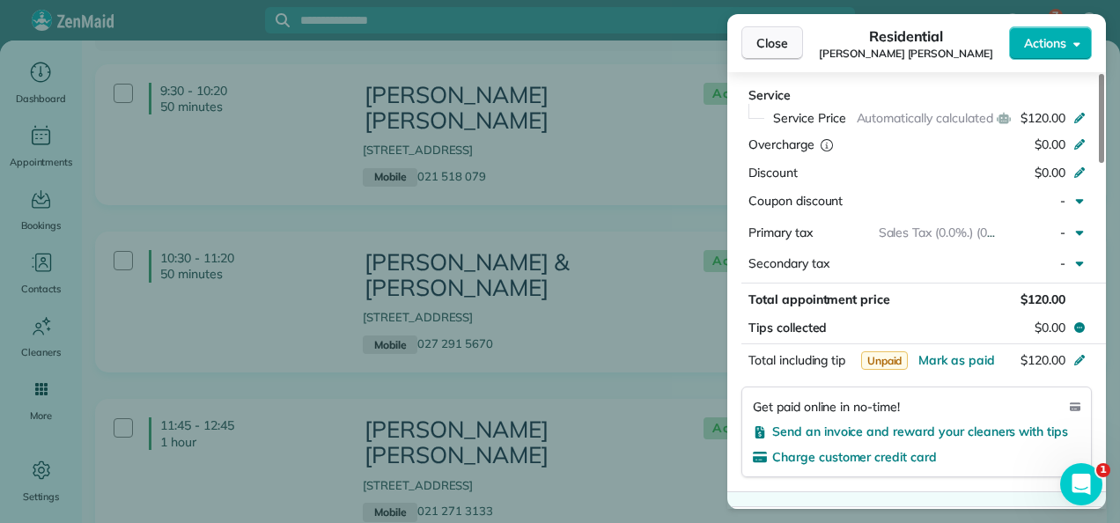
click at [789, 45] on button "Close" at bounding box center [772, 42] width 62 height 33
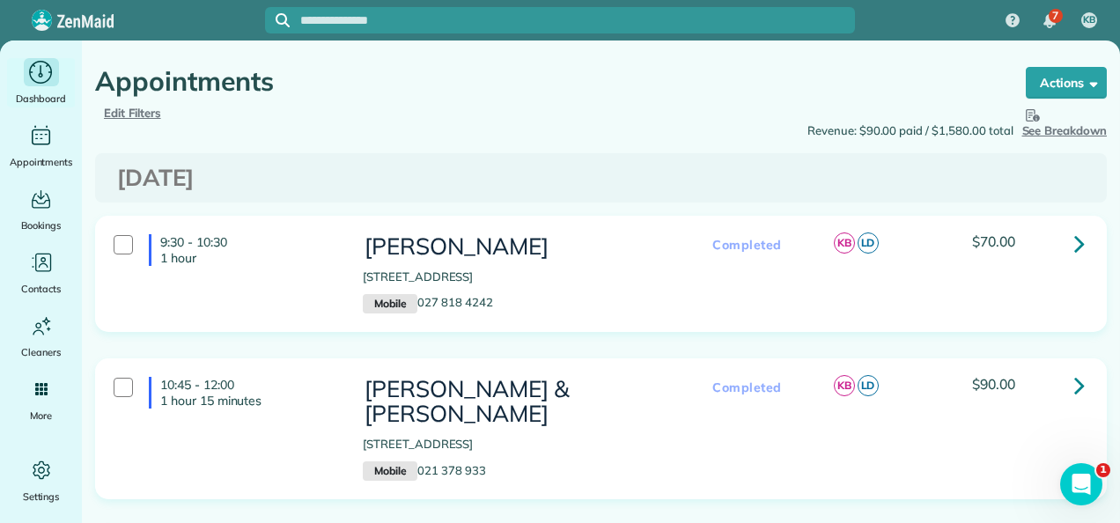
click at [33, 85] on icon "Main" at bounding box center [40, 72] width 27 height 26
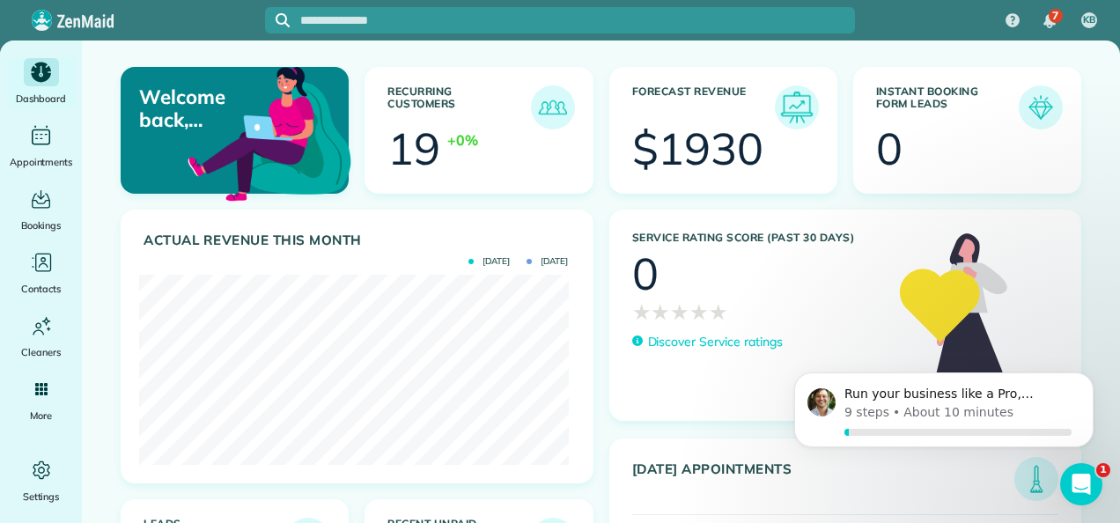
click at [782, 111] on img at bounding box center [796, 107] width 40 height 40
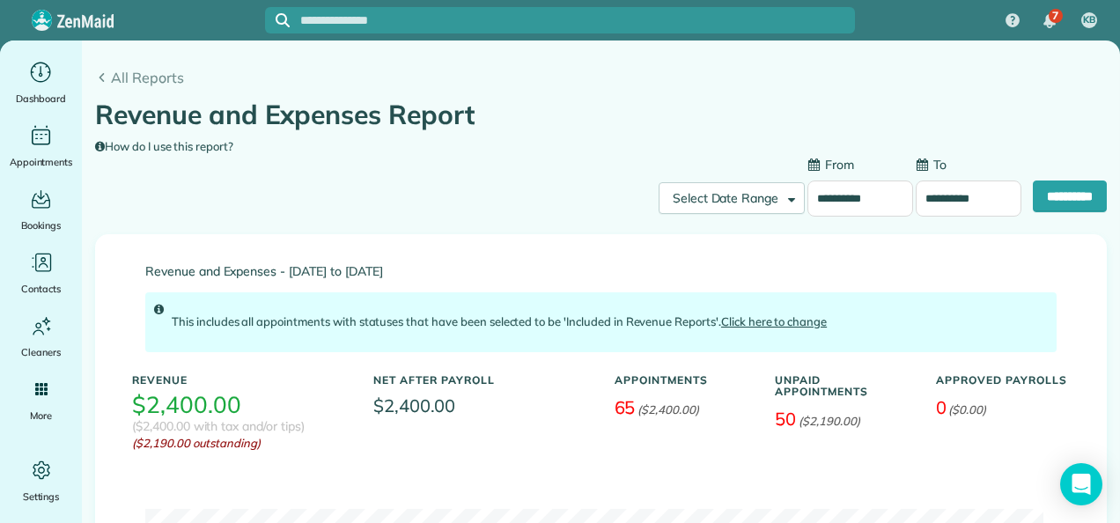
type input "**********"
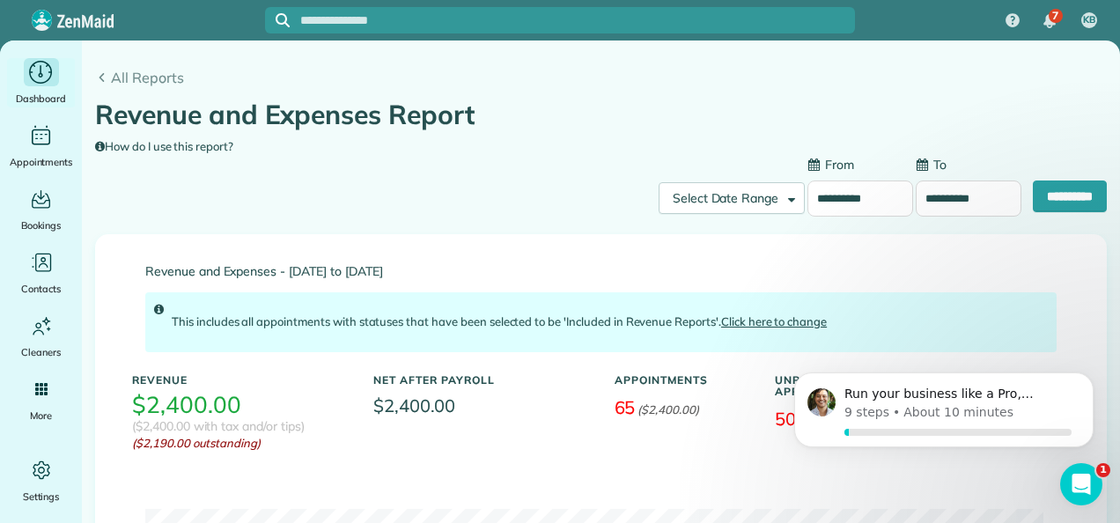
click at [35, 77] on icon "Main" at bounding box center [40, 72] width 27 height 26
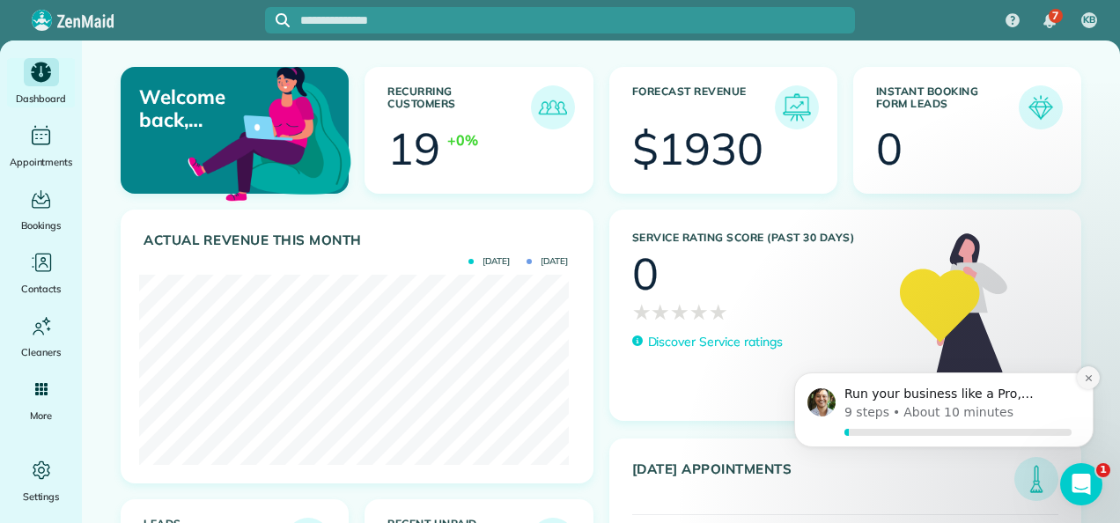
click at [1092, 375] on icon "Dismiss notification" at bounding box center [1089, 378] width 10 height 10
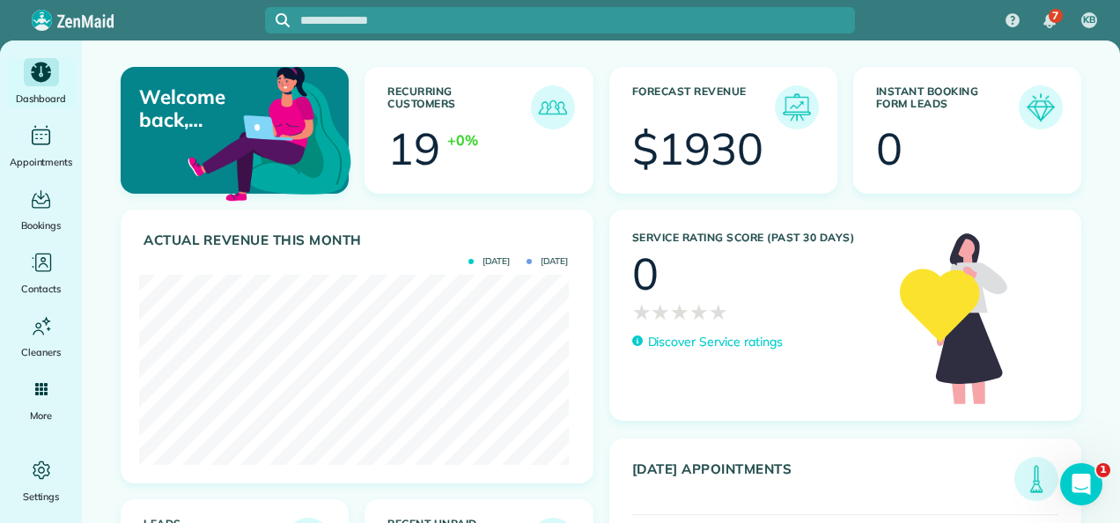
click at [1026, 104] on img at bounding box center [1040, 107] width 40 height 40
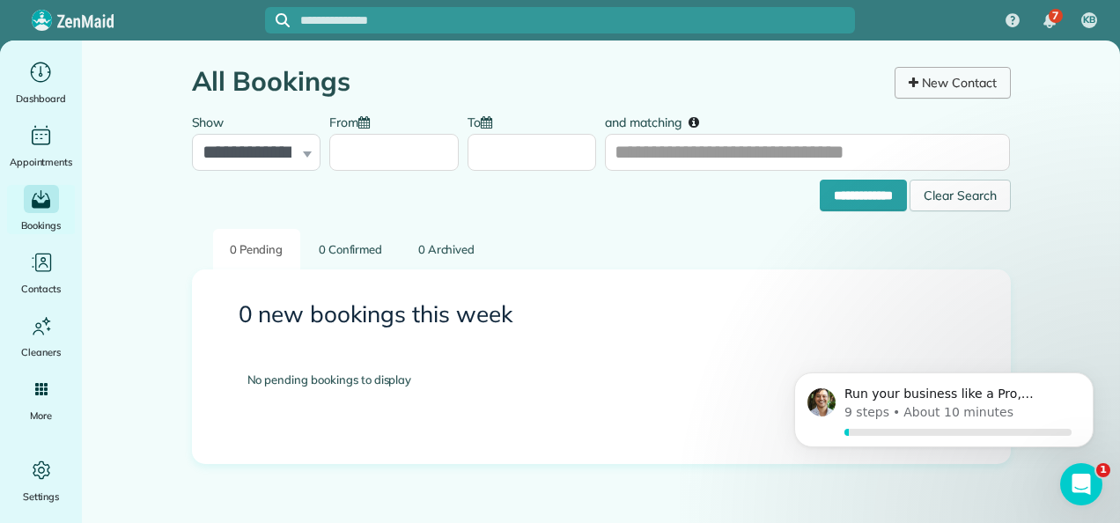
click at [923, 83] on link "New Contact" at bounding box center [952, 83] width 116 height 32
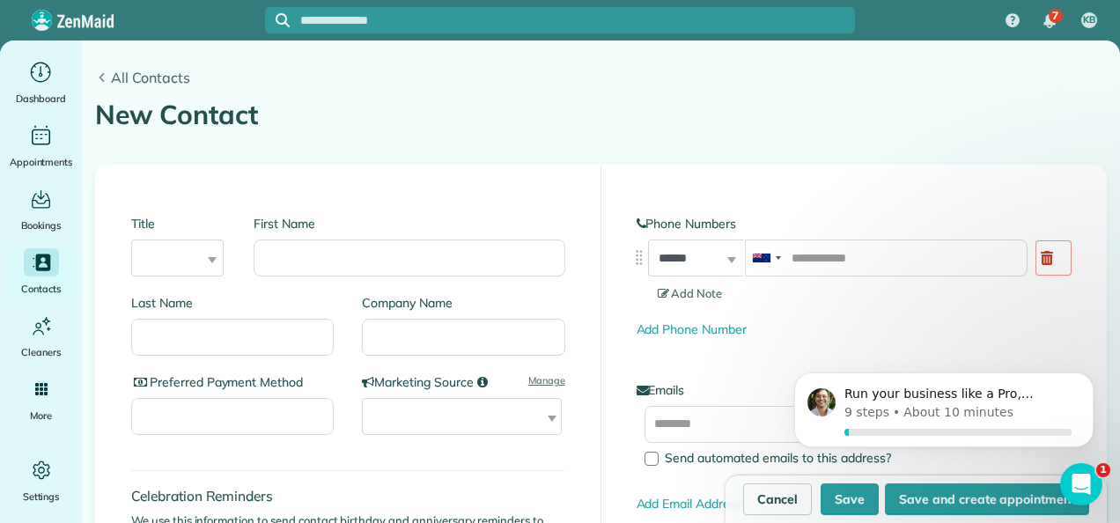
click at [106, 71] on link "All Contacts" at bounding box center [600, 77] width 1011 height 21
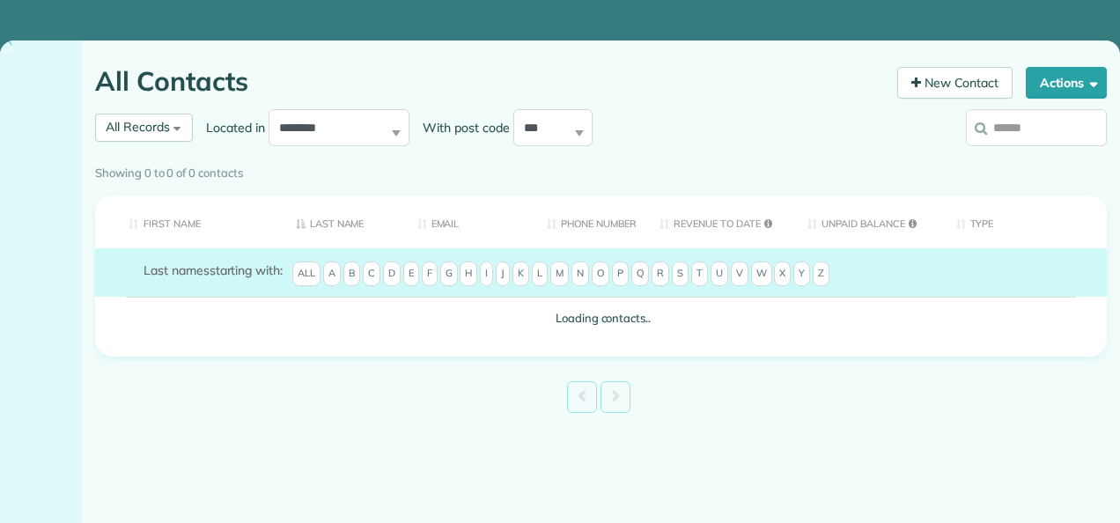
click at [99, 78] on h1 "All Contacts" at bounding box center [489, 81] width 789 height 29
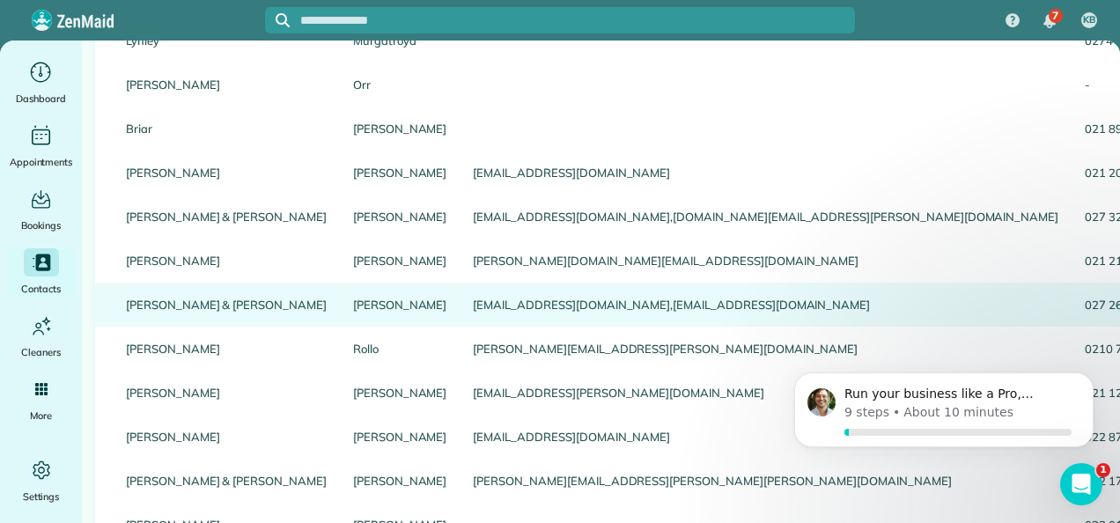
scroll to position [987, 0]
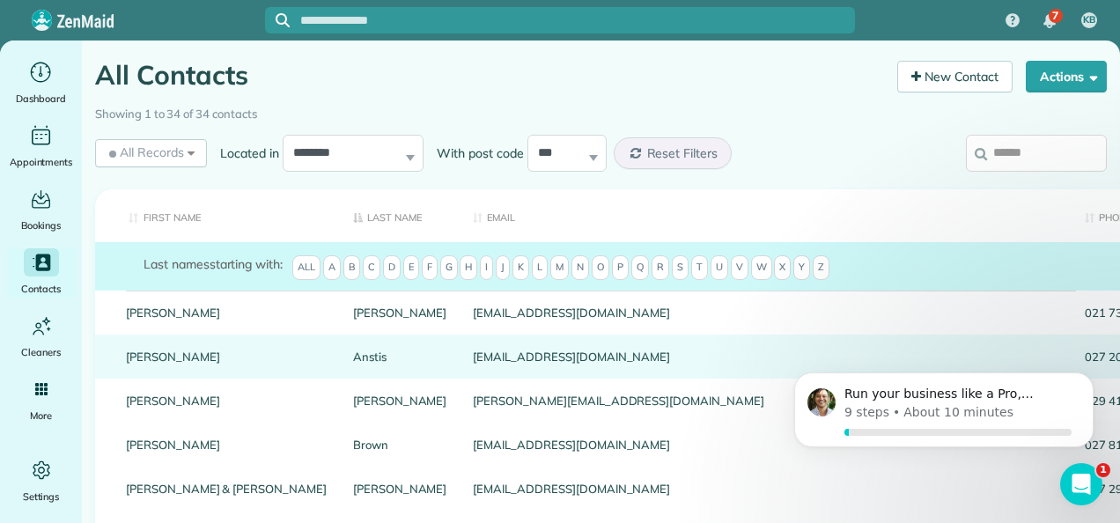
scroll to position [0, 0]
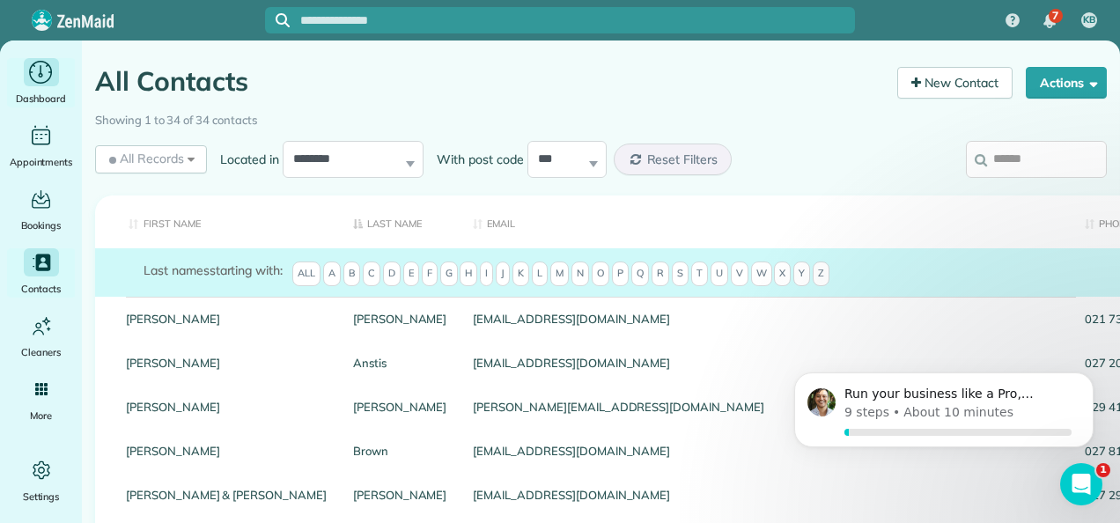
click at [52, 89] on div "Dashboard" at bounding box center [41, 82] width 70 height 49
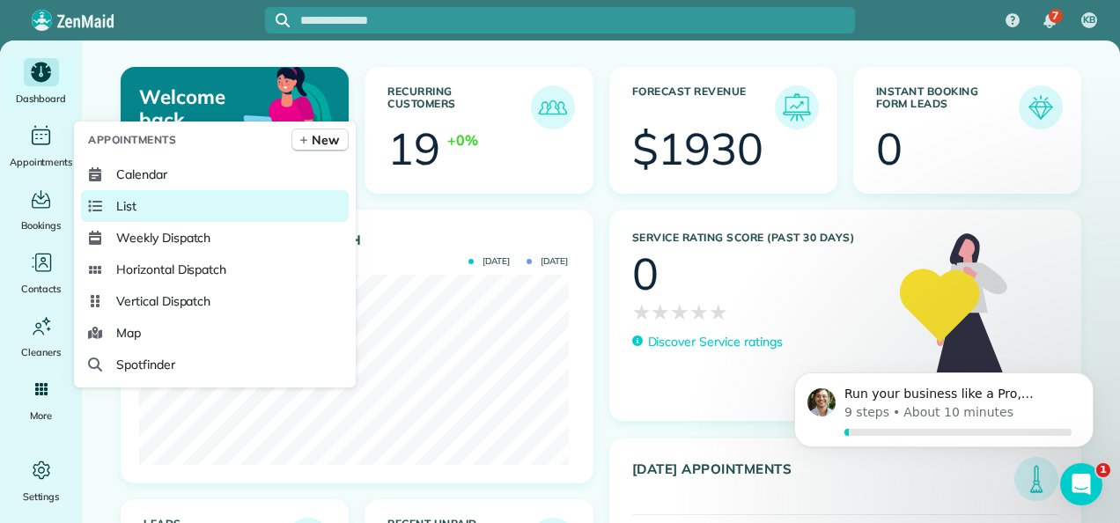
click at [164, 204] on link "List" at bounding box center [215, 206] width 268 height 32
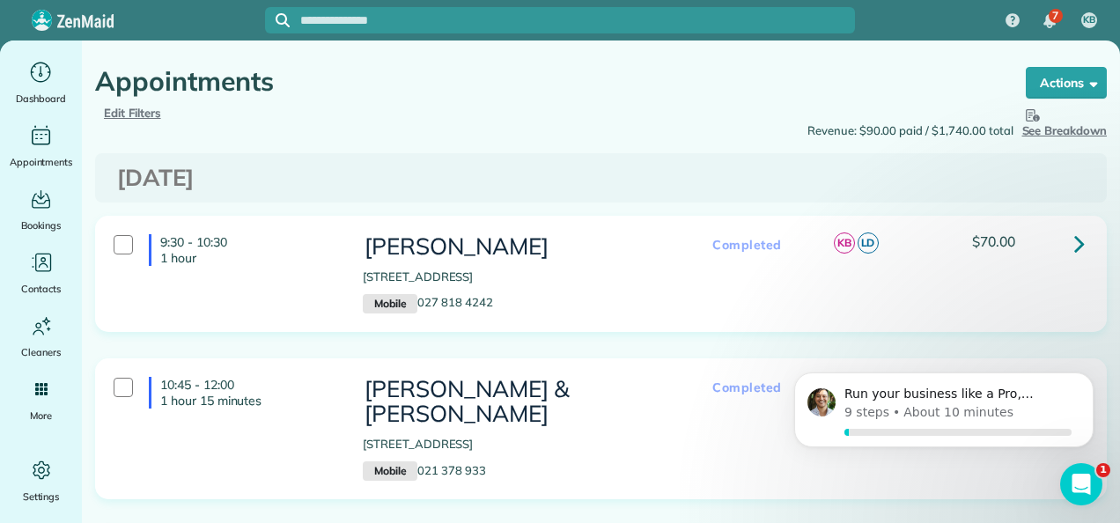
scroll to position [88, 0]
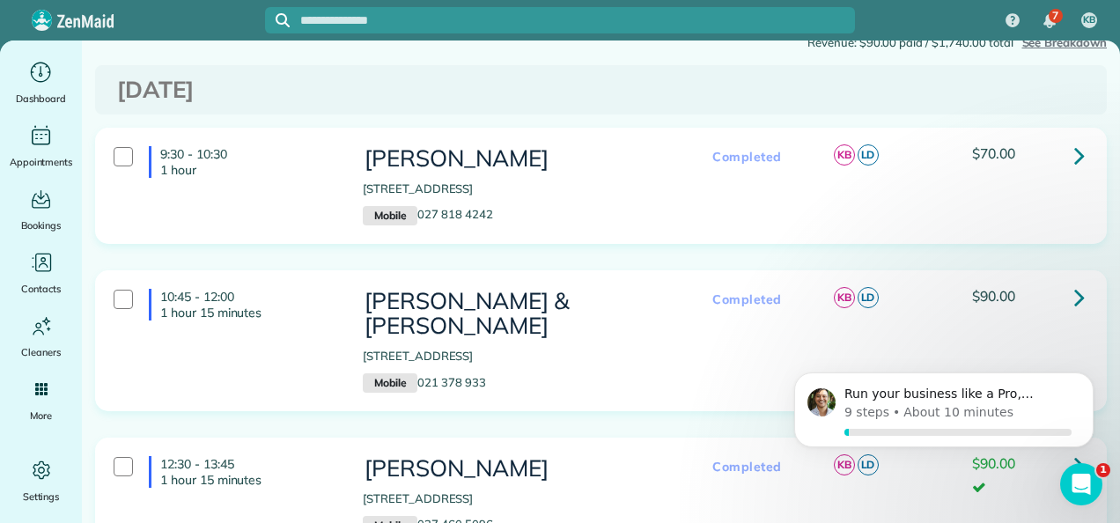
click at [1074, 299] on icon at bounding box center [1079, 297] width 11 height 31
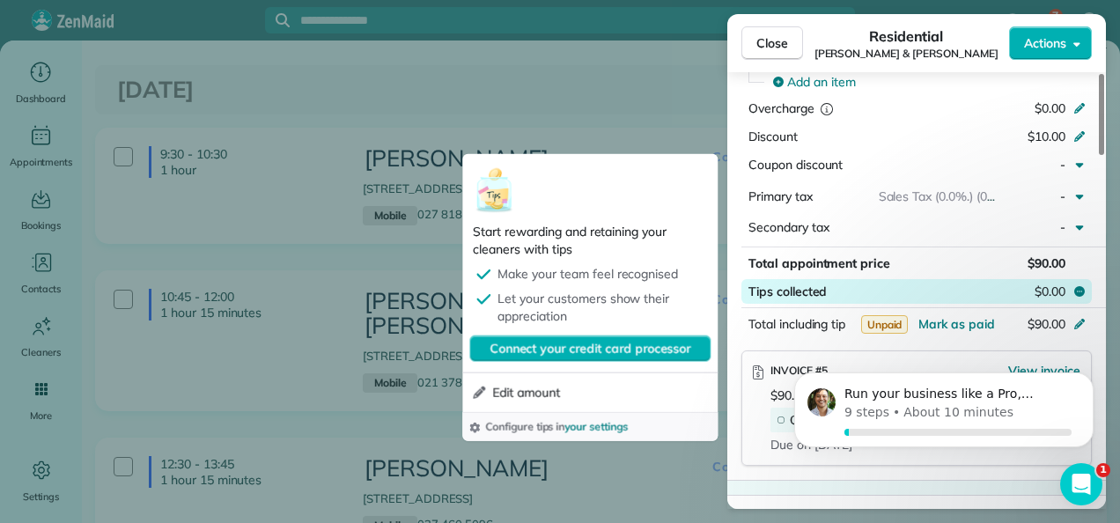
scroll to position [1059, 0]
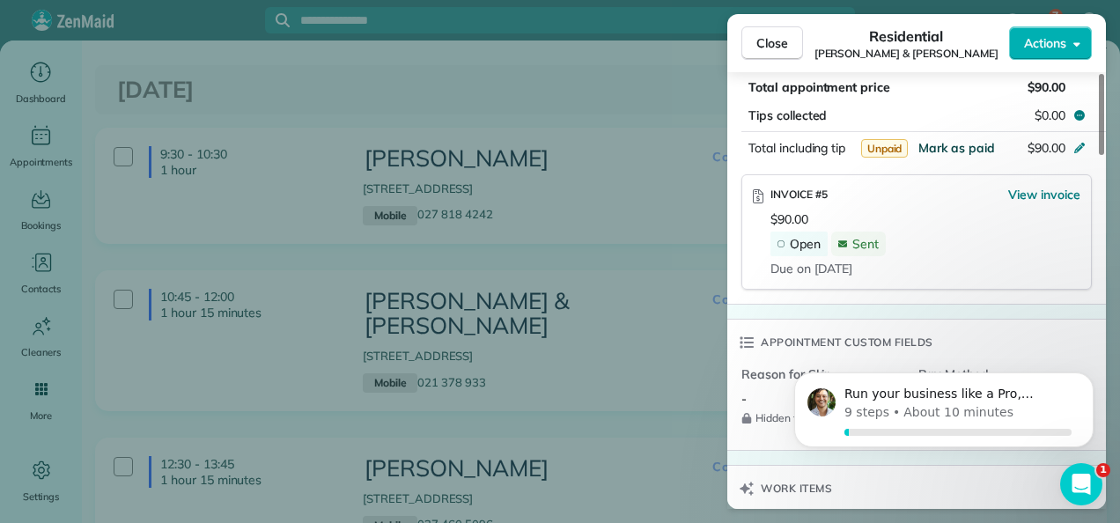
click at [967, 153] on span "Mark as paid" at bounding box center [956, 148] width 77 height 16
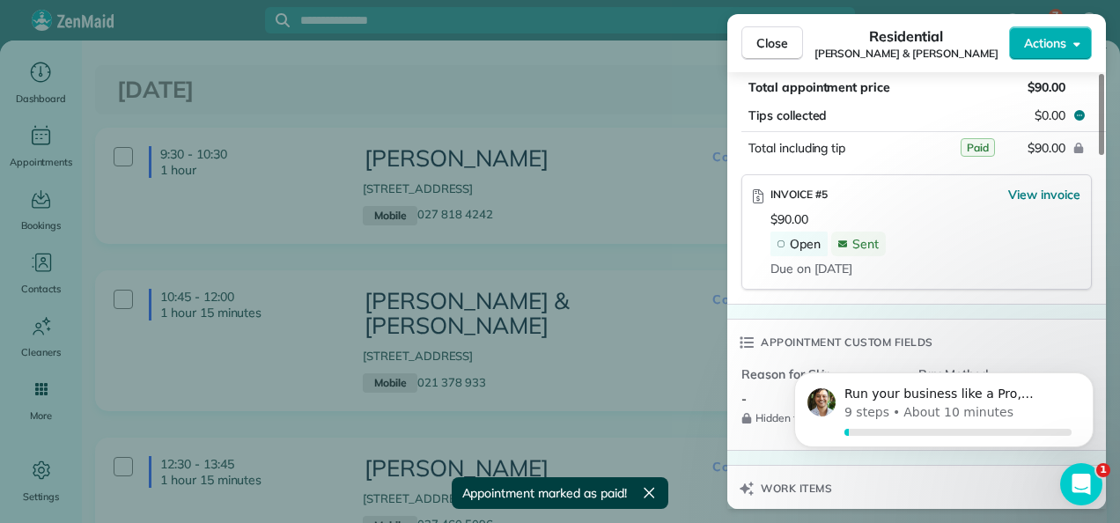
click at [780, 247] on icon at bounding box center [780, 243] width 7 height 7
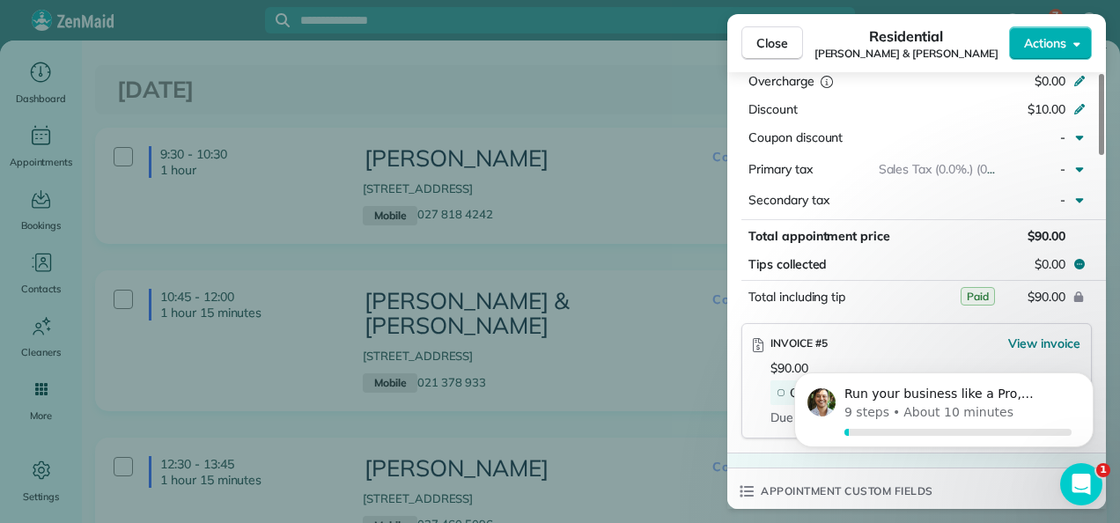
scroll to position [883, 0]
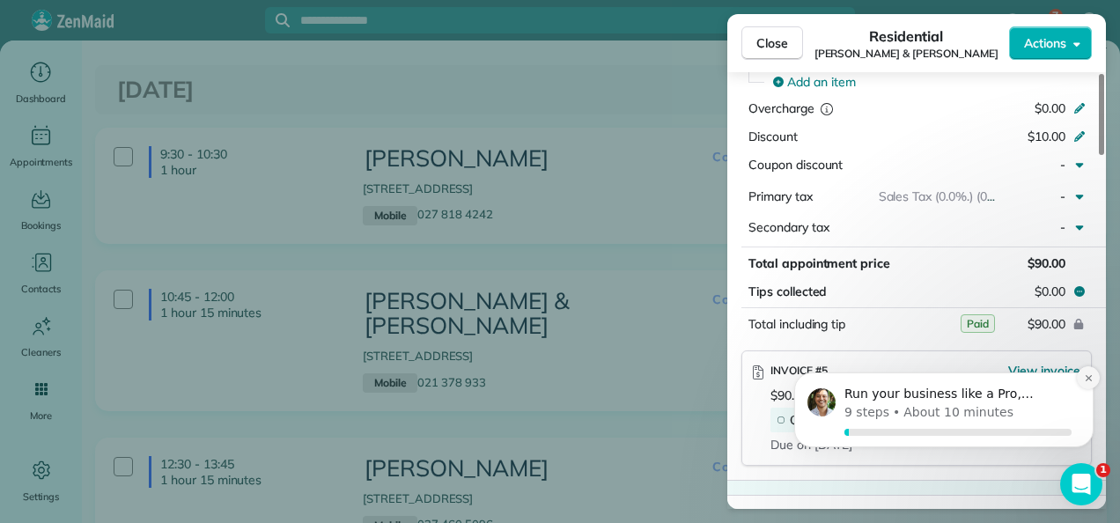
click at [1086, 379] on icon "Dismiss notification" at bounding box center [1087, 378] width 6 height 6
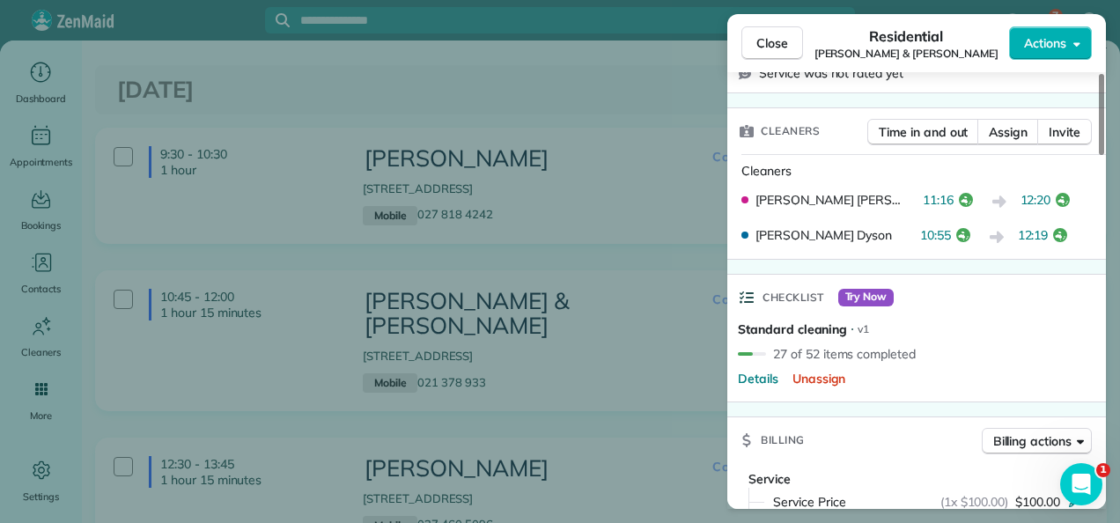
scroll to position [356, 0]
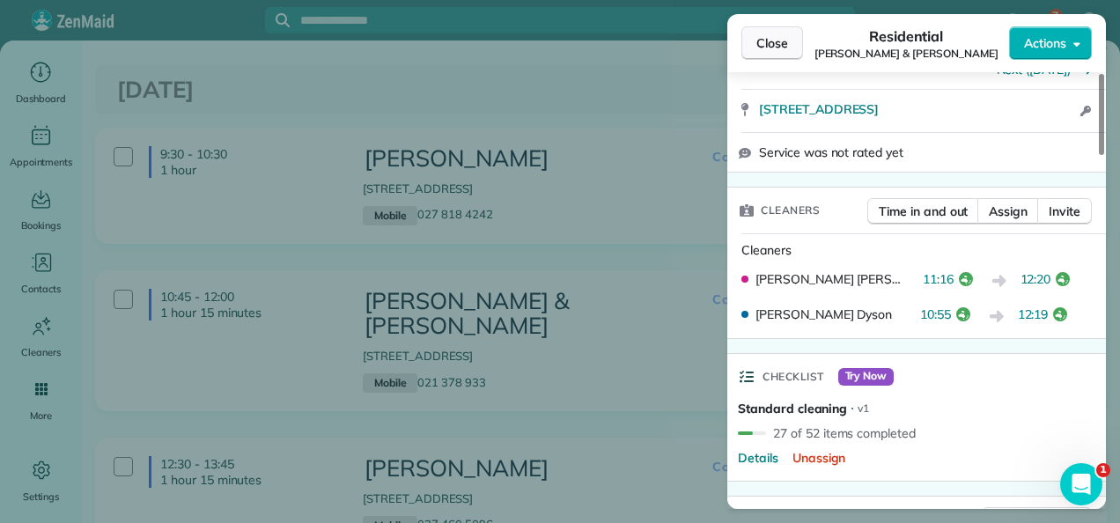
click at [761, 45] on span "Close" at bounding box center [772, 43] width 32 height 18
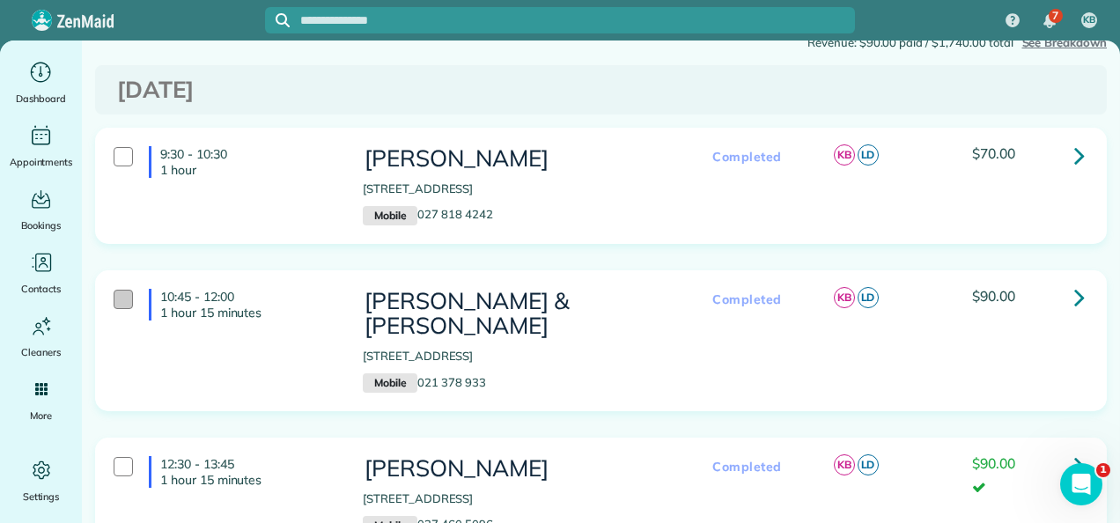
click at [120, 301] on div at bounding box center [123, 299] width 19 height 19
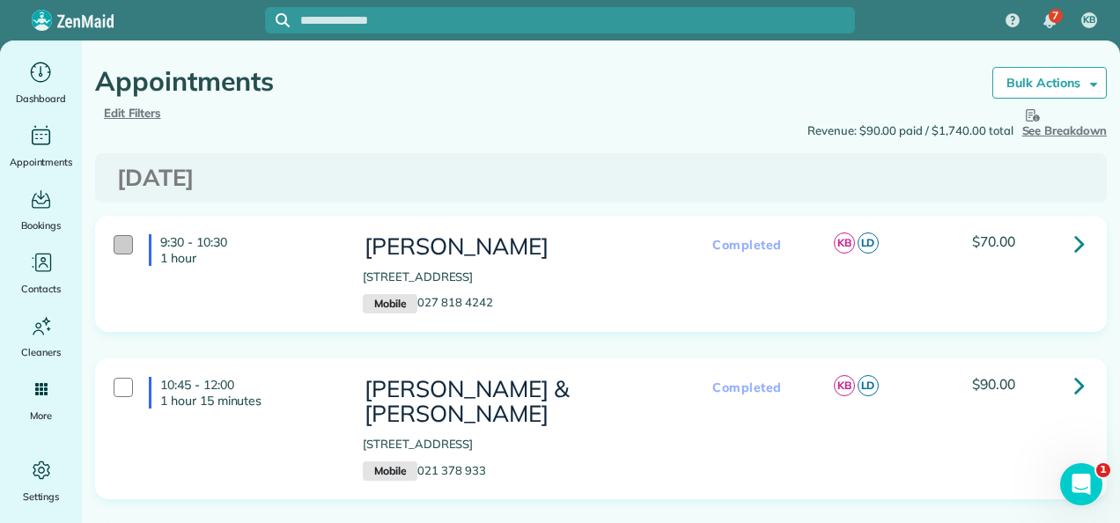
click at [121, 243] on div at bounding box center [123, 244] width 19 height 19
click at [121, 389] on div at bounding box center [123, 387] width 19 height 19
click at [120, 238] on div at bounding box center [123, 244] width 19 height 19
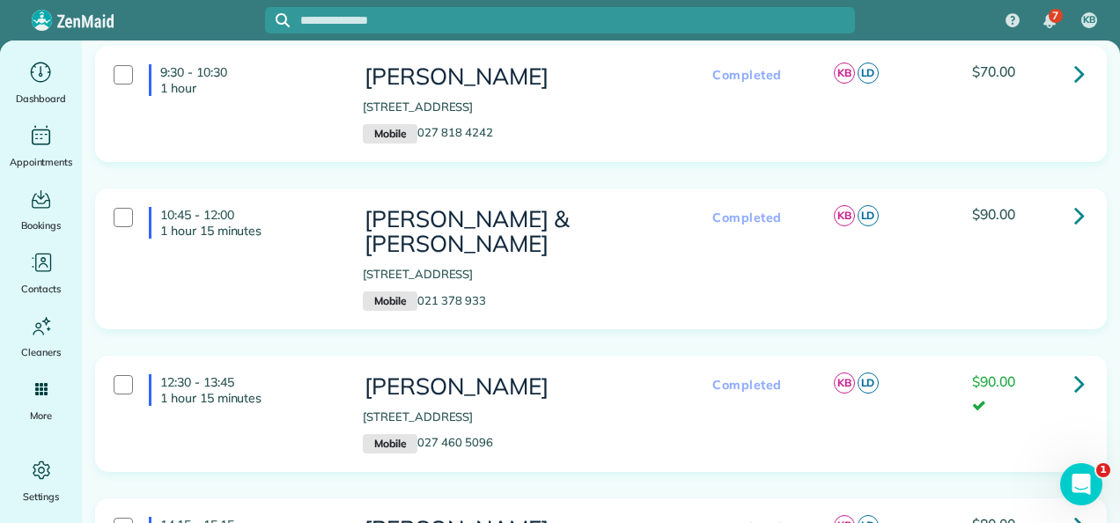
scroll to position [88, 0]
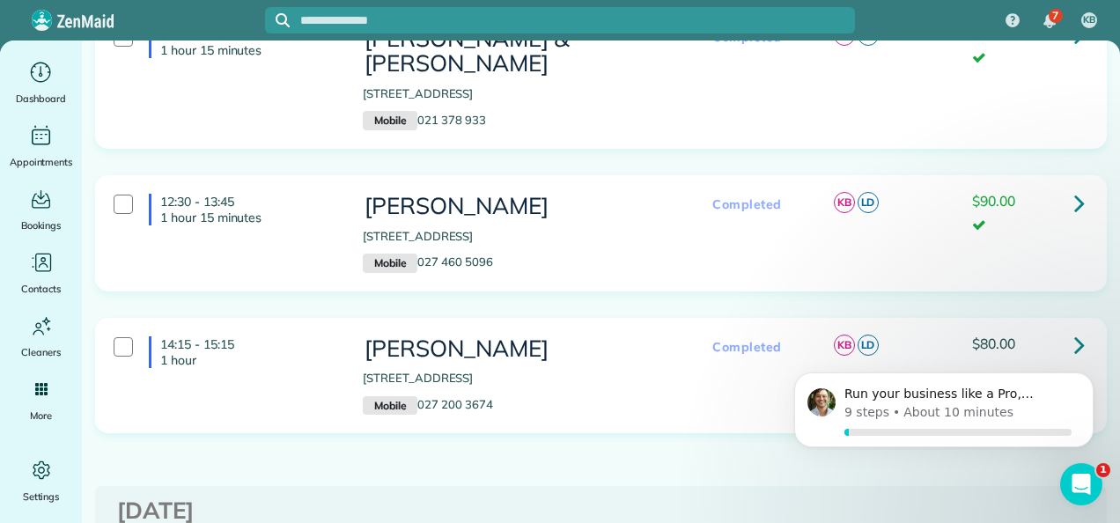
scroll to position [352, 0]
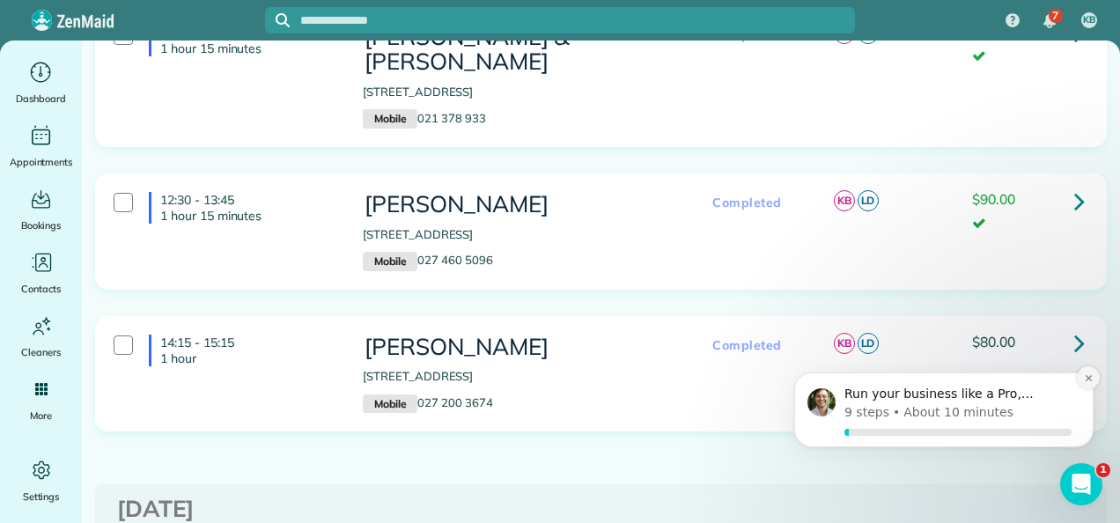
click at [1089, 379] on icon "Dismiss notification" at bounding box center [1087, 378] width 6 height 6
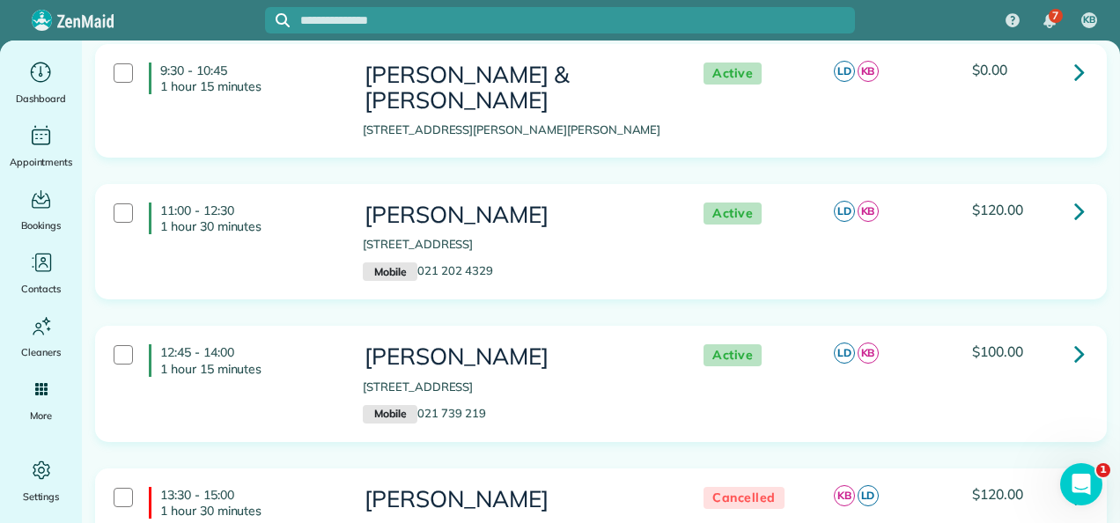
scroll to position [880, 0]
